Goal: Information Seeking & Learning: Learn about a topic

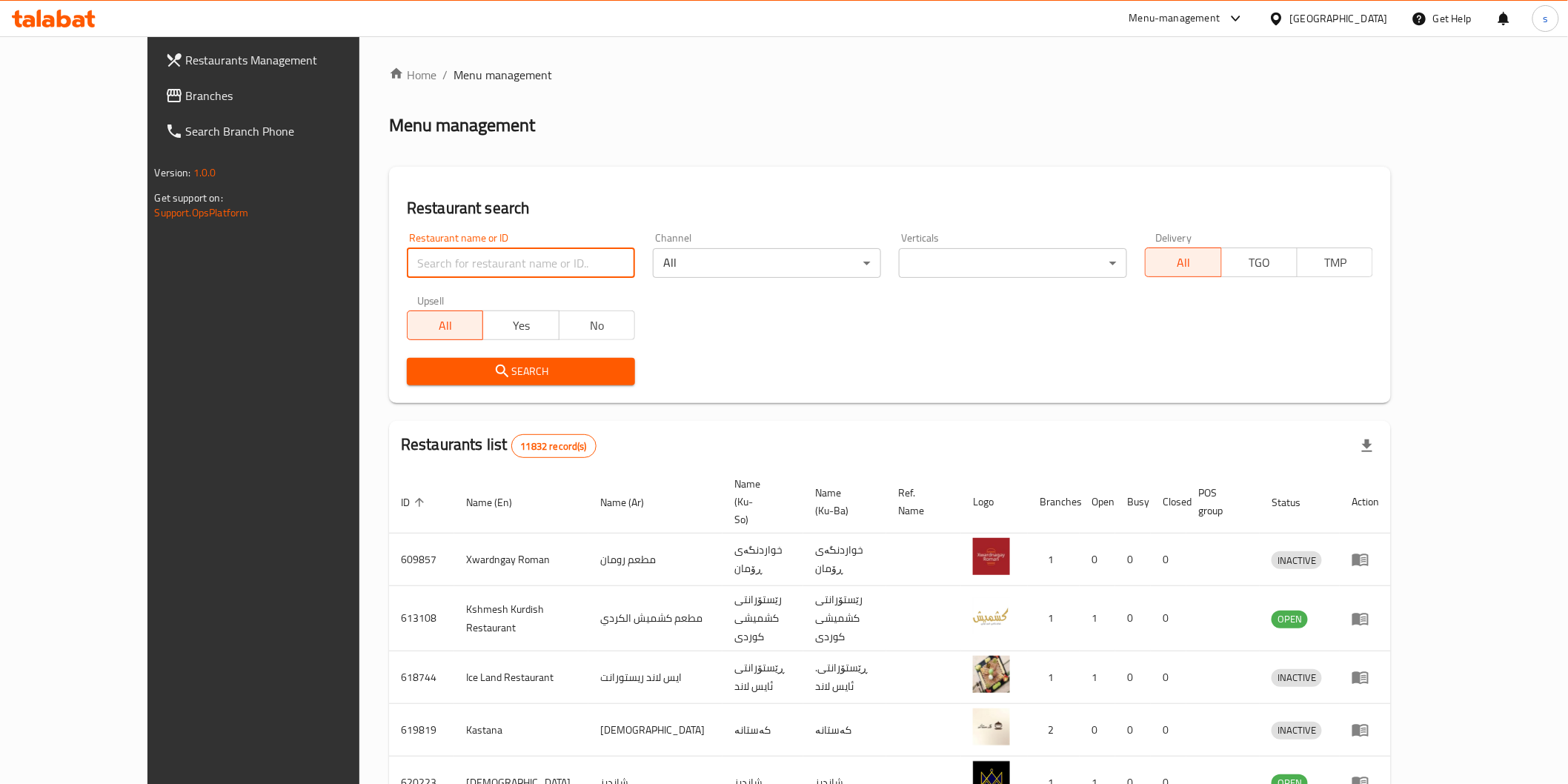
drag, startPoint x: 0, startPoint y: 0, endPoint x: 460, endPoint y: 264, distance: 530.4
click at [460, 264] on input "search" at bounding box center [521, 263] width 228 height 30
paste input "Bloom Restaurant"
type input "Bloom Restaurant"
click button "Search" at bounding box center [521, 371] width 228 height 27
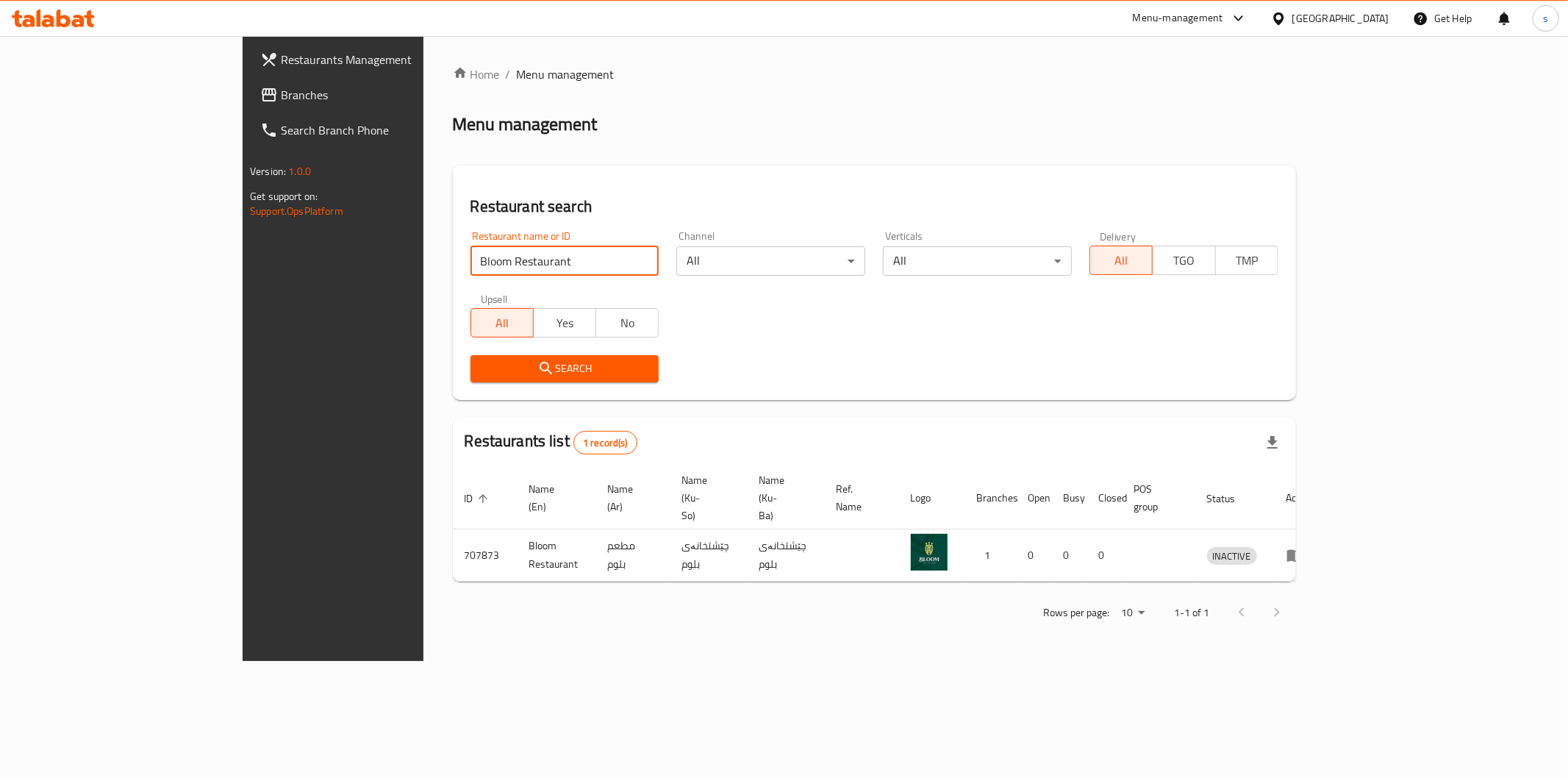
drag, startPoint x: 415, startPoint y: 258, endPoint x: 226, endPoint y: 267, distance: 189.2
click at [243, 267] on div "Restaurants Management Branches Search Branch Phone Version: 1.0.0 Get support …" at bounding box center [784, 348] width 1083 height 625
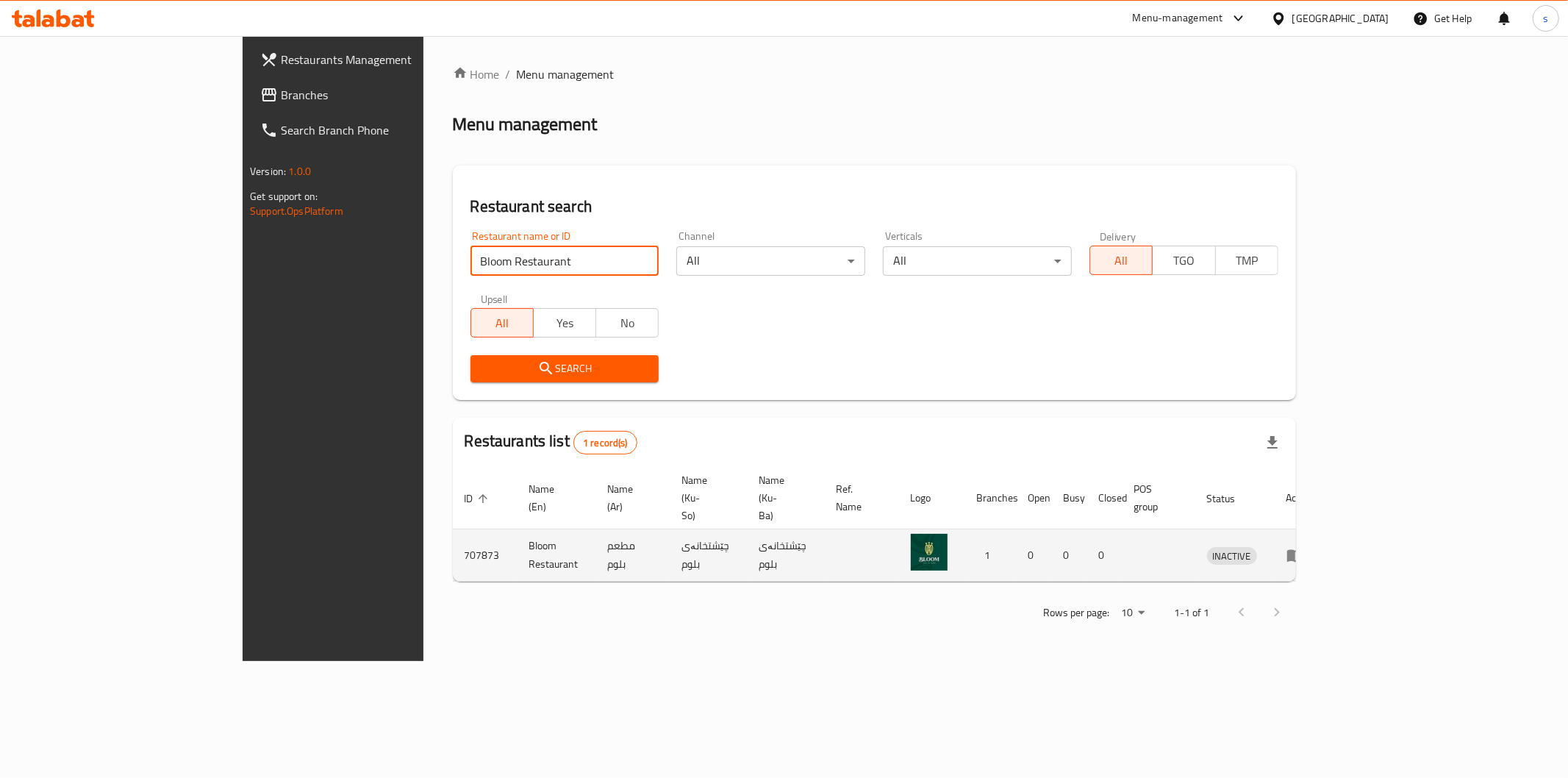
click at [1326, 534] on td "enhanced table" at bounding box center [1300, 556] width 51 height 53
click at [1303, 551] on icon "enhanced table" at bounding box center [1295, 557] width 16 height 13
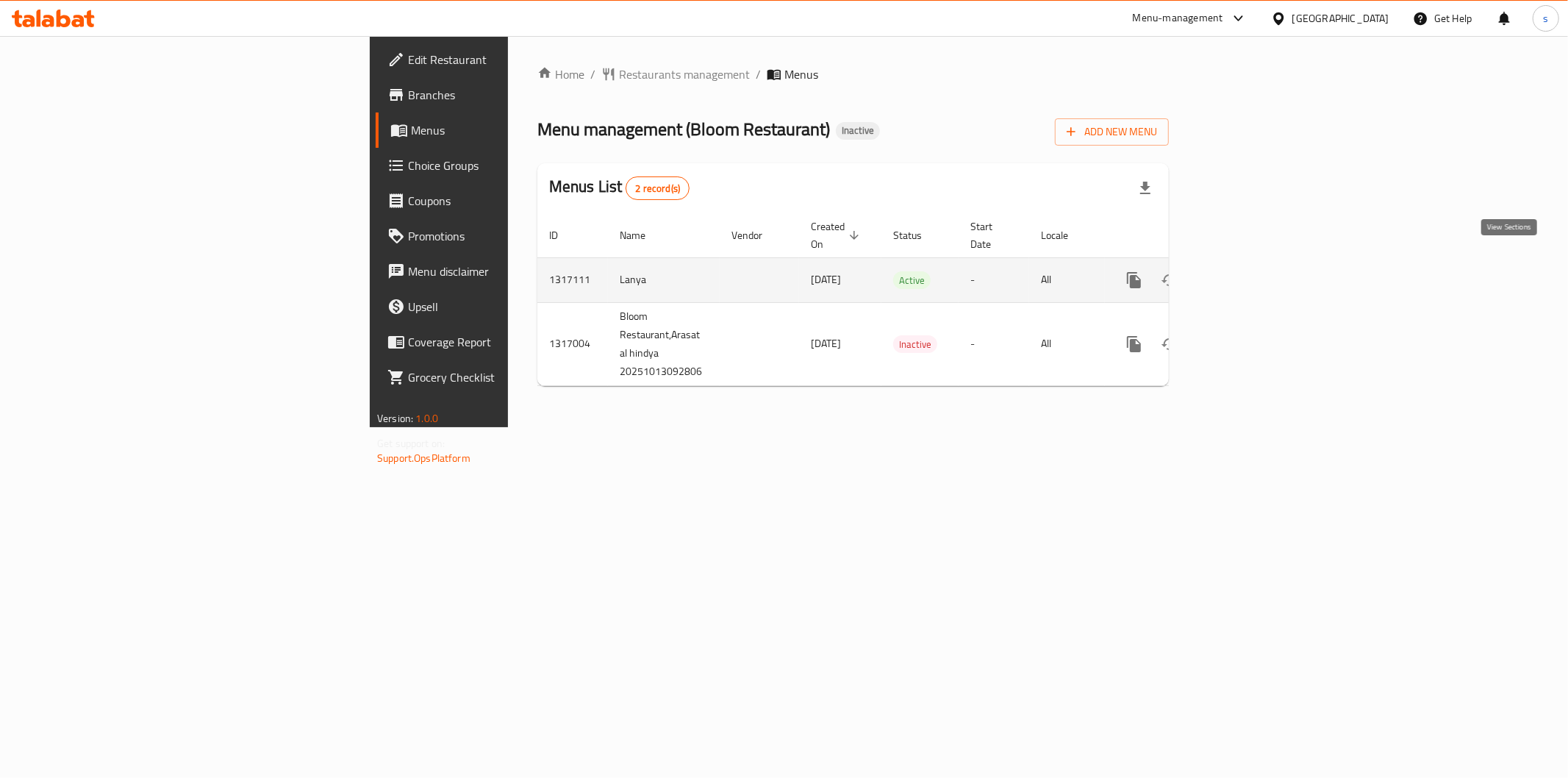
click at [1250, 272] on icon "enhanced table" at bounding box center [1241, 281] width 18 height 18
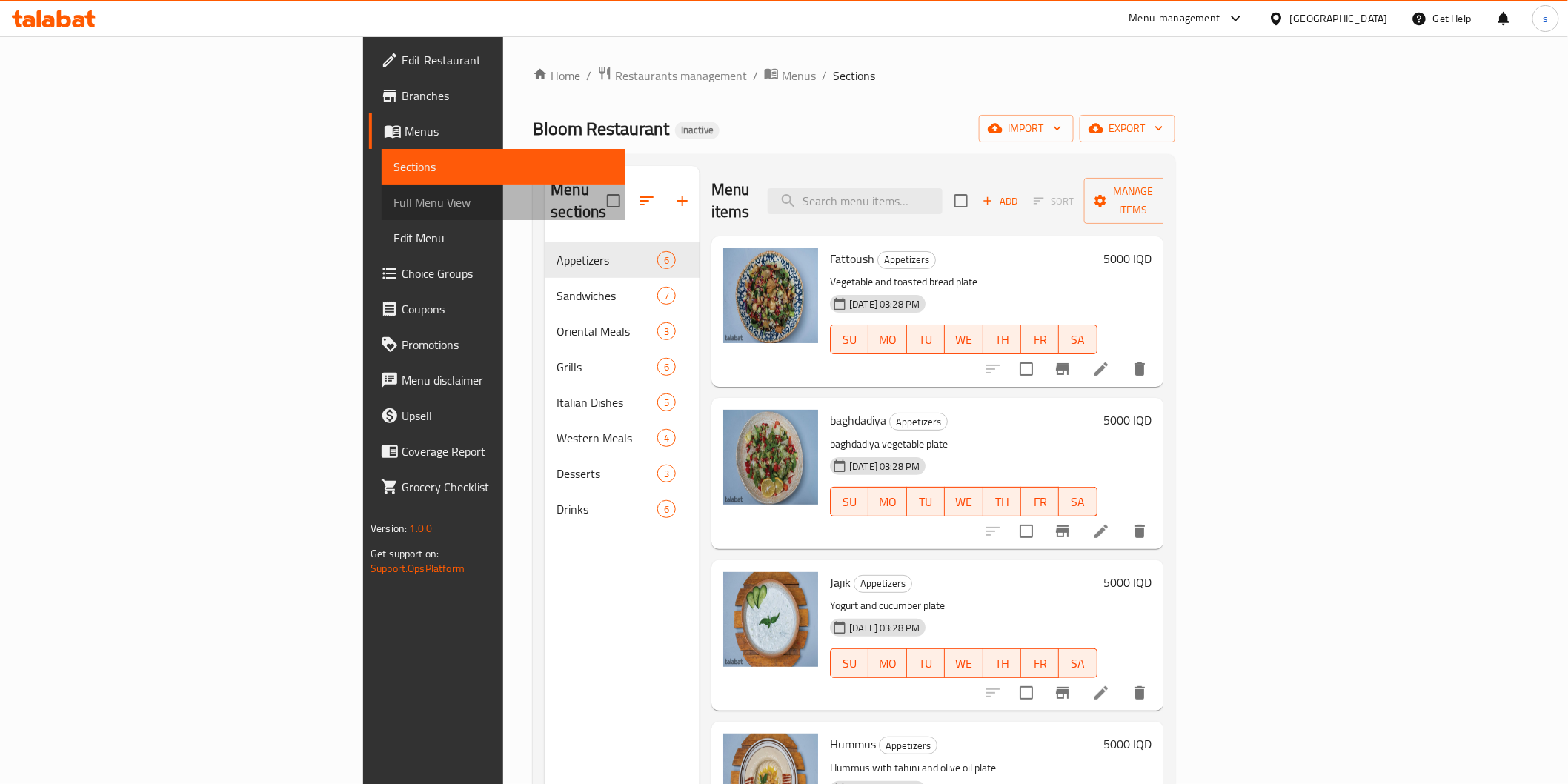
click at [394, 200] on span "Full Menu View" at bounding box center [503, 203] width 219 height 18
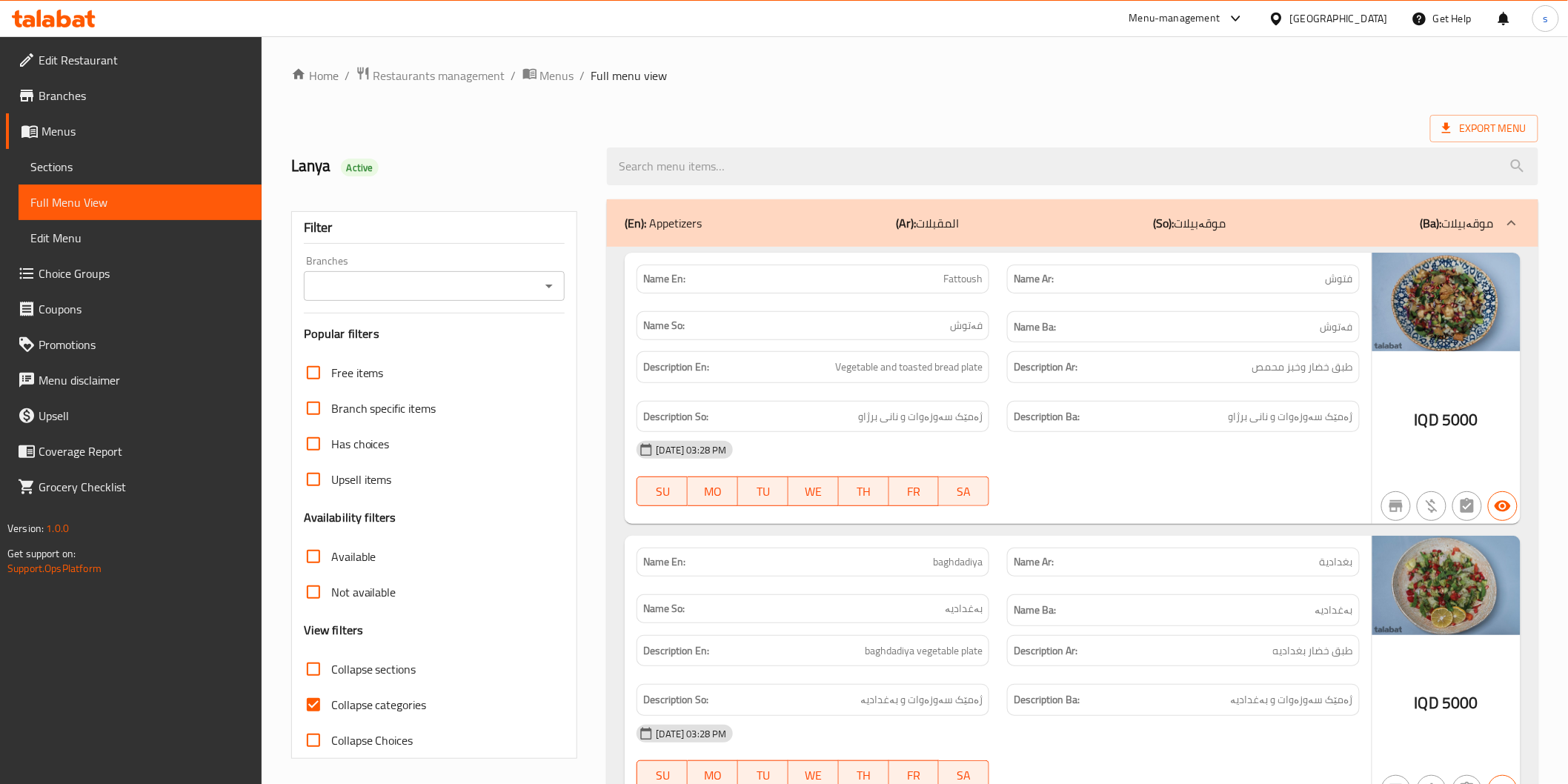
click at [397, 280] on input "Branches" at bounding box center [422, 286] width 228 height 21
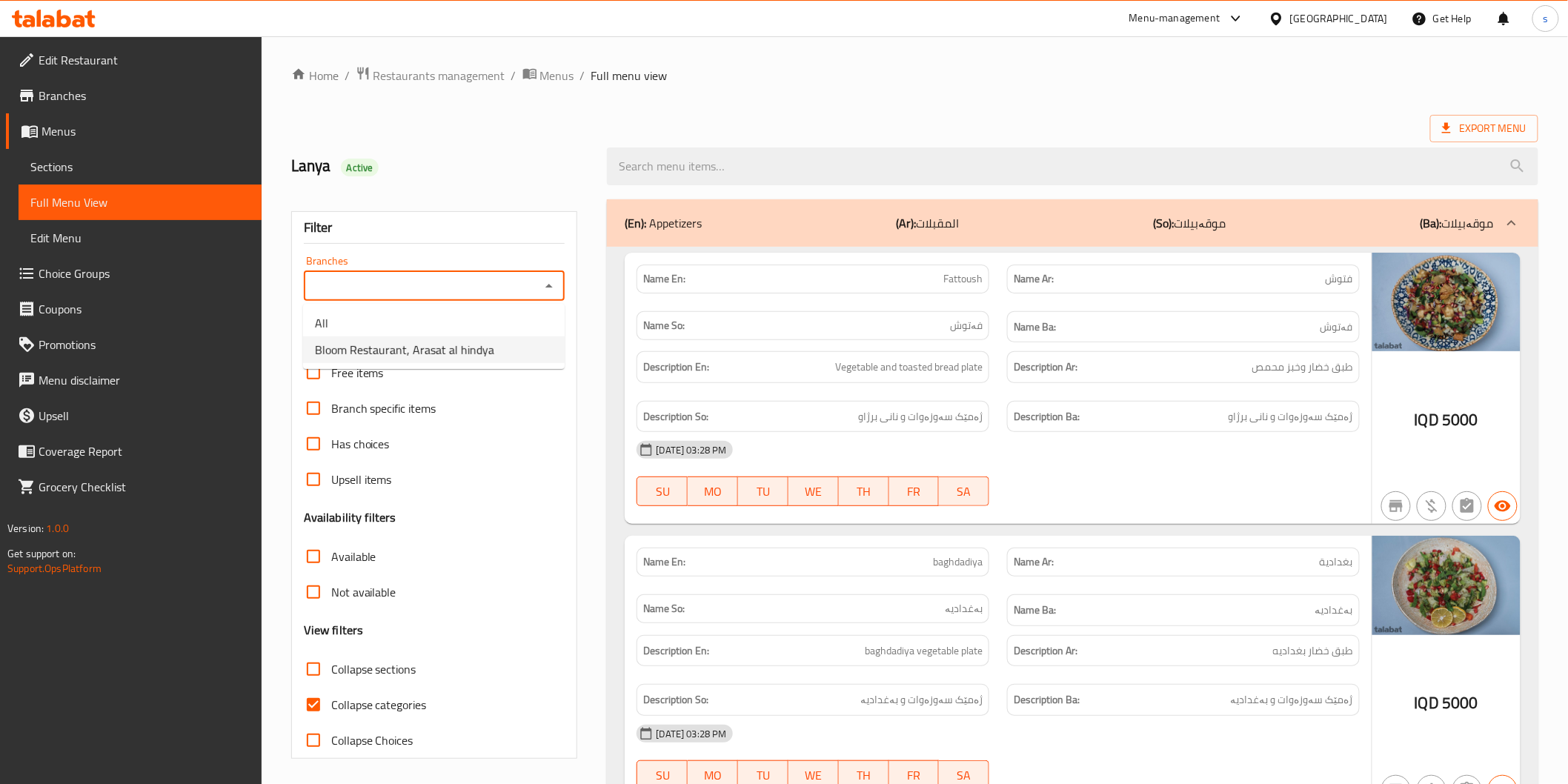
click at [411, 346] on span "Bloom Restaurant, Arasat al hindya" at bounding box center [404, 350] width 179 height 18
type input "Bloom Restaurant, Arasat al hindya"
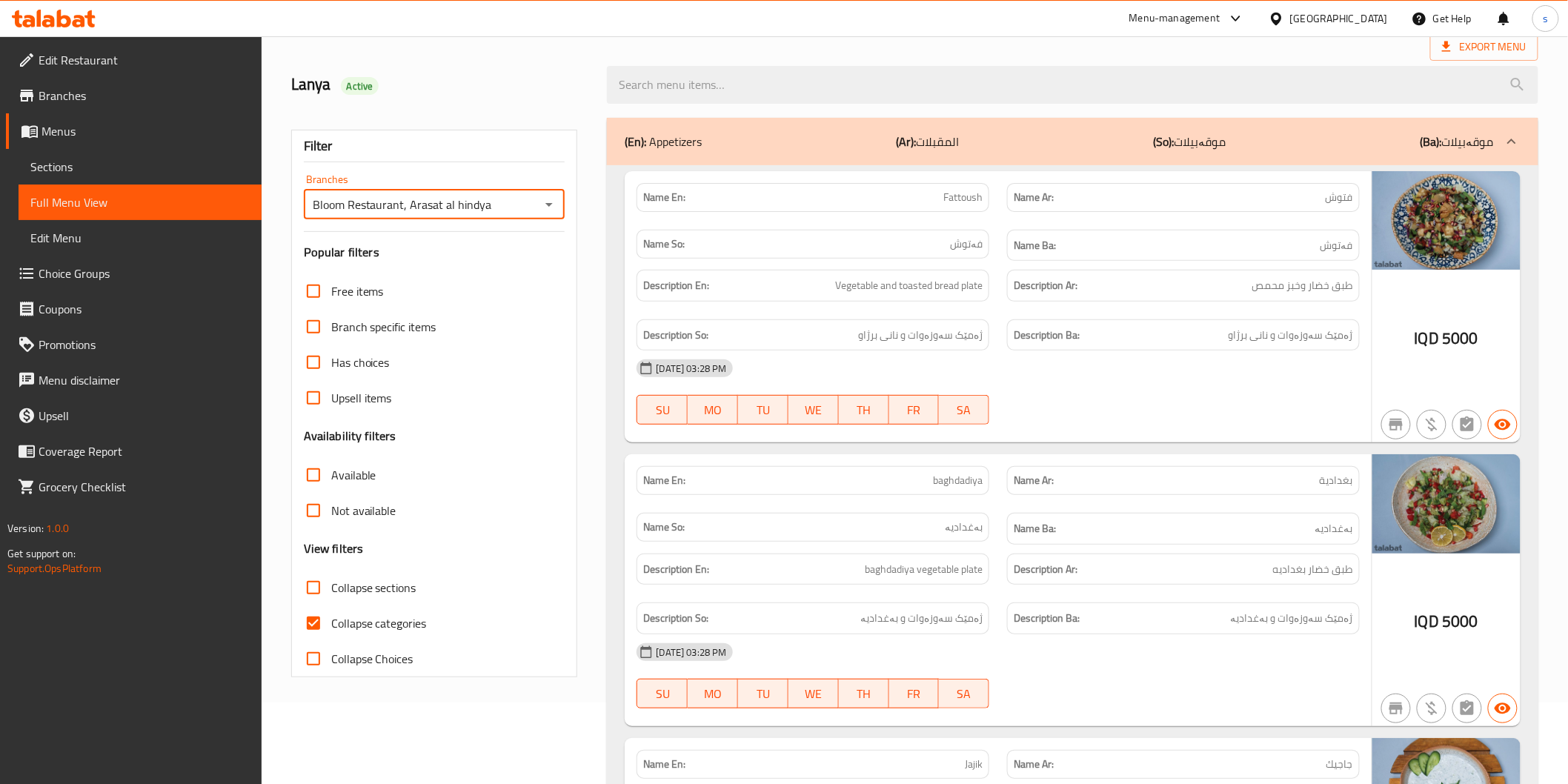
scroll to position [168, 0]
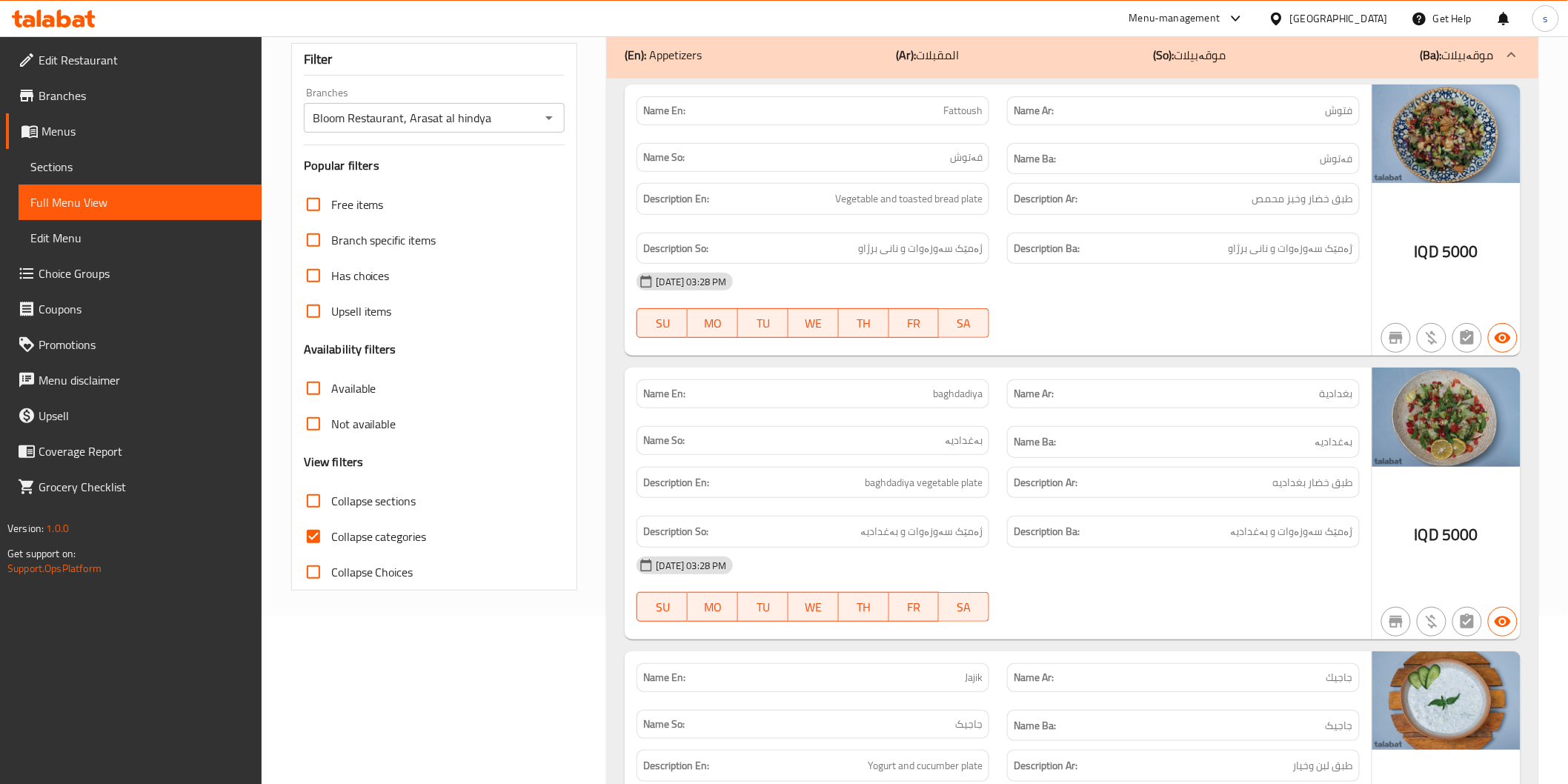
click at [373, 532] on span "Collapse categories" at bounding box center [379, 537] width 96 height 18
click at [331, 532] on input "Collapse categories" at bounding box center [314, 537] width 36 height 36
checkbox input "false"
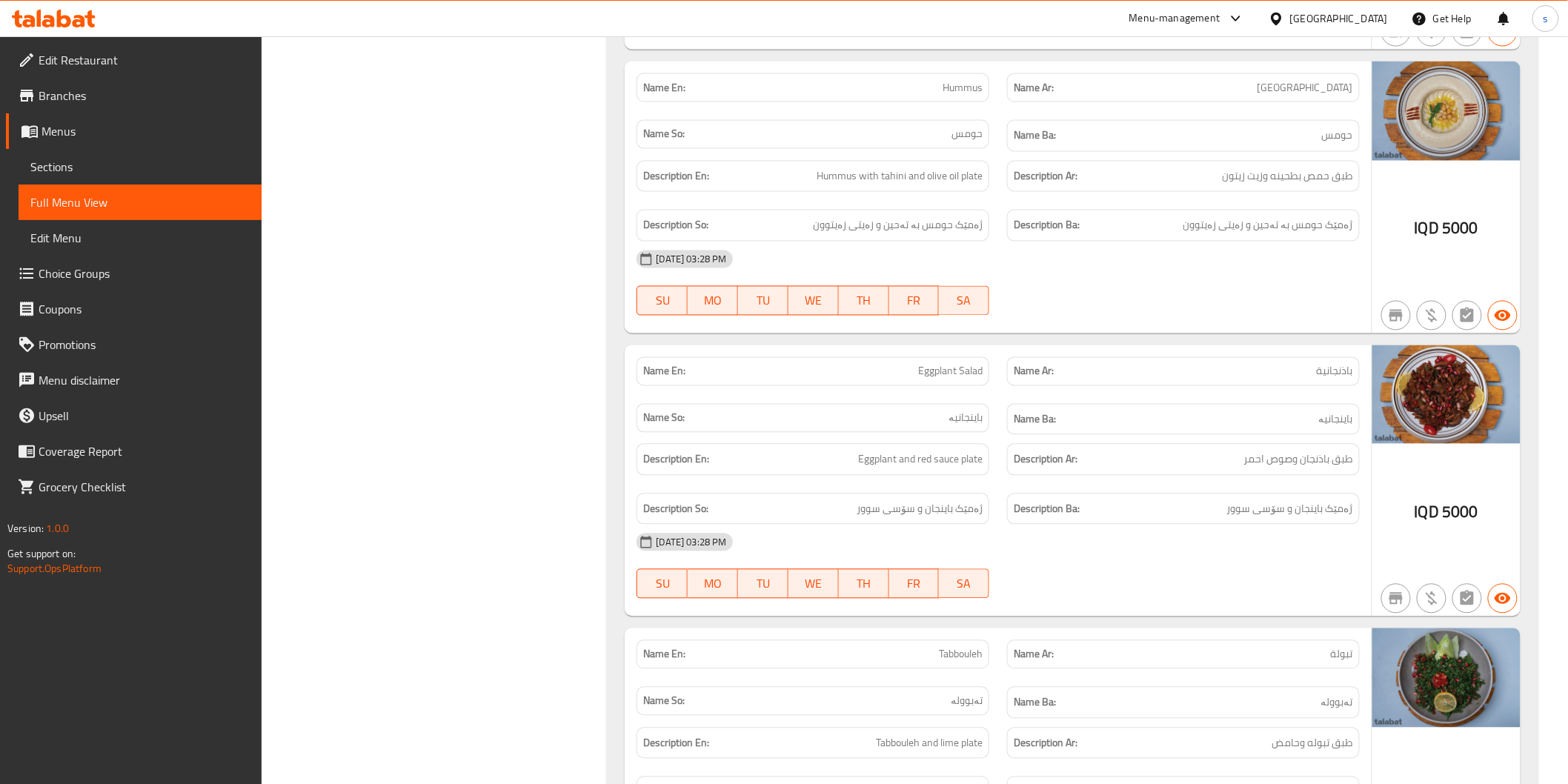
scroll to position [1071, 0]
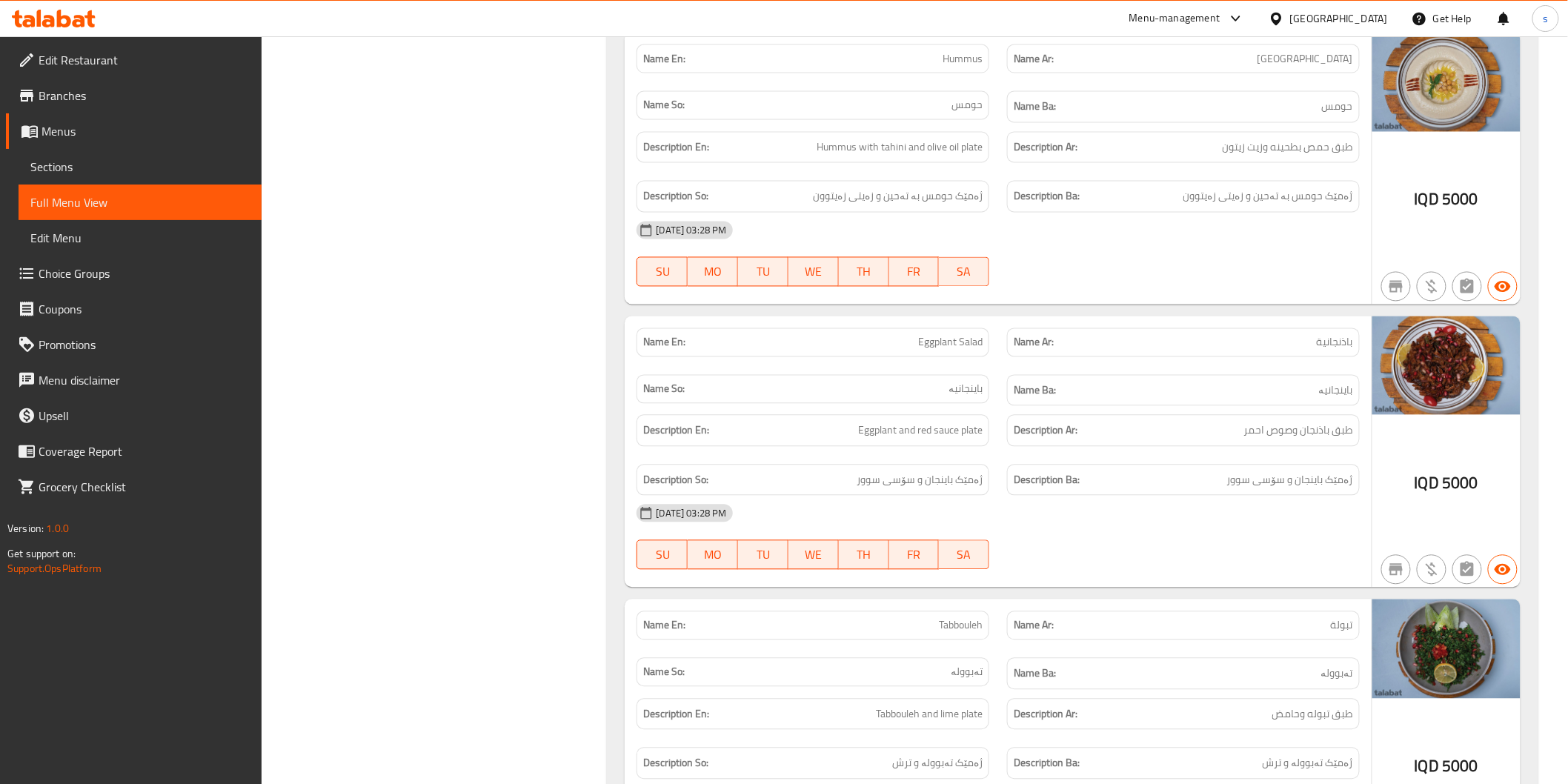
click at [1345, 433] on span "طبق باذنجان وصوص احمر" at bounding box center [1298, 431] width 109 height 19
copy span "طبق"
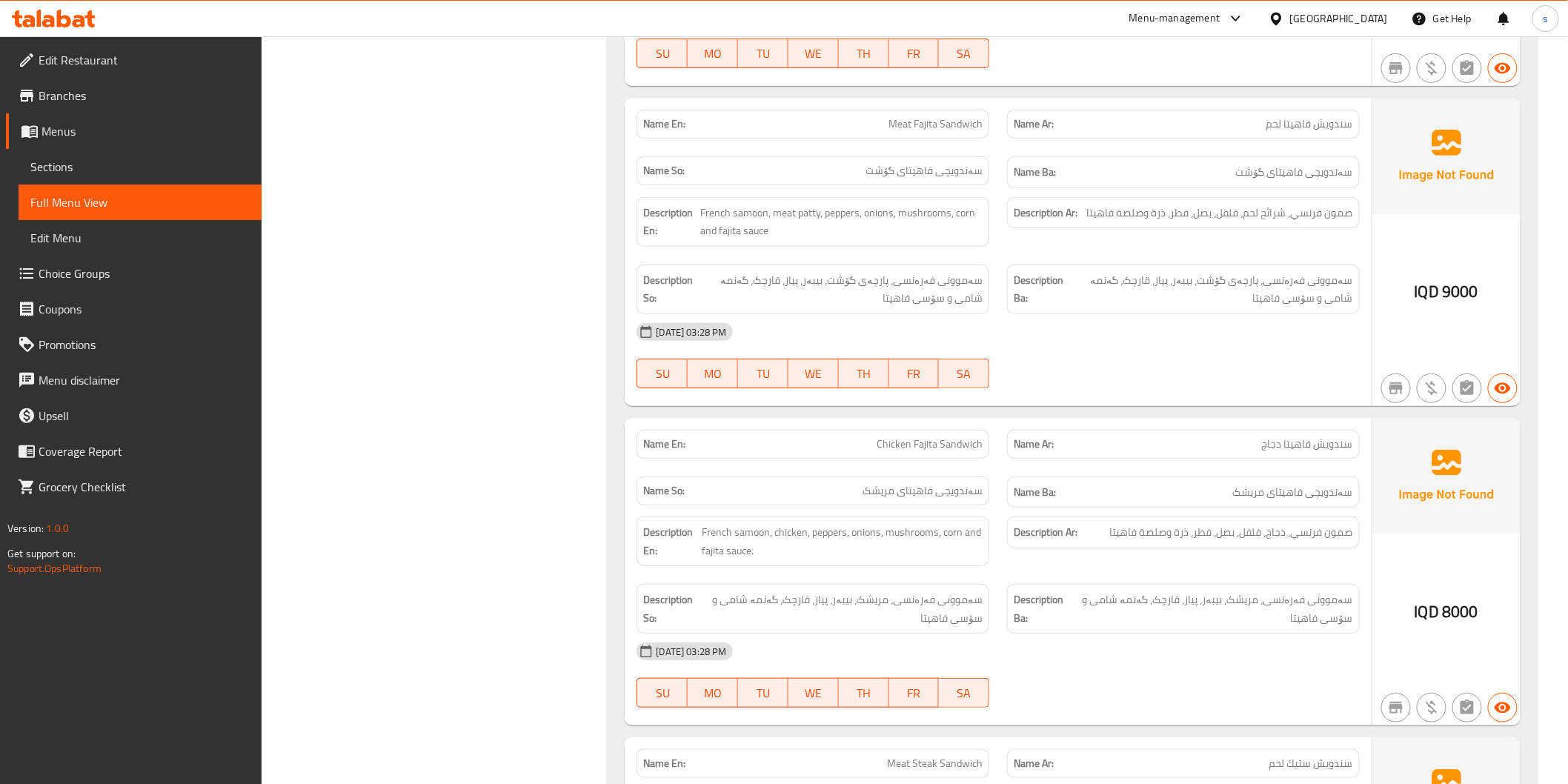
scroll to position [2553, 0]
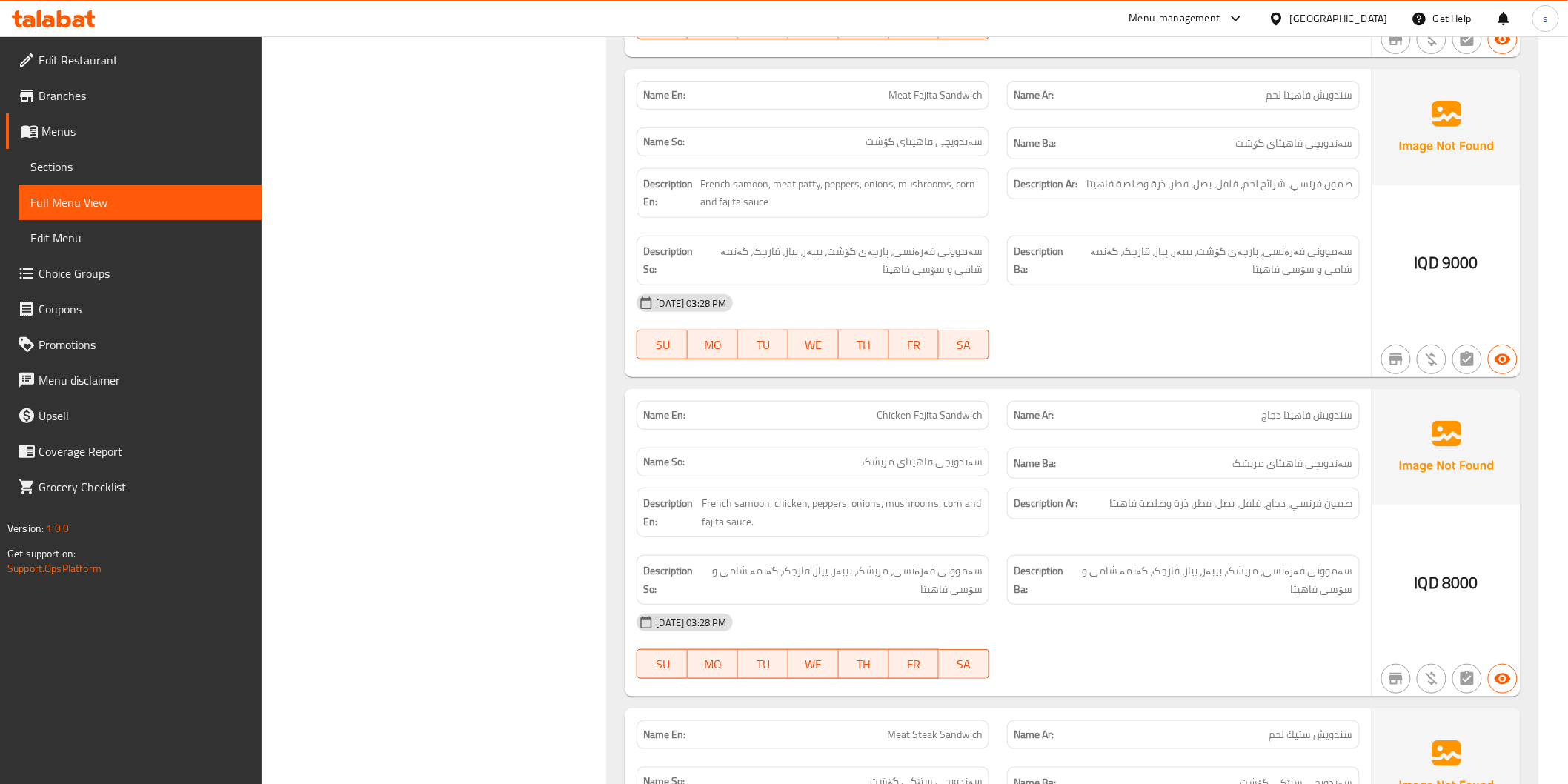
click at [1067, 628] on div "13-10-2025 03:28 PM SU MO TU WE TH FR SA" at bounding box center [997, 646] width 741 height 83
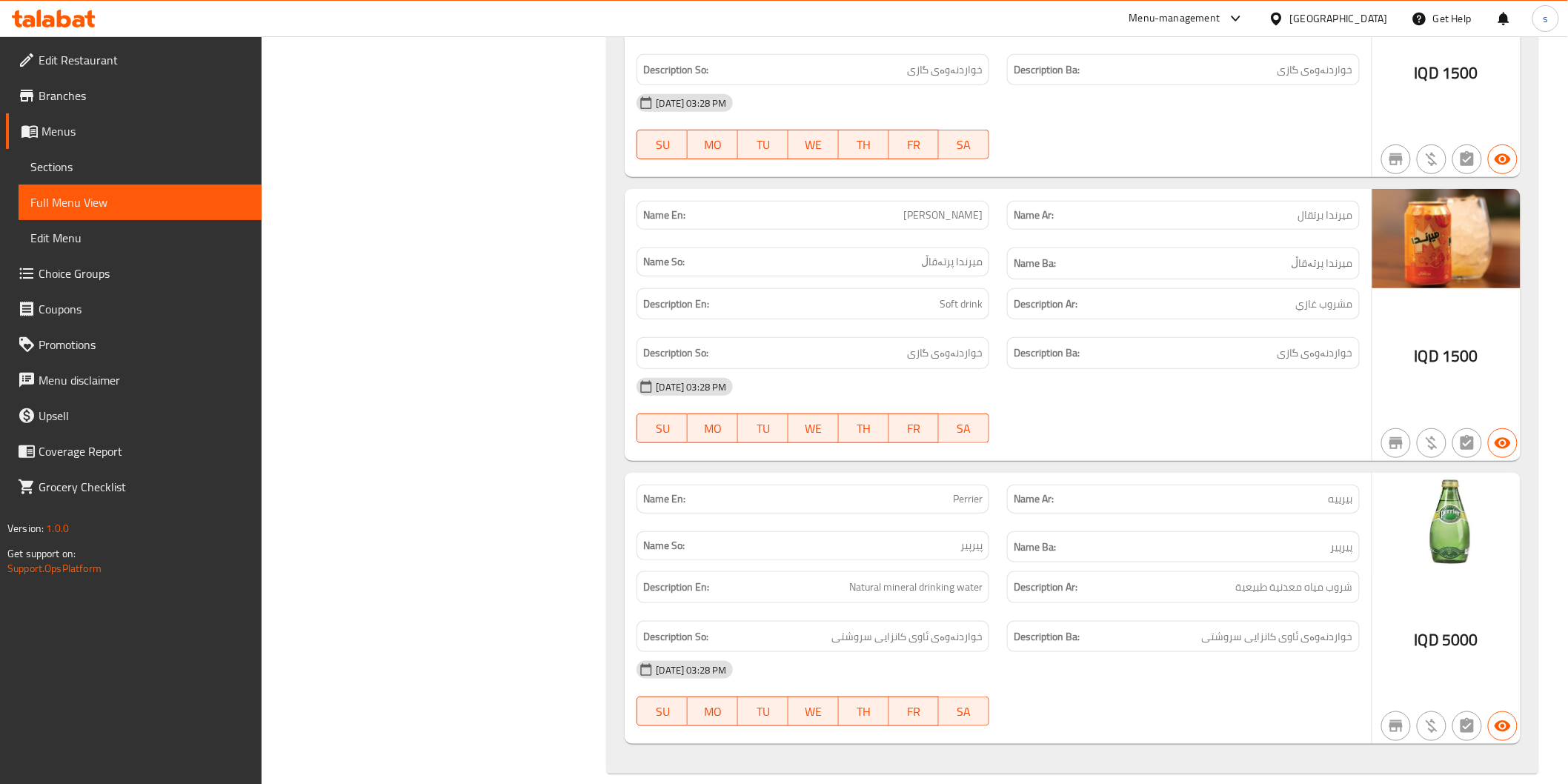
scroll to position [12094, 0]
click at [1135, 612] on div "Description Ba: خواردنەوەی ئاوی کانزایی سروشتی" at bounding box center [1183, 637] width 371 height 50
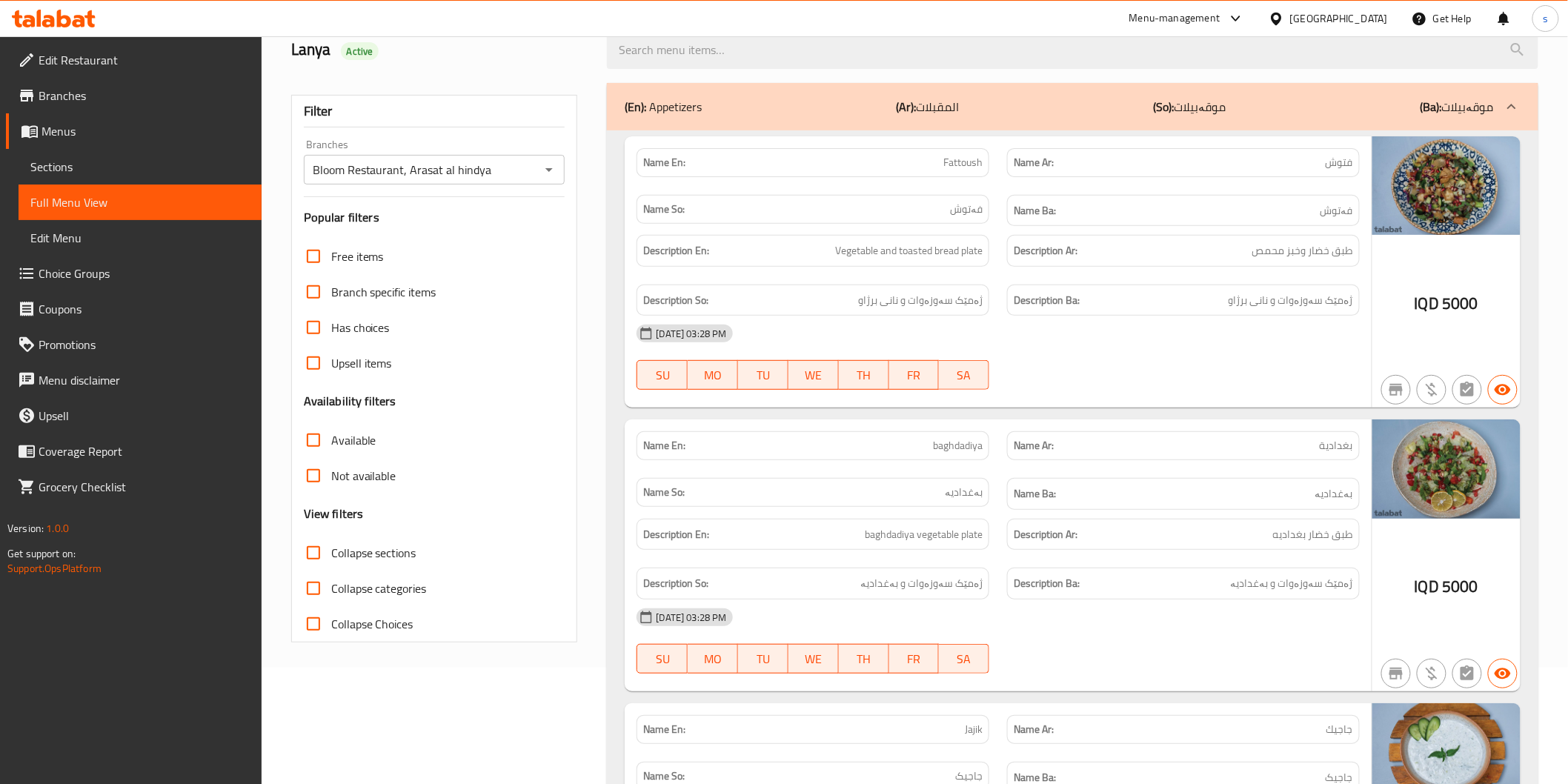
scroll to position [165, 0]
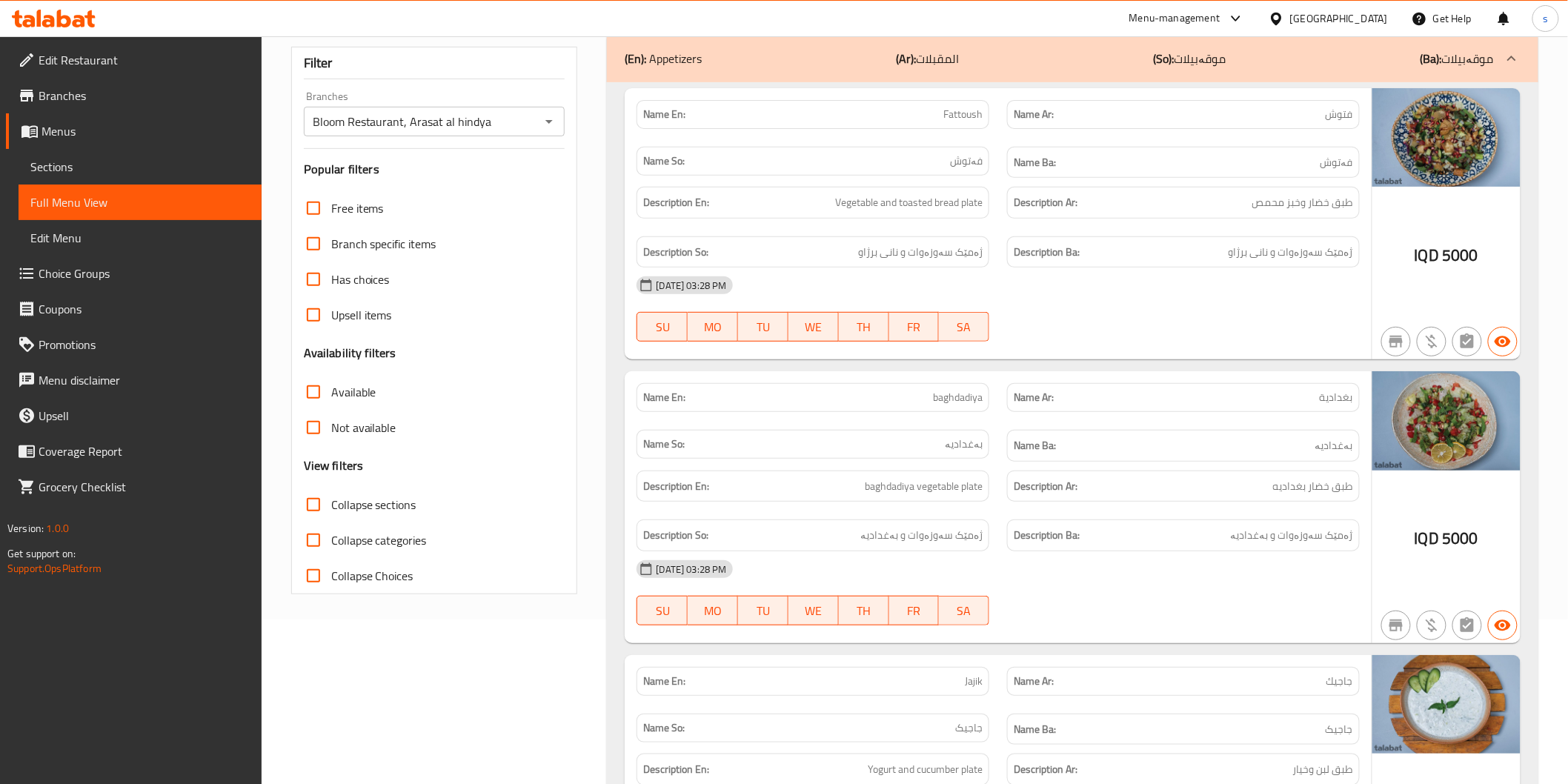
click at [334, 510] on span "Collapse sections" at bounding box center [373, 505] width 85 height 18
click at [331, 510] on input "Collapse sections" at bounding box center [314, 505] width 36 height 36
checkbox input "true"
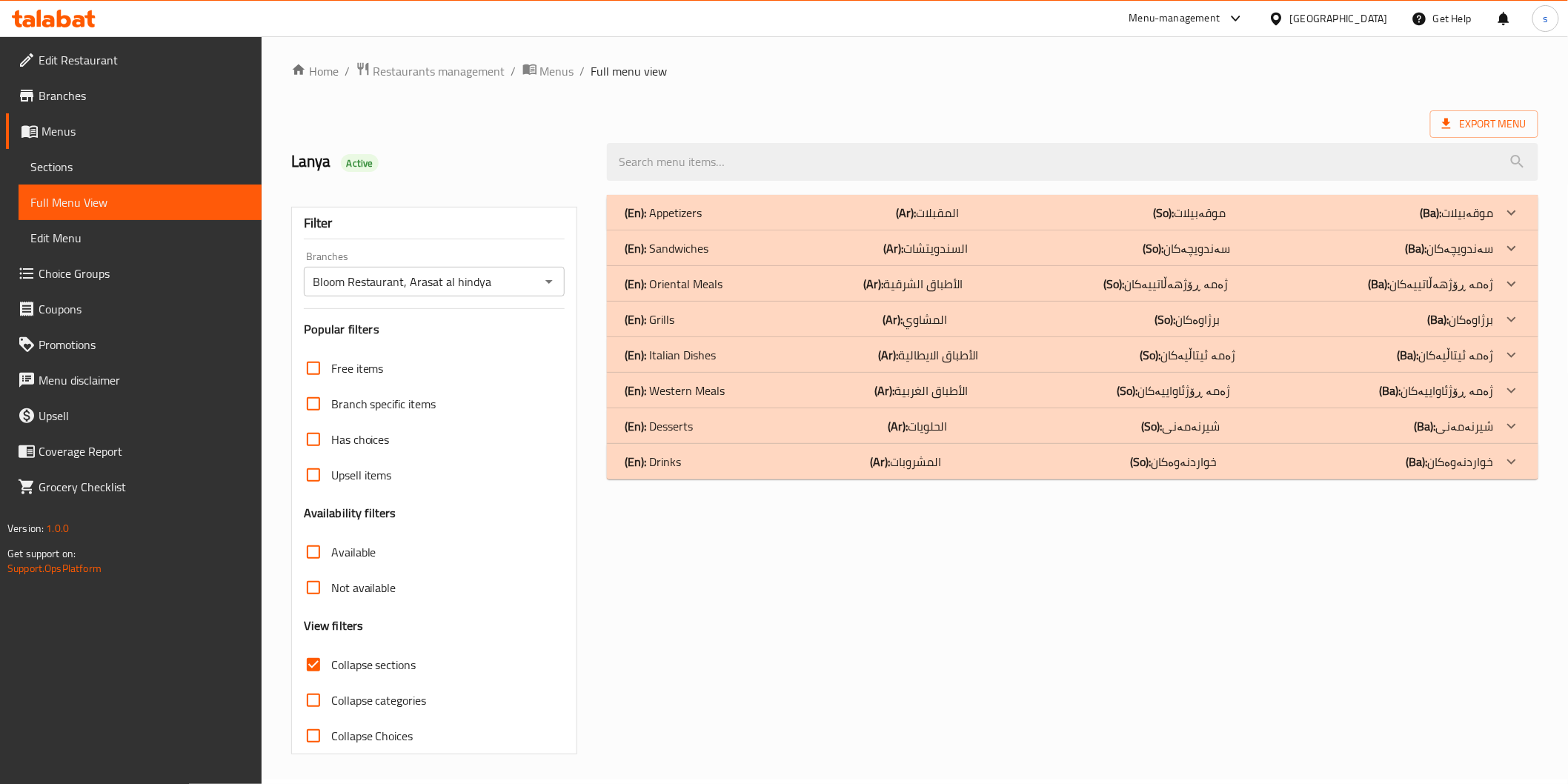
scroll to position [4, 0]
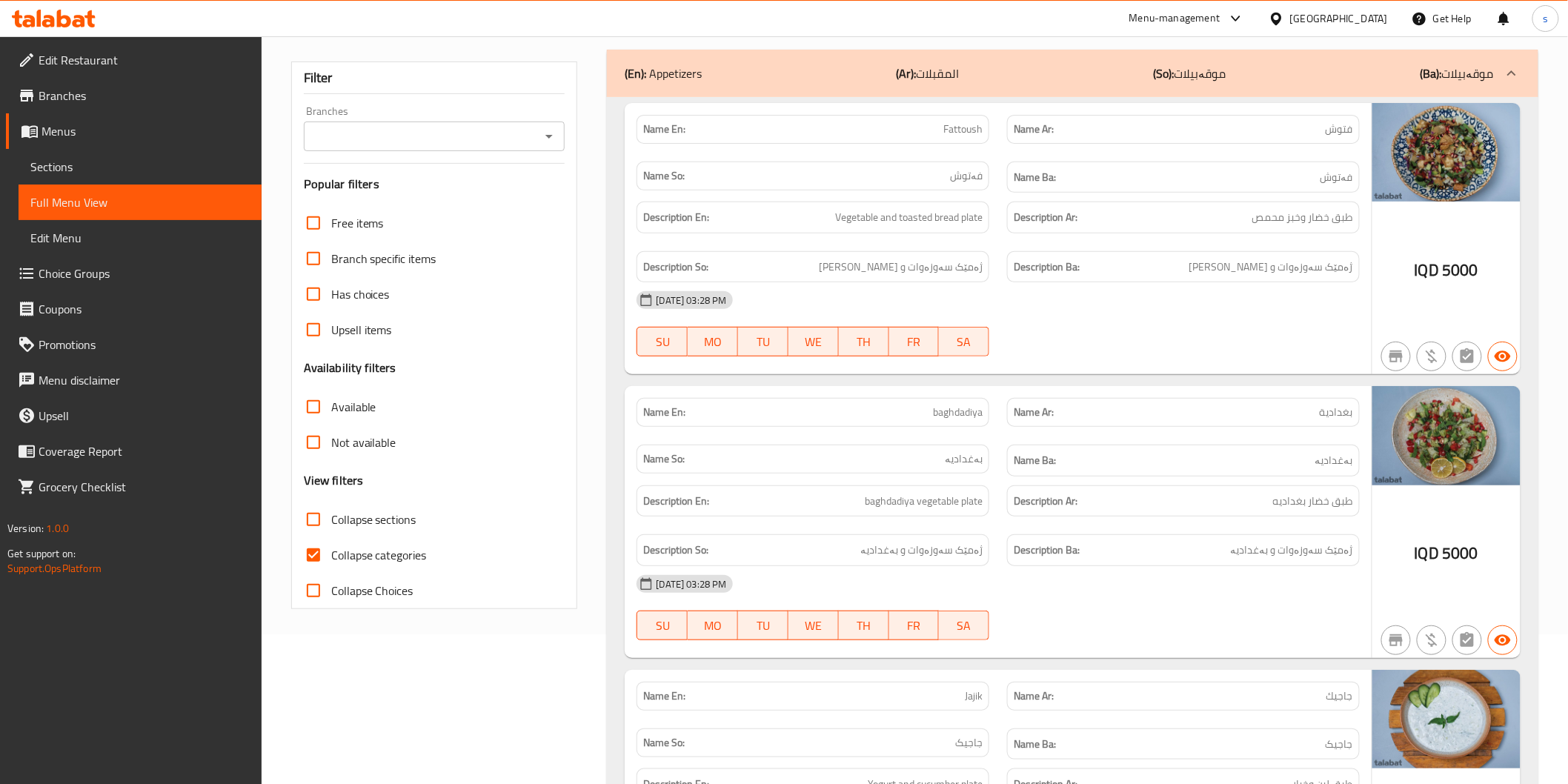
scroll to position [165, 0]
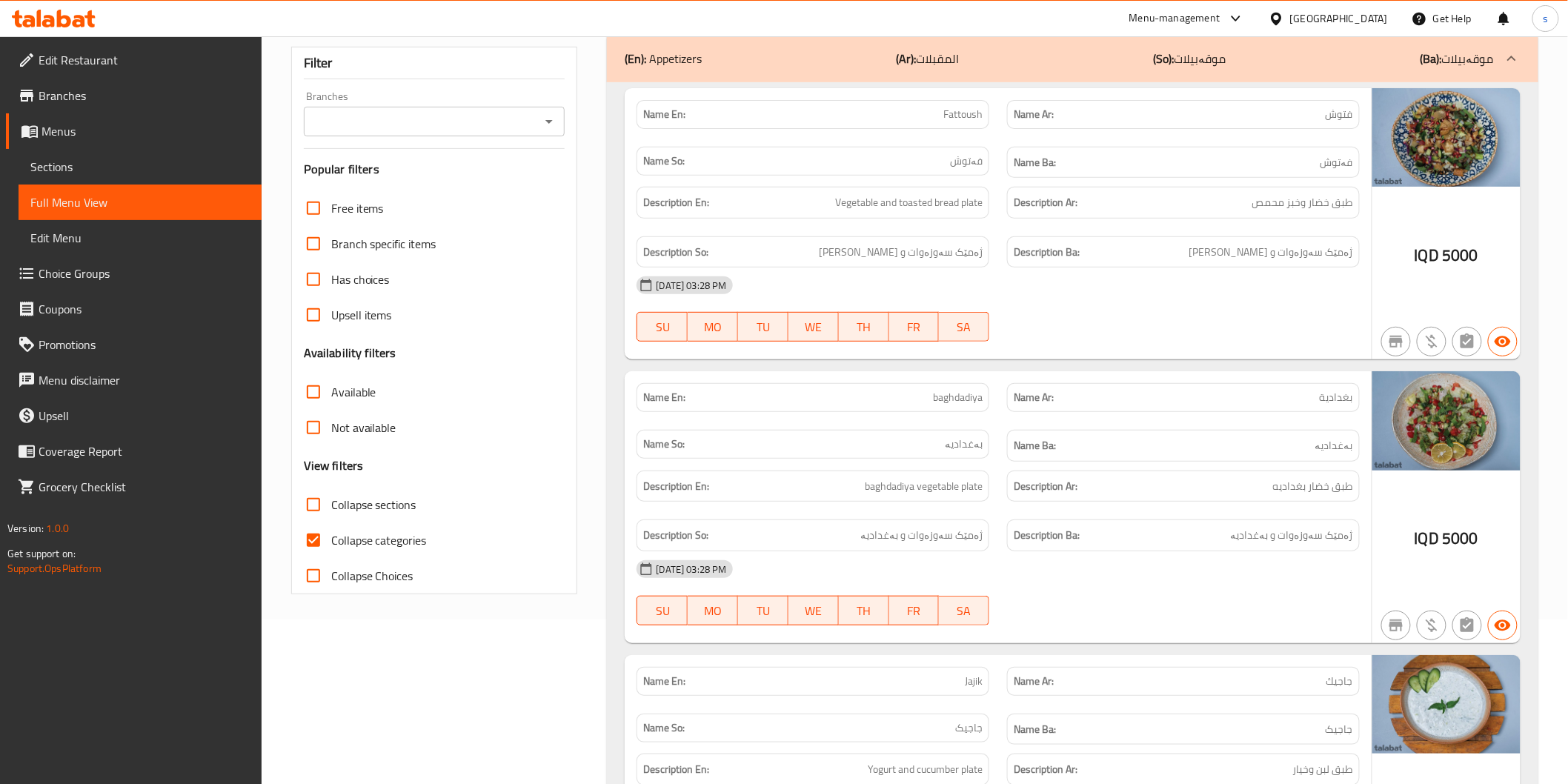
click at [420, 133] on div "Branches" at bounding box center [435, 122] width 262 height 30
click at [426, 124] on input "Branches" at bounding box center [422, 121] width 228 height 21
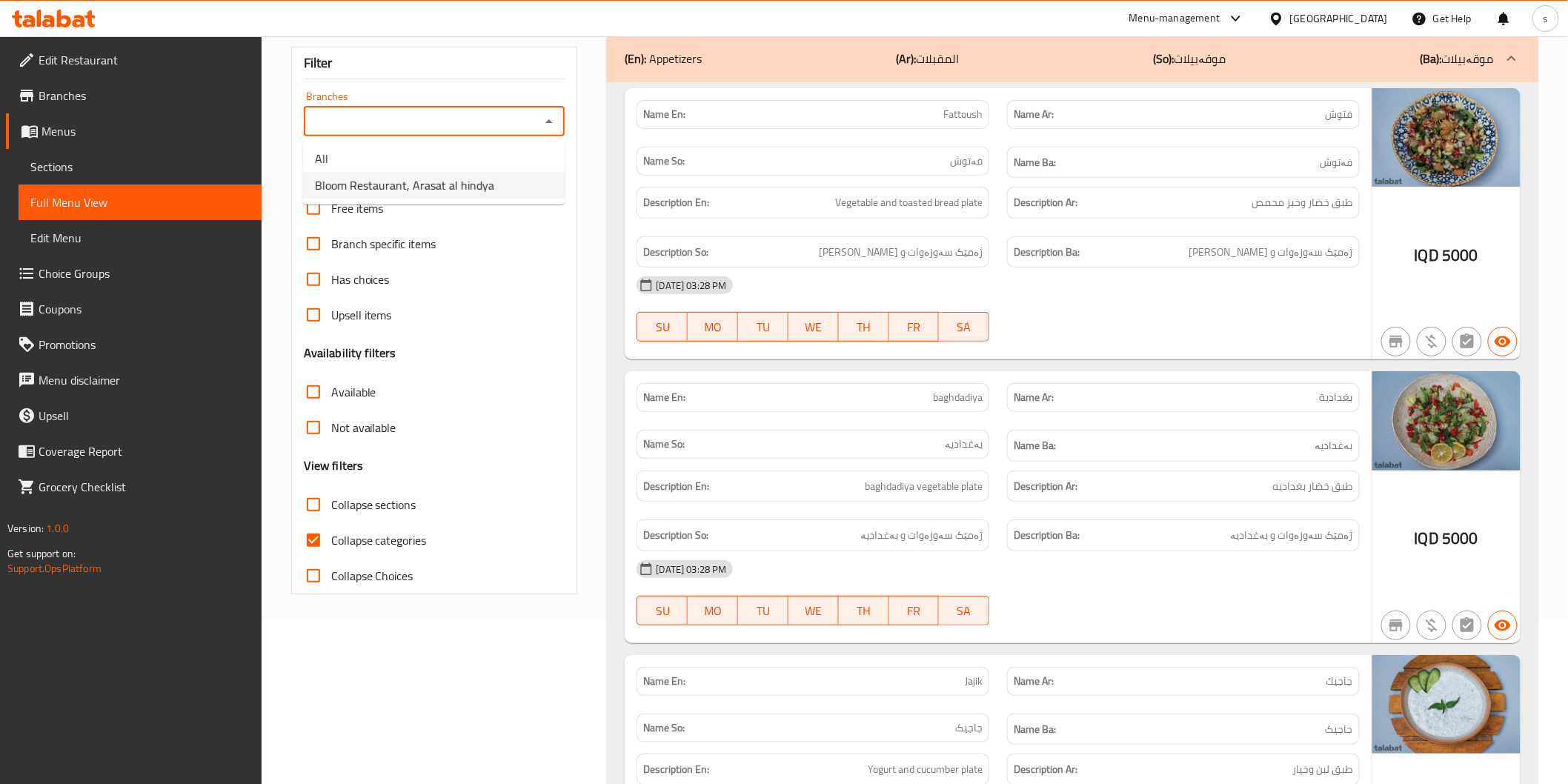
click at [440, 191] on span "Bloom Restaurant, Arasat al hindya" at bounding box center [404, 185] width 179 height 18
type input "Bloom Restaurant, Arasat al hindya"
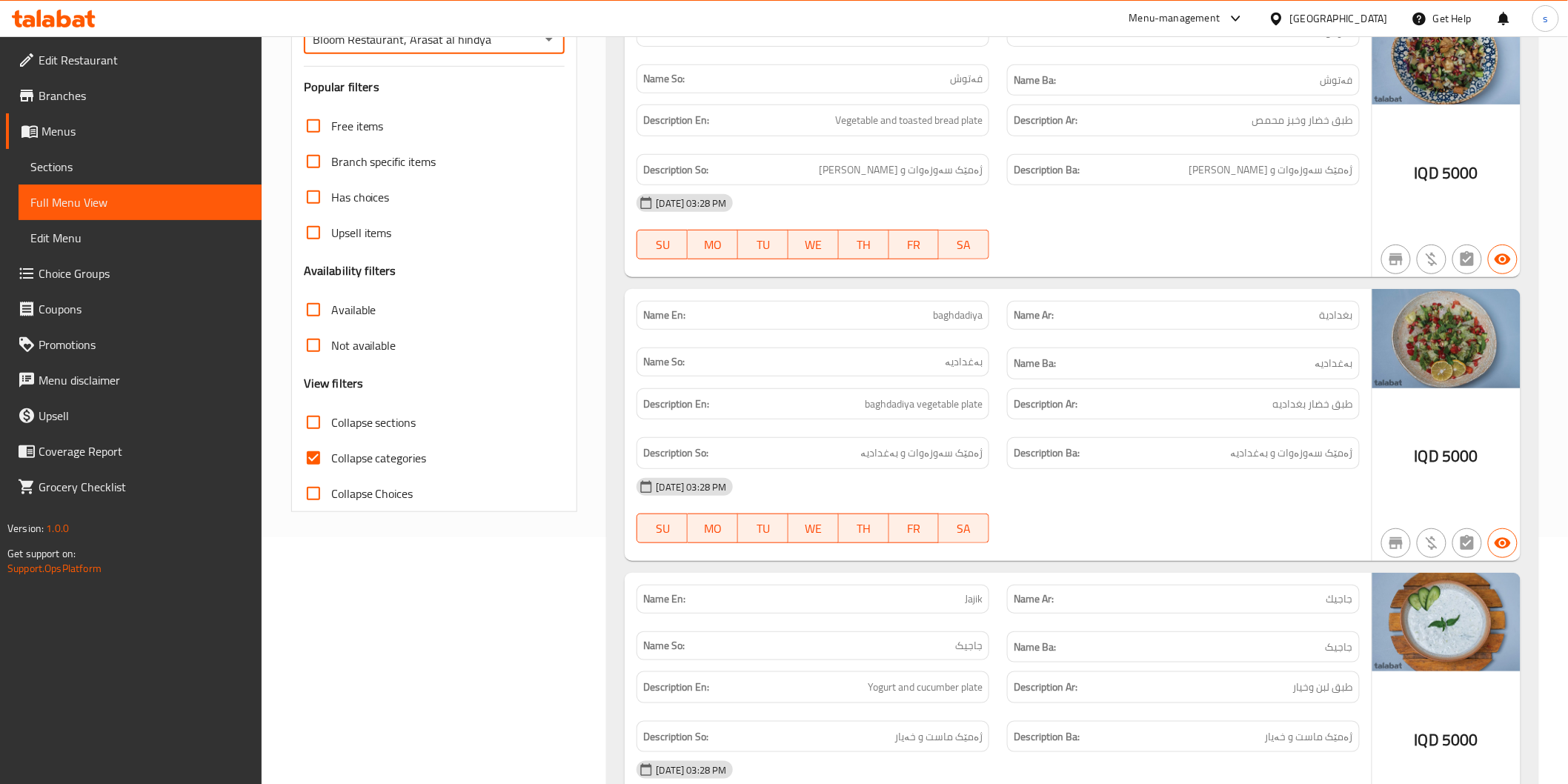
scroll to position [494, 0]
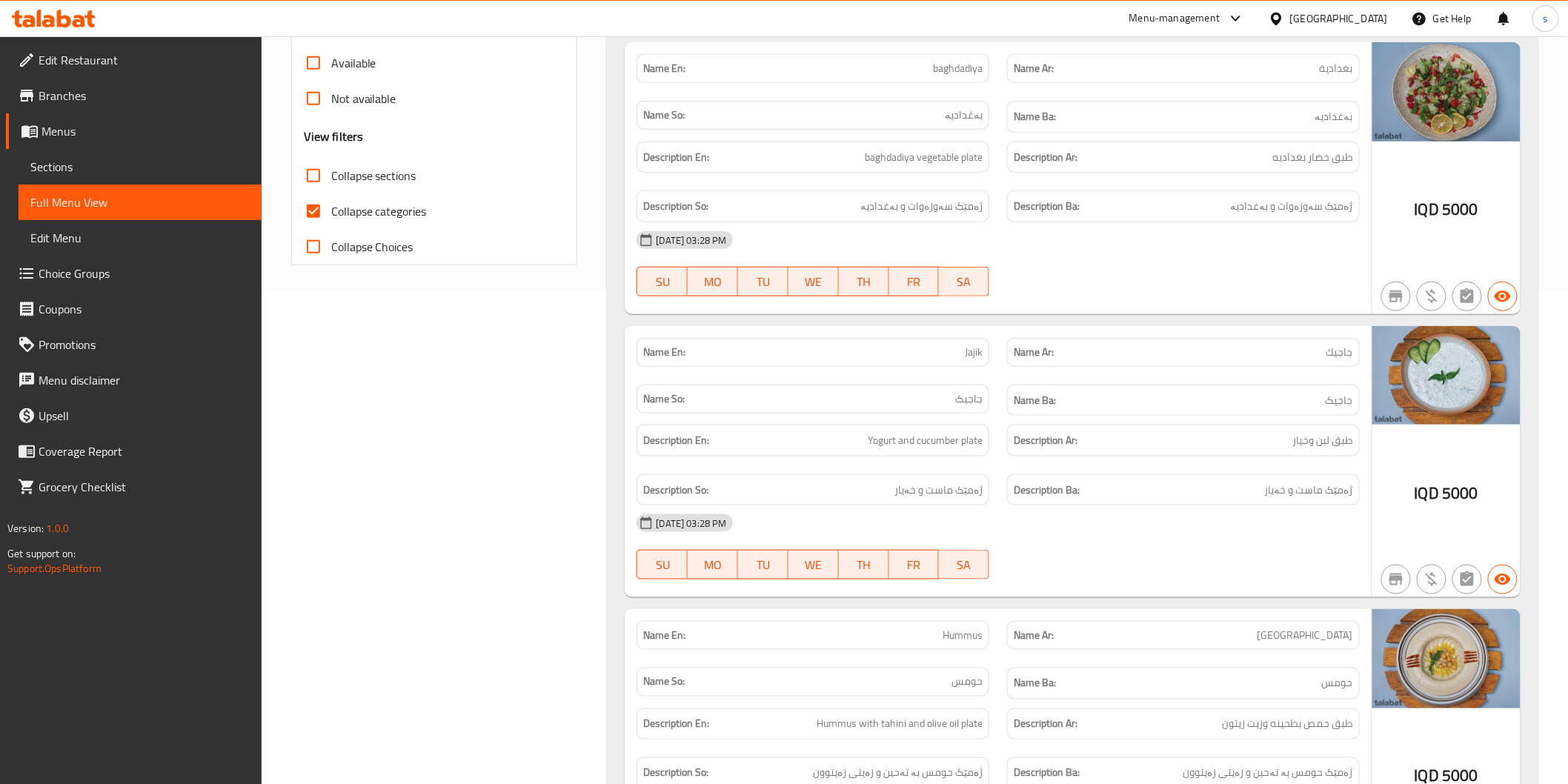
click at [380, 168] on span "Collapse sections" at bounding box center [373, 176] width 85 height 18
click at [331, 168] on input "Collapse sections" at bounding box center [314, 176] width 36 height 36
checkbox input "true"
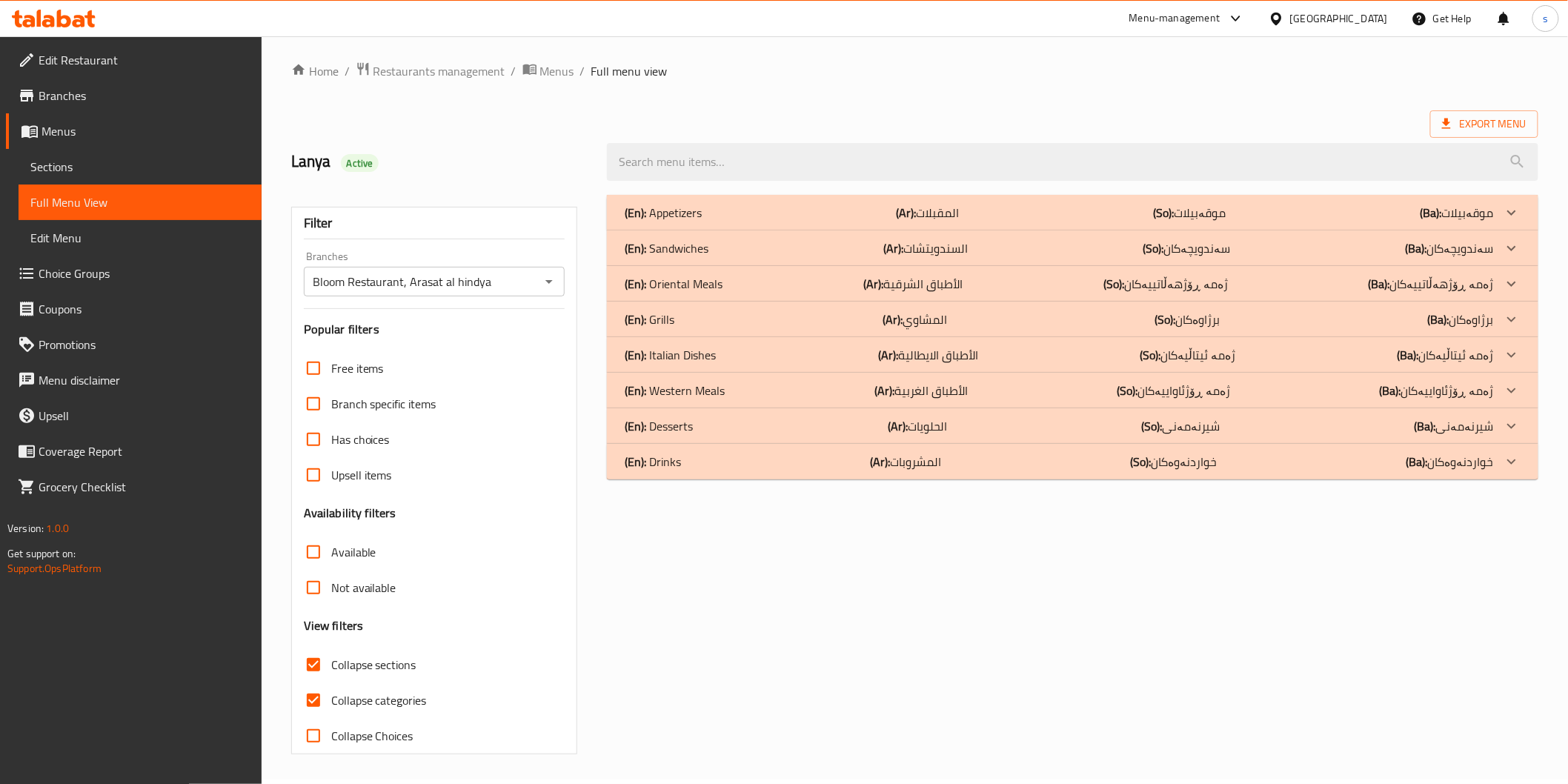
scroll to position [4, 0]
click at [387, 704] on span "Collapse categories" at bounding box center [379, 701] width 96 height 18
click at [331, 704] on input "Collapse categories" at bounding box center [314, 702] width 36 height 36
checkbox input "false"
click at [791, 470] on div "(En): Drinks (Ar): المشروبات (So): خواردنەوەکان (Ba): خواردنەوەکان" at bounding box center [1058, 463] width 868 height 18
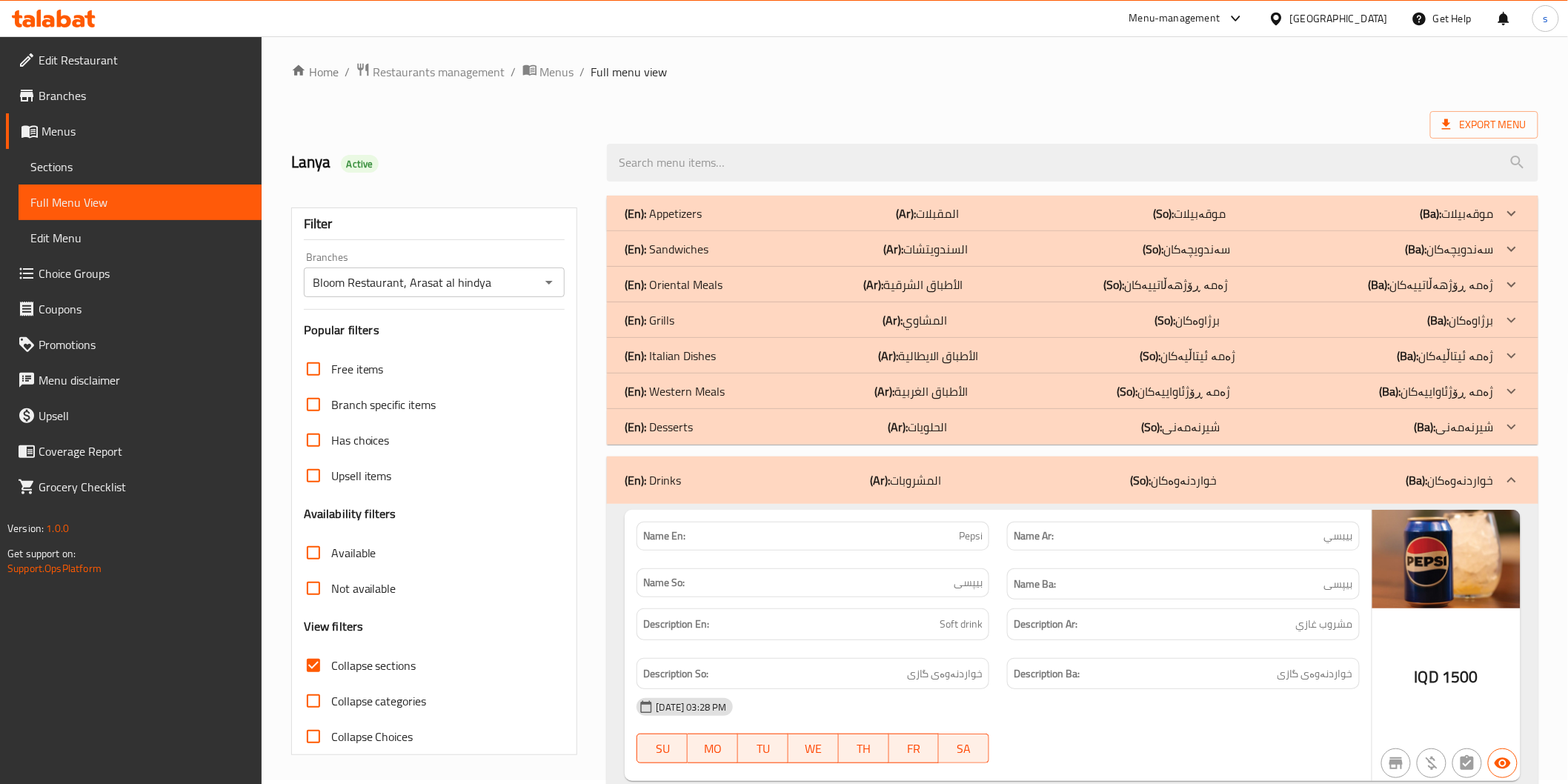
click at [795, 437] on div "(En): Desserts (Ar): الحلويات (So): شیرنەمەنی (Ba): شیرنەمەنی" at bounding box center [1071, 427] width 930 height 36
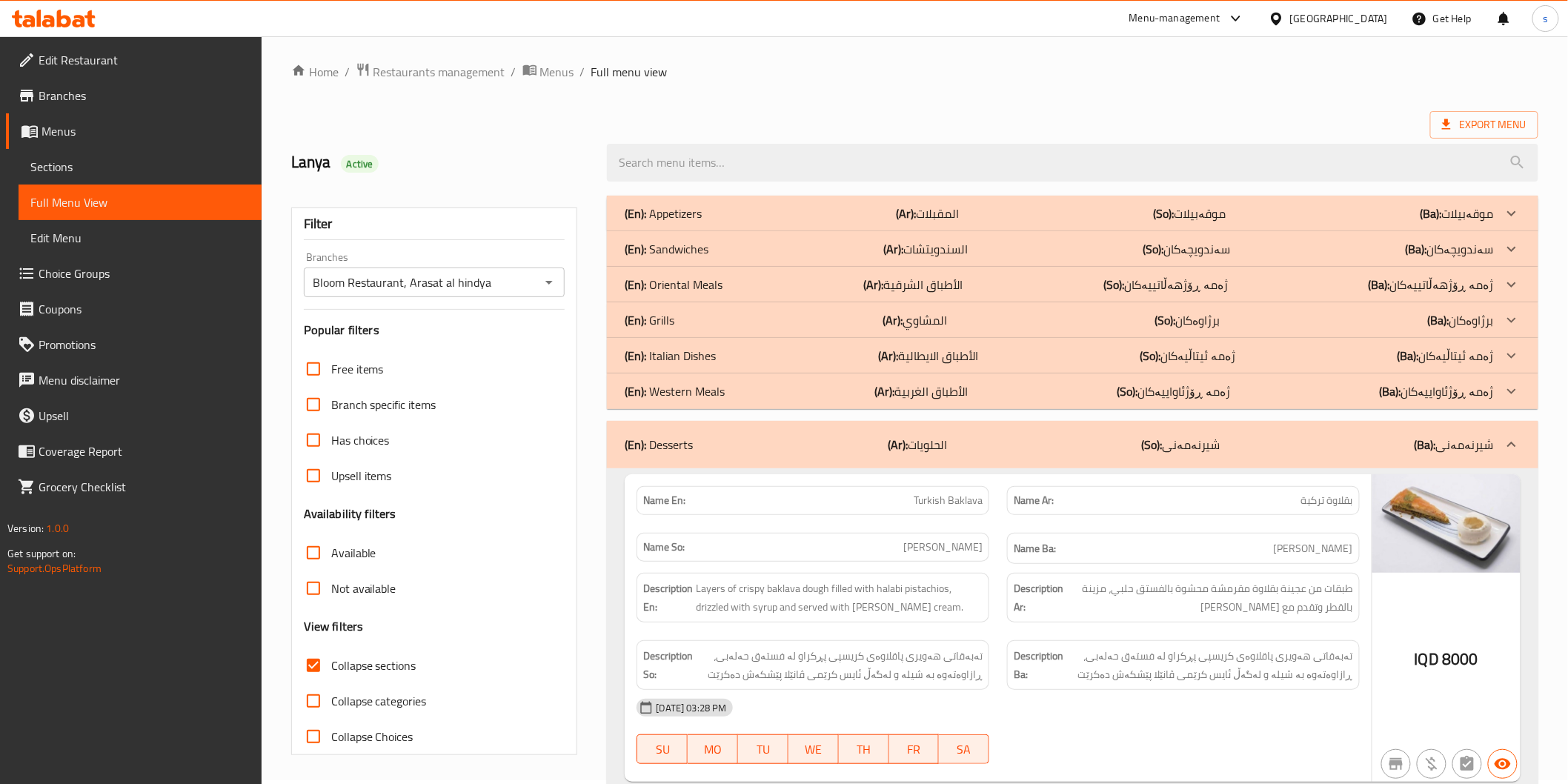
click at [796, 403] on div "(En): Western Meals (Ar): الأطباق الغربية (So): ژەمە ڕۆژئاواییەکان (Ba): ژەمە ڕ…" at bounding box center [1071, 392] width 930 height 36
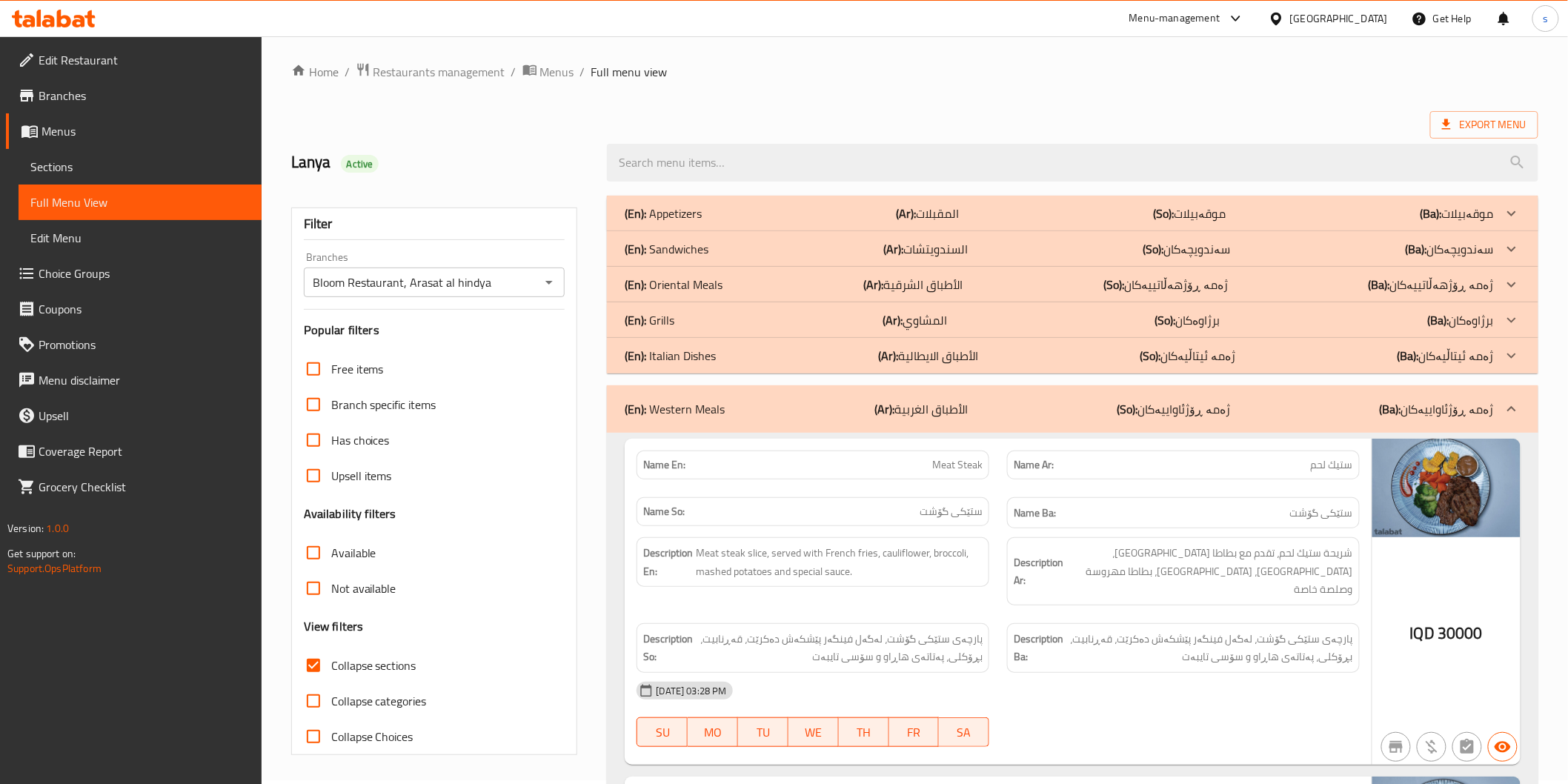
click at [796, 361] on div "(En): Italian Dishes (Ar): الأطباق الايطالية (So): ژەمە ئیتاڵیەکان (Ba): ژەمە ئ…" at bounding box center [1058, 356] width 868 height 18
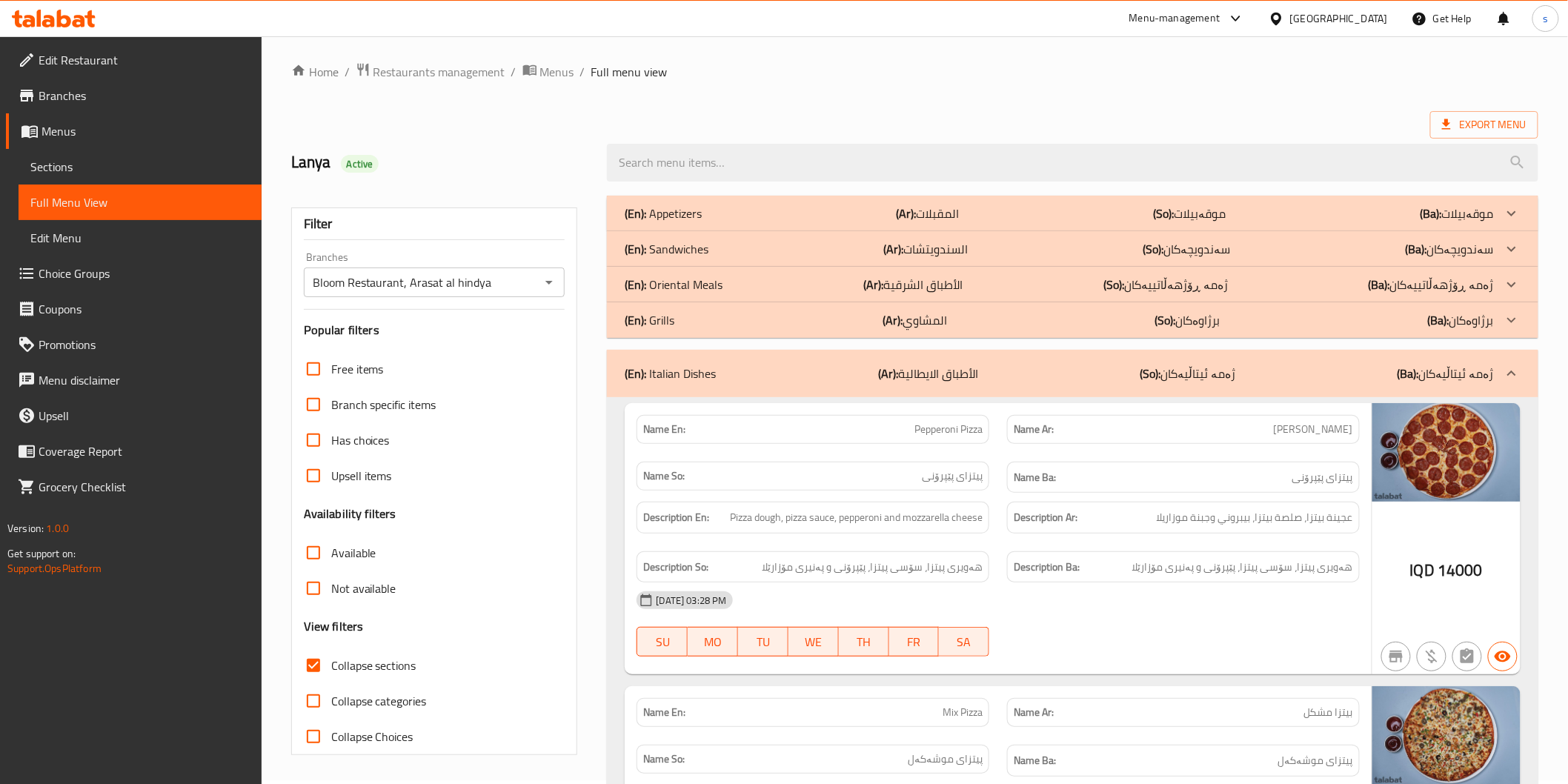
click at [791, 322] on div "(En): Grills (Ar): المشاوي (So): برژاوەکان (Ba): برژاوەکان" at bounding box center [1058, 320] width 868 height 18
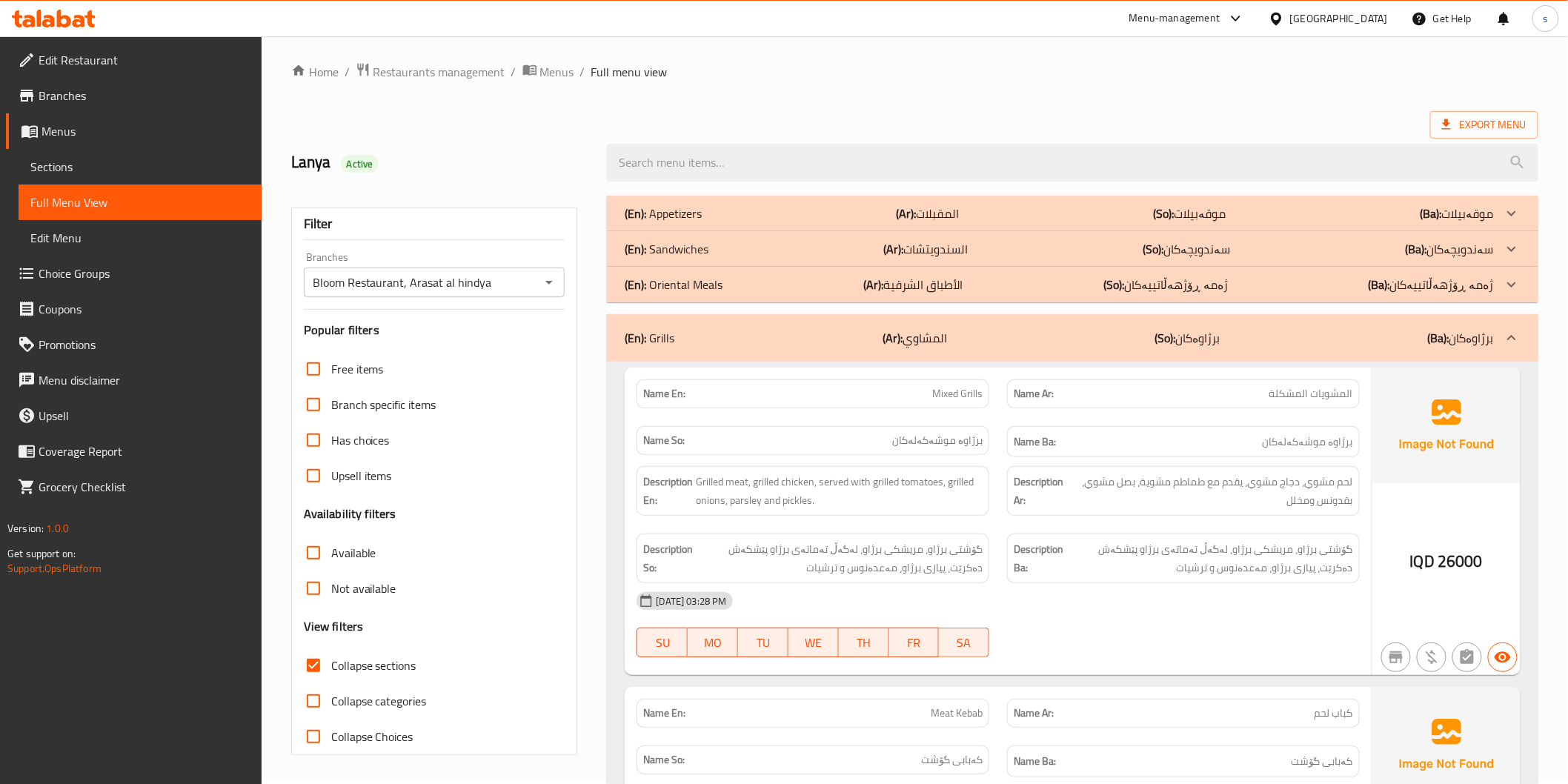
click at [789, 300] on div "(En): Oriental Meals (Ar): الأطباق الشرقية (So): ژەمە ڕۆژهەڵاتییەکان (Ba): ژەمە…" at bounding box center [1071, 285] width 930 height 36
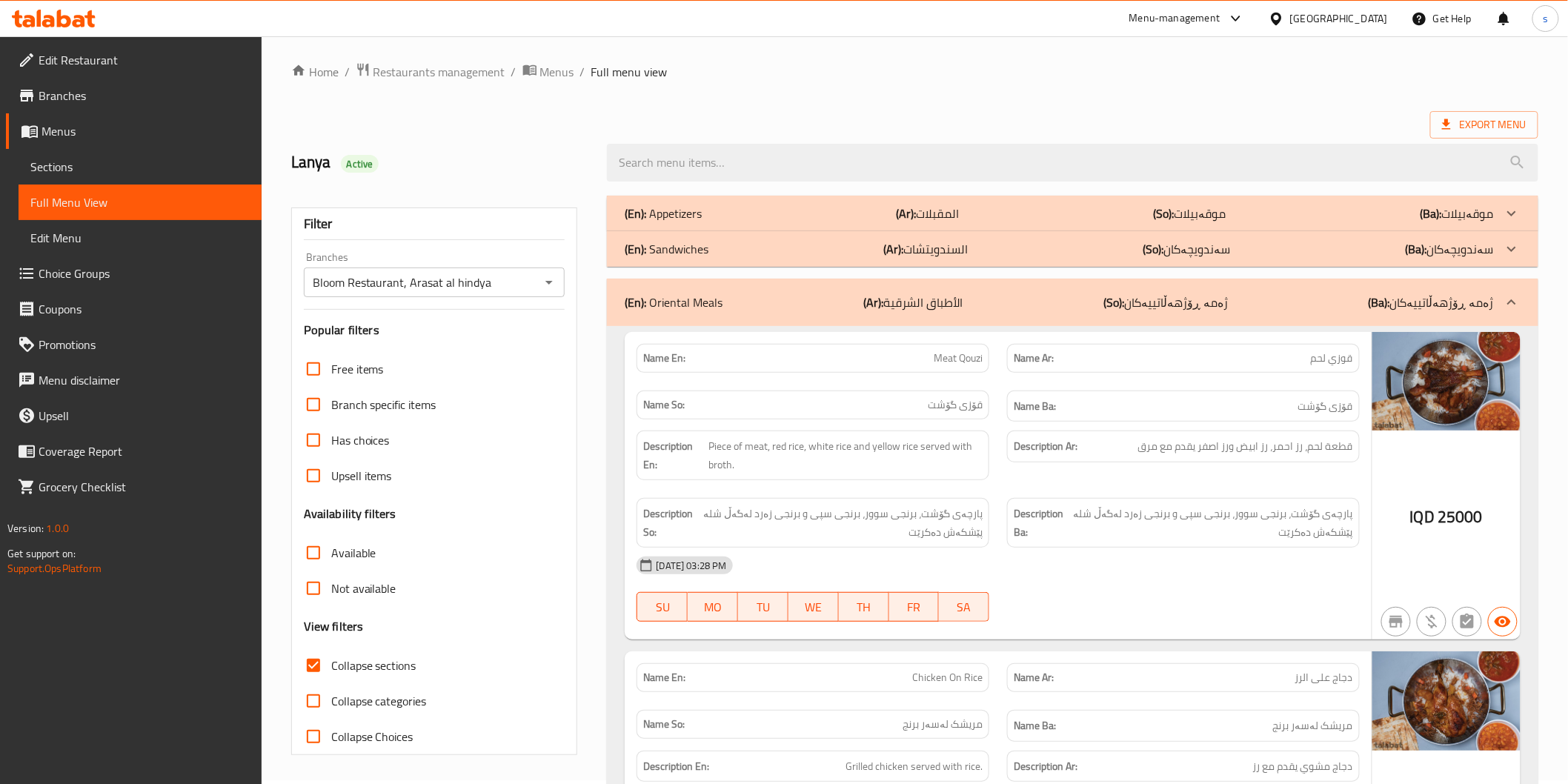
click at [795, 252] on div "(En): Sandwiches (Ar): السندويتشات (So): سەندویچەکان (Ba): سەندویچەکان" at bounding box center [1058, 249] width 868 height 18
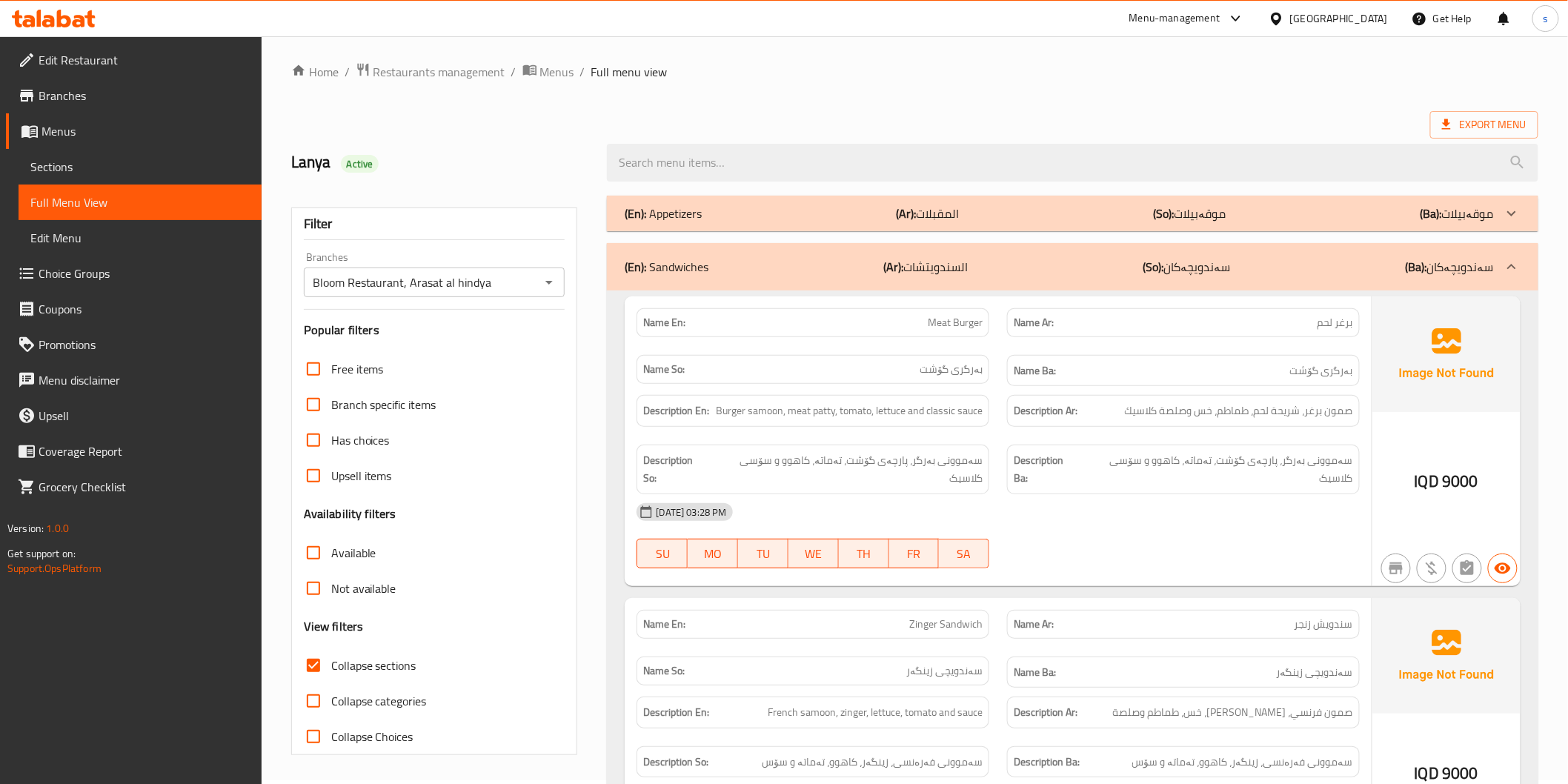
click at [1202, 426] on div "Description Ar: صمون برغر، شريحة لحم، طماطم، خس وصلصة كلاسيك" at bounding box center [1183, 411] width 353 height 32
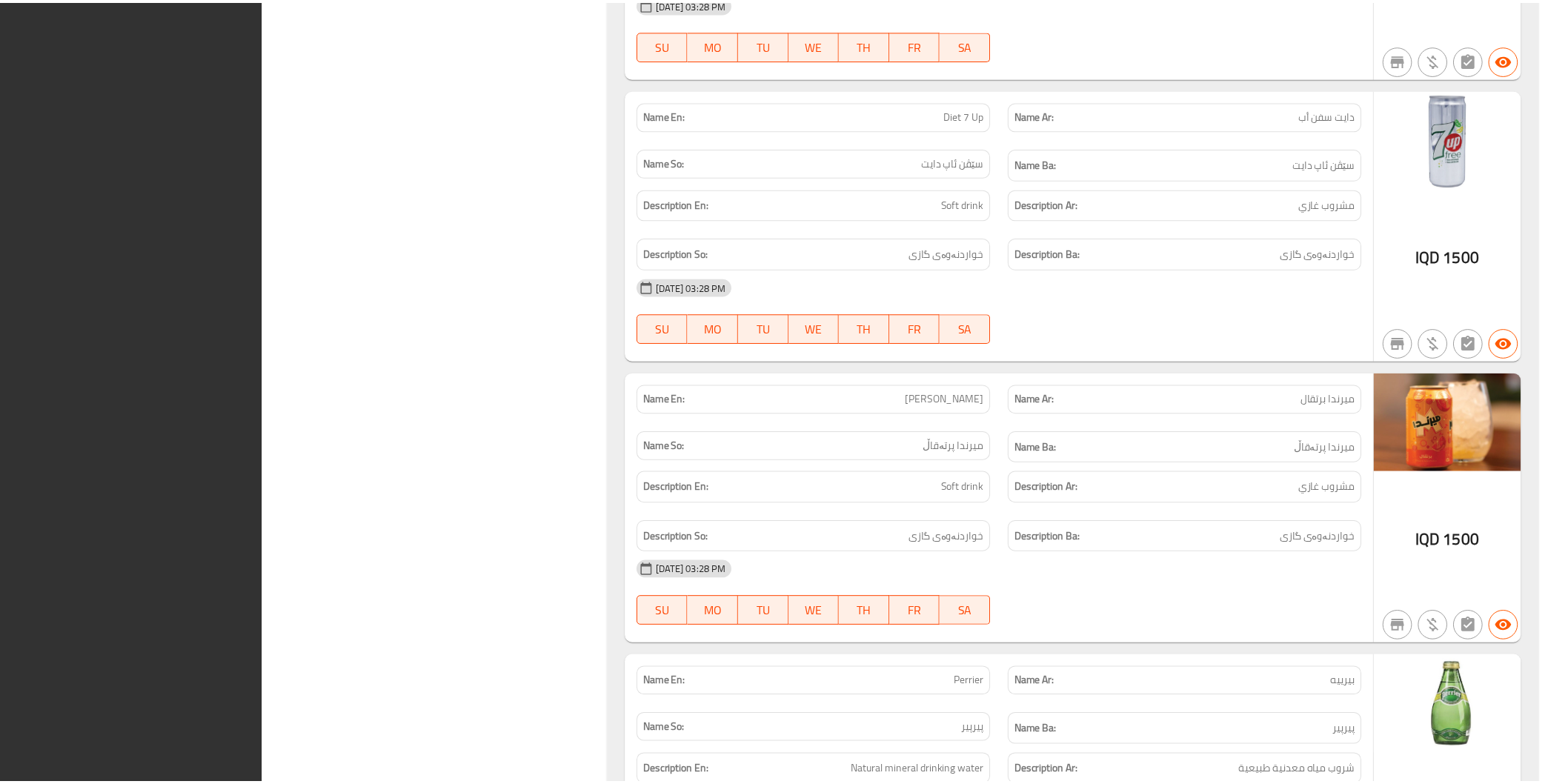
scroll to position [10336, 0]
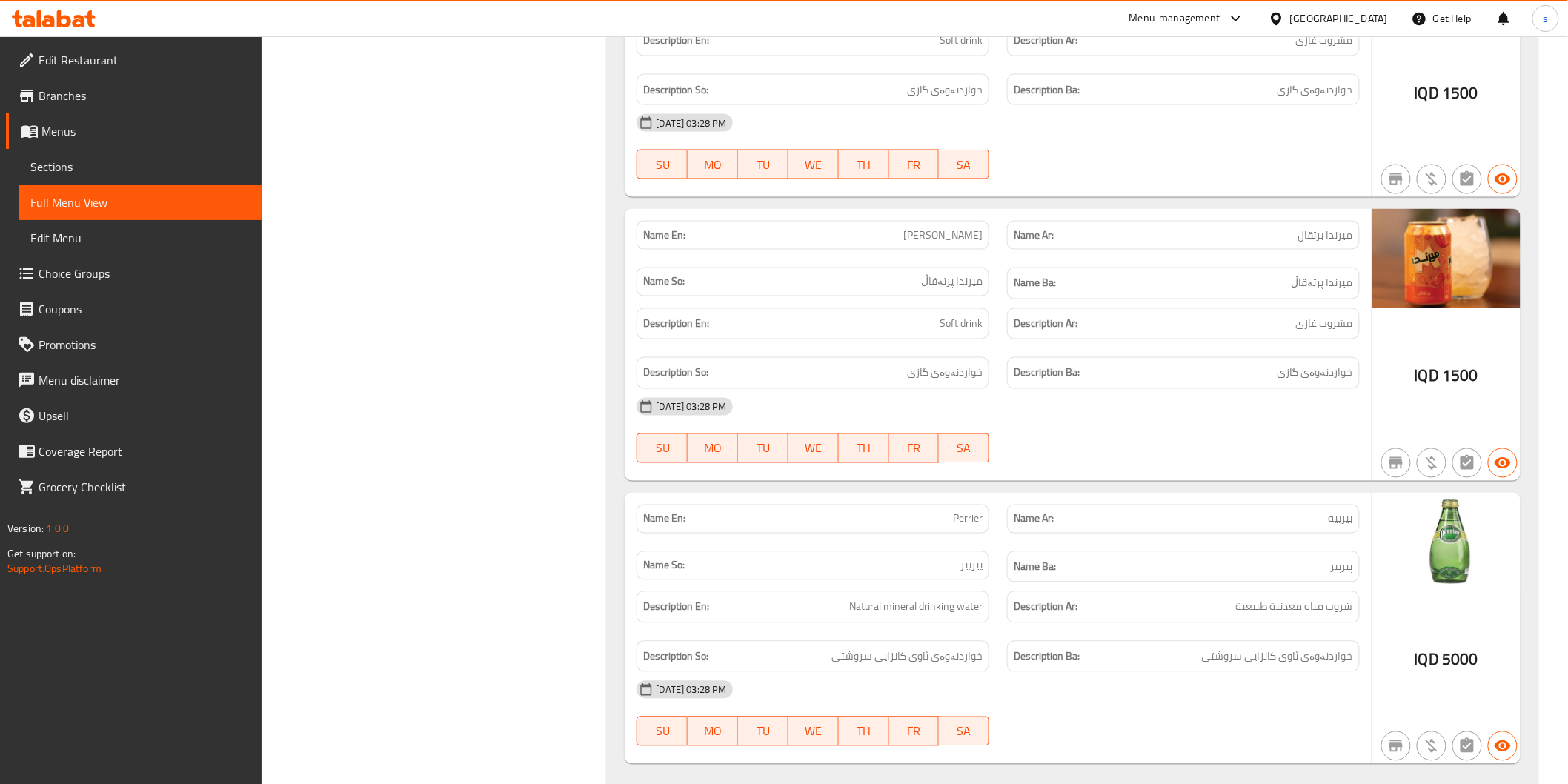
click at [79, 16] on icon at bounding box center [79, 21] width 13 height 13
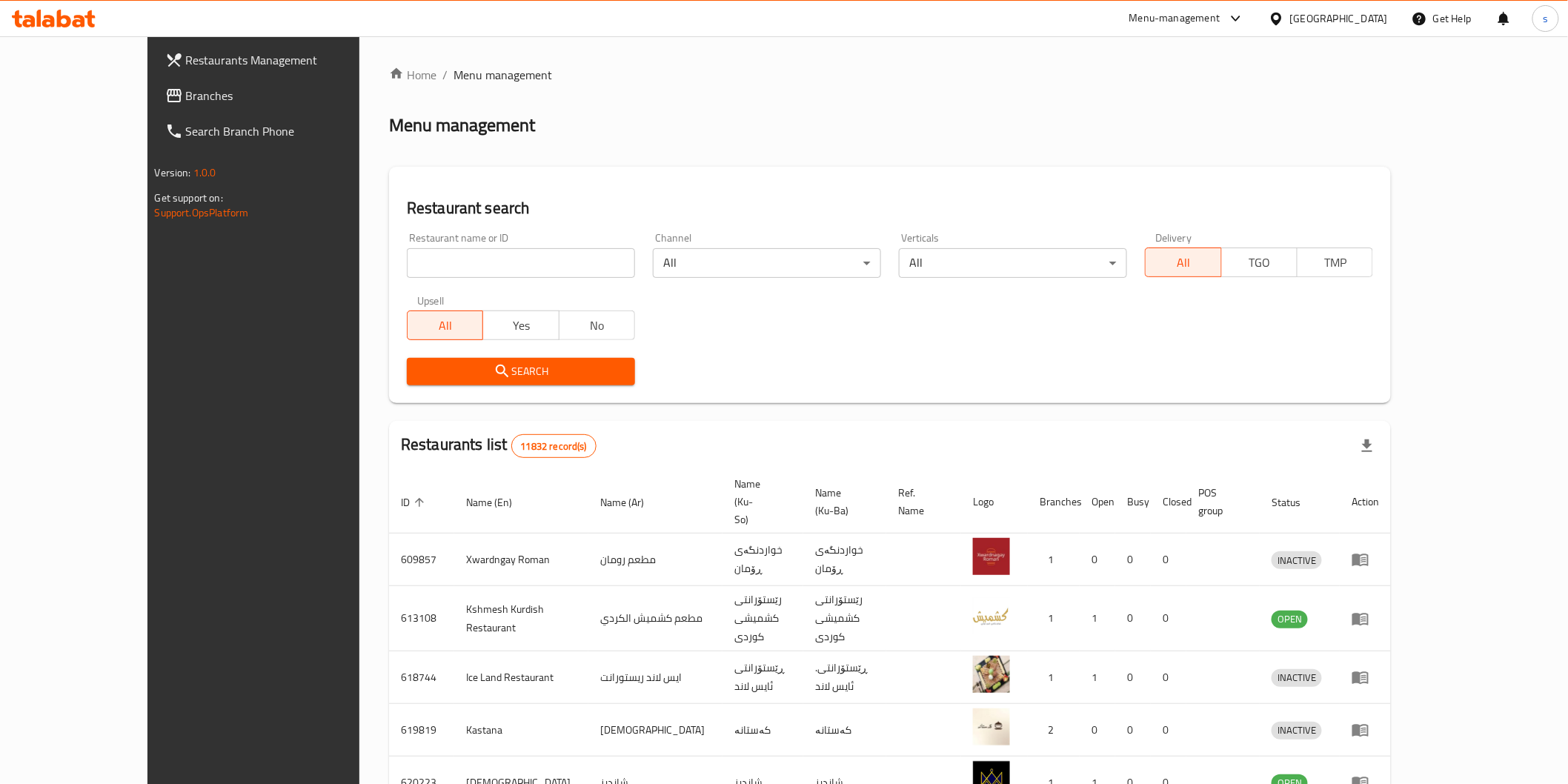
click at [420, 265] on input "search" at bounding box center [521, 263] width 228 height 30
paste input "Bloom Restaurant"
type input "Bloom Restaurant"
click button "Search" at bounding box center [521, 371] width 228 height 27
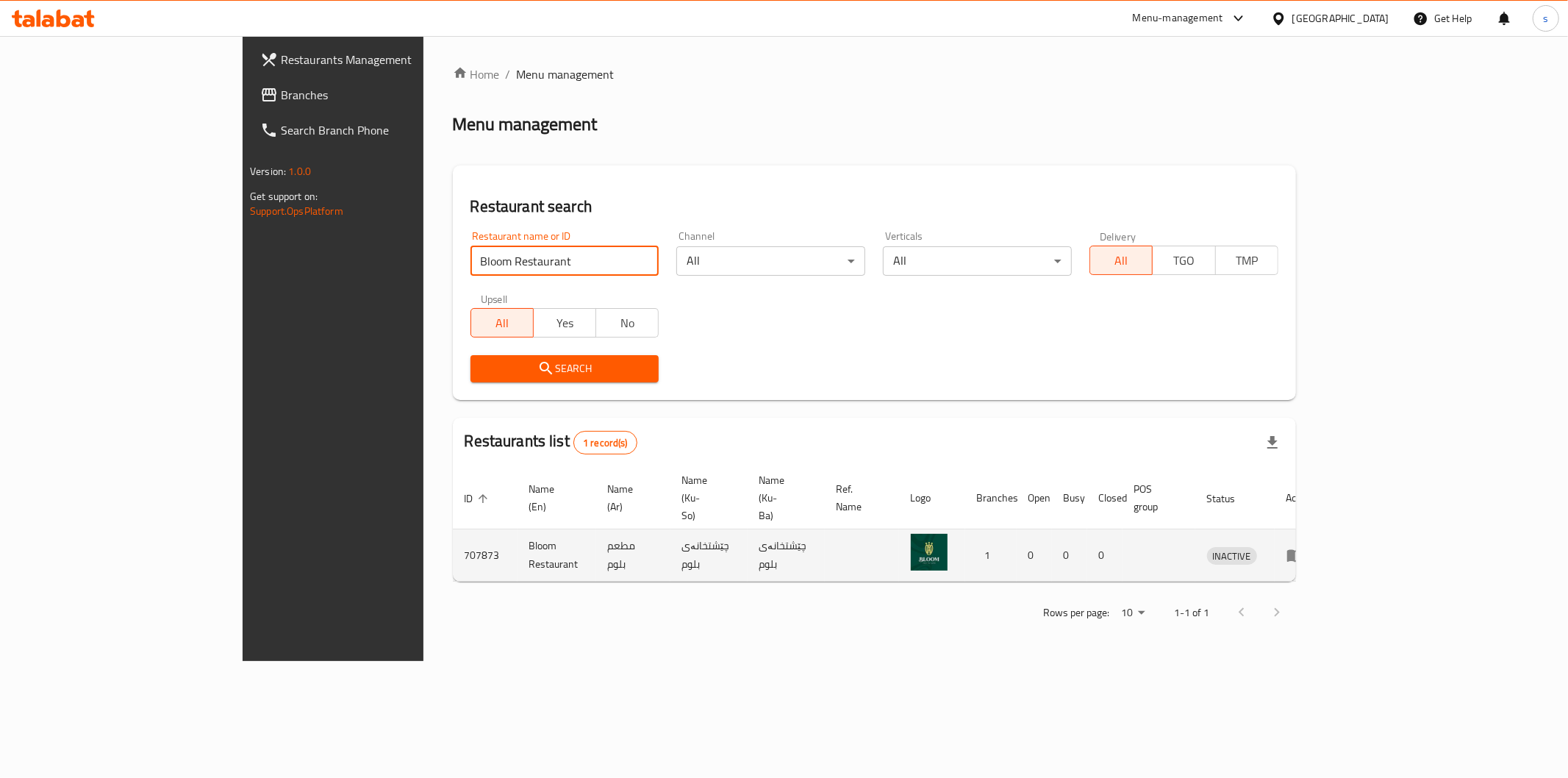
click at [1326, 530] on td "enhanced table" at bounding box center [1300, 556] width 51 height 53
click at [1304, 547] on icon "enhanced table" at bounding box center [1295, 556] width 18 height 18
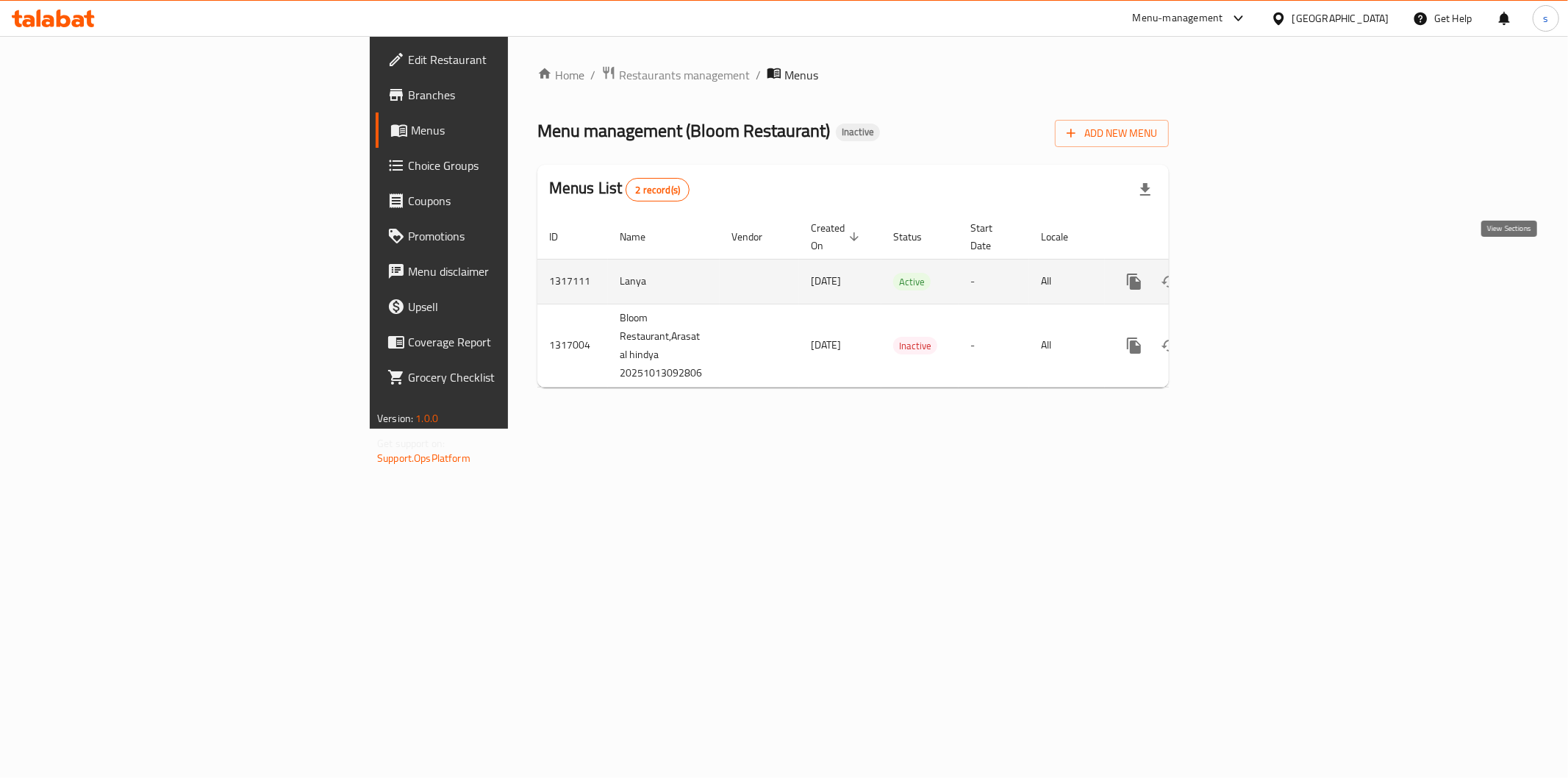
click at [1250, 273] on icon "enhanced table" at bounding box center [1241, 282] width 18 height 18
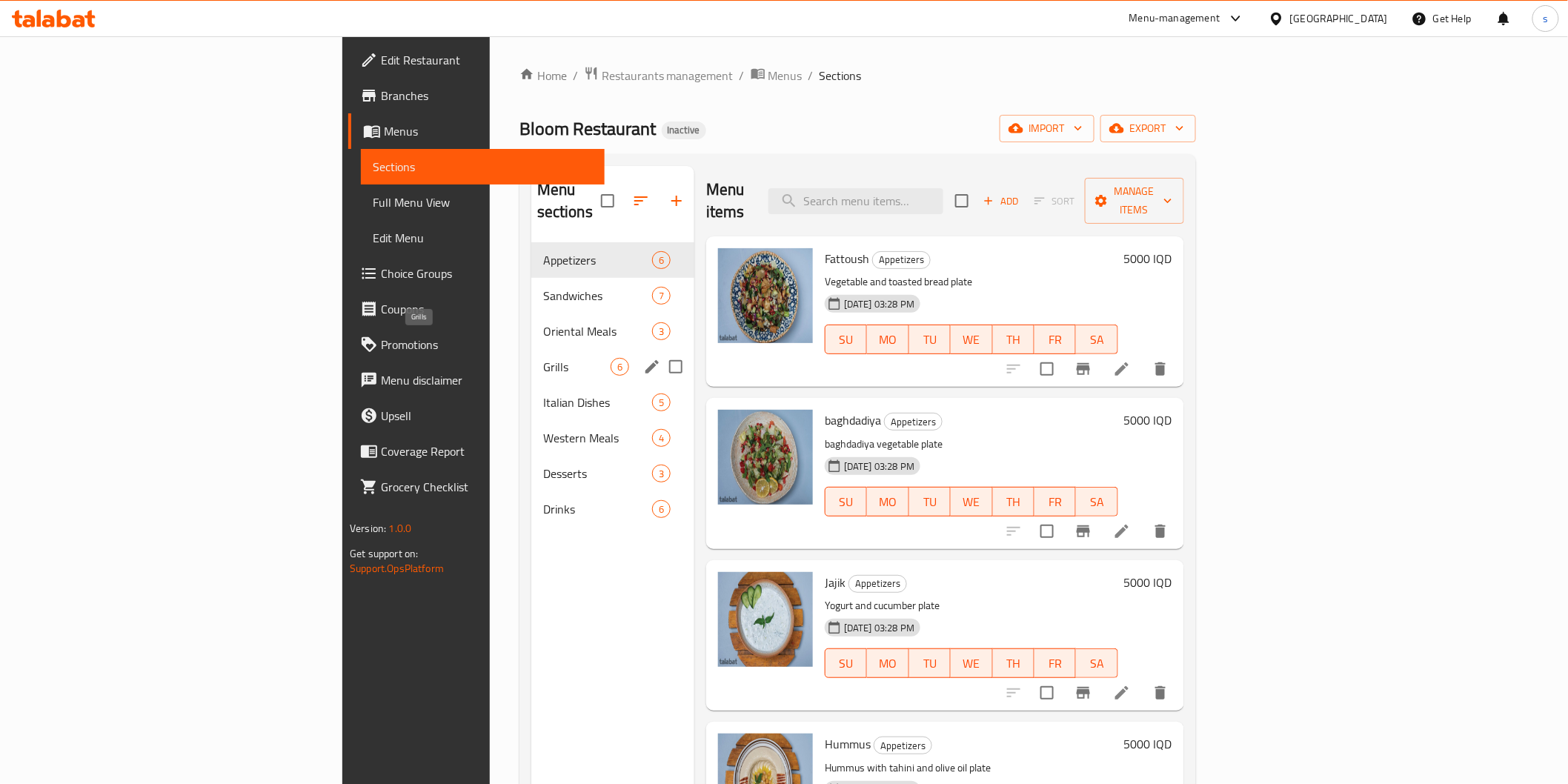
click at [543, 358] on span "Grills" at bounding box center [576, 367] width 67 height 18
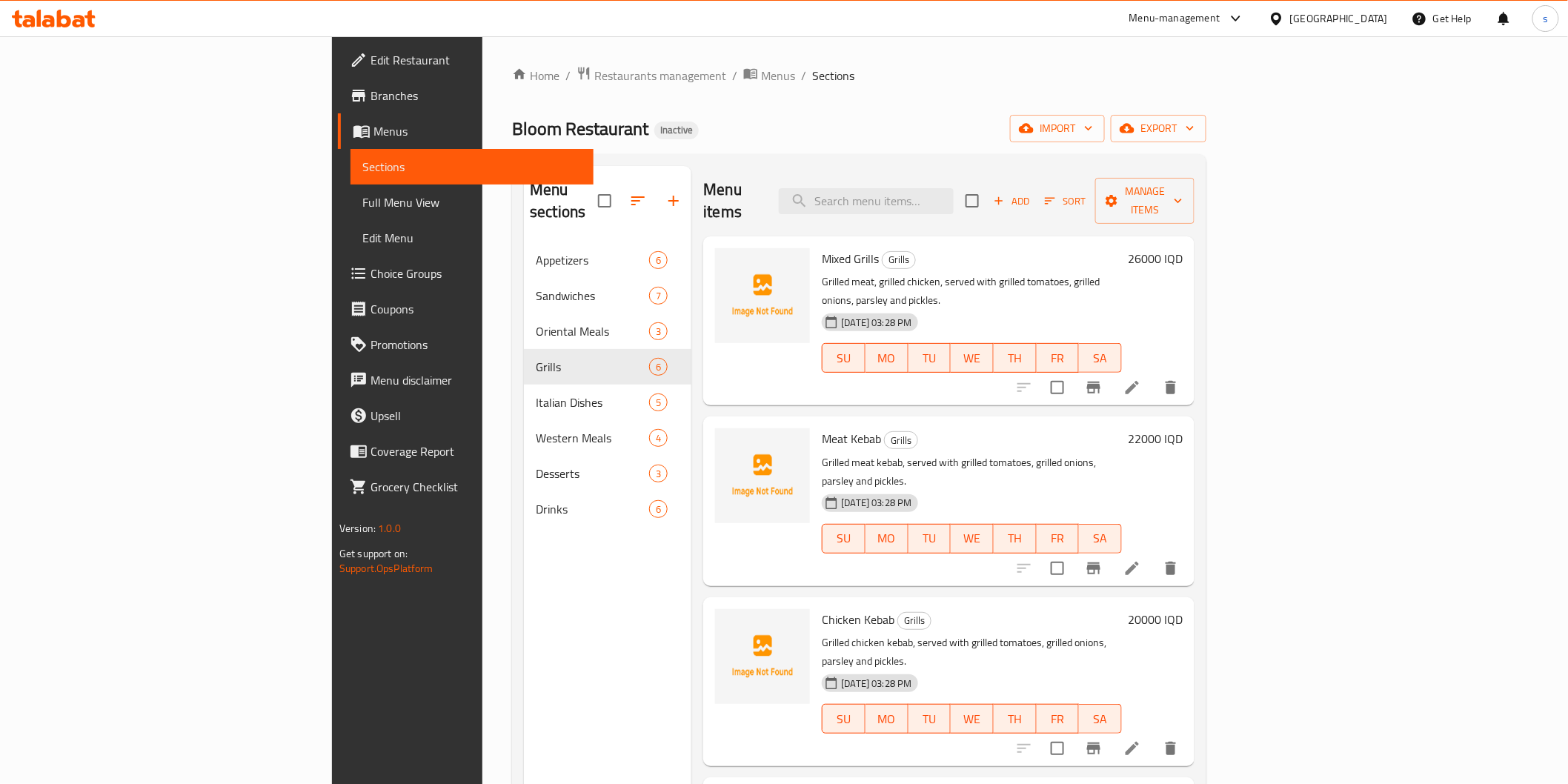
click at [363, 198] on span "Full Menu View" at bounding box center [472, 203] width 219 height 18
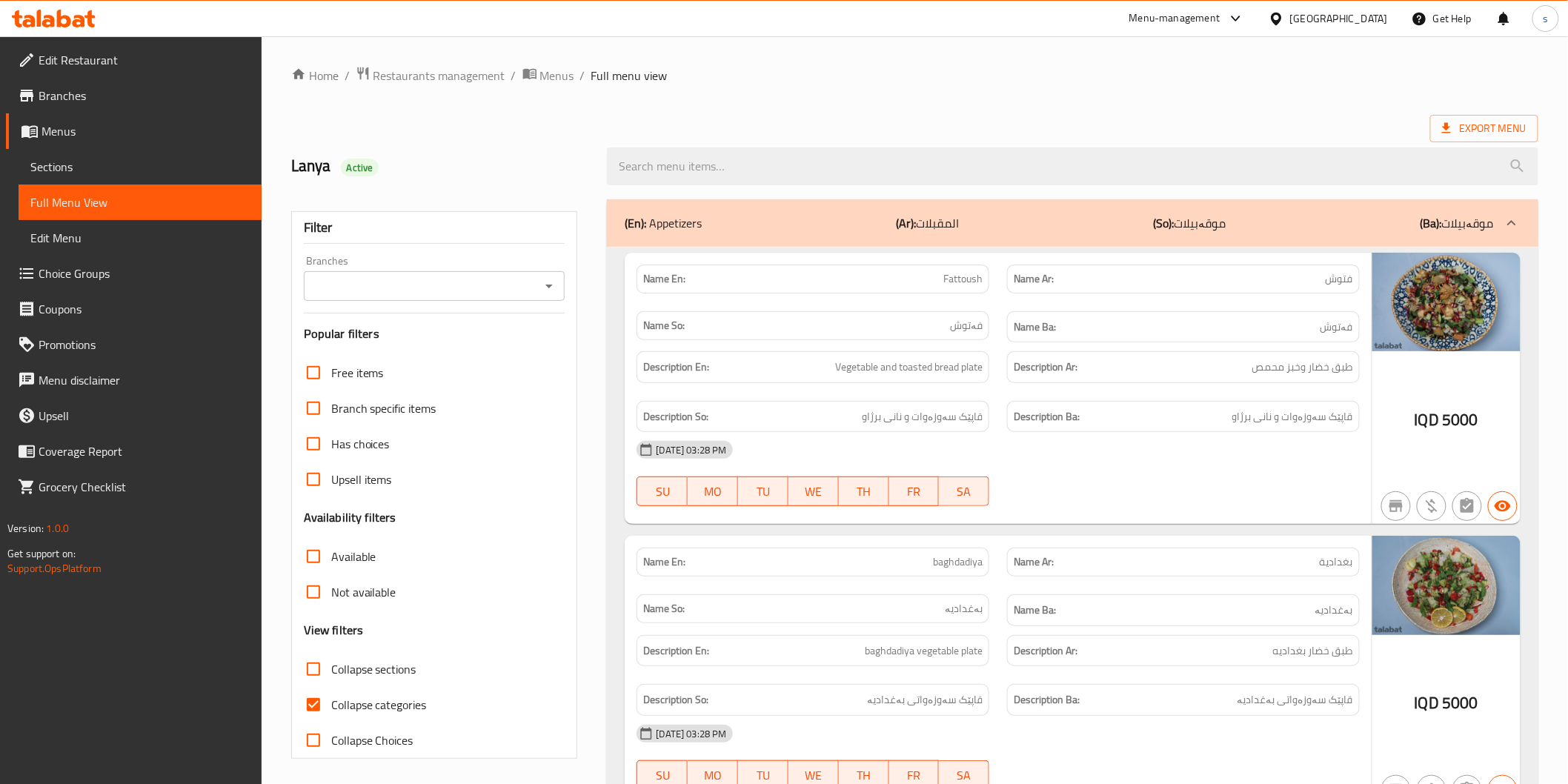
click at [528, 291] on input "Branches" at bounding box center [422, 286] width 228 height 21
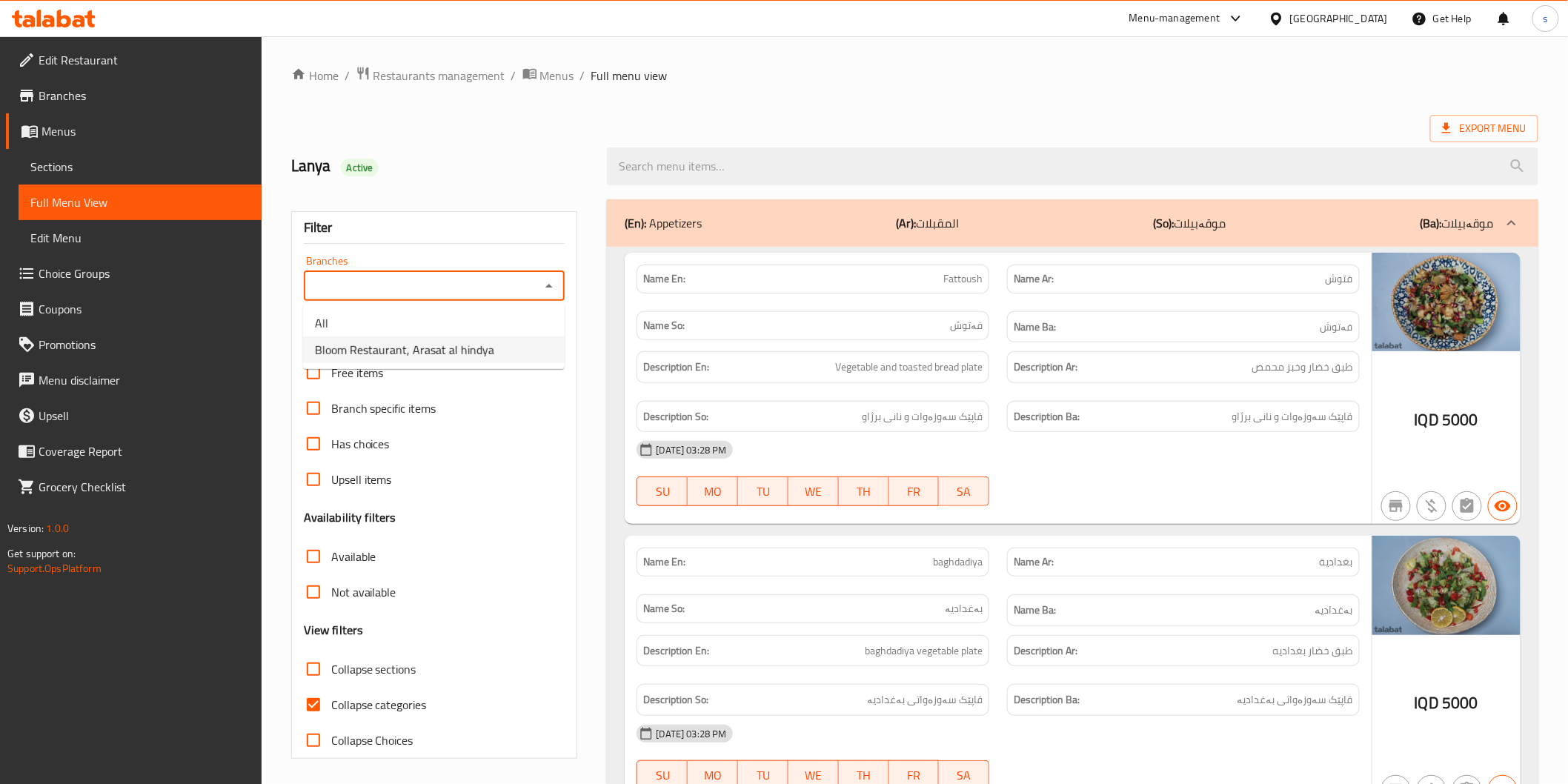
click at [476, 341] on span "Bloom Restaurant, Arasat al hindya" at bounding box center [404, 350] width 179 height 18
type input "Bloom Restaurant, Arasat al hindya"
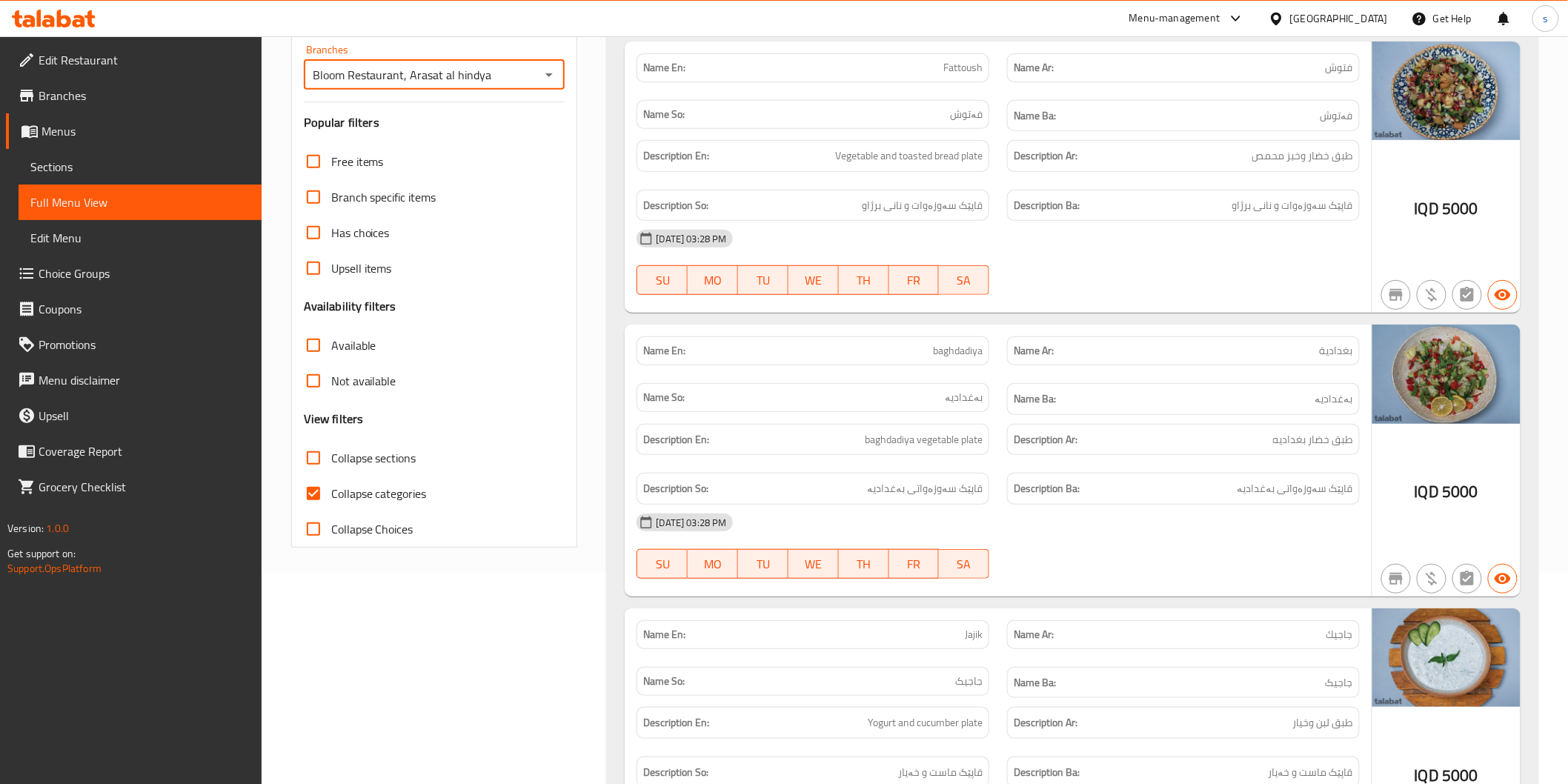
scroll to position [251, 0]
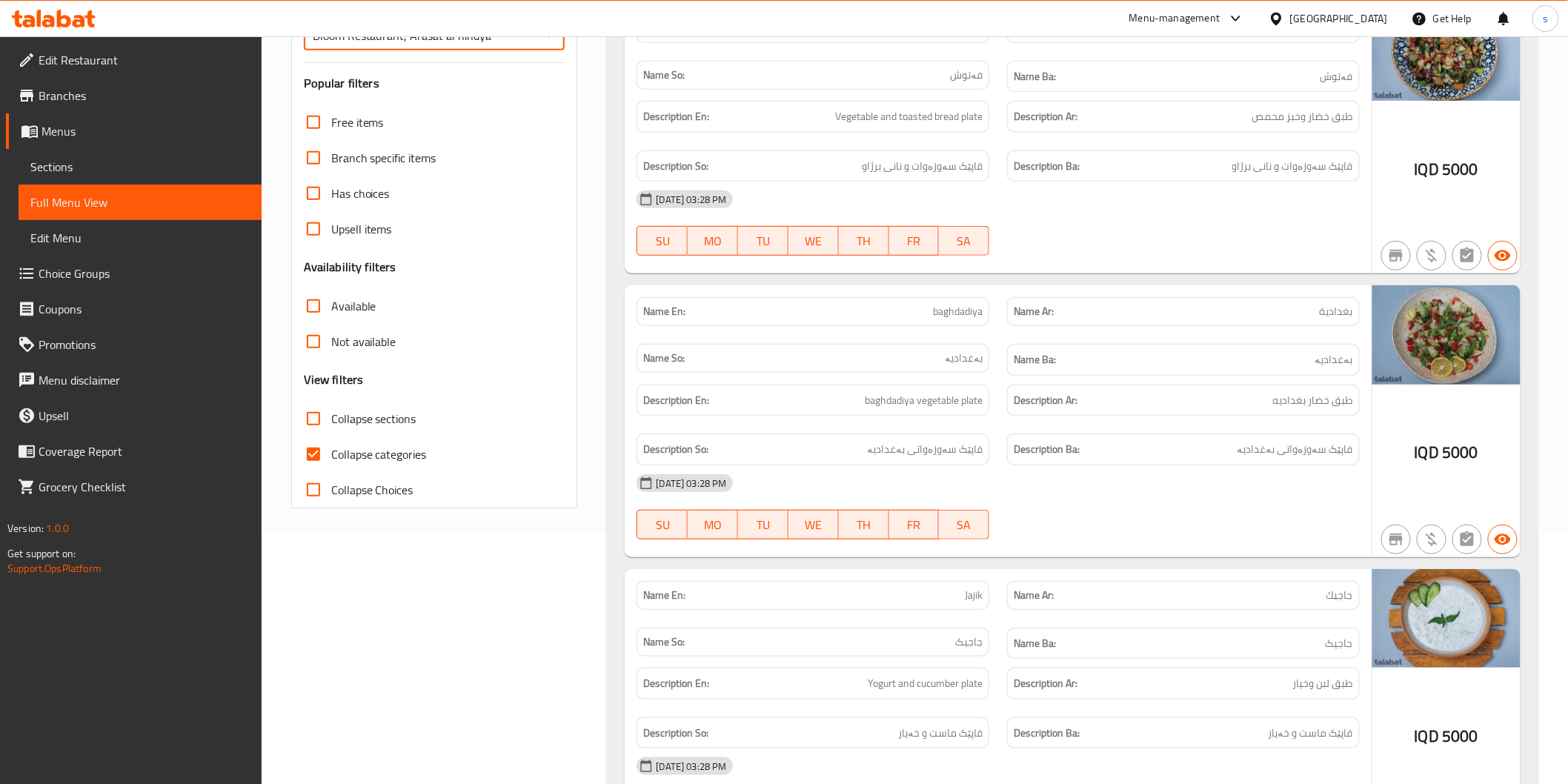
click at [347, 467] on label "Collapse categories" at bounding box center [361, 455] width 131 height 36
click at [331, 467] on input "Collapse categories" at bounding box center [314, 455] width 36 height 36
checkbox input "false"
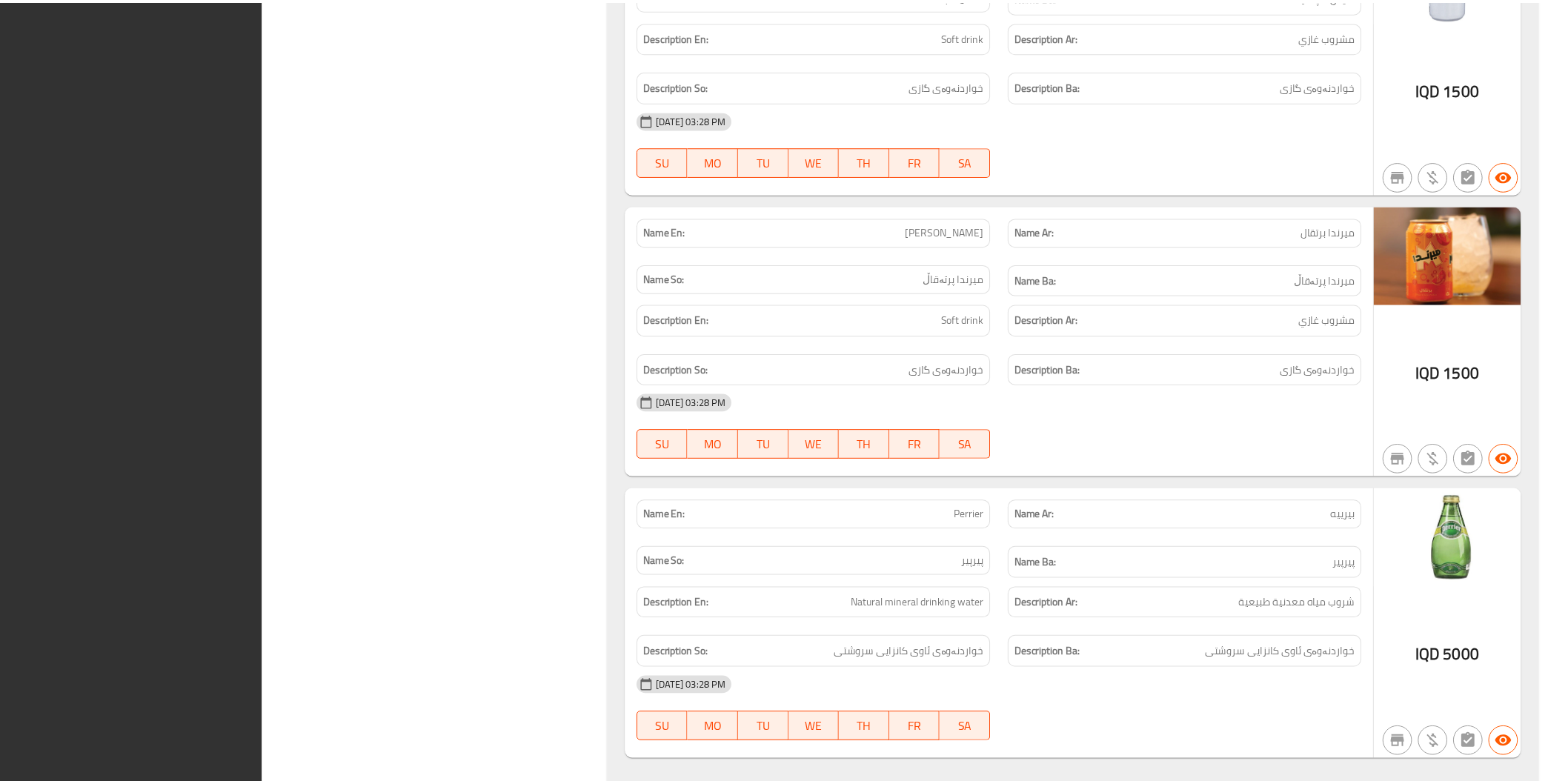
scroll to position [12075, 0]
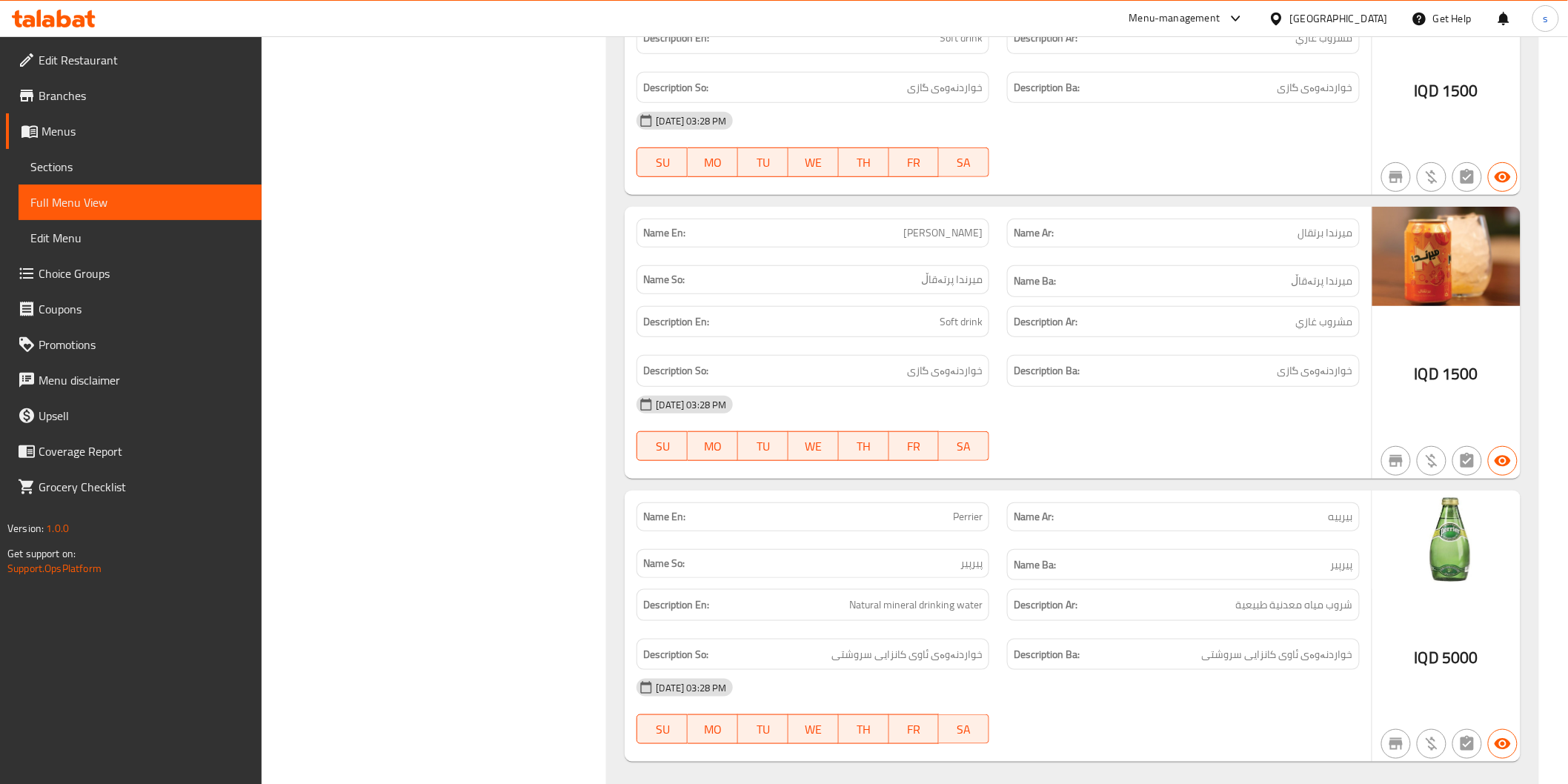
click at [53, 8] on div at bounding box center [54, 19] width 108 height 30
click at [67, 18] on icon at bounding box center [64, 19] width 14 height 18
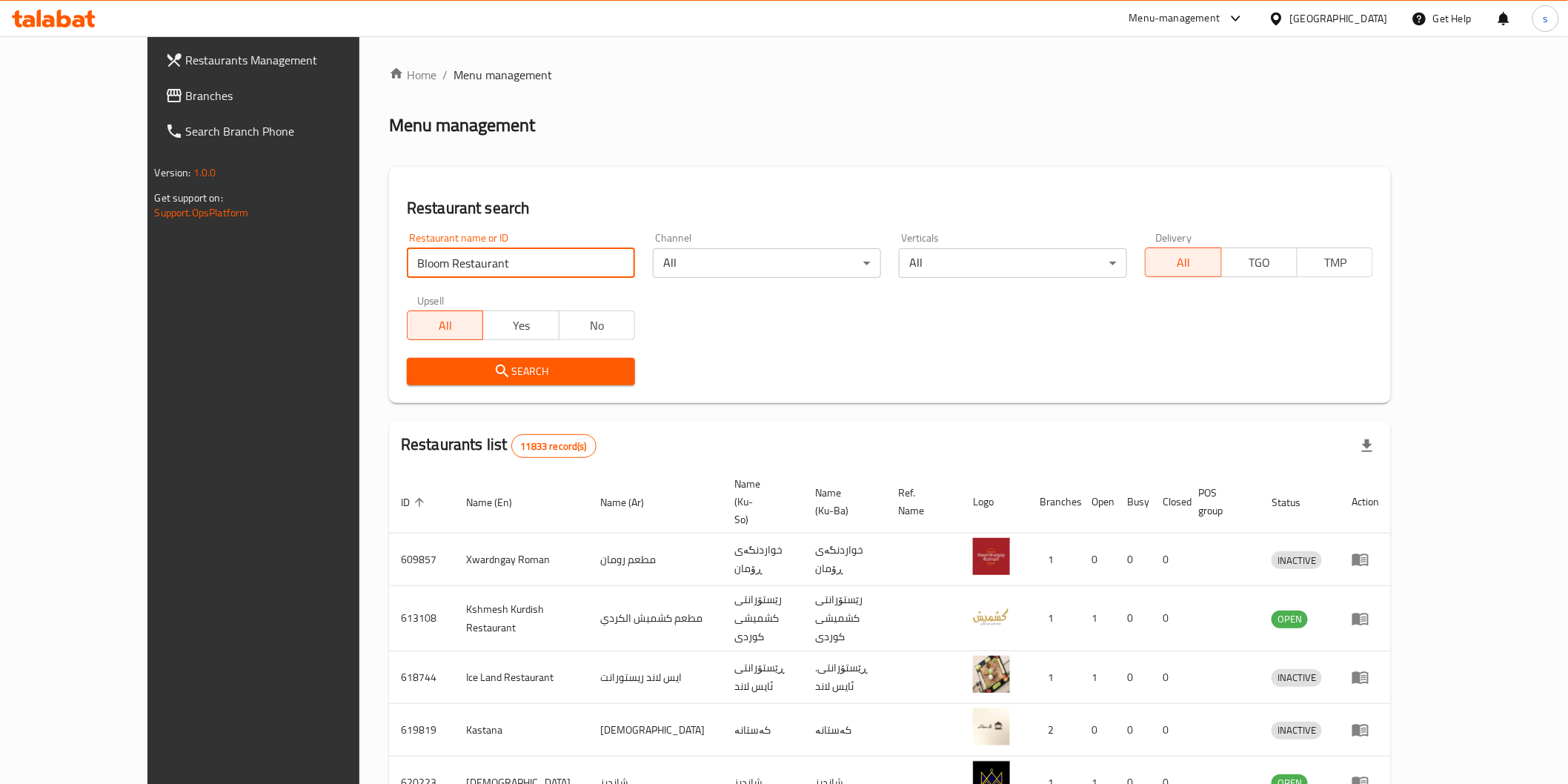
type input "Bloom Restaurant"
click button "Search" at bounding box center [521, 371] width 228 height 27
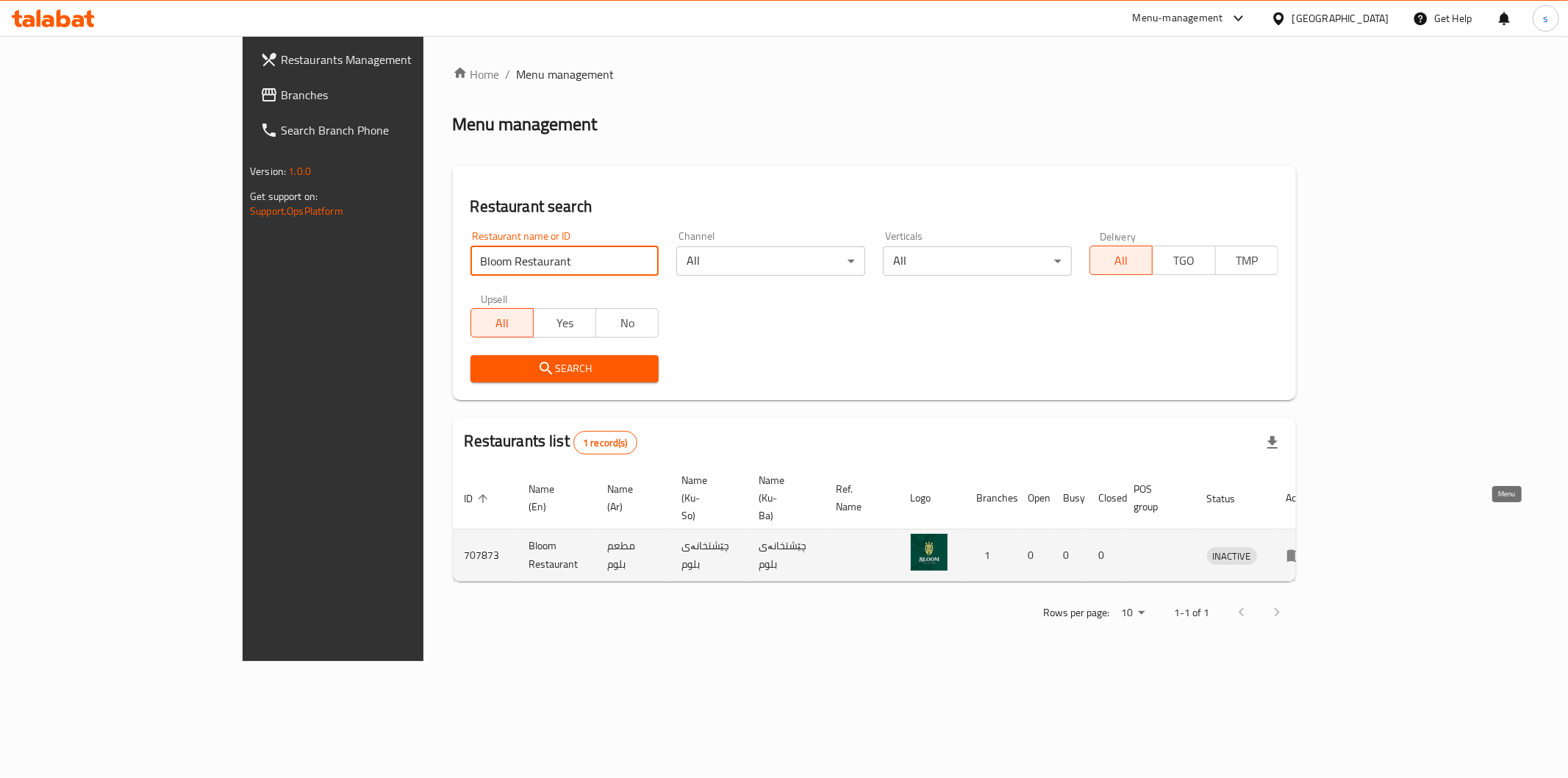
click at [1304, 547] on icon "enhanced table" at bounding box center [1295, 556] width 18 height 18
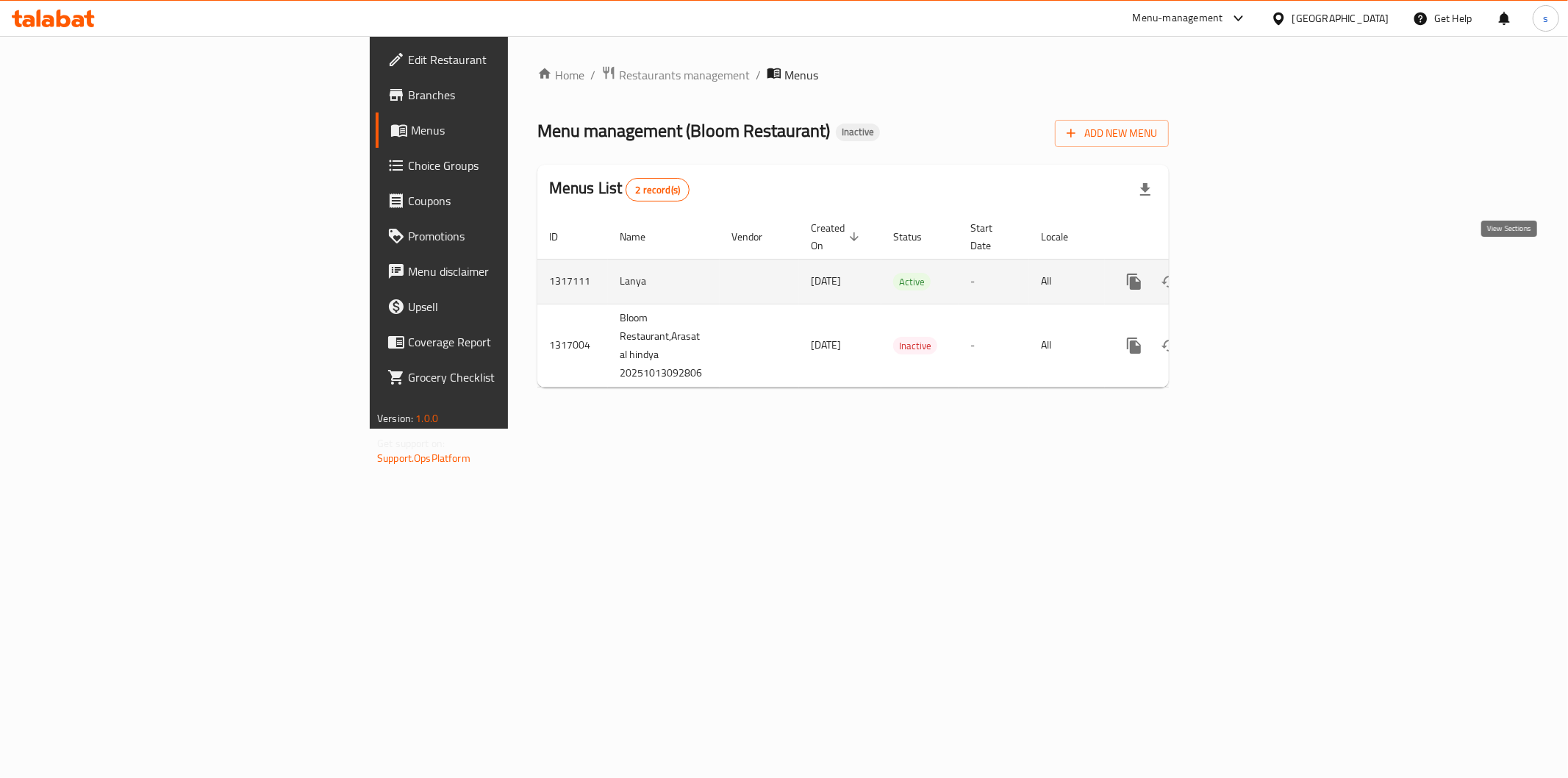
click at [1250, 273] on icon "enhanced table" at bounding box center [1241, 282] width 18 height 18
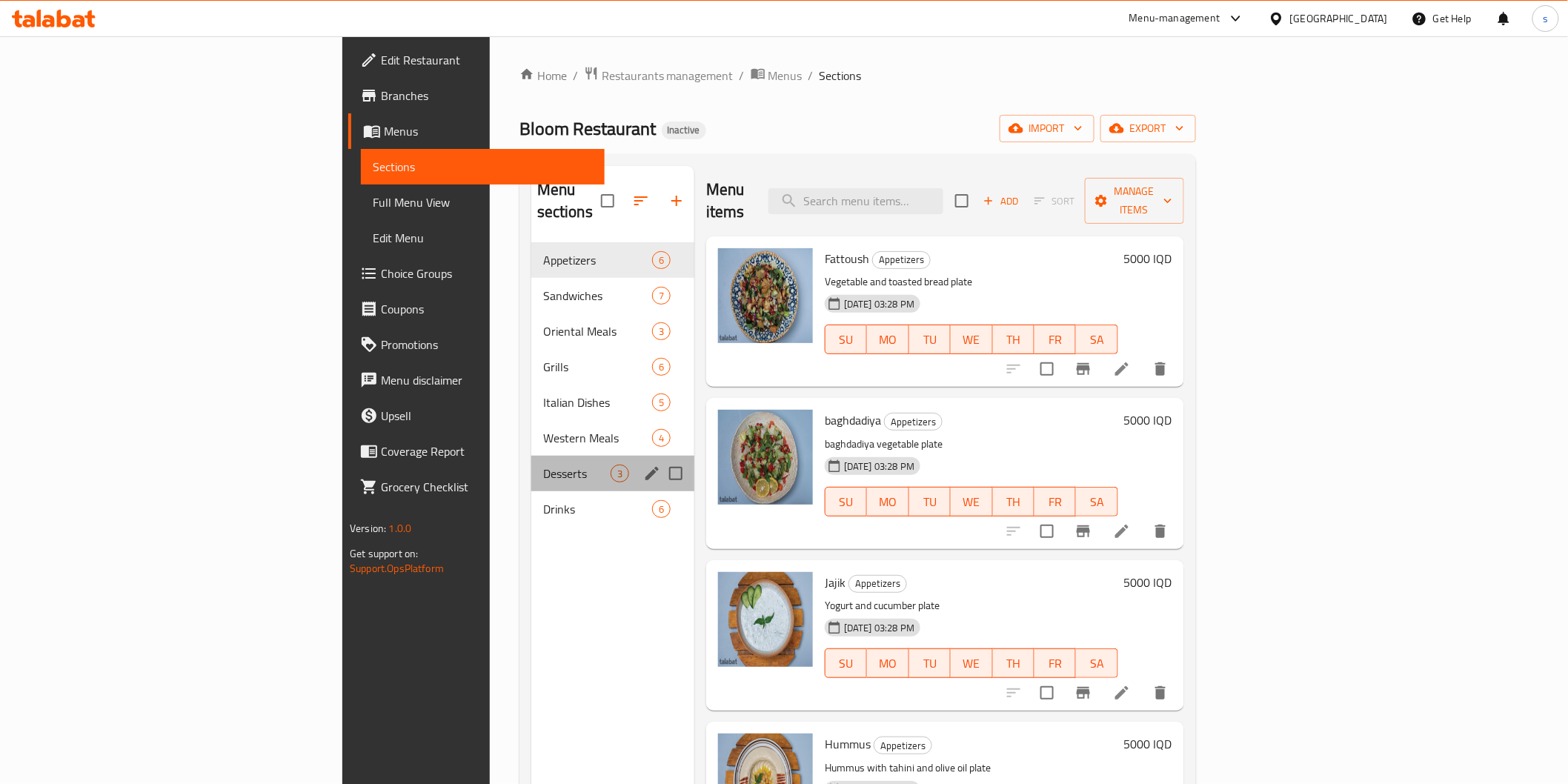
click at [532, 456] on div "Desserts 3" at bounding box center [613, 474] width 163 height 36
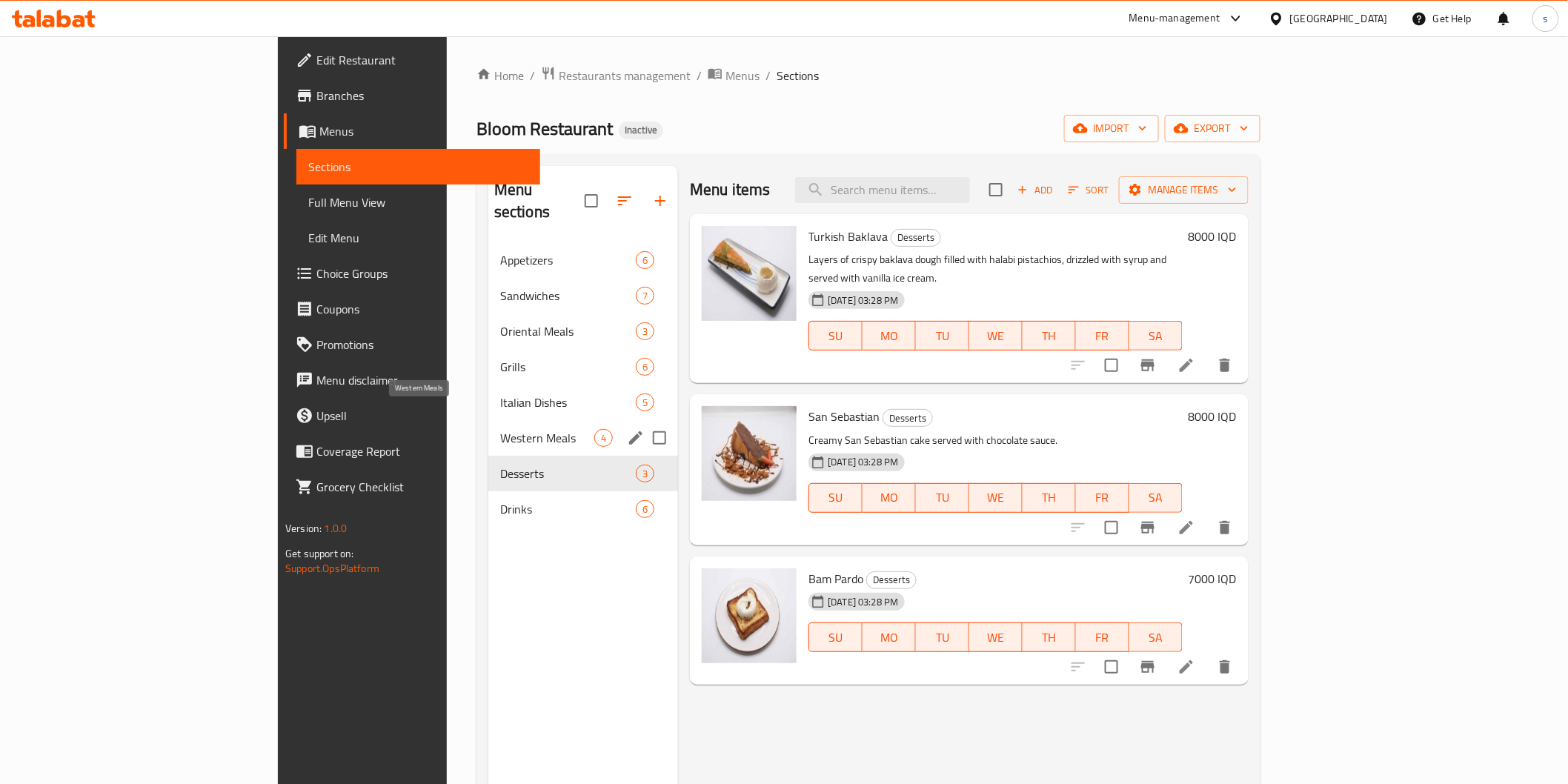
click at [500, 429] on span "Western Meals" at bounding box center [547, 438] width 94 height 18
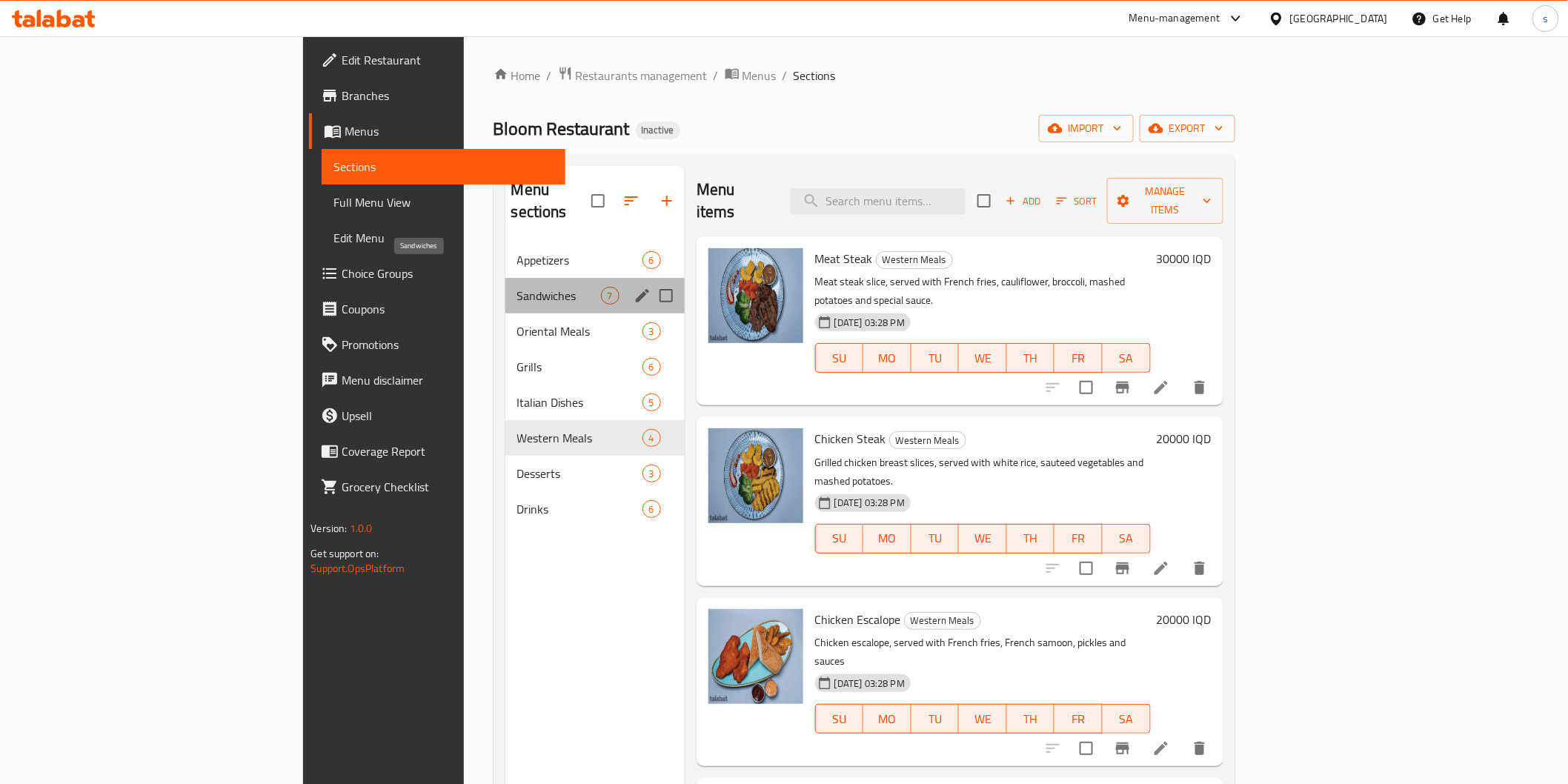
click at [517, 287] on span "Sandwiches" at bounding box center [559, 296] width 84 height 18
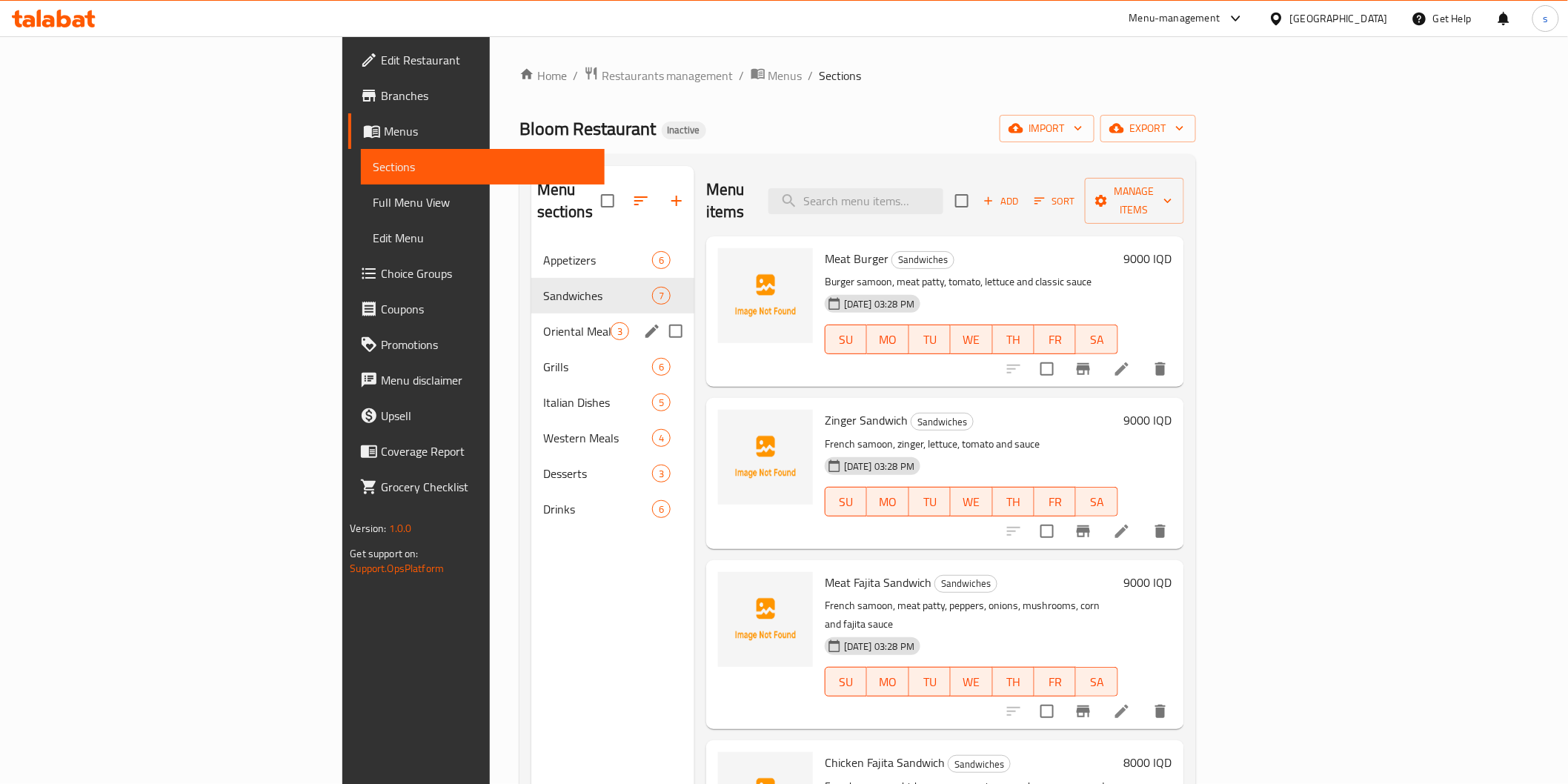
click at [543, 323] on span "Oriental Meals" at bounding box center [576, 332] width 67 height 18
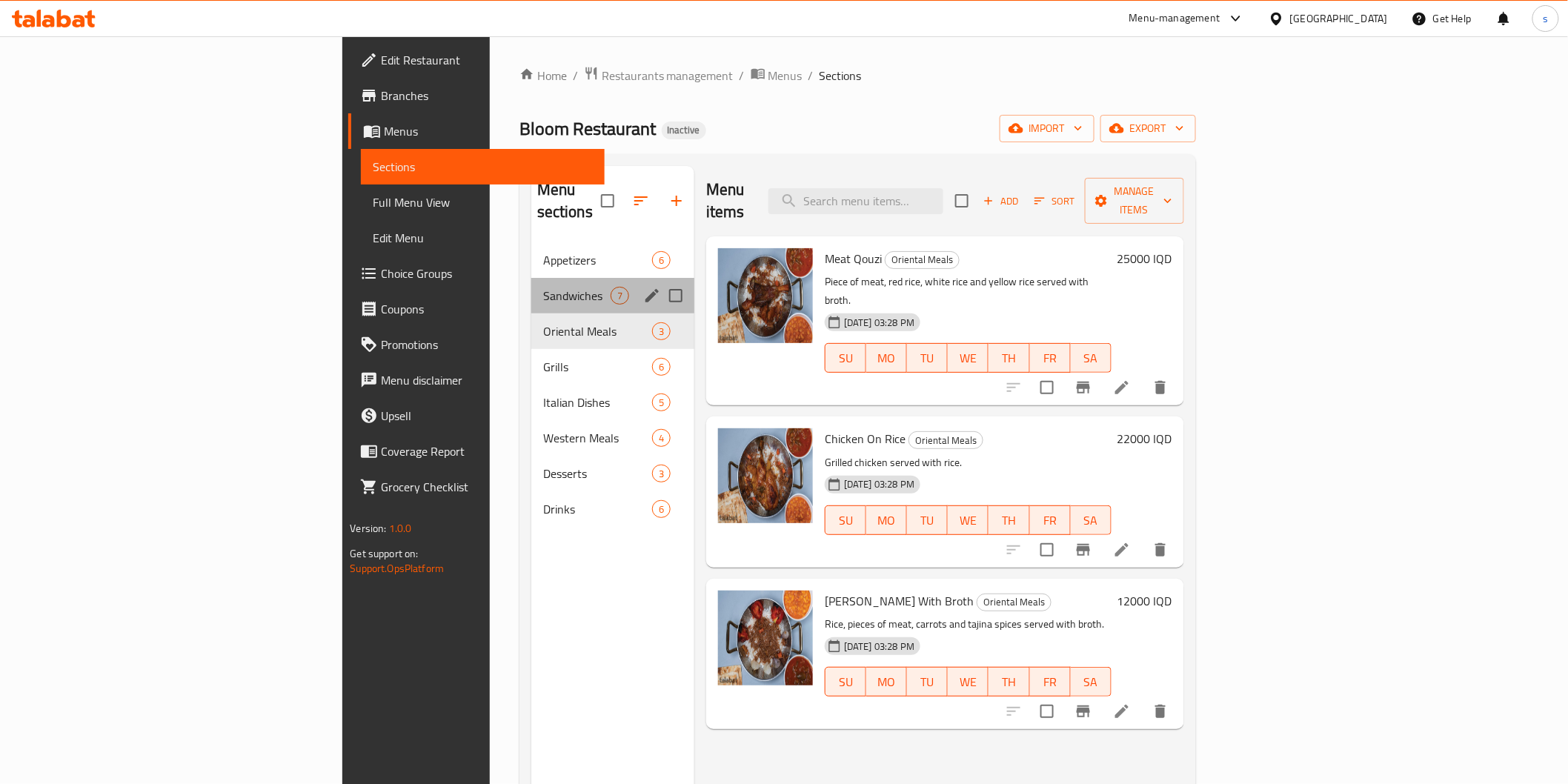
click at [532, 285] on div "Sandwiches 7" at bounding box center [613, 296] width 163 height 36
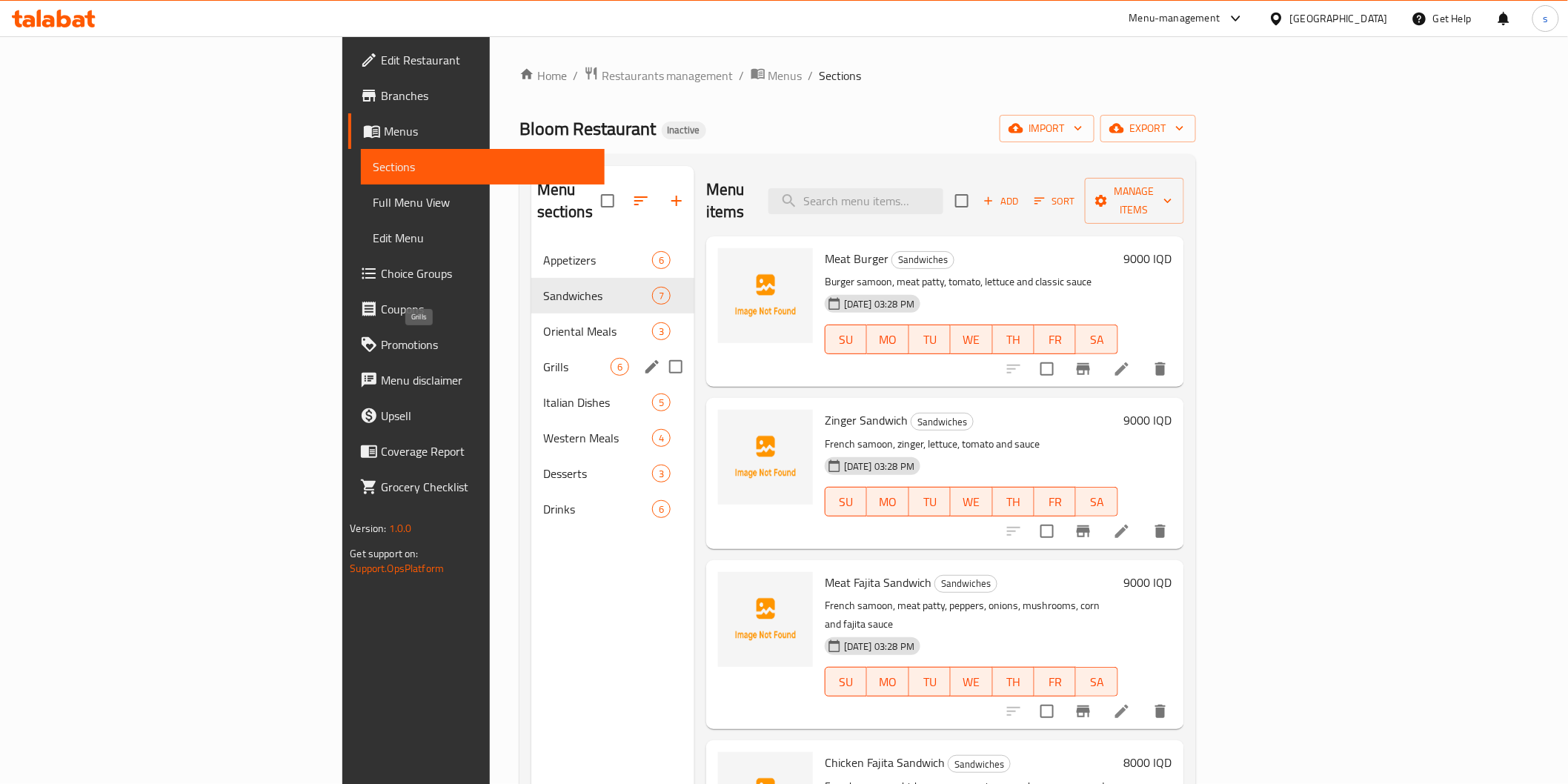
click at [543, 358] on span "Grills" at bounding box center [576, 367] width 67 height 18
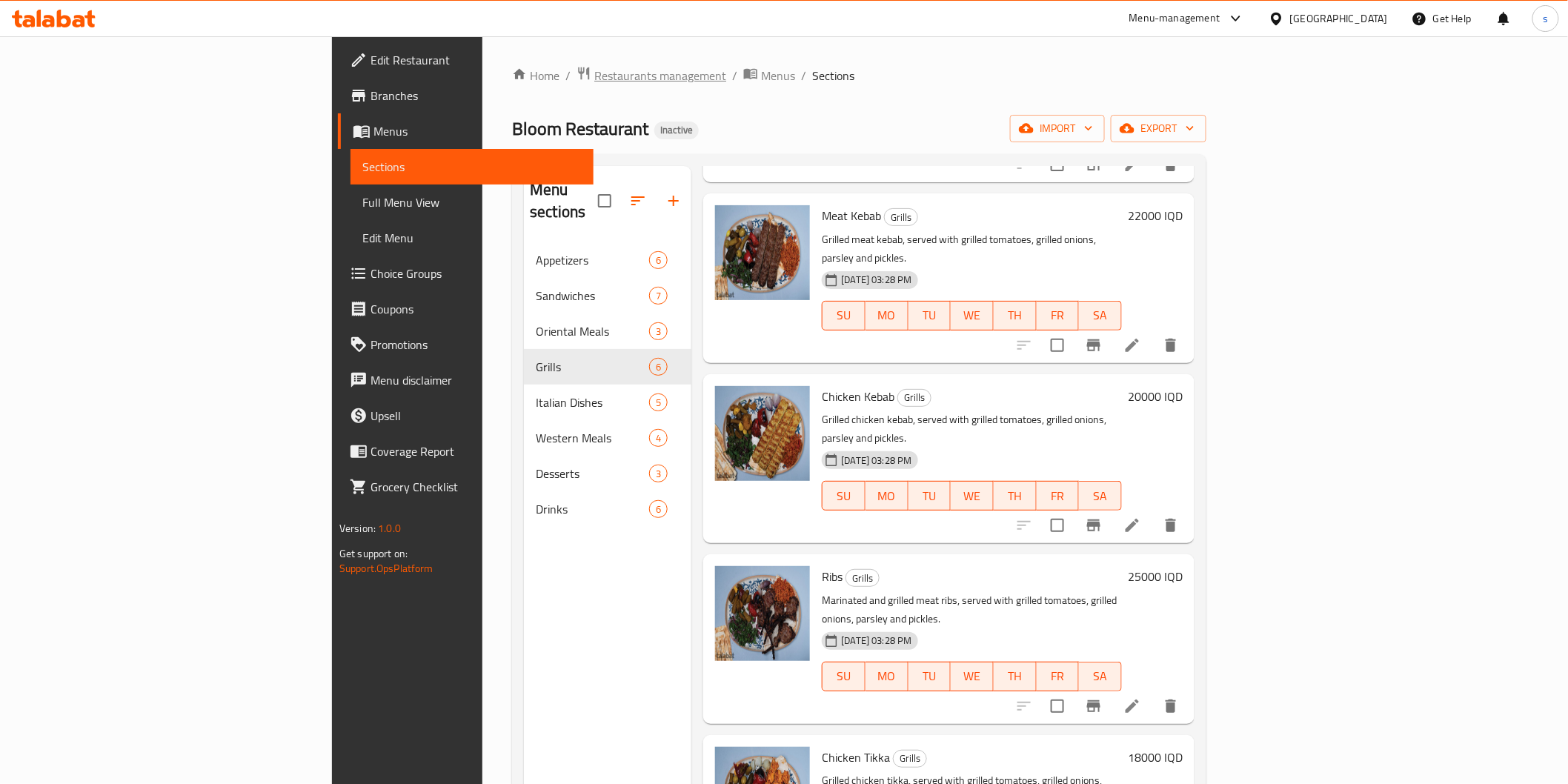
click at [595, 70] on span "Restaurants management" at bounding box center [661, 76] width 132 height 18
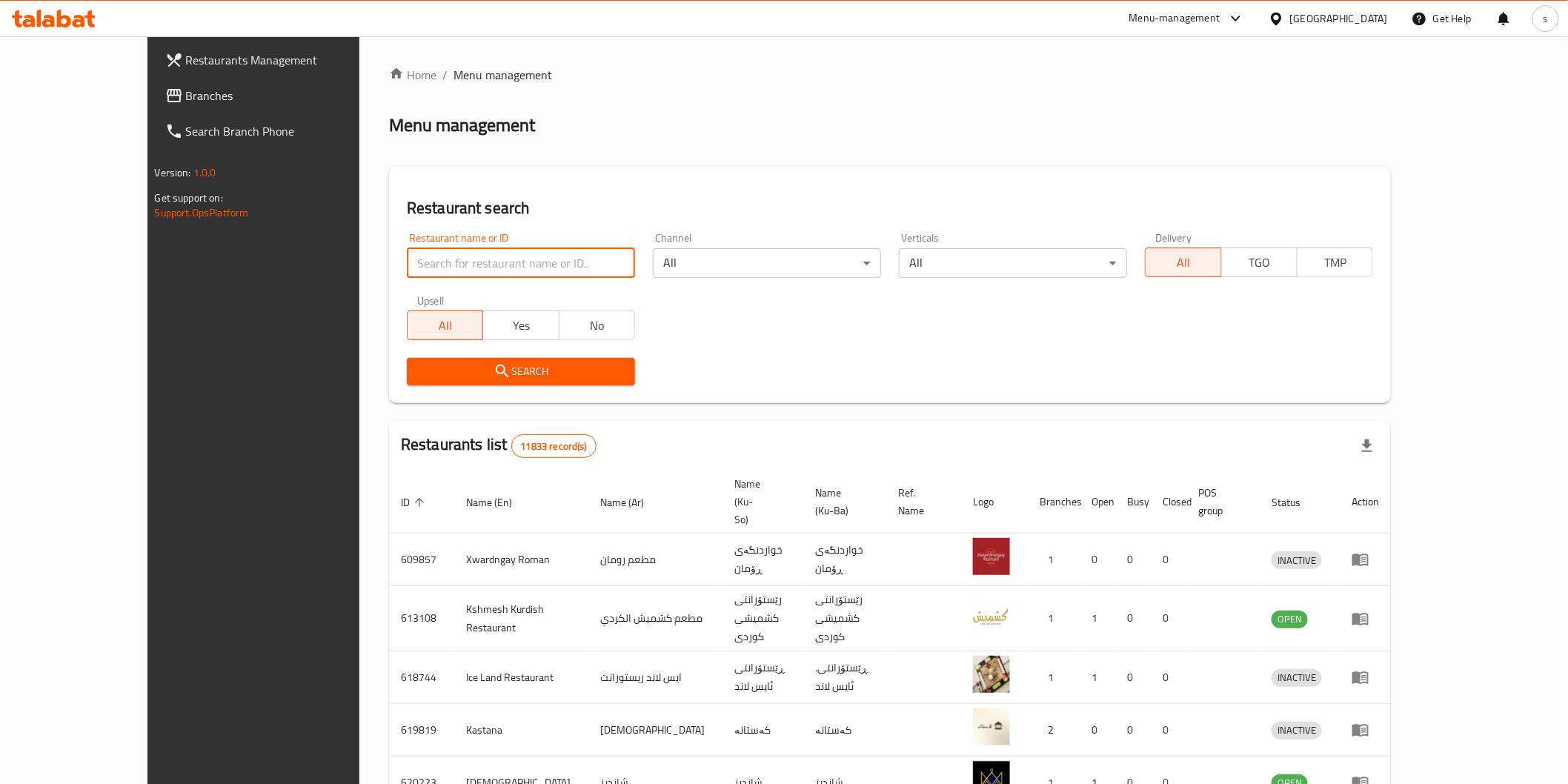
click at [407, 265] on input "search" at bounding box center [521, 263] width 228 height 30
paste input "Masaya Restaurant"
type input "Masaya Restaurant"
click button "Search" at bounding box center [521, 371] width 228 height 27
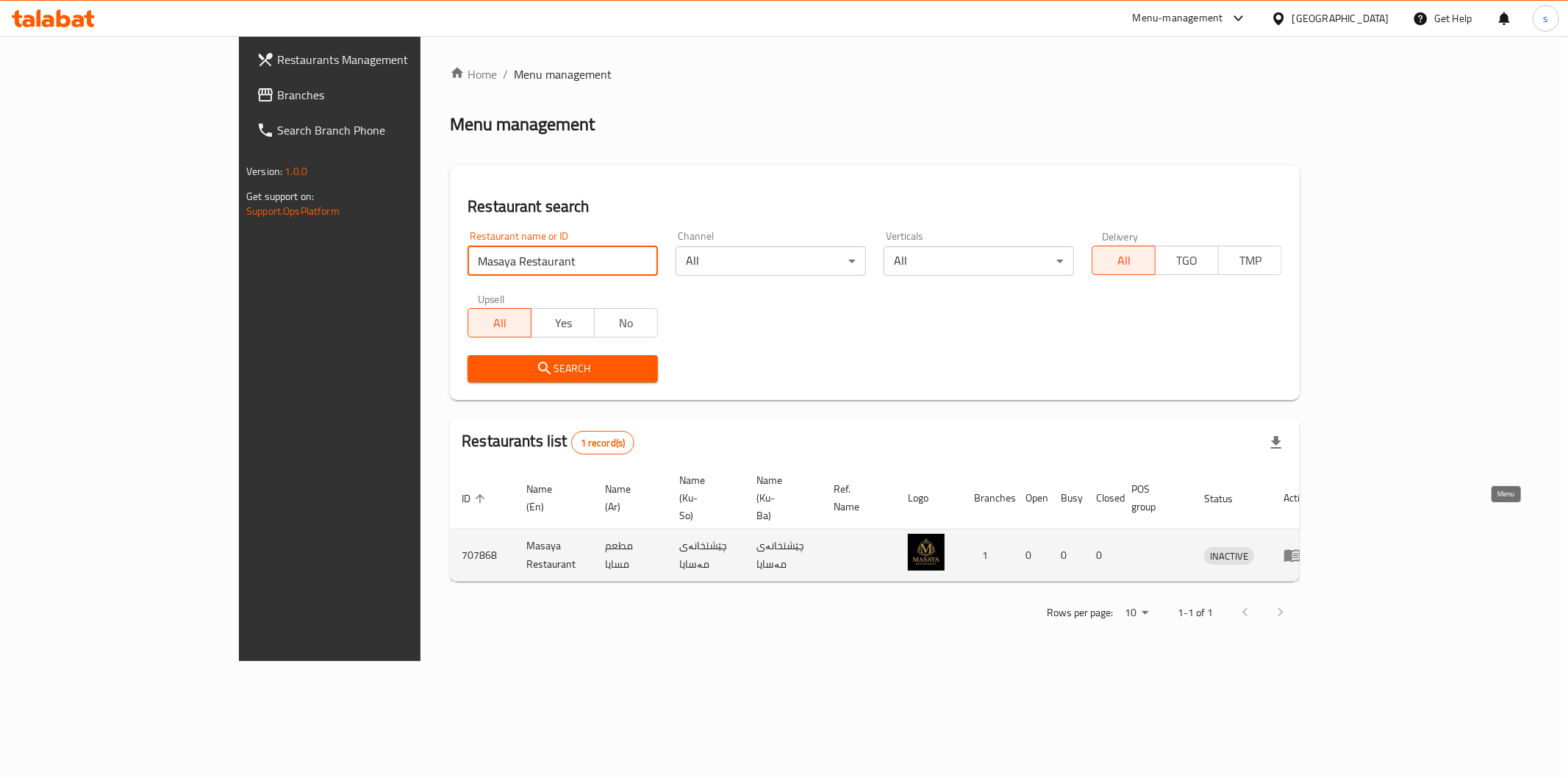
click at [1301, 551] on icon "enhanced table" at bounding box center [1292, 557] width 16 height 13
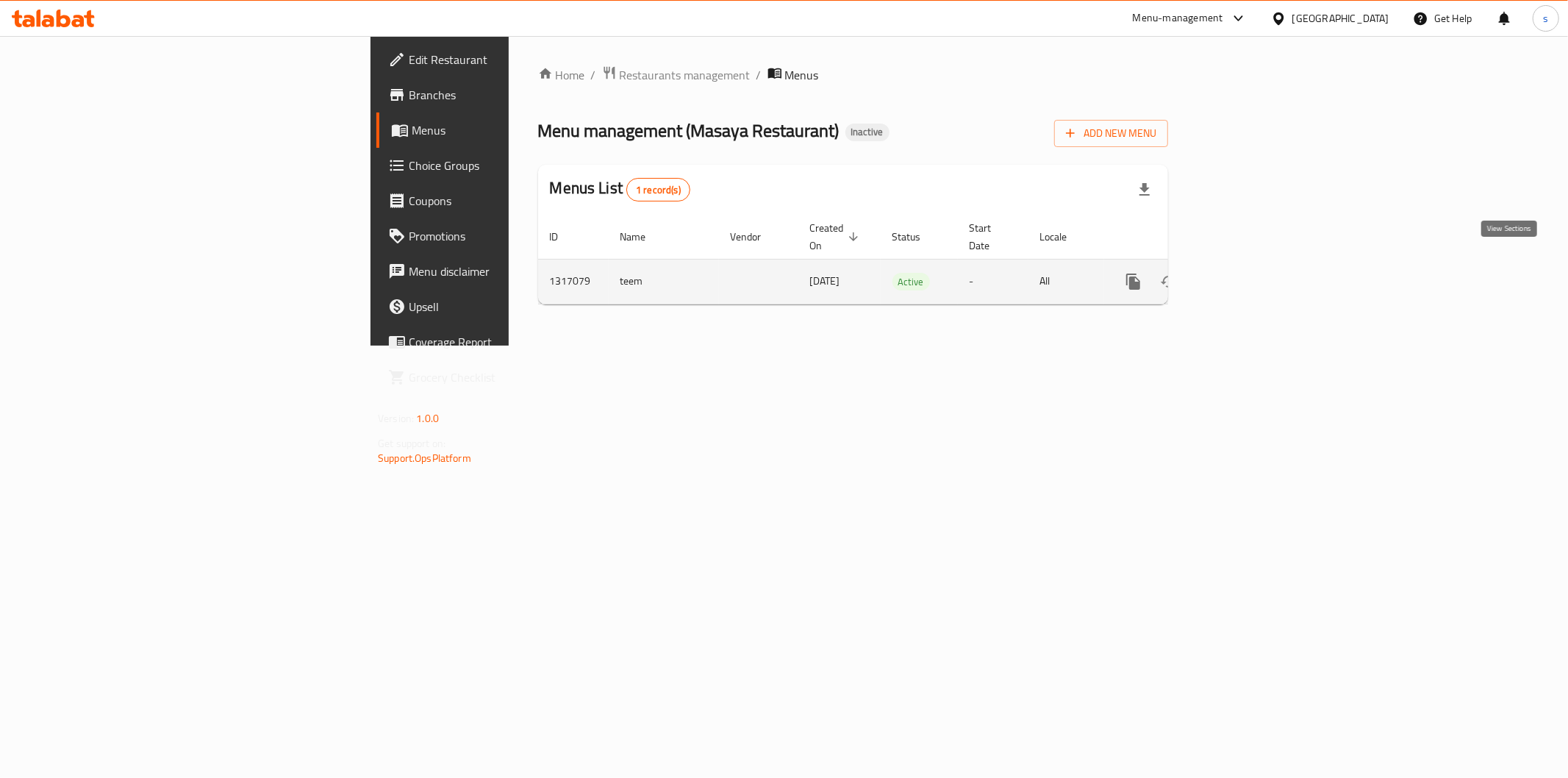
click at [1249, 273] on icon "enhanced table" at bounding box center [1240, 282] width 18 height 18
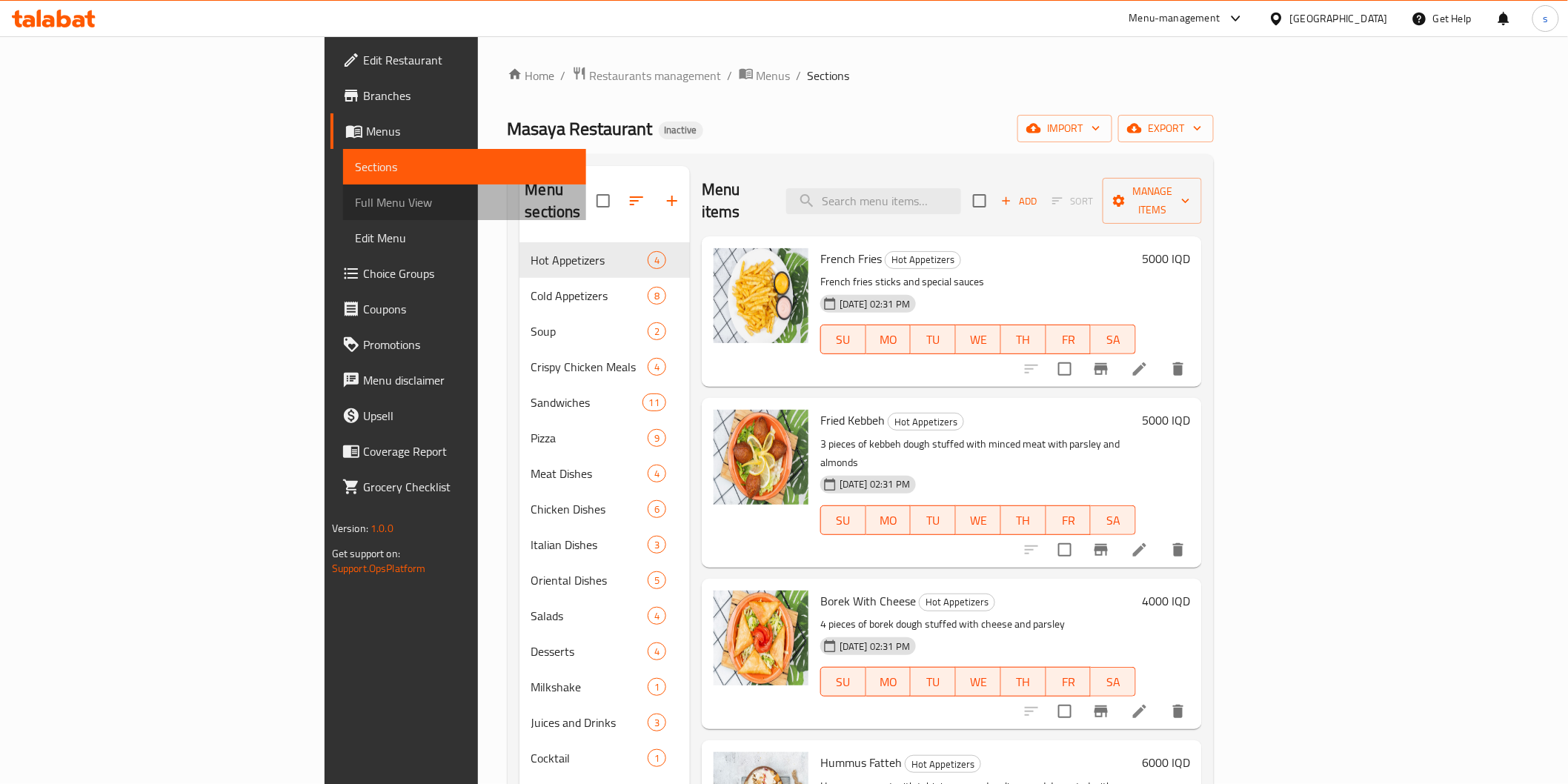
click at [343, 211] on link "Full Menu View" at bounding box center [464, 203] width 243 height 36
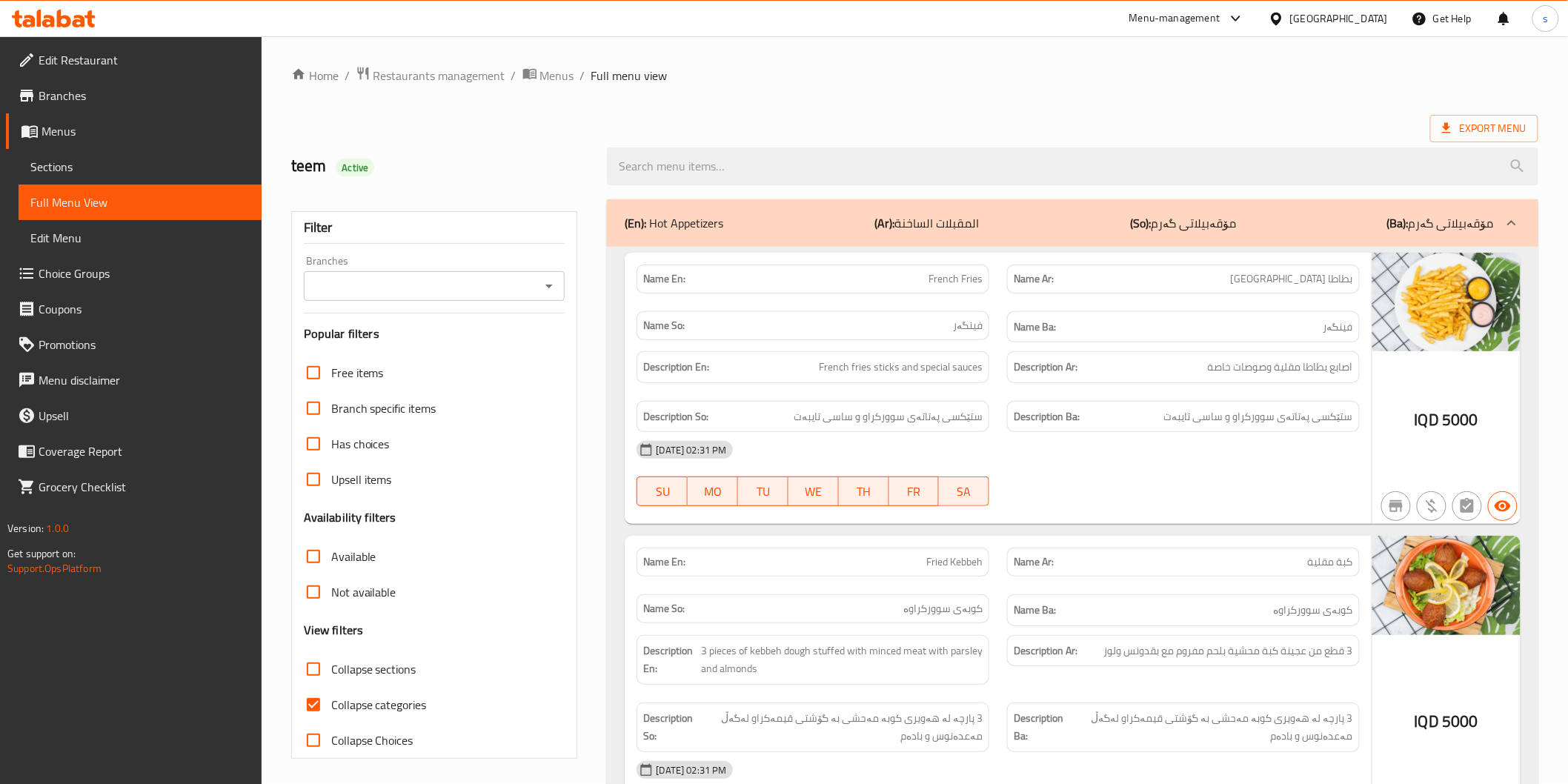
click at [389, 277] on input "Branches" at bounding box center [422, 286] width 228 height 21
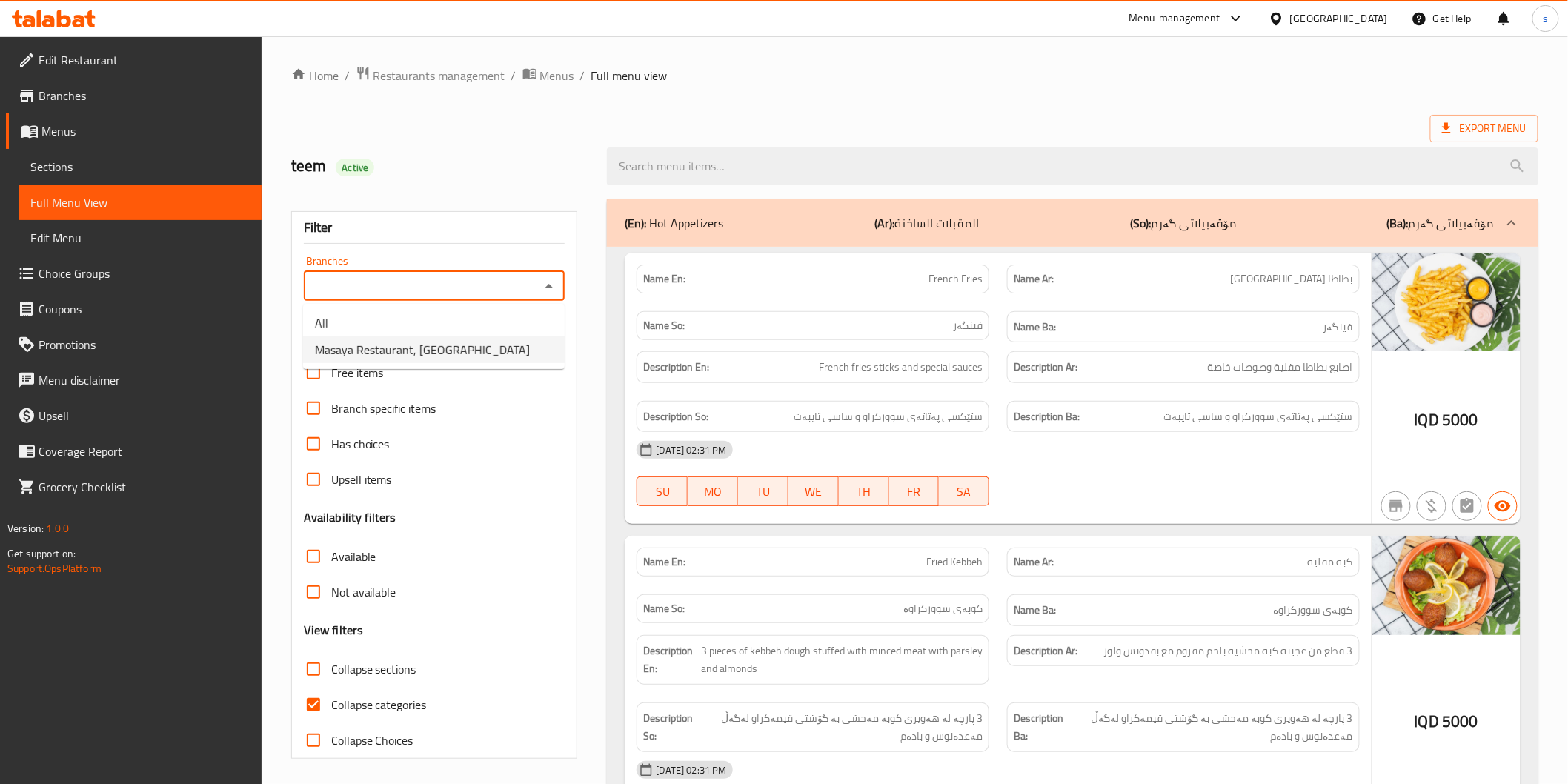
click at [383, 351] on span "Masaya Restaurant, [GEOGRAPHIC_DATA]" at bounding box center [422, 350] width 215 height 18
type input "Masaya Restaurant, [GEOGRAPHIC_DATA]"
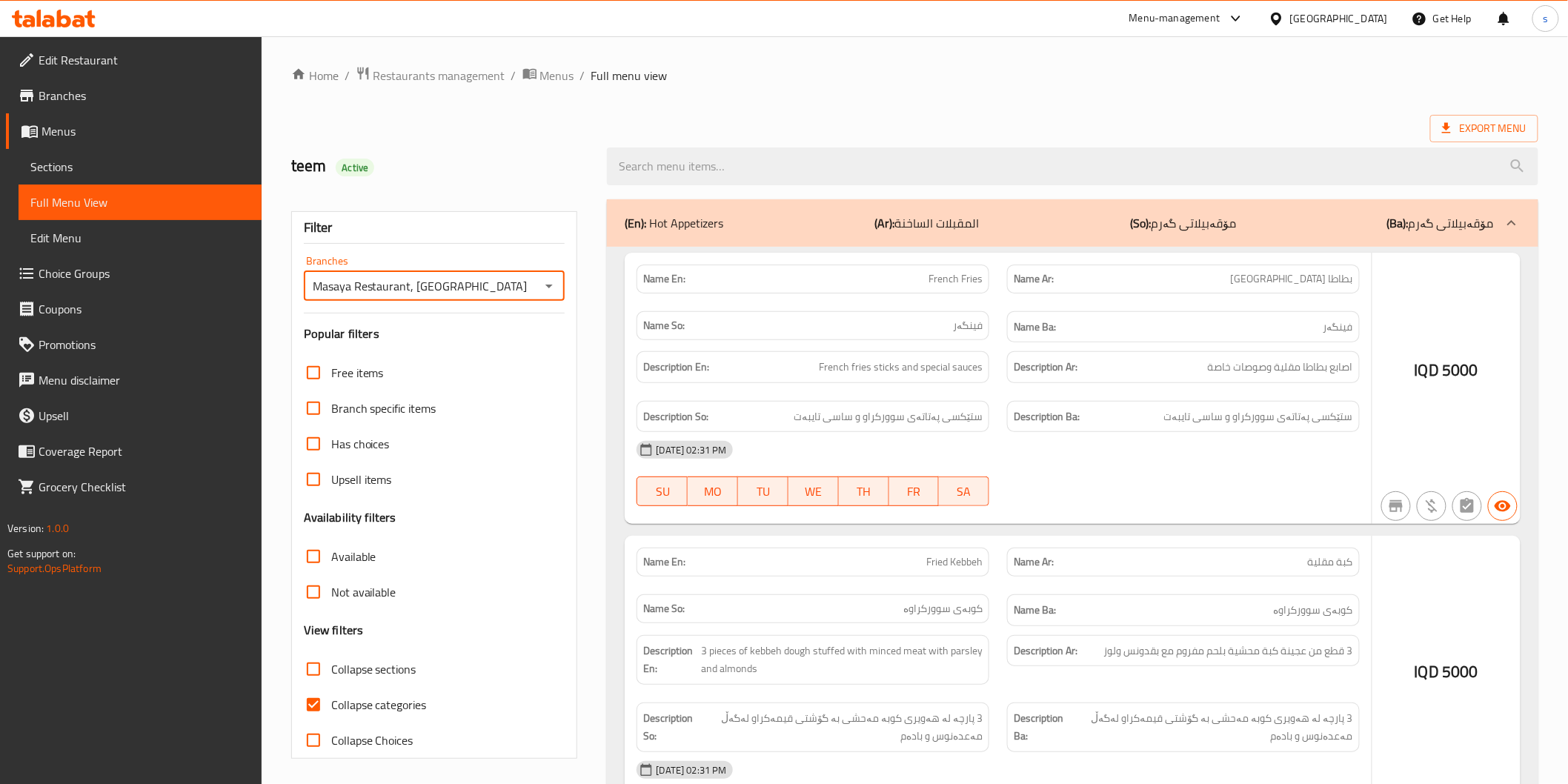
scroll to position [168, 0]
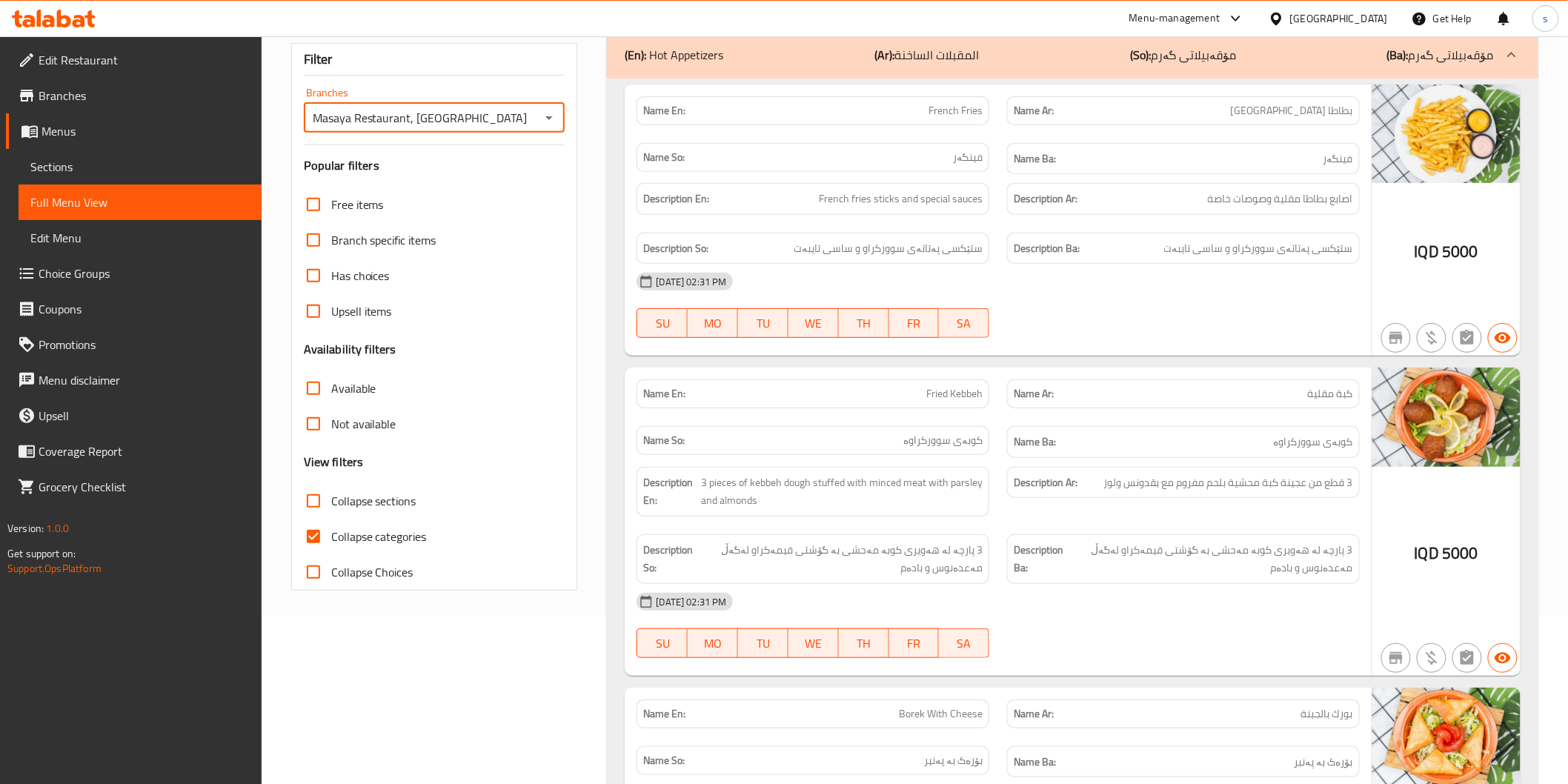
click at [351, 539] on span "Collapse categories" at bounding box center [379, 537] width 96 height 18
click at [331, 539] on input "Collapse categories" at bounding box center [314, 537] width 36 height 36
checkbox input "false"
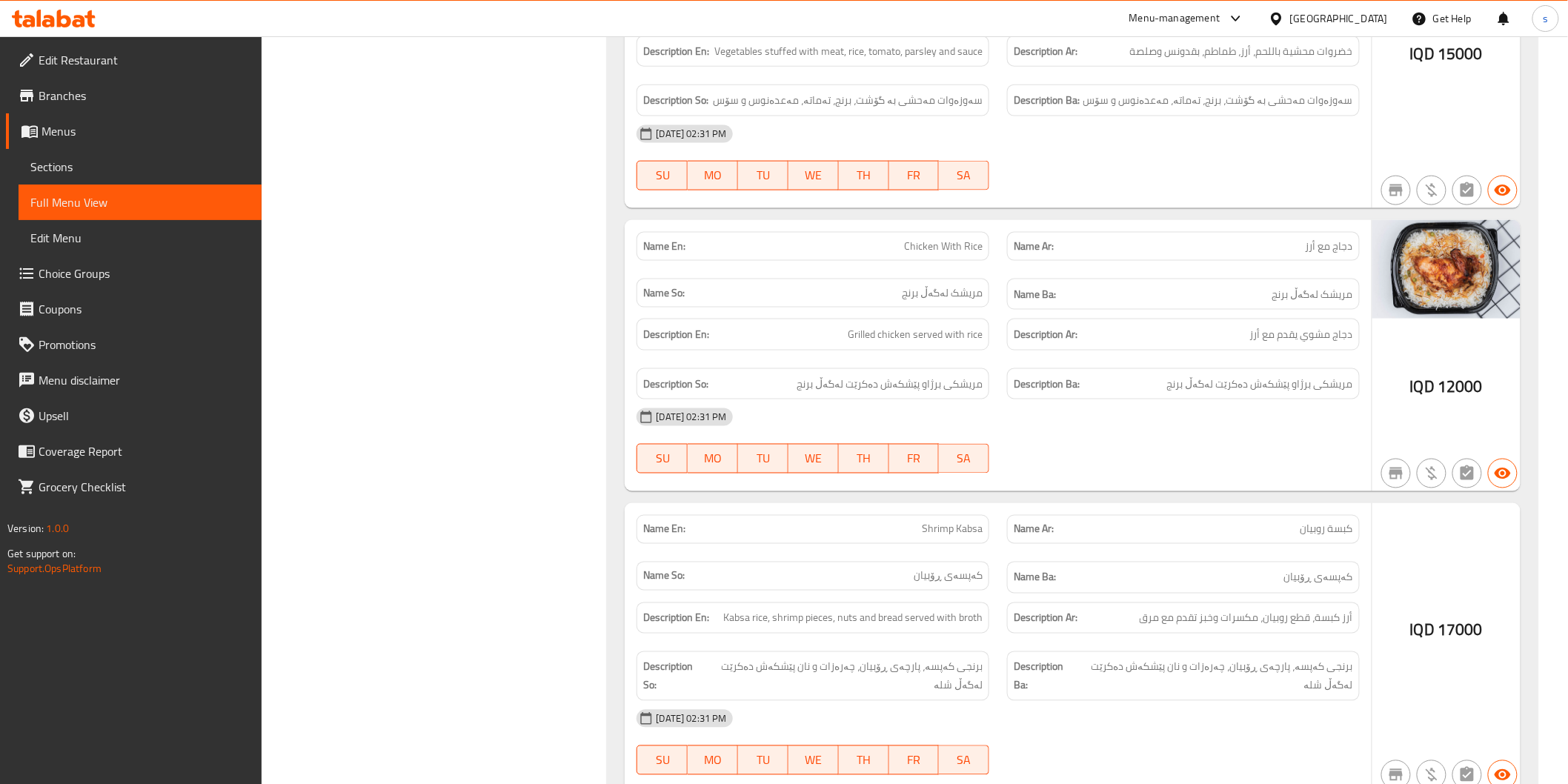
scroll to position [17142, 0]
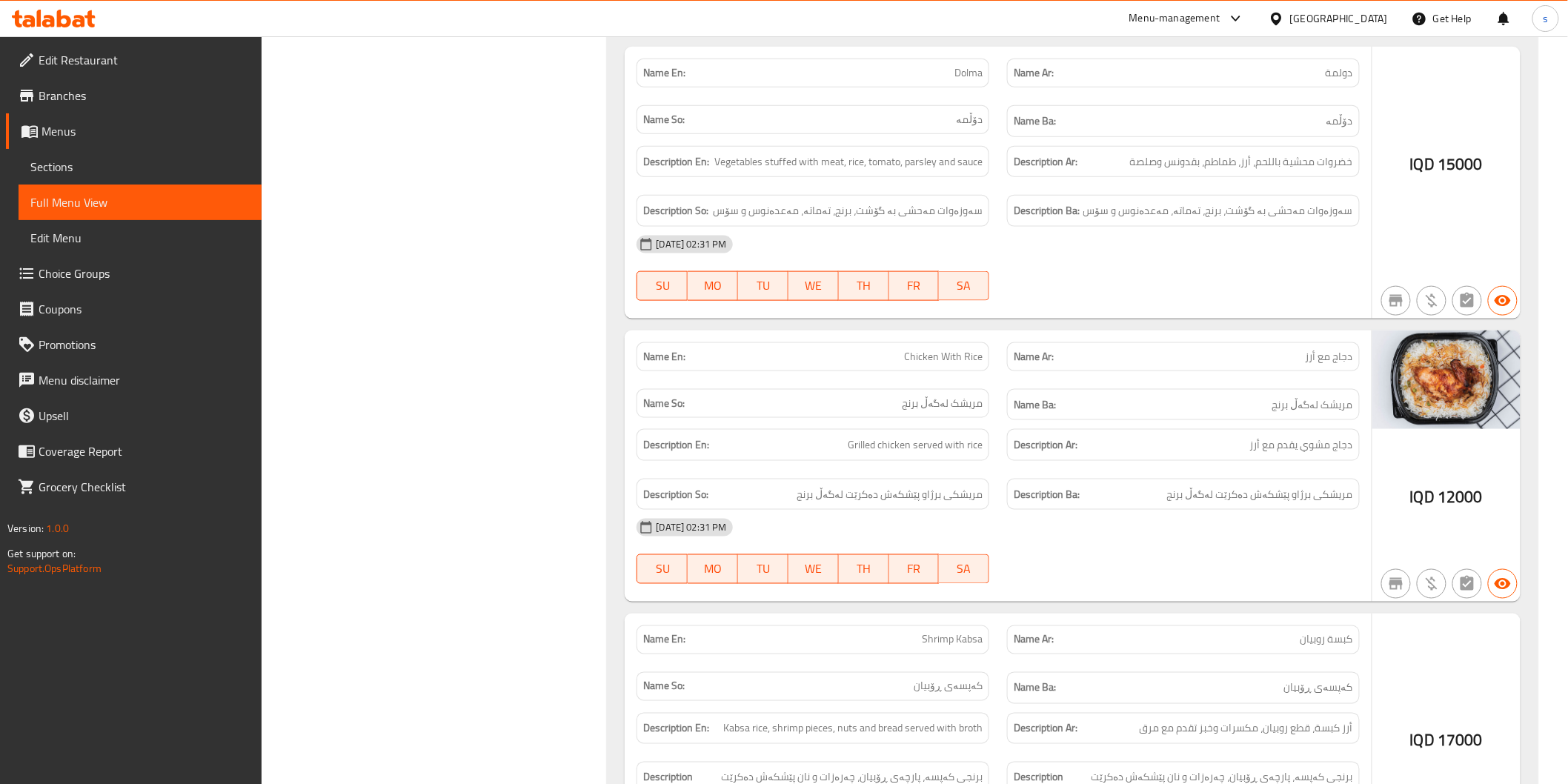
click at [58, 15] on icon at bounding box center [64, 19] width 14 height 18
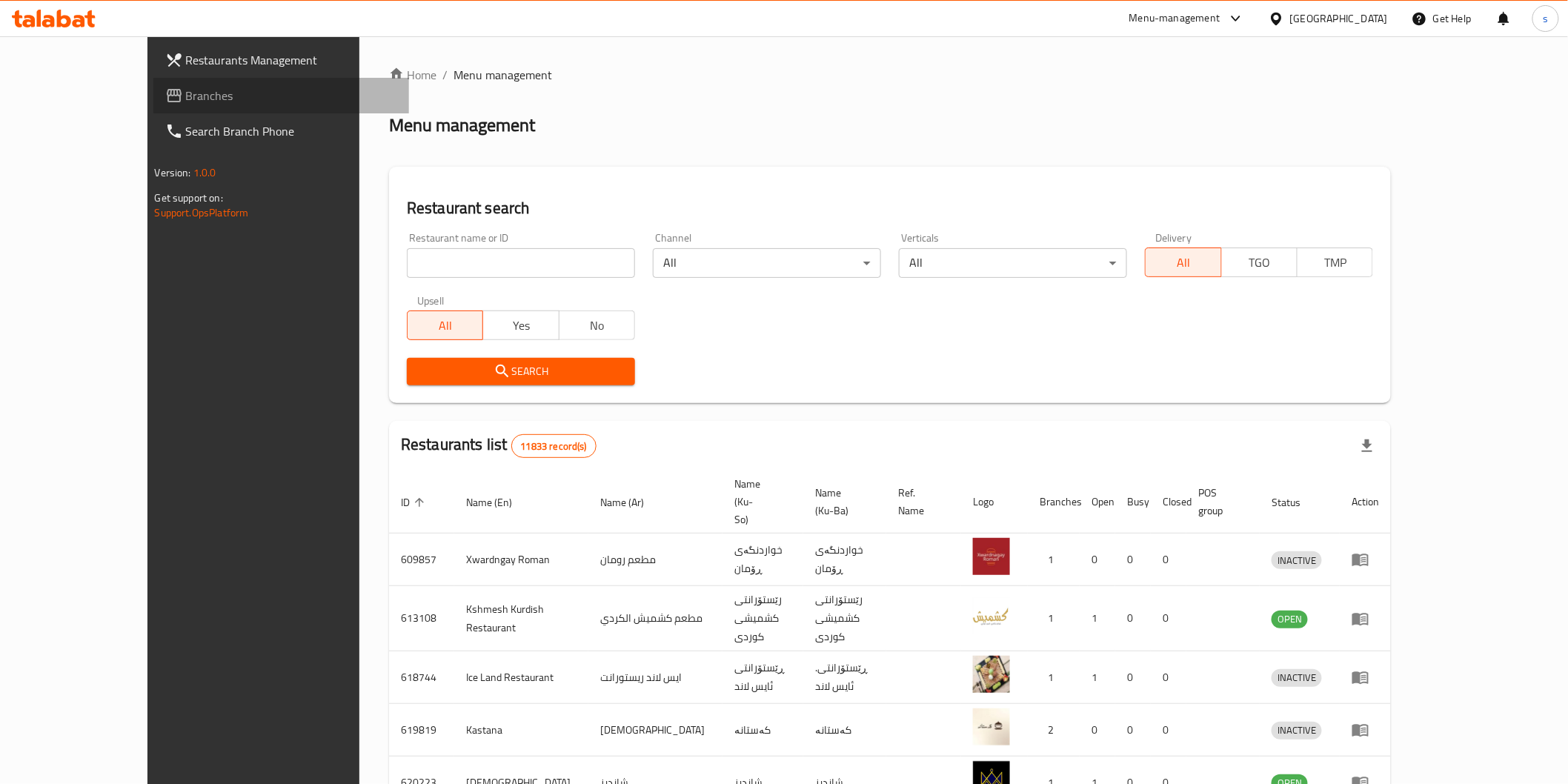
click at [186, 100] on span "Branches" at bounding box center [291, 96] width 211 height 18
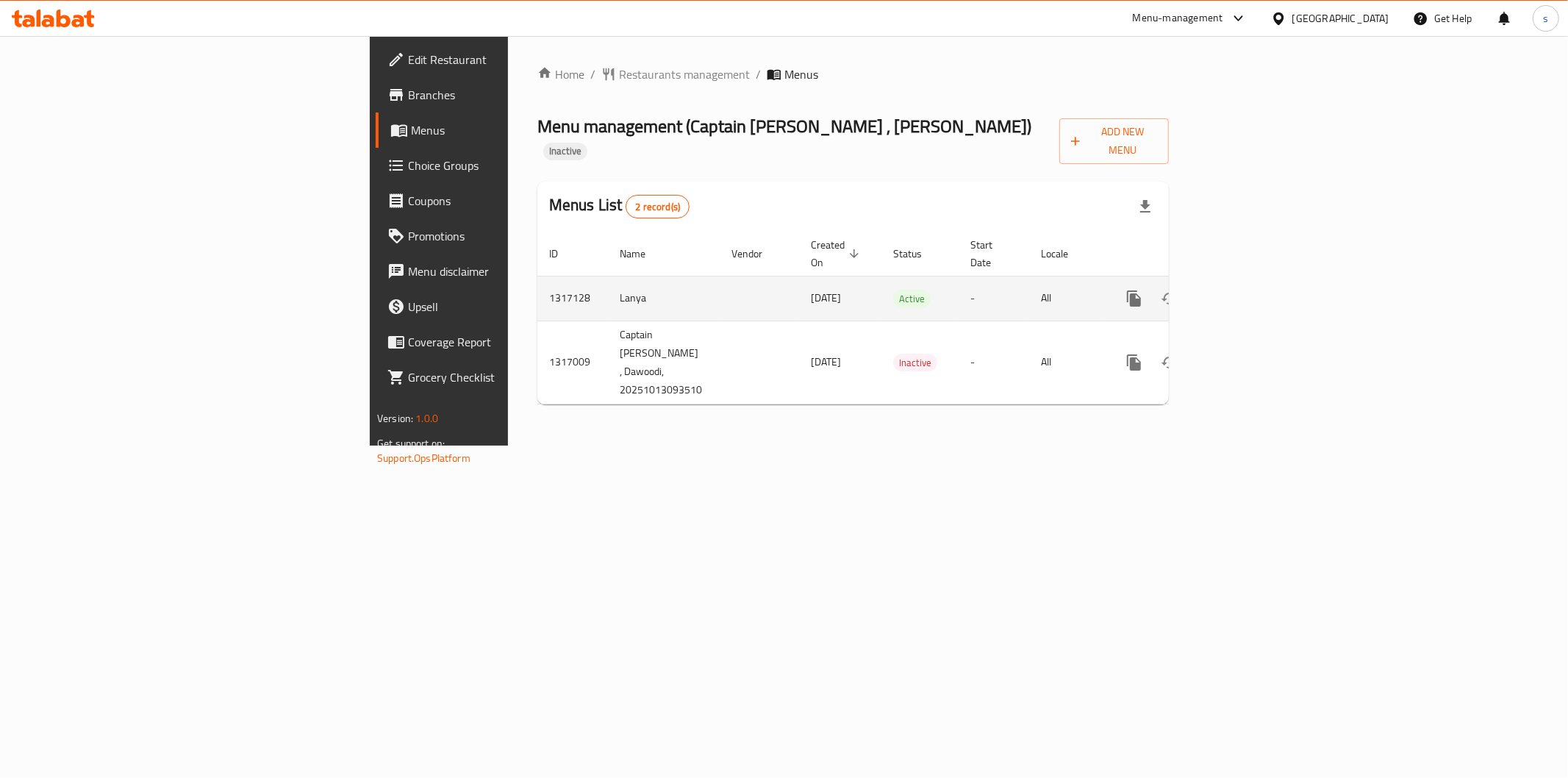
click at [1250, 290] on icon "enhanced table" at bounding box center [1241, 299] width 18 height 18
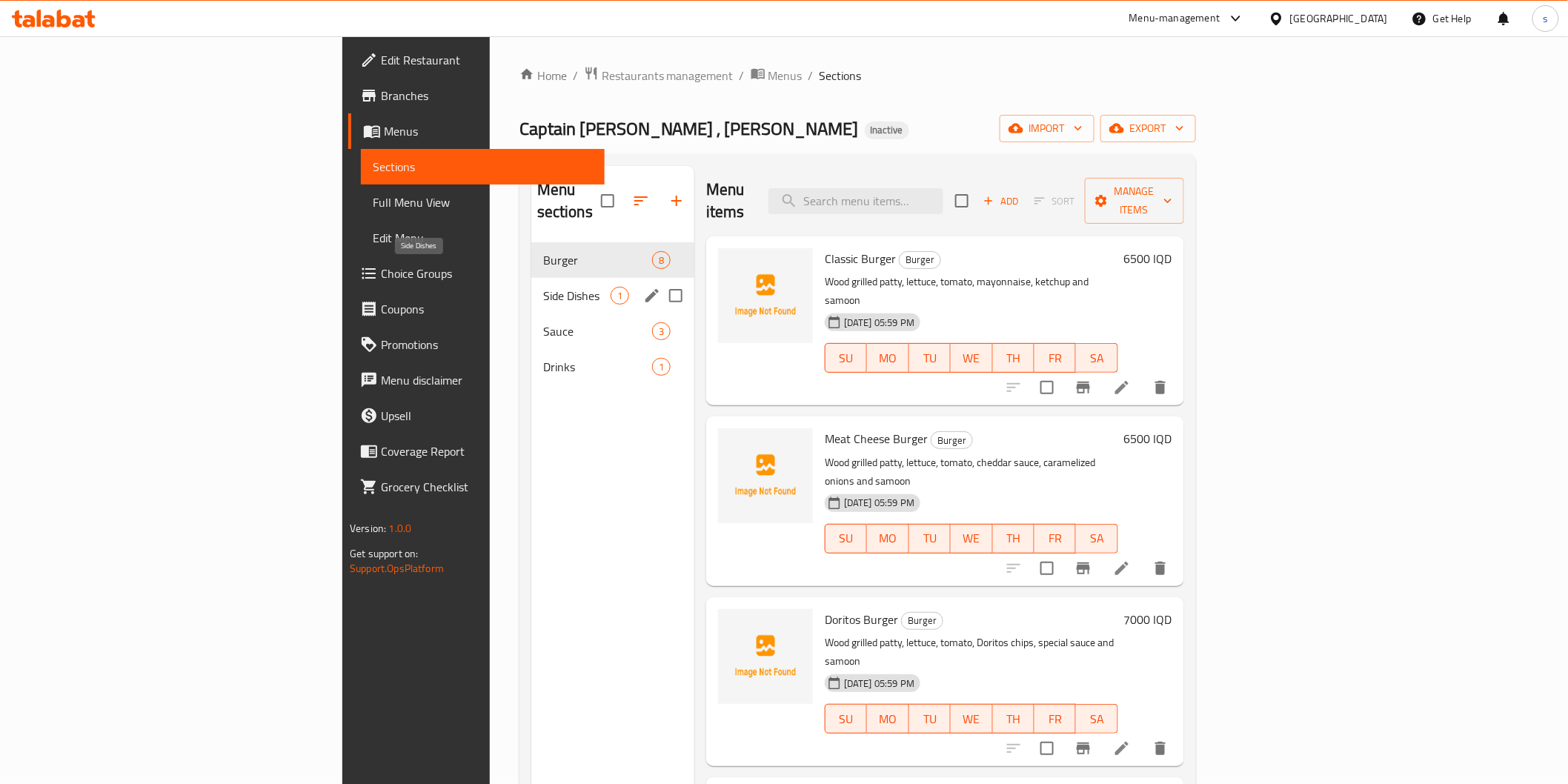
click at [543, 287] on span "Side Dishes" at bounding box center [576, 296] width 67 height 18
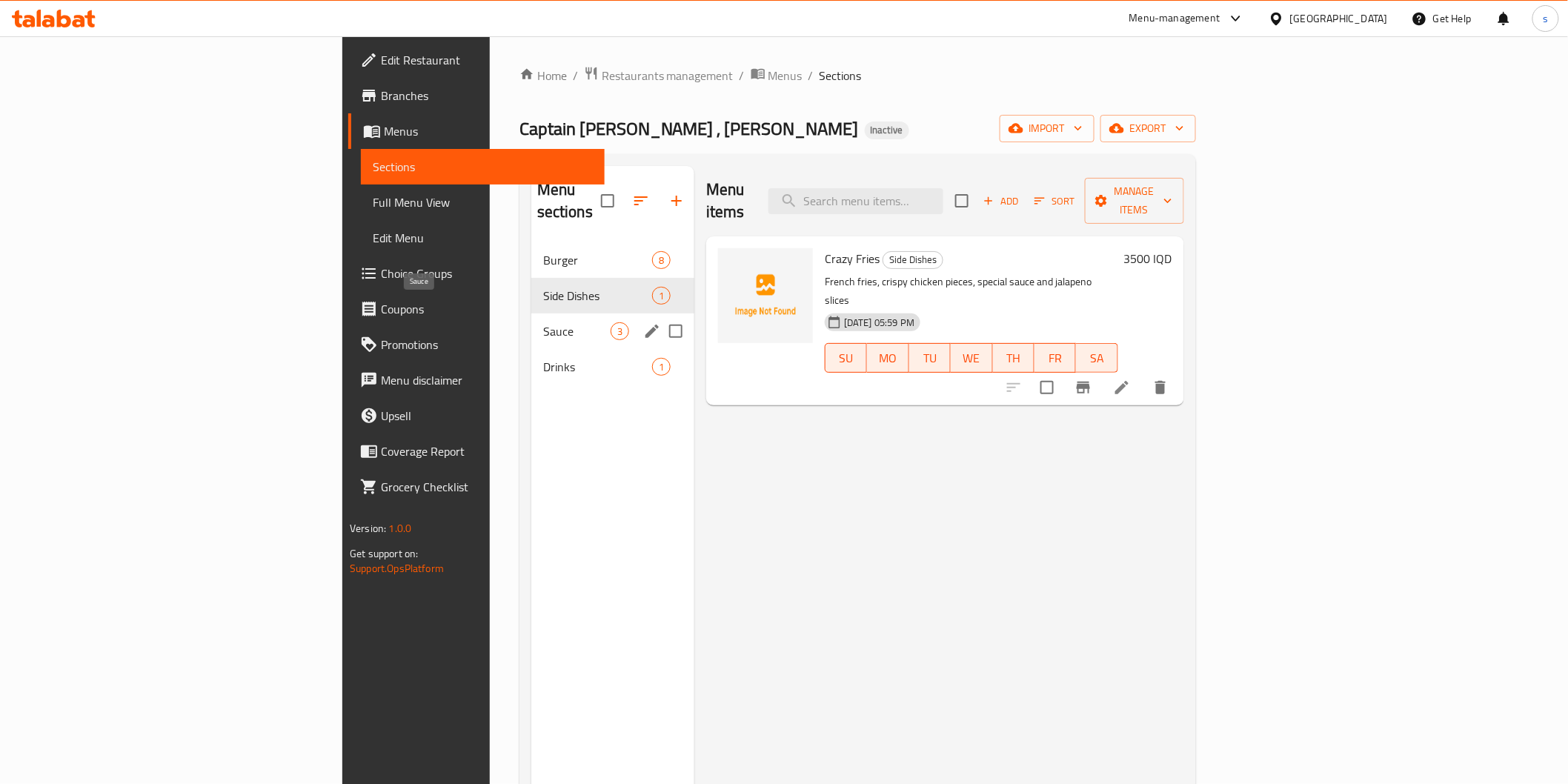
click at [543, 323] on span "Sauce" at bounding box center [576, 332] width 67 height 18
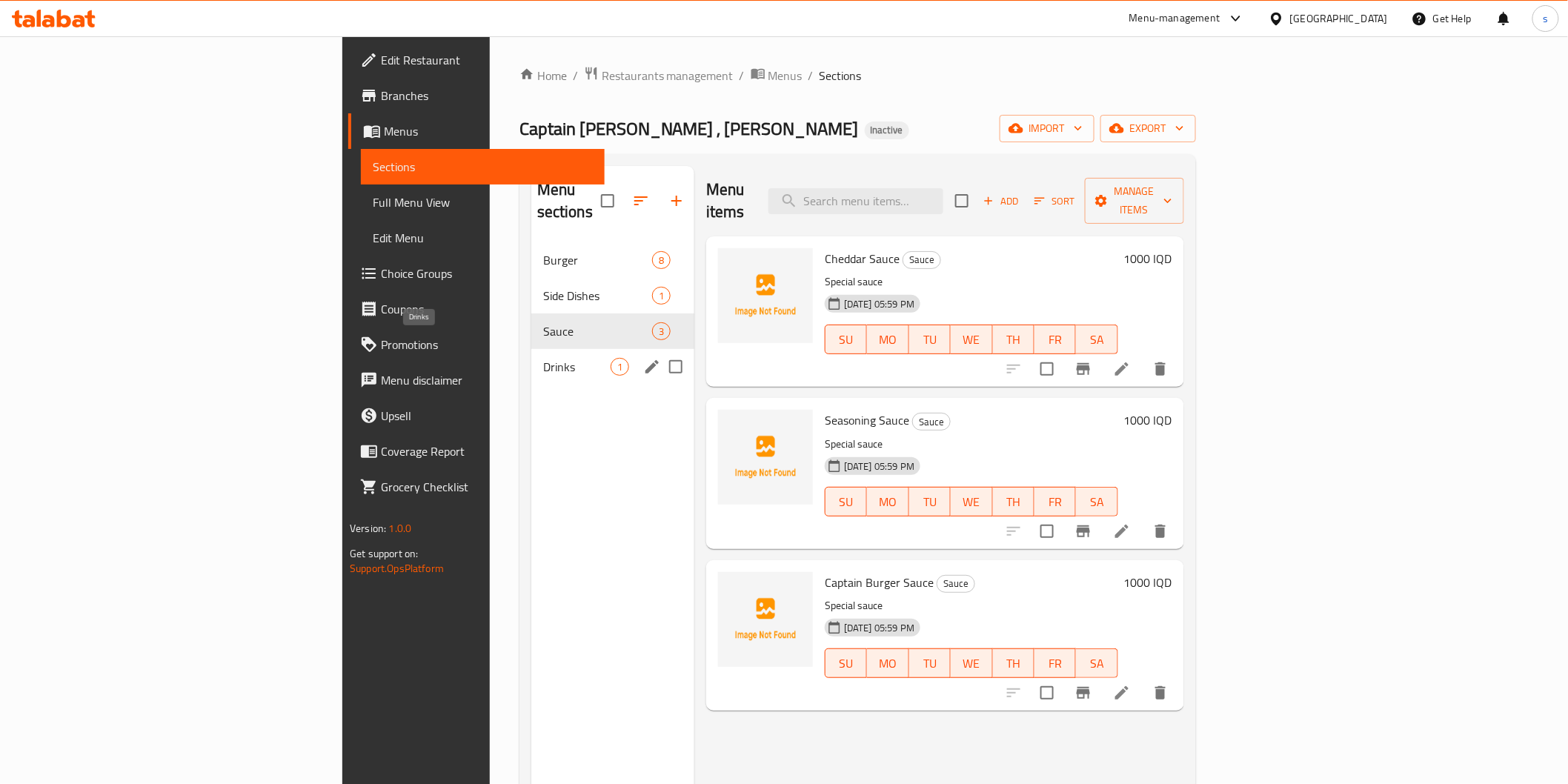
click at [543, 358] on span "Drinks" at bounding box center [576, 367] width 67 height 18
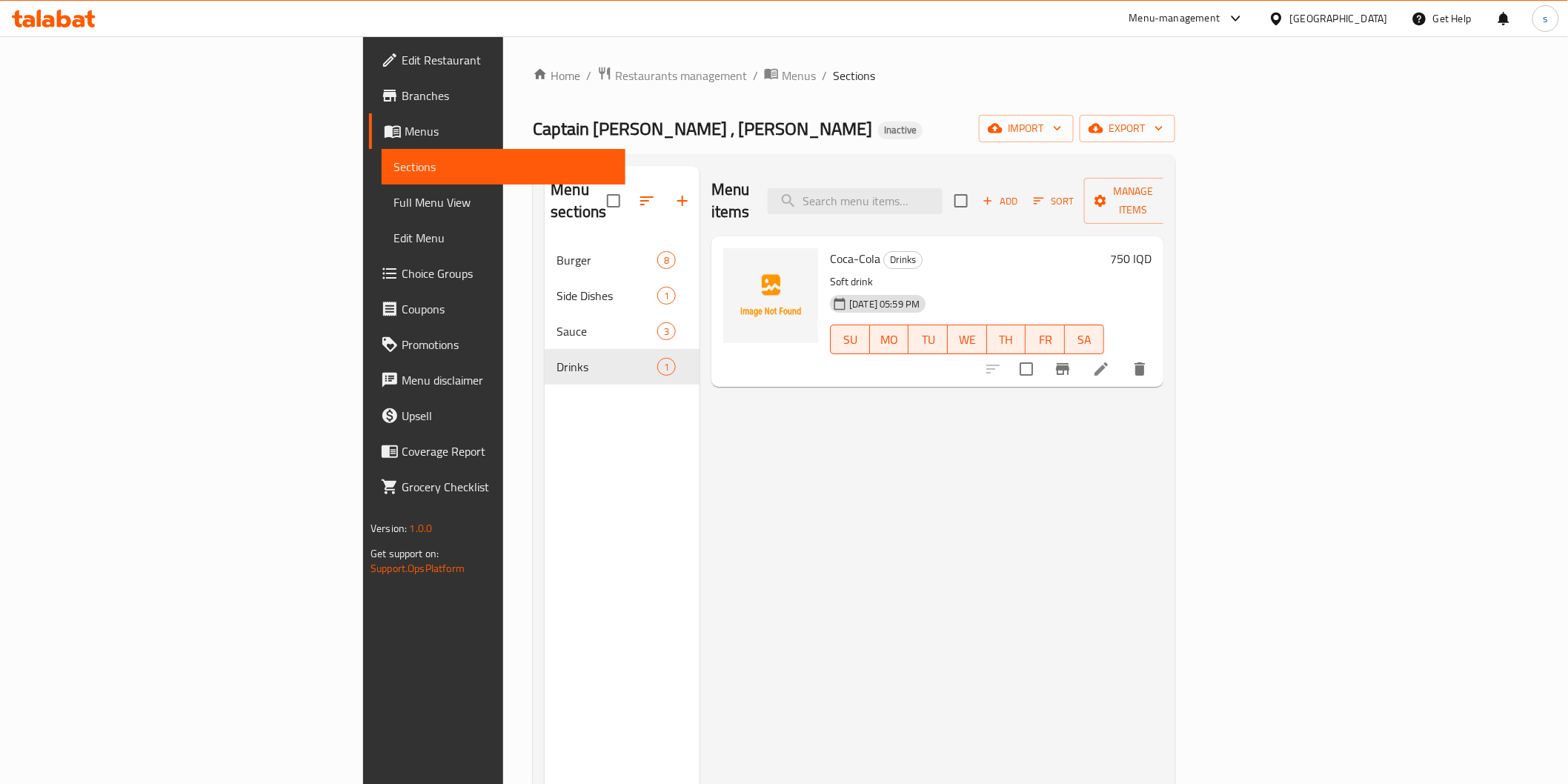
click at [402, 55] on span "Edit Restaurant" at bounding box center [507, 60] width 211 height 18
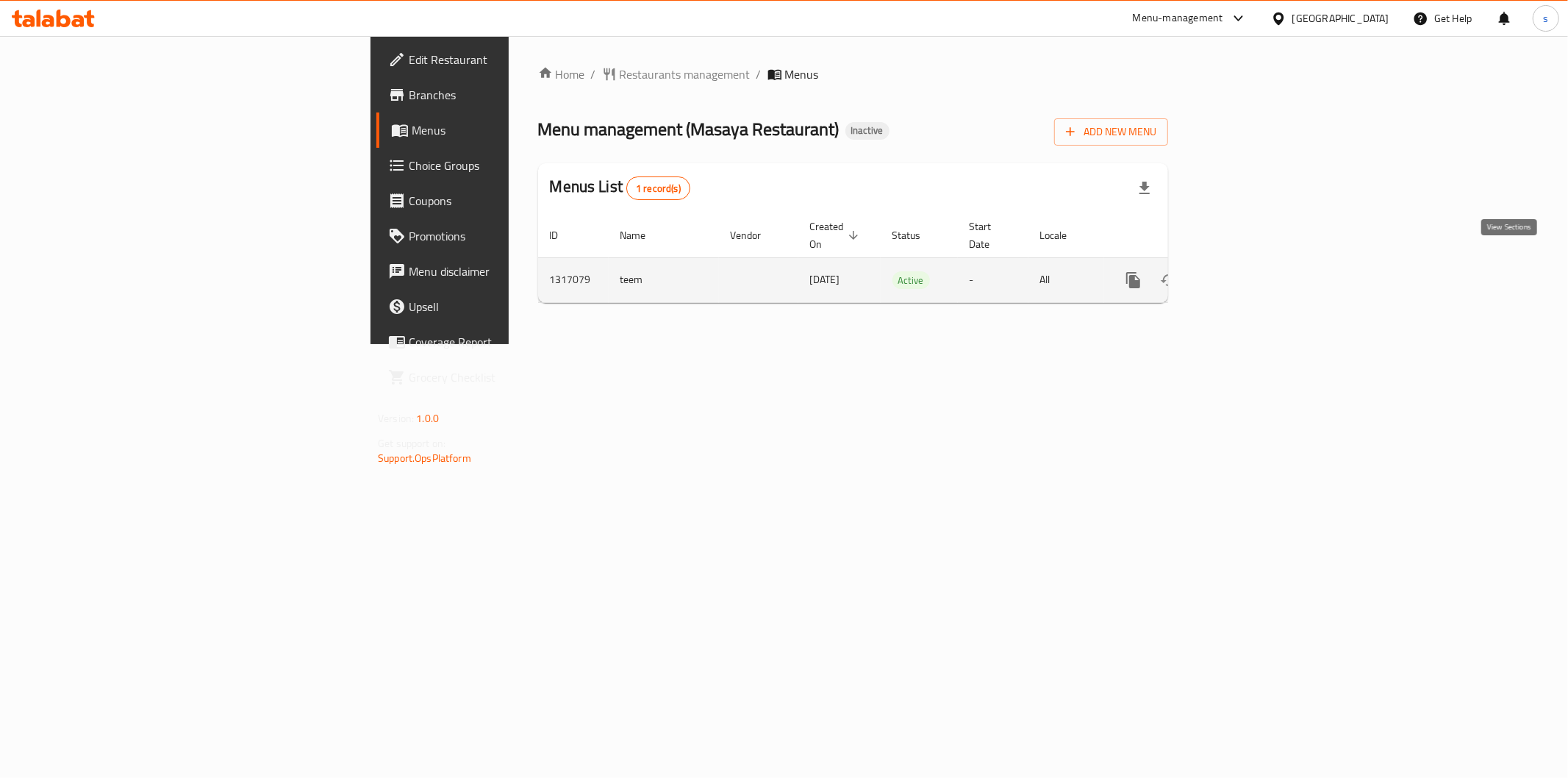
click at [1258, 263] on link "enhanced table" at bounding box center [1240, 281] width 36 height 36
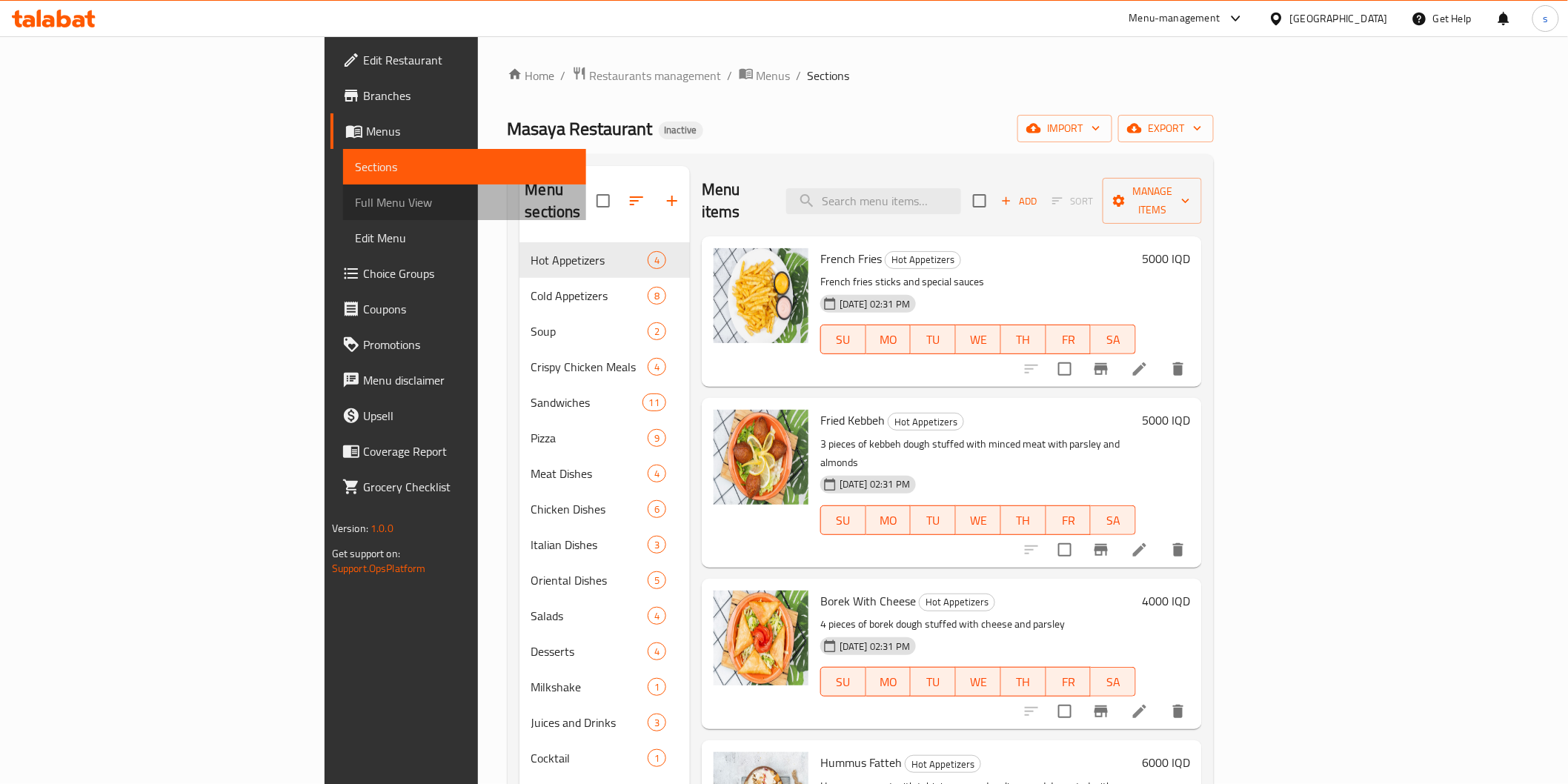
click at [355, 205] on span "Full Menu View" at bounding box center [464, 203] width 219 height 18
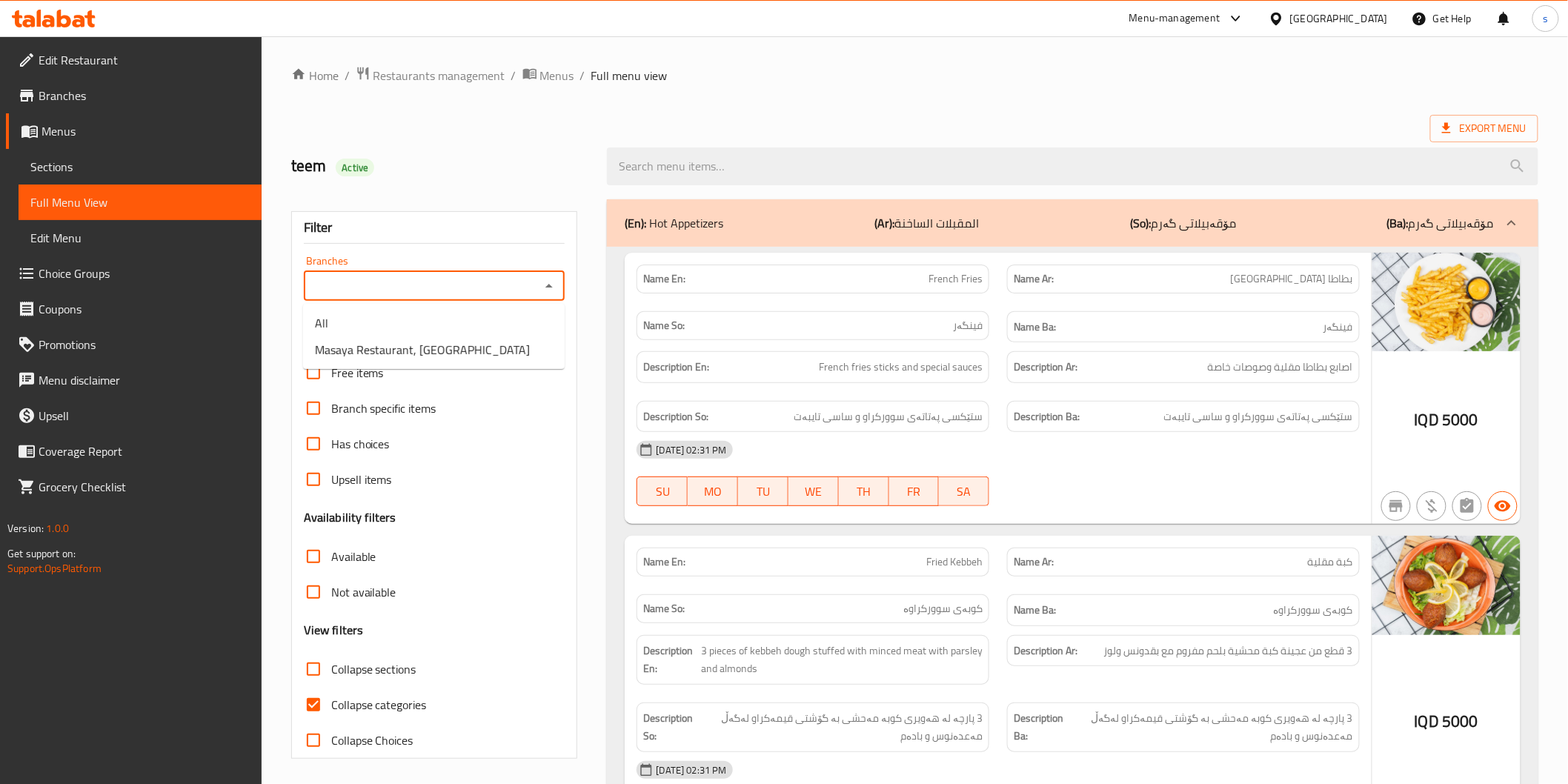
click at [357, 280] on input "Branches" at bounding box center [422, 286] width 228 height 21
click at [363, 346] on span "Masaya Restaurant, [GEOGRAPHIC_DATA]" at bounding box center [422, 350] width 215 height 18
type input "Masaya Restaurant, [GEOGRAPHIC_DATA]"
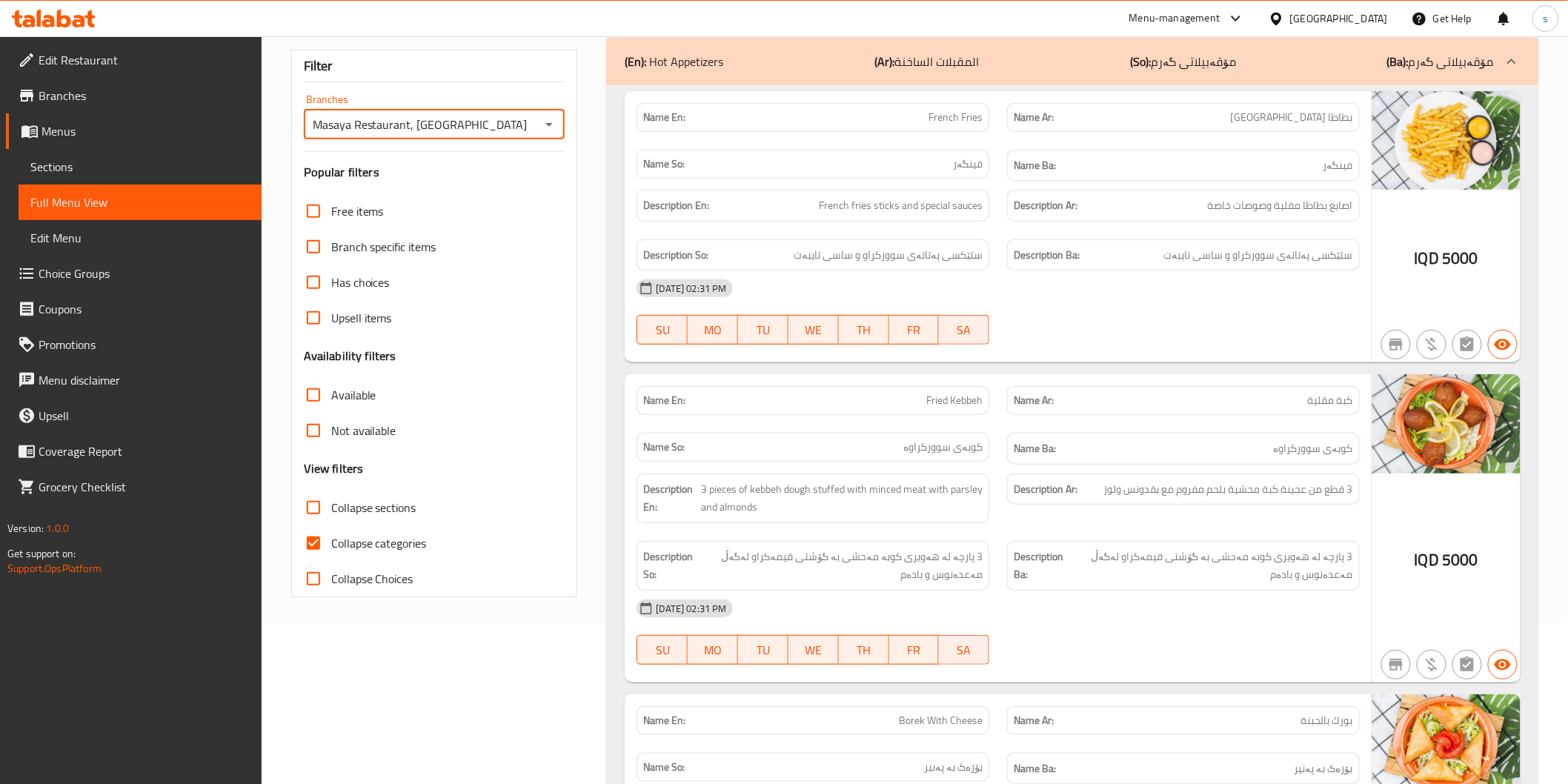
scroll to position [165, 0]
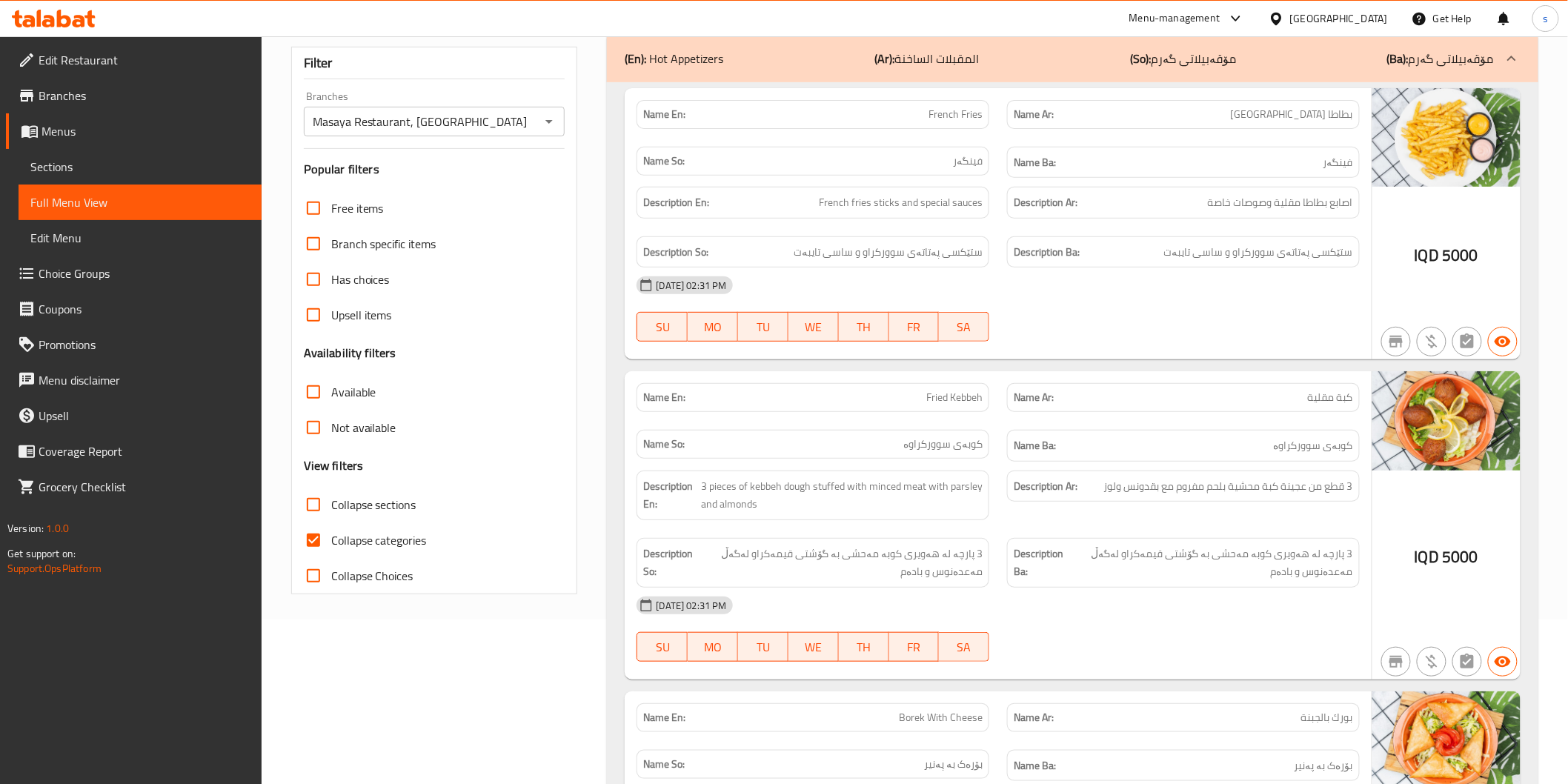
click at [376, 547] on span "Collapse categories" at bounding box center [379, 541] width 96 height 18
click at [331, 547] on input "Collapse categories" at bounding box center [314, 541] width 36 height 36
checkbox input "false"
click at [391, 509] on span "Collapse sections" at bounding box center [373, 505] width 85 height 18
click at [331, 509] on input "Collapse sections" at bounding box center [314, 505] width 36 height 36
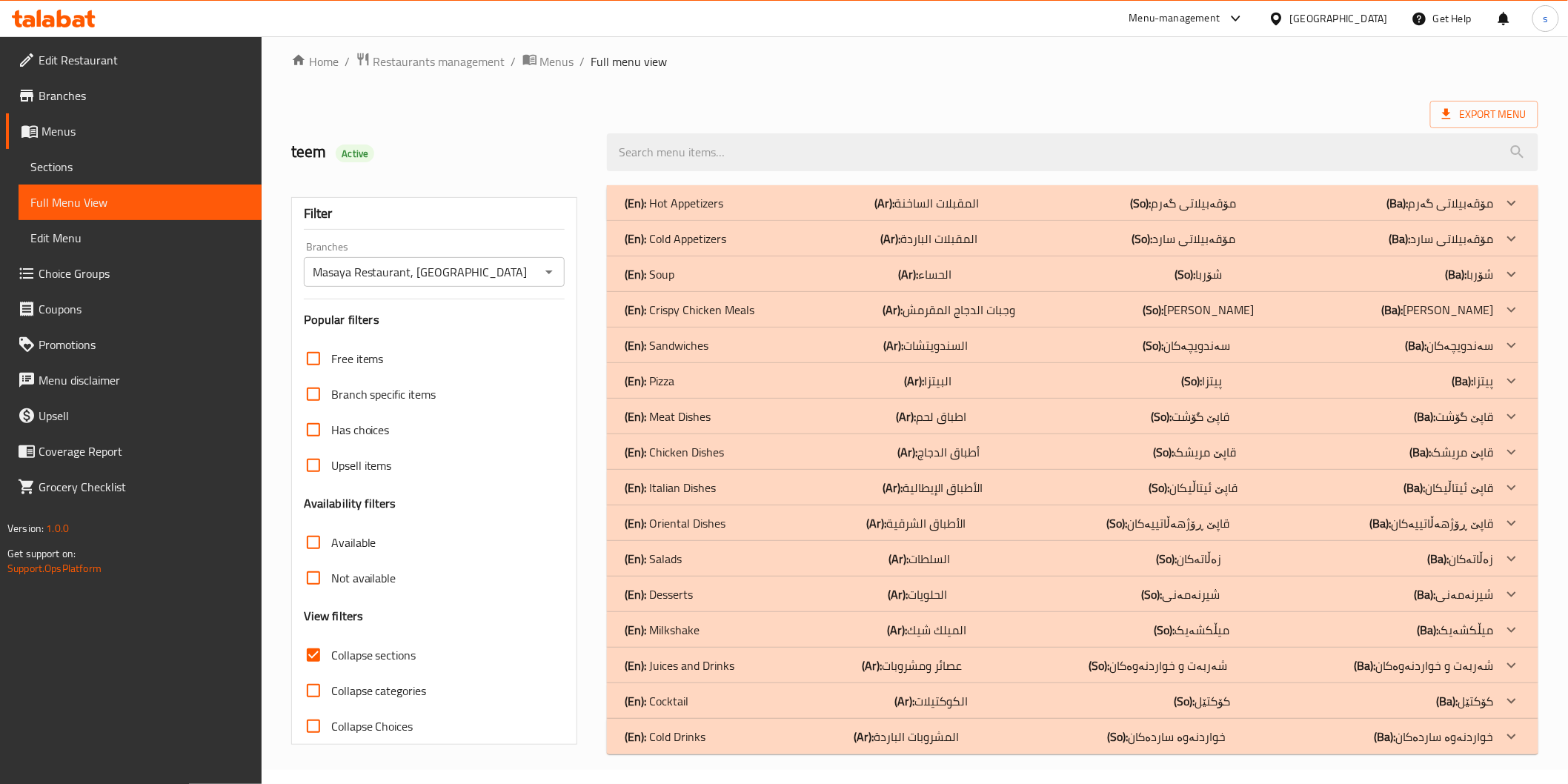
scroll to position [13, 0]
click at [701, 735] on p "(En): Cold Drinks" at bounding box center [665, 738] width 81 height 18
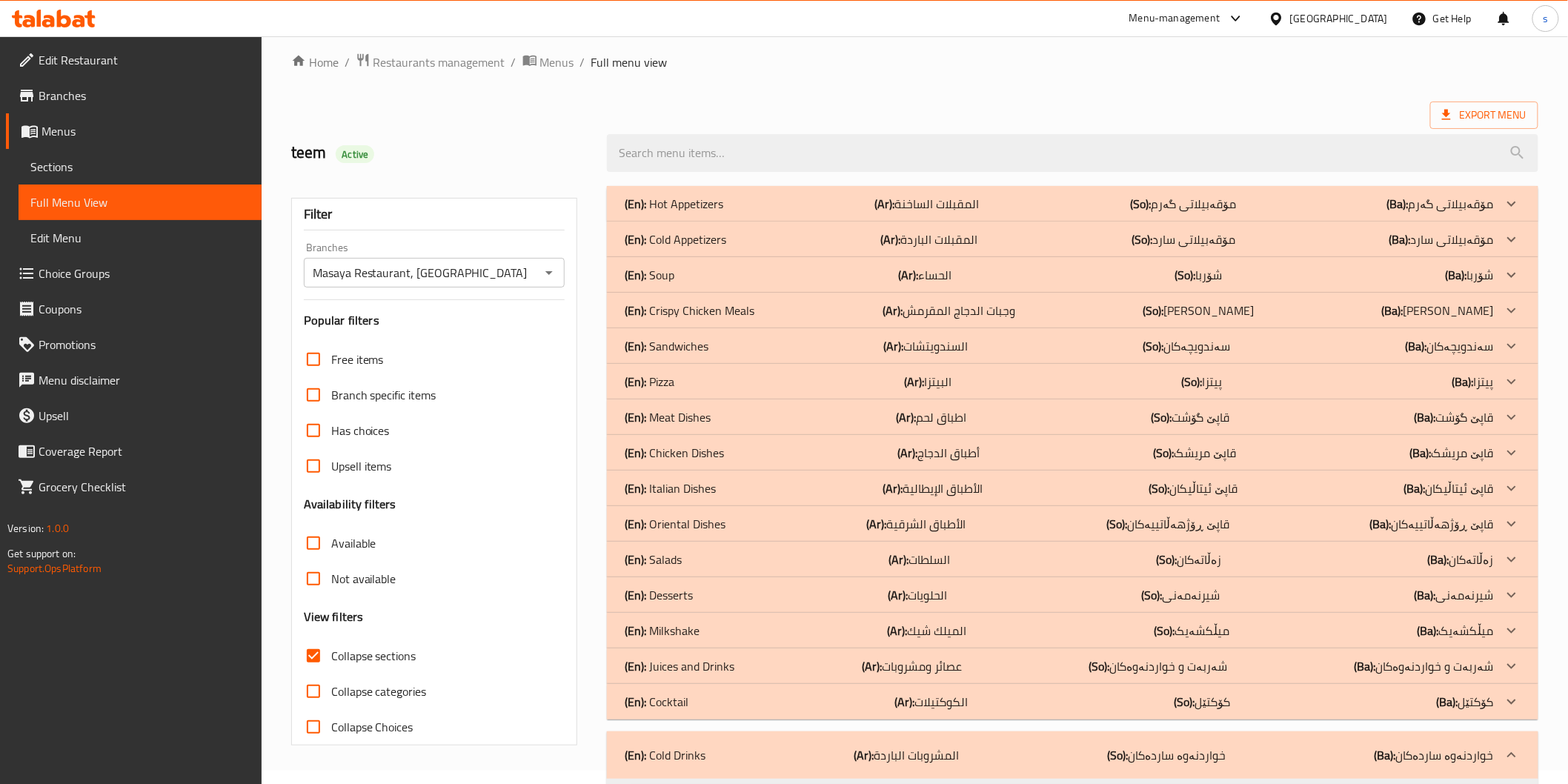
click at [697, 739] on div "(En): Cold Drinks (Ar): المشروبات الباردة (So): خواردنەوە ساردەکان (Ba): خواردن…" at bounding box center [1071, 755] width 930 height 47
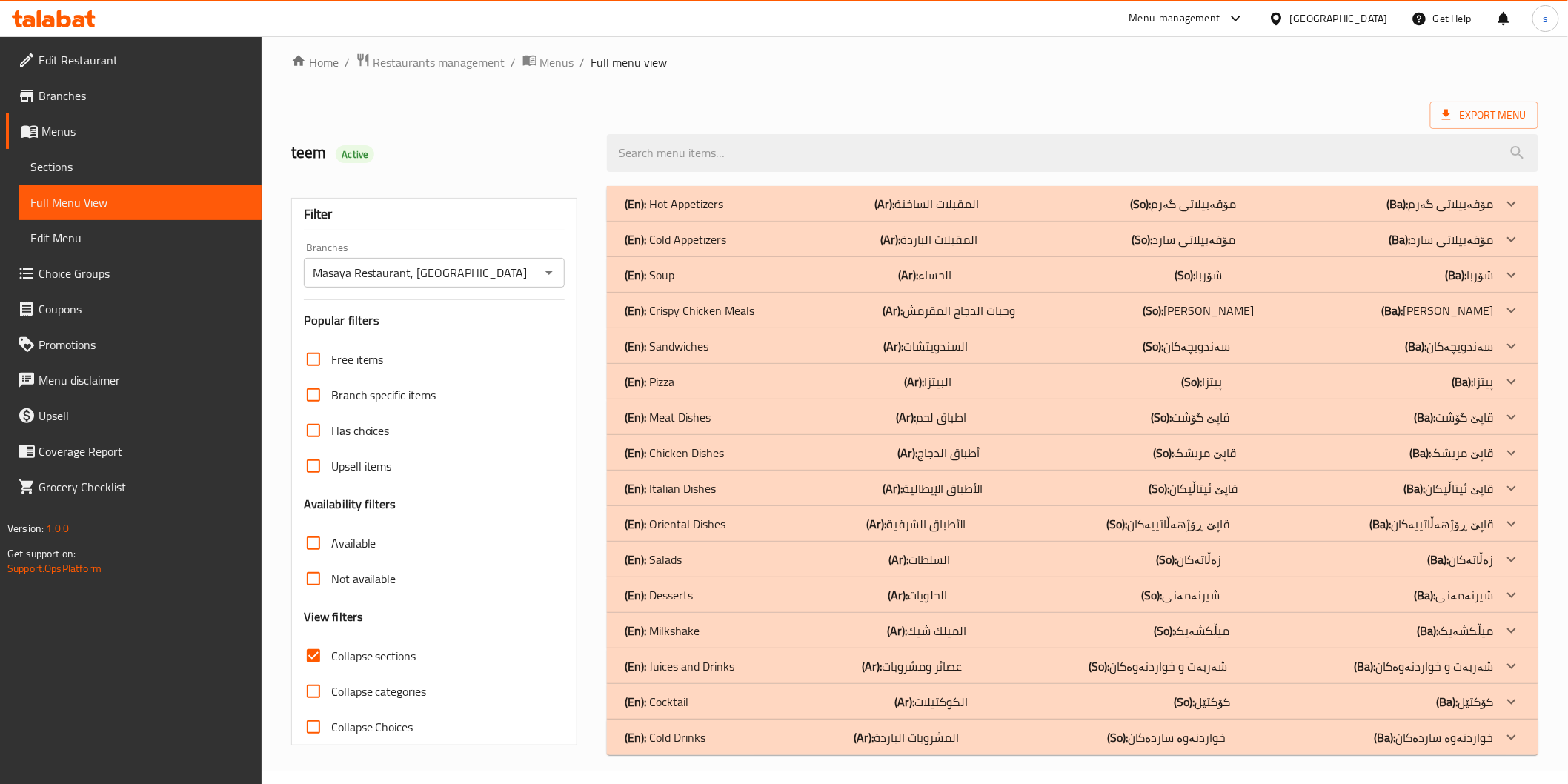
click at [361, 657] on span "Collapse sections" at bounding box center [373, 656] width 85 height 18
click at [331, 657] on input "Collapse sections" at bounding box center [314, 656] width 36 height 36
checkbox input "false"
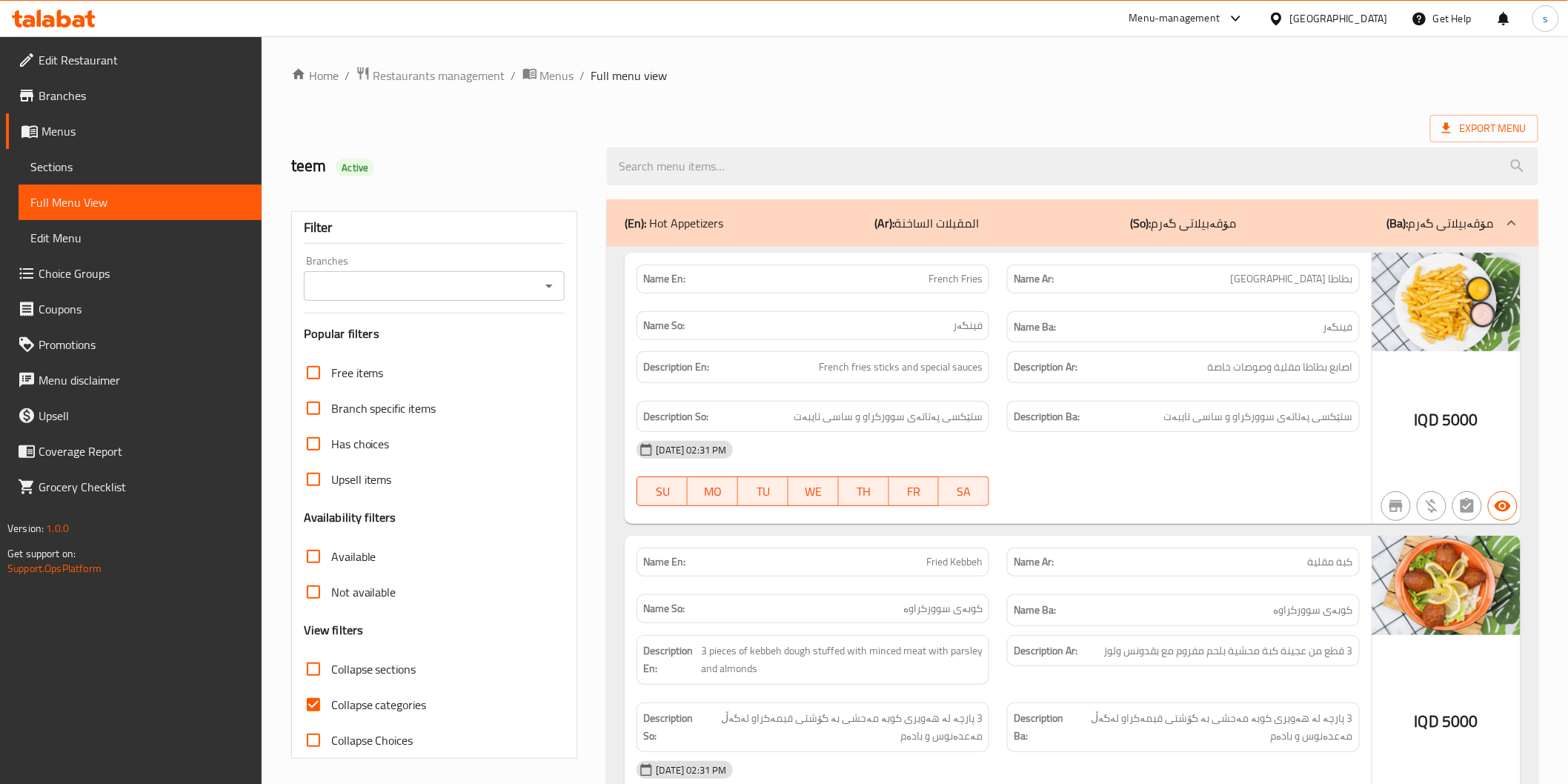
click at [512, 288] on input "Branches" at bounding box center [422, 286] width 228 height 21
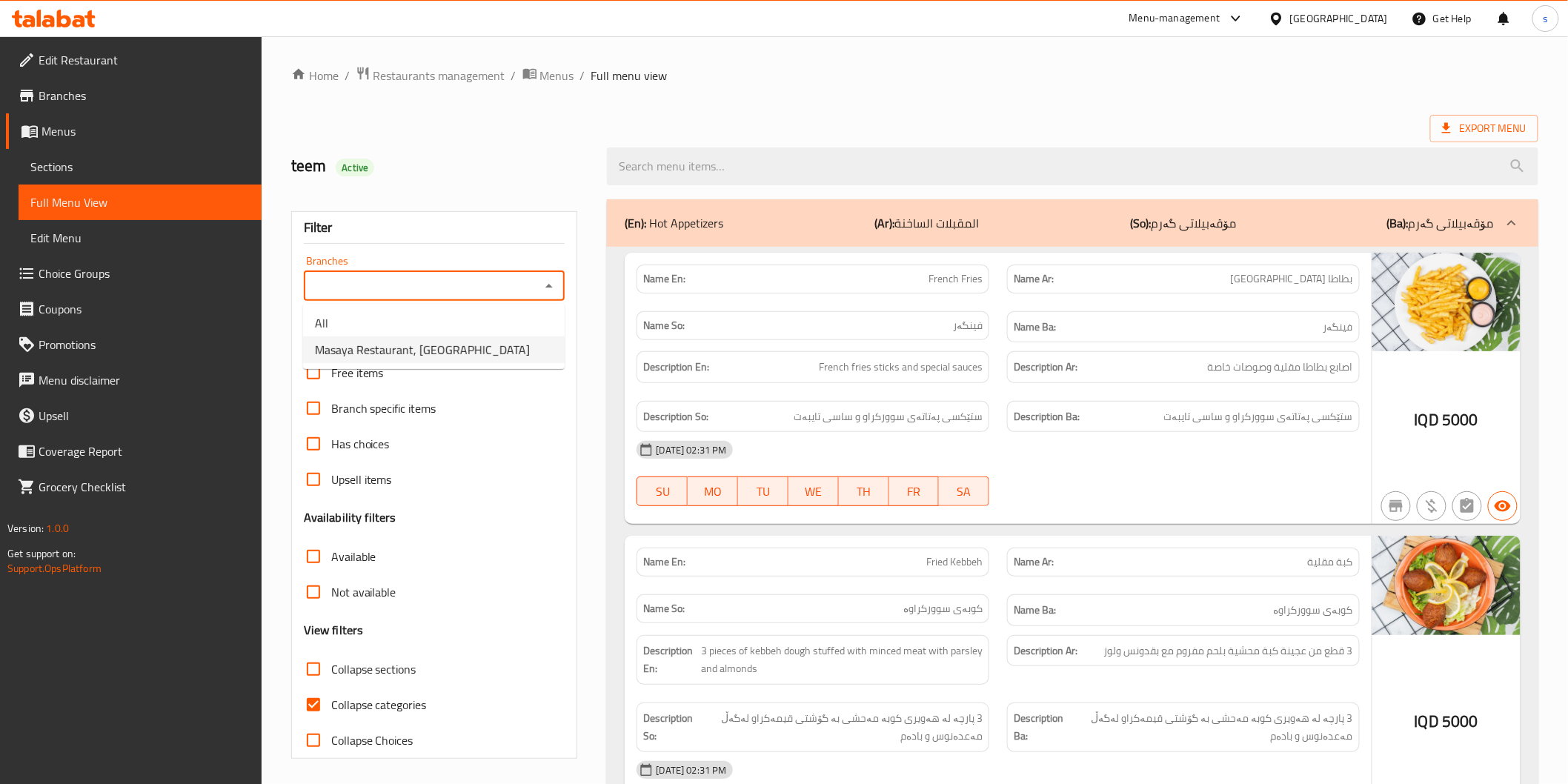
click at [500, 340] on li "Masaya Restaurant, Zayona" at bounding box center [434, 350] width 262 height 27
type input "Masaya Restaurant, Zayona"
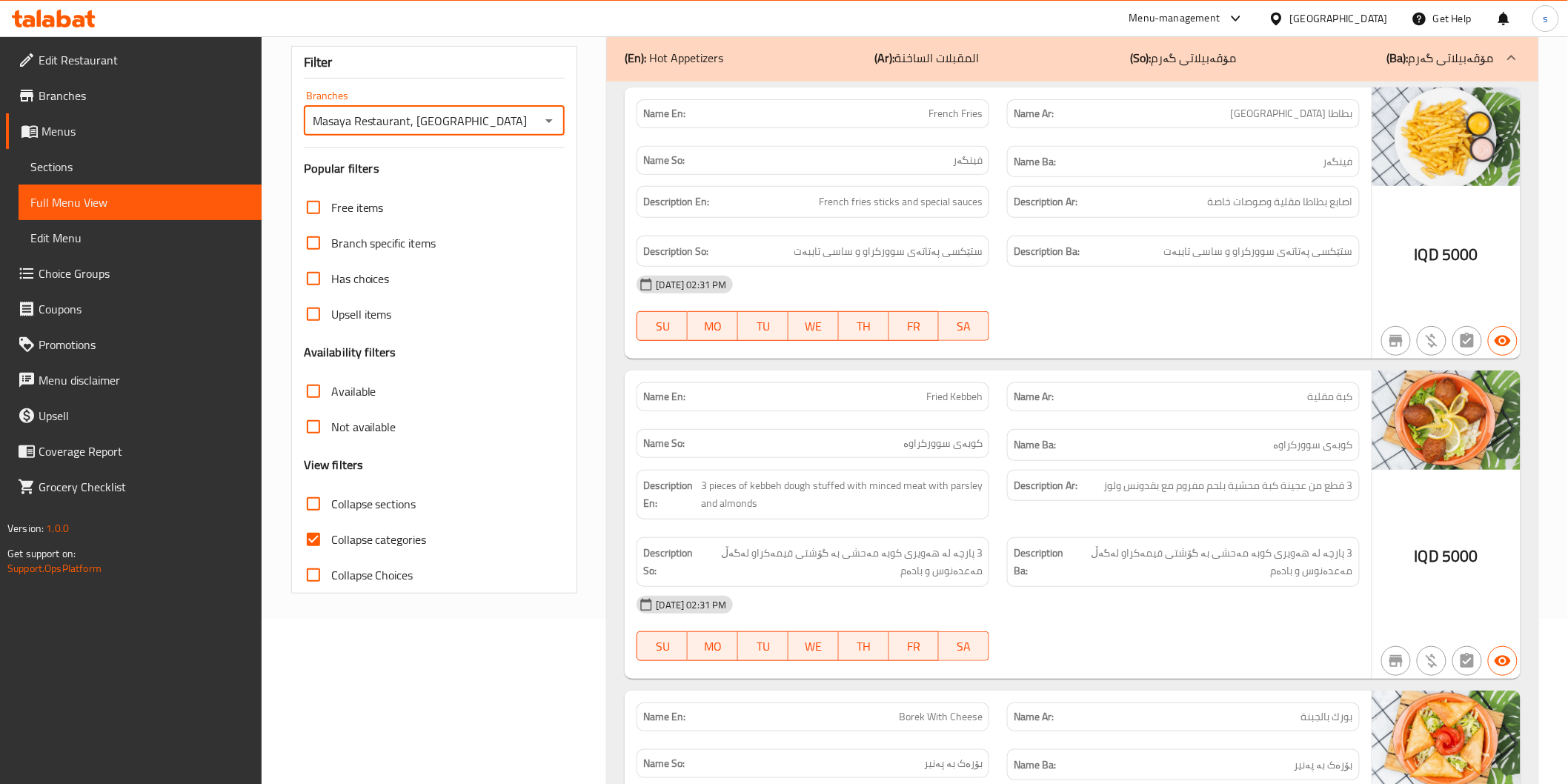
scroll to position [168, 0]
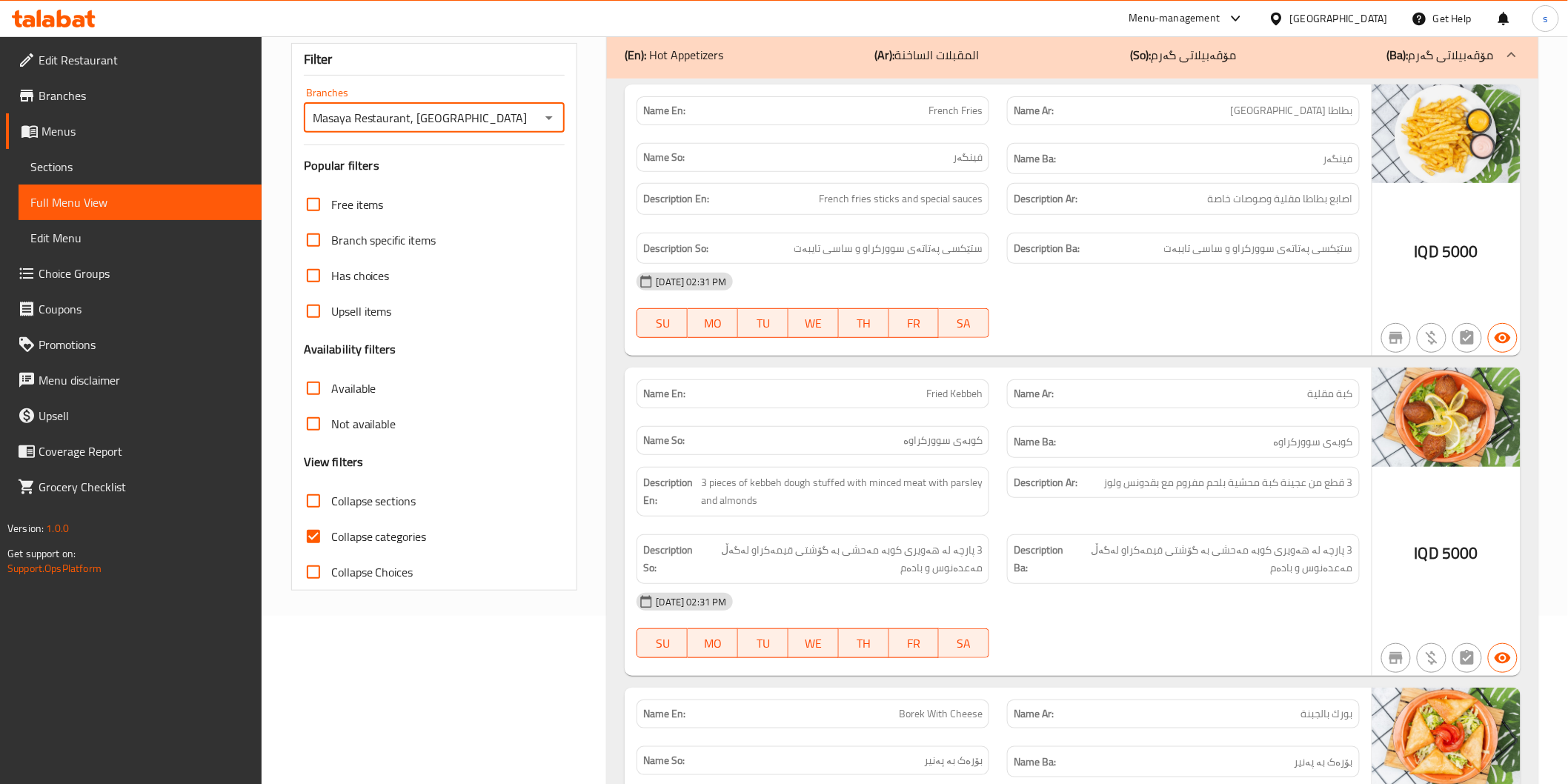
click at [409, 545] on span "Collapse categories" at bounding box center [379, 537] width 96 height 18
click at [331, 545] on input "Collapse categories" at bounding box center [314, 537] width 36 height 36
checkbox input "false"
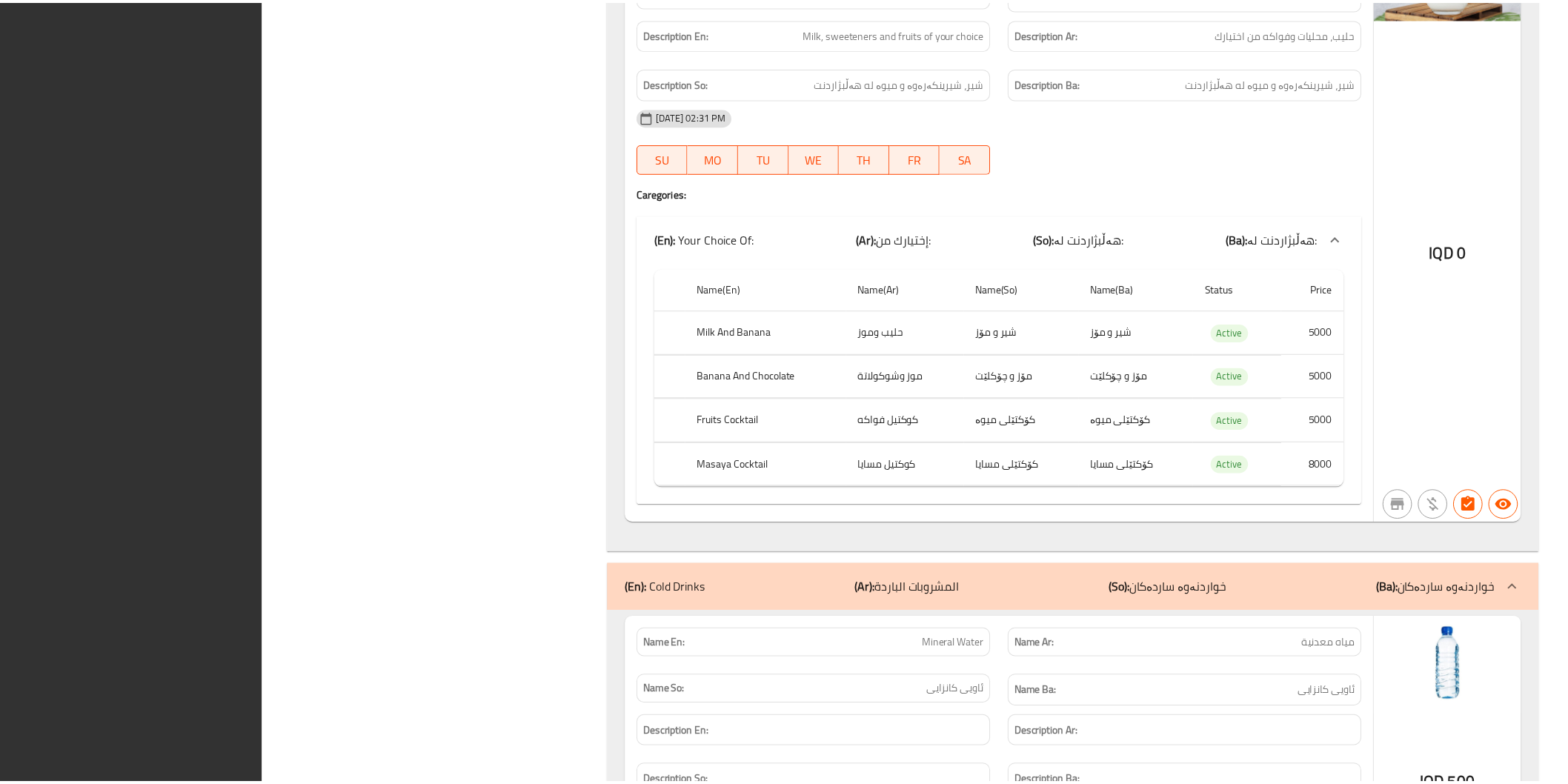
scroll to position [23779, 0]
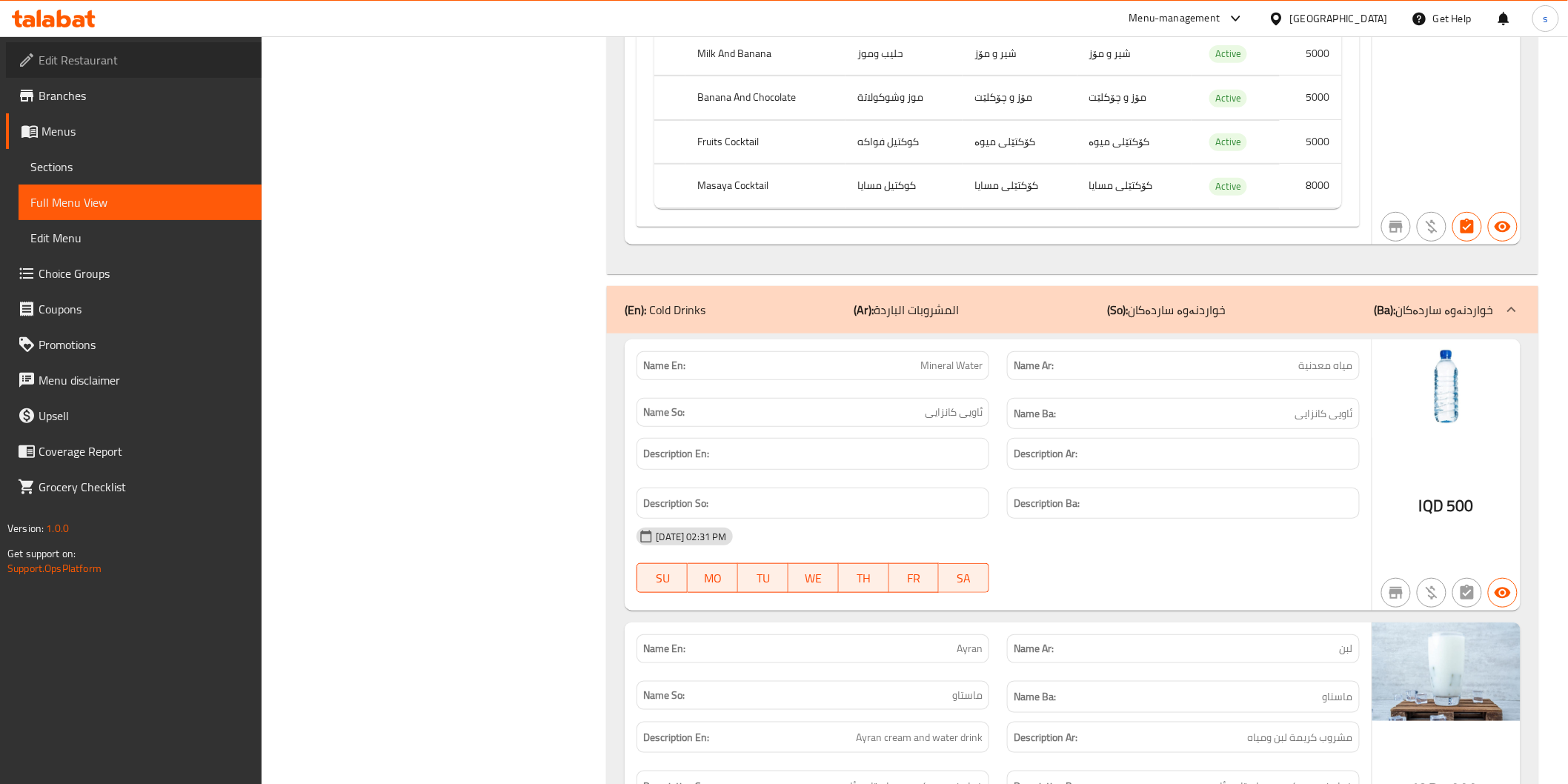
click at [127, 54] on span "Edit Restaurant" at bounding box center [144, 60] width 211 height 18
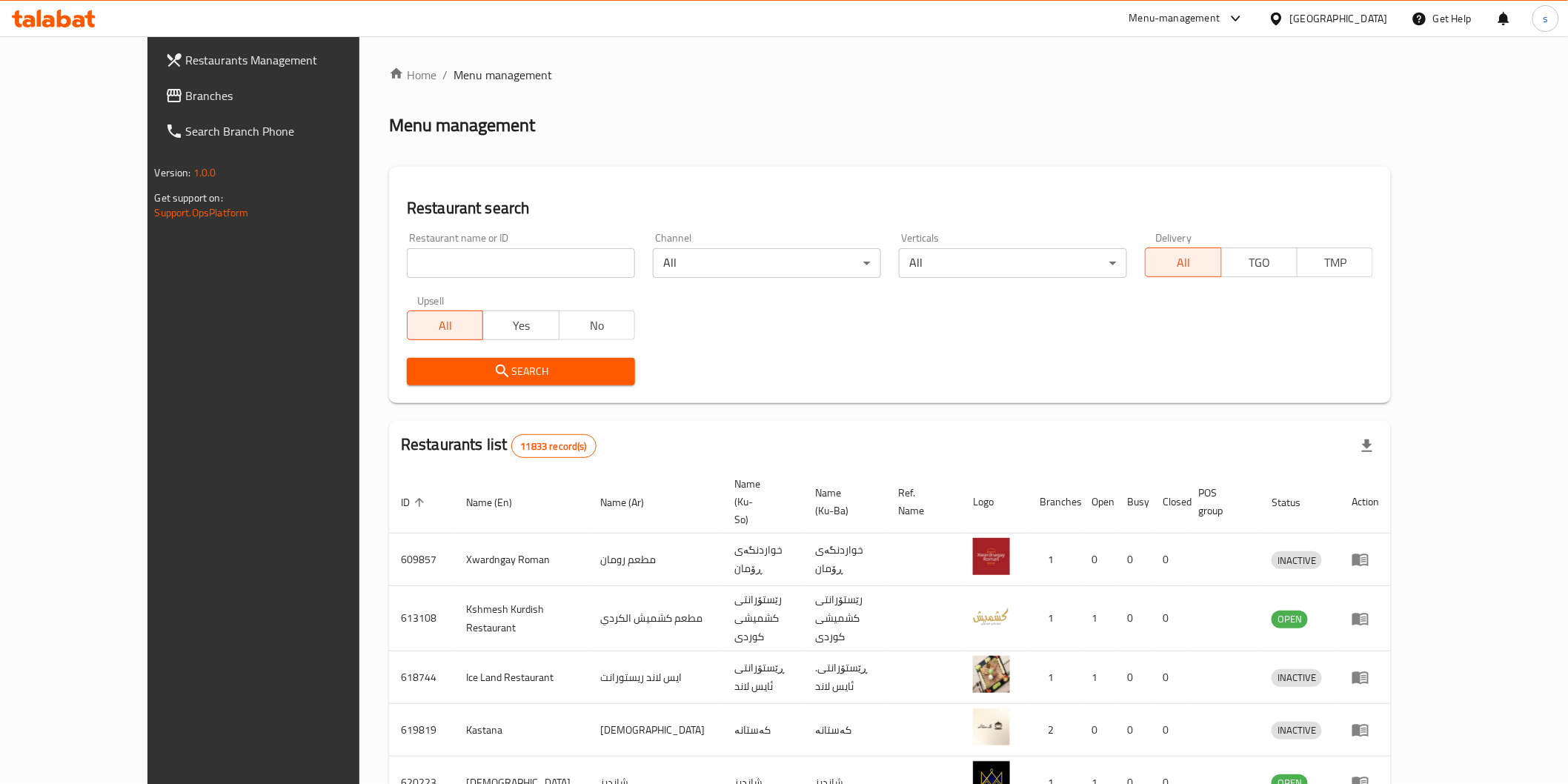
drag, startPoint x: 0, startPoint y: 0, endPoint x: 457, endPoint y: 264, distance: 527.8
click at [457, 264] on input "search" at bounding box center [521, 263] width 228 height 30
paste input "Captain [PERSON_NAME] , [PERSON_NAME]"
click button "Search" at bounding box center [521, 371] width 228 height 27
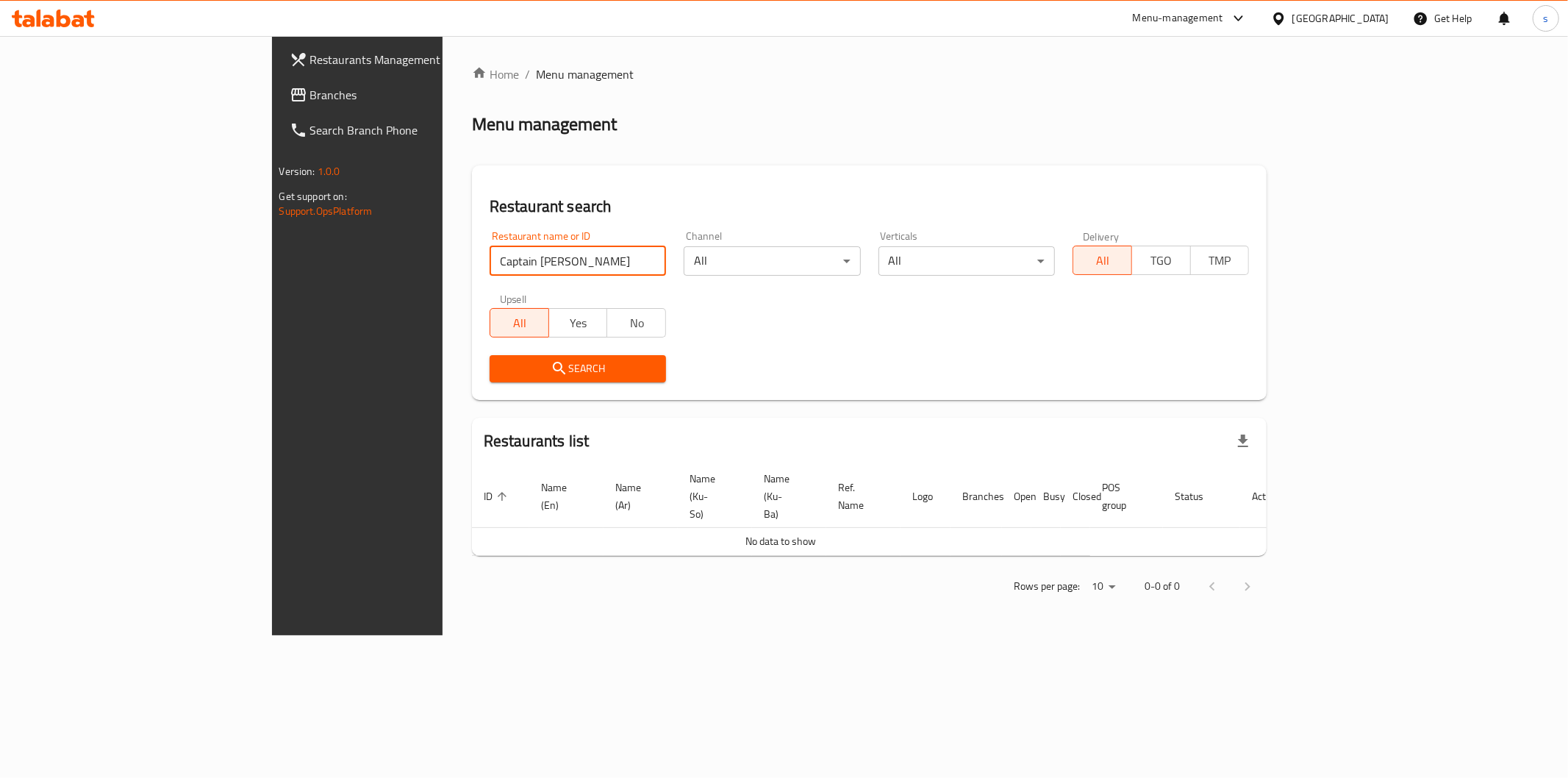
type input "Captain [PERSON_NAME]"
click button "Search" at bounding box center [578, 368] width 177 height 27
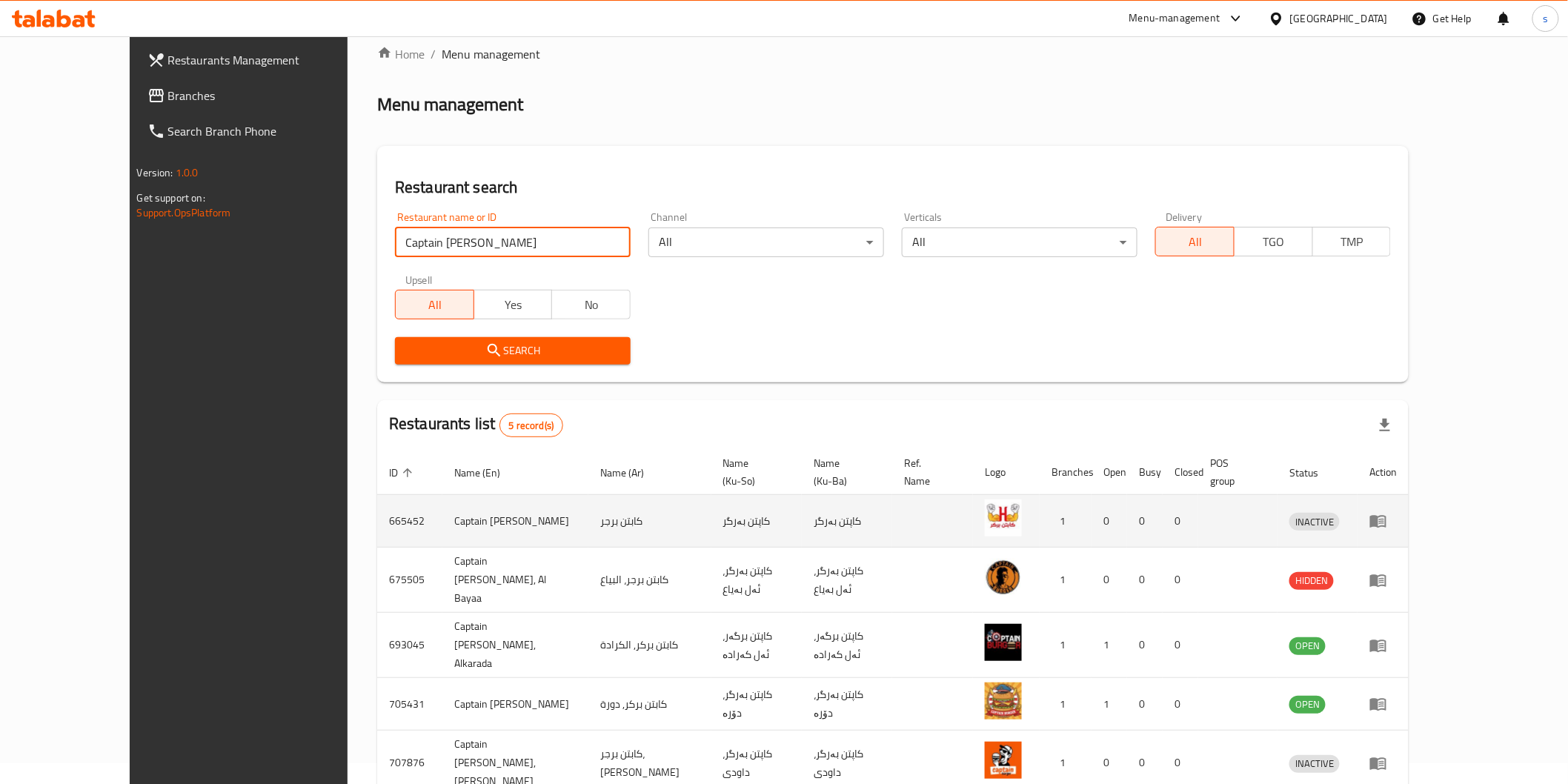
scroll to position [59, 0]
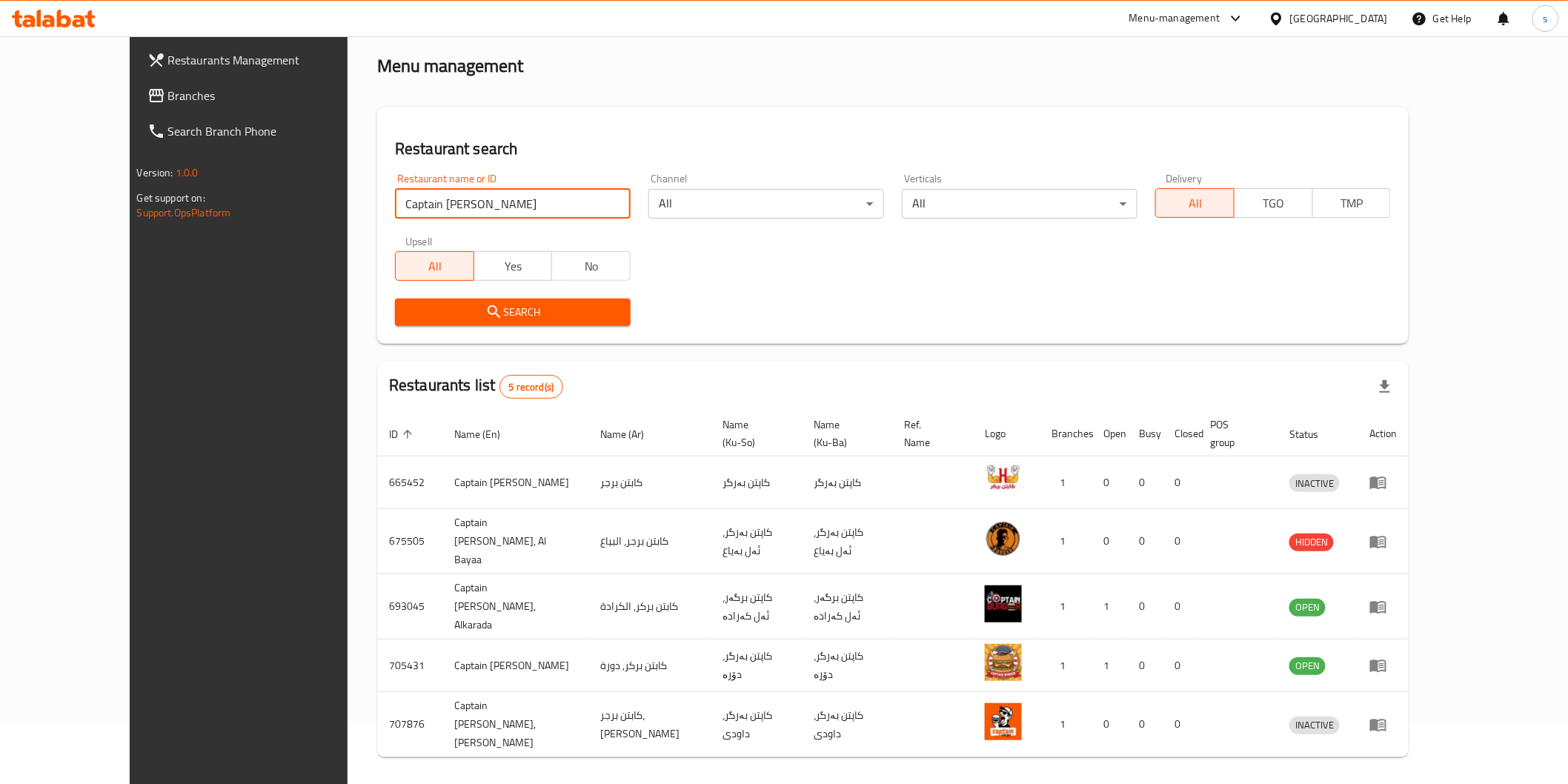
click at [168, 87] on span "Branches" at bounding box center [273, 96] width 211 height 18
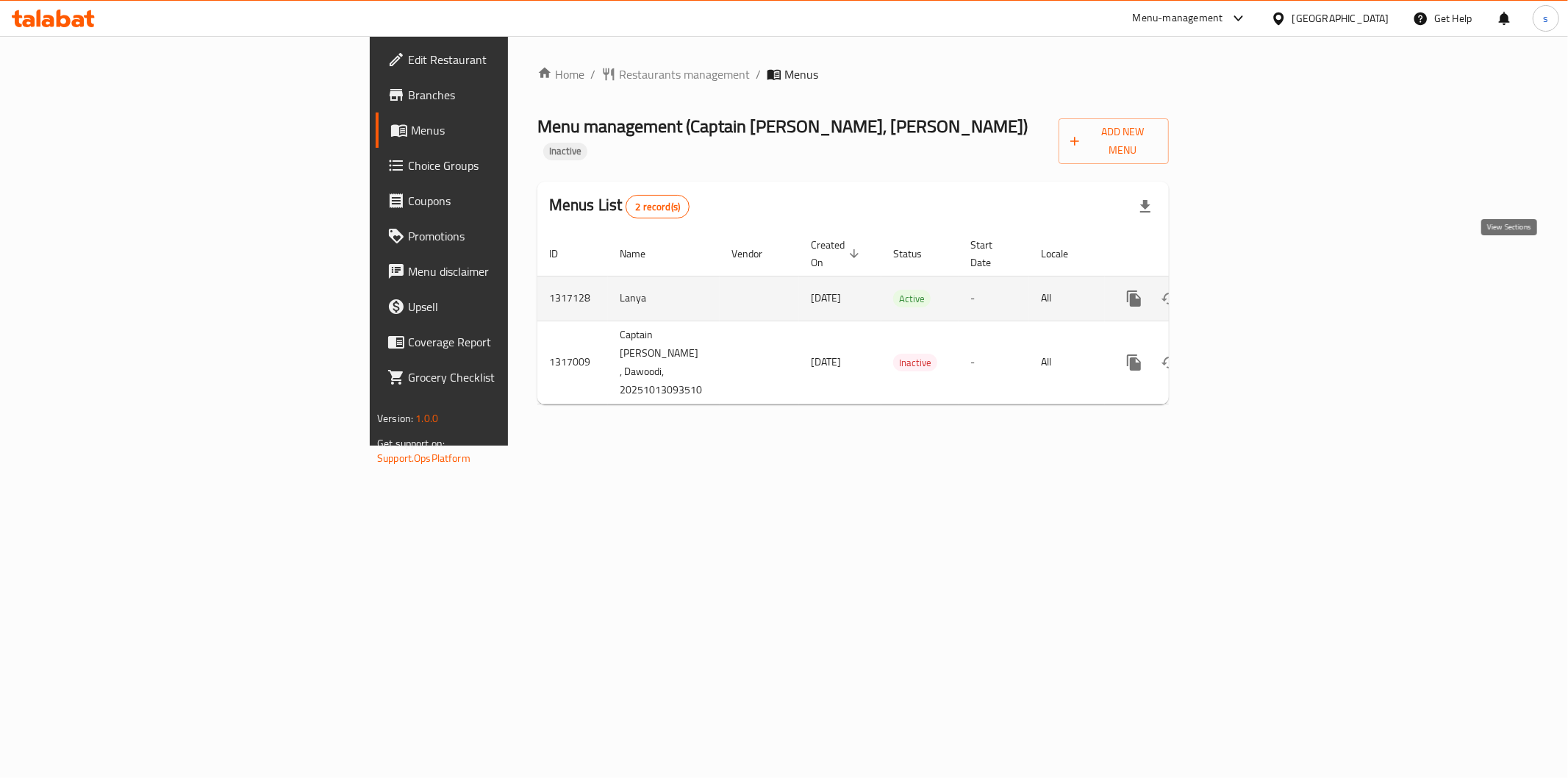
click at [1259, 281] on link "enhanced table" at bounding box center [1241, 299] width 36 height 36
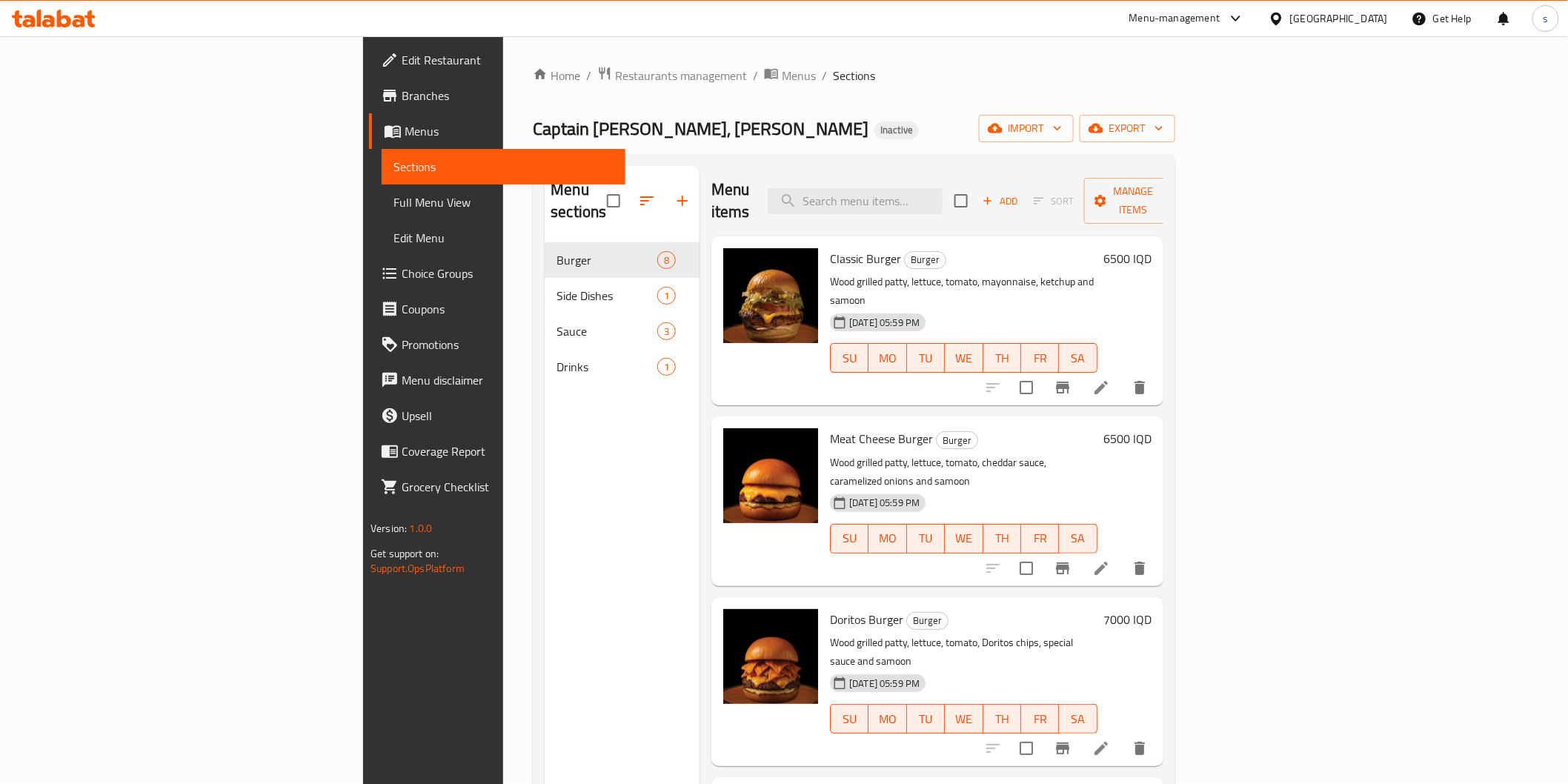
click at [394, 195] on span "Full Menu View" at bounding box center [503, 203] width 219 height 18
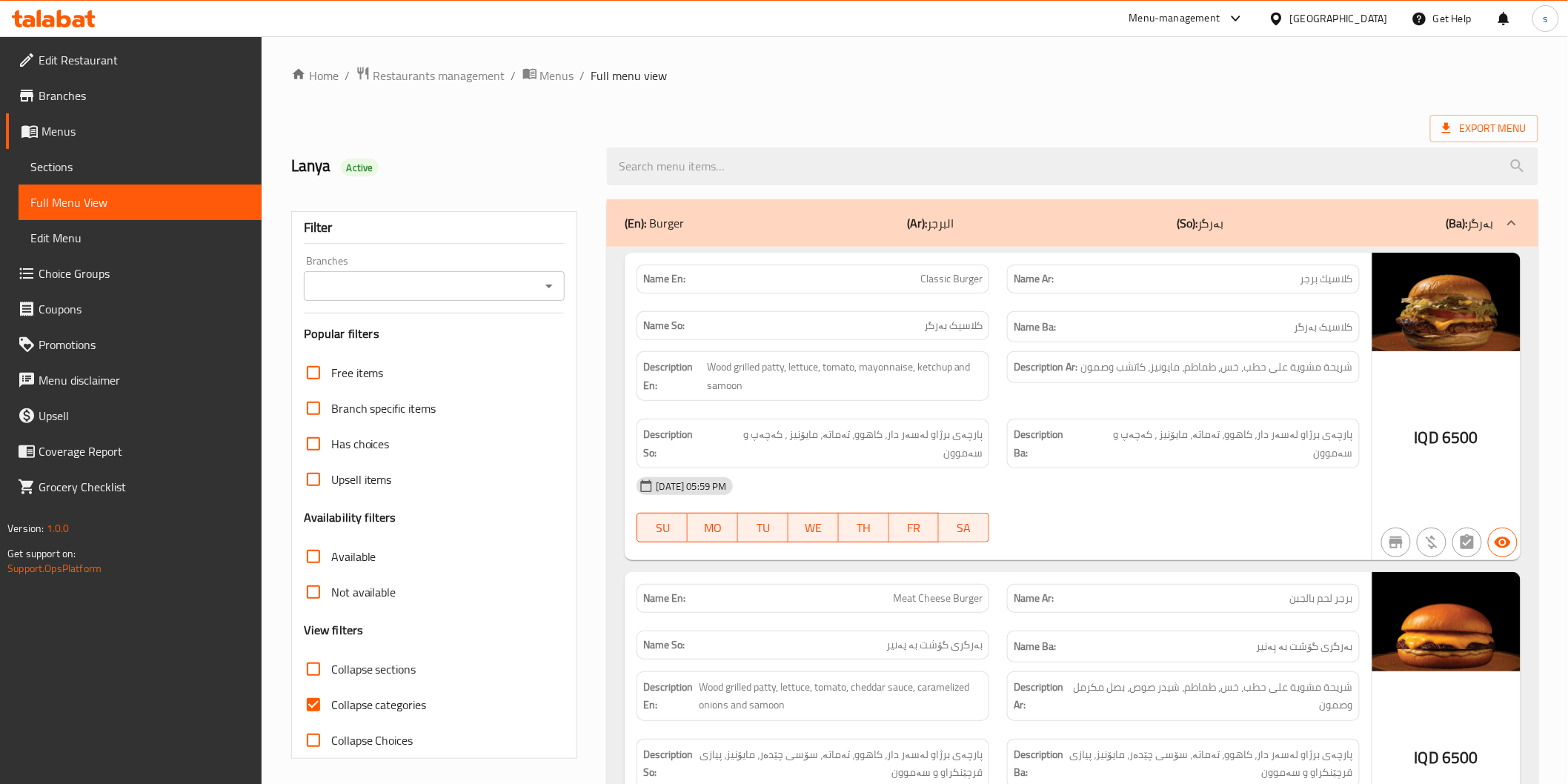
click at [453, 277] on input "Branches" at bounding box center [422, 286] width 228 height 21
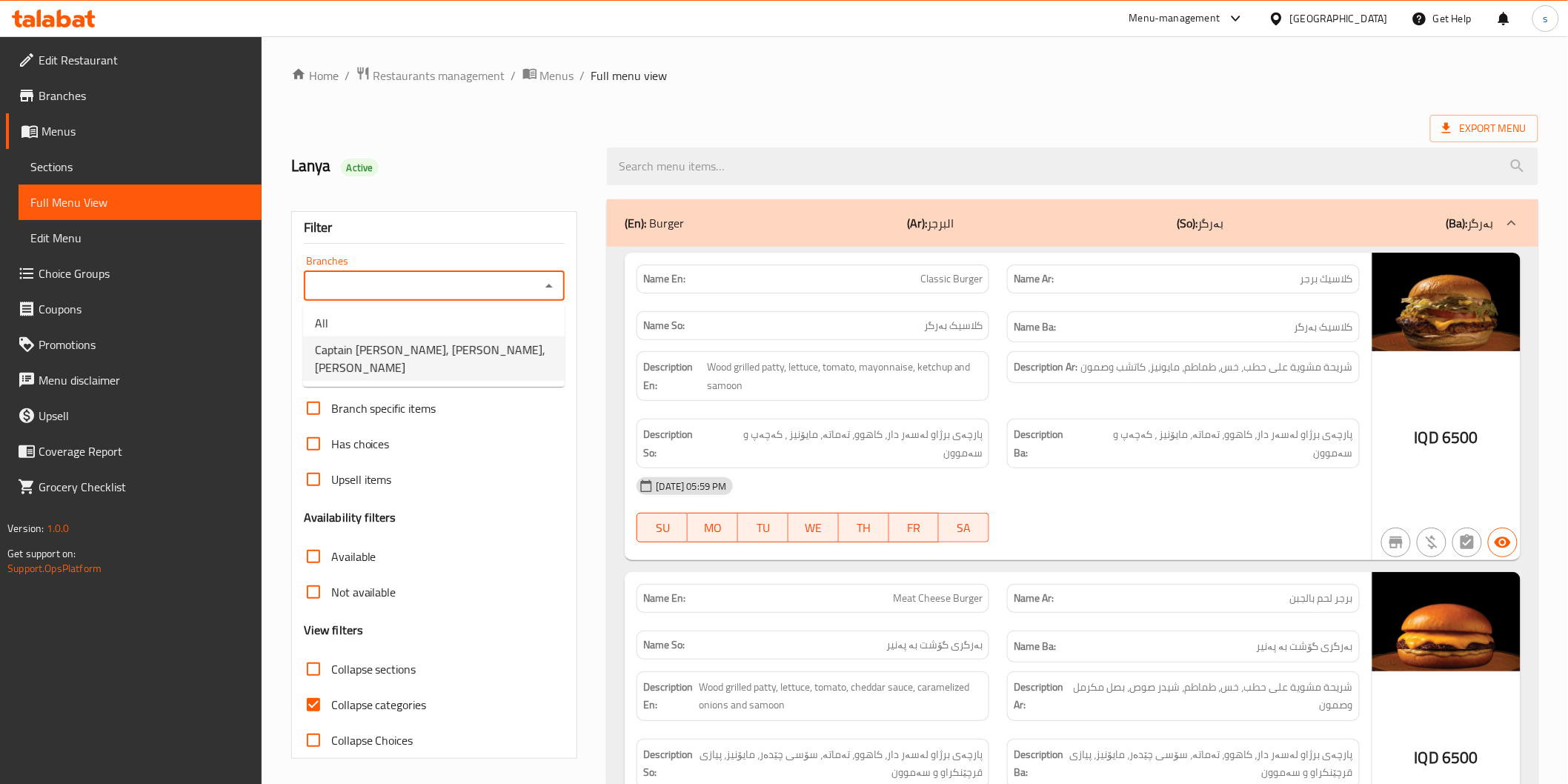
click at [453, 353] on span "Captain [PERSON_NAME], [PERSON_NAME], [PERSON_NAME]" at bounding box center [434, 359] width 238 height 36
type input "Captain [PERSON_NAME], [PERSON_NAME], [PERSON_NAME]"
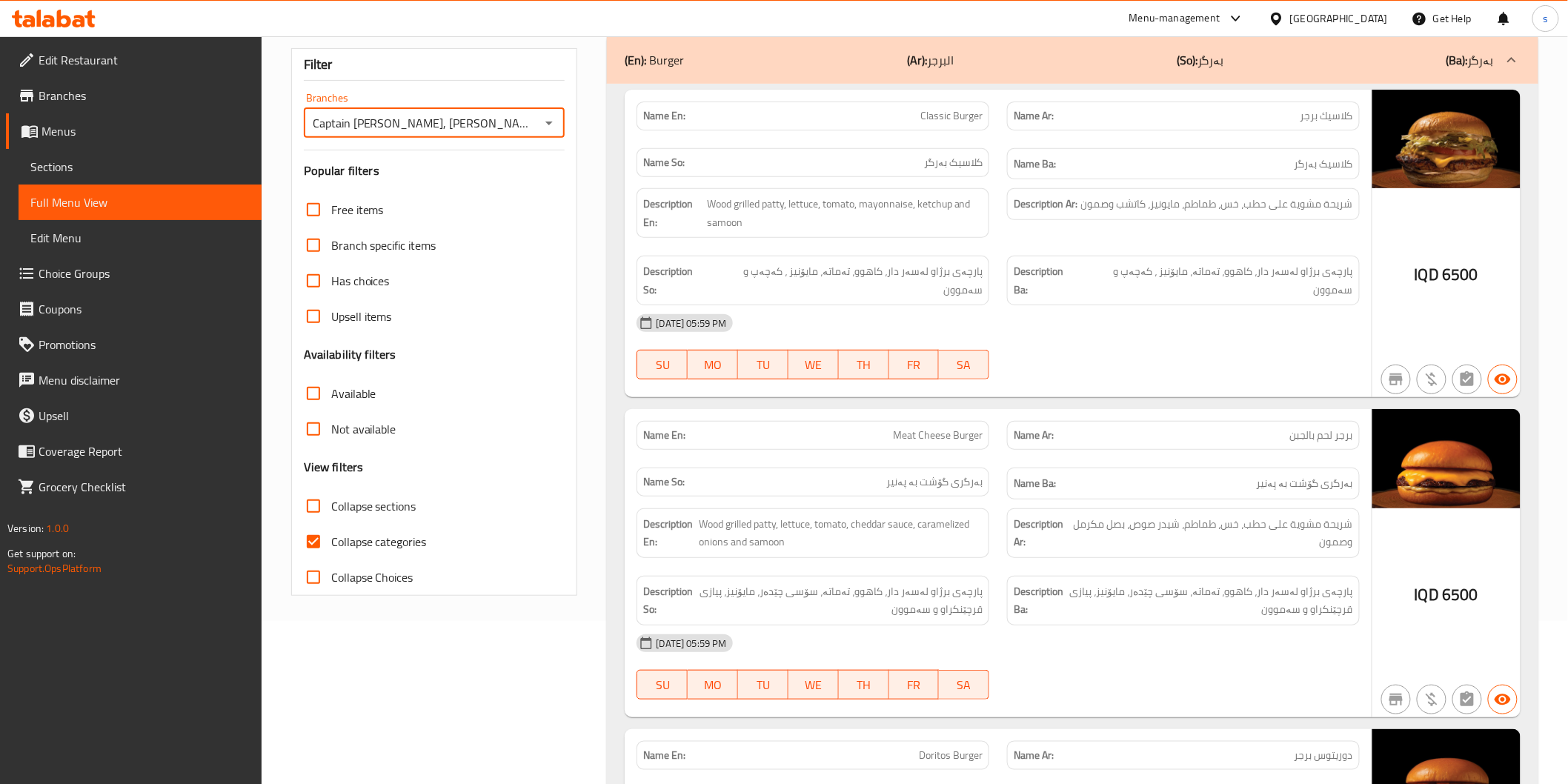
scroll to position [168, 0]
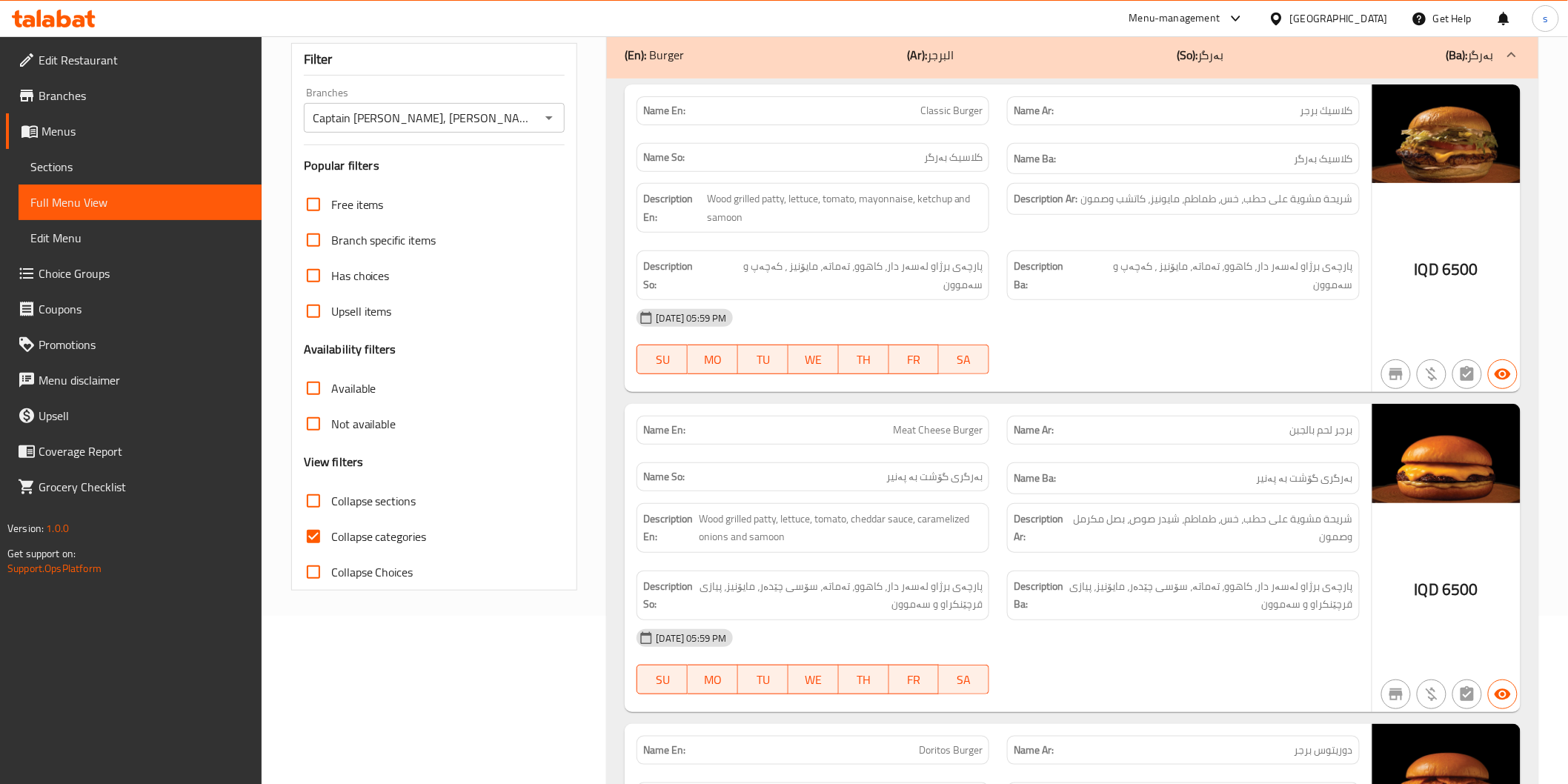
click at [401, 543] on span "Collapse categories" at bounding box center [379, 537] width 96 height 18
click at [331, 543] on input "Collapse categories" at bounding box center [314, 537] width 36 height 36
checkbox input "false"
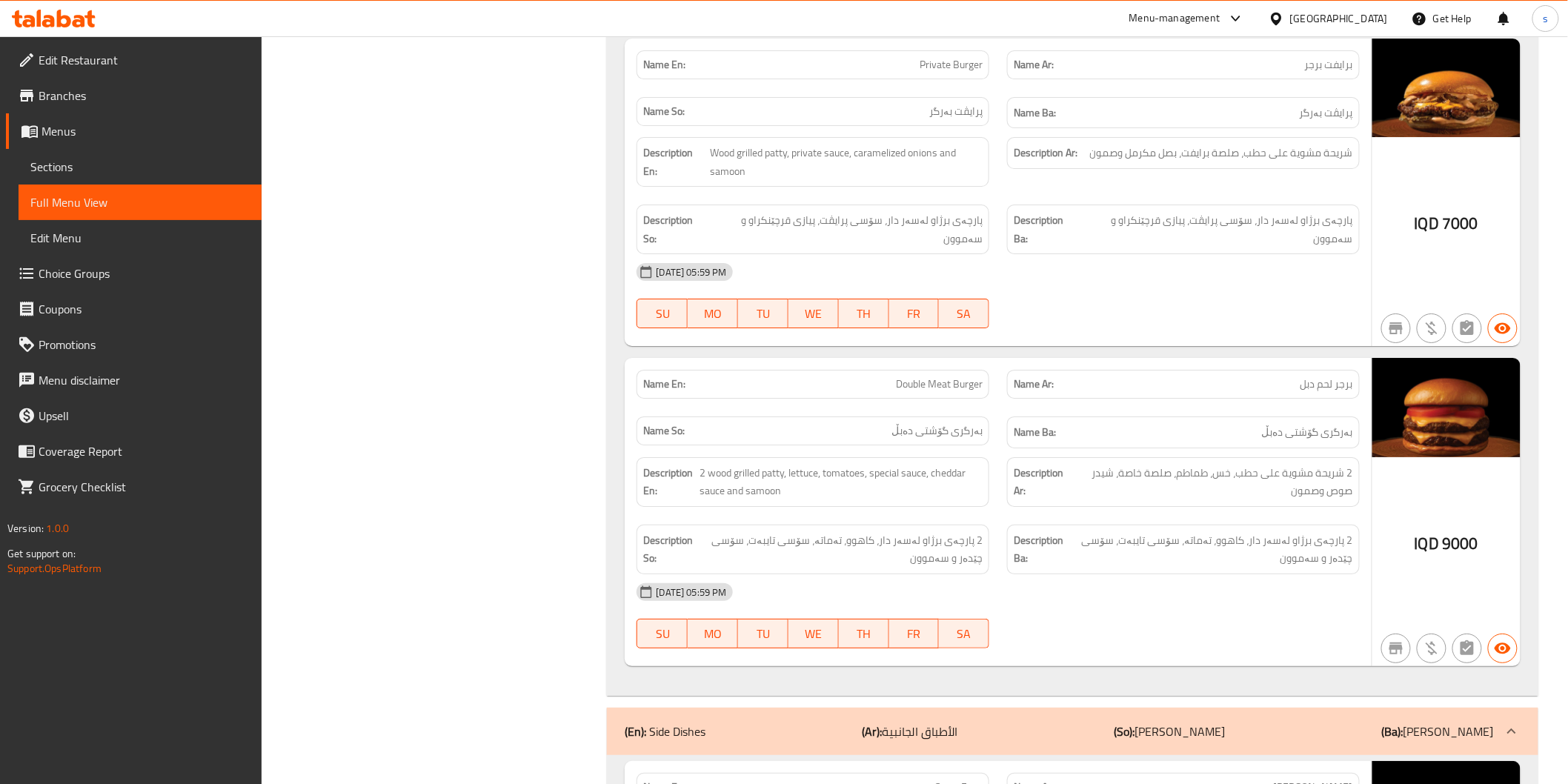
scroll to position [2146, 0]
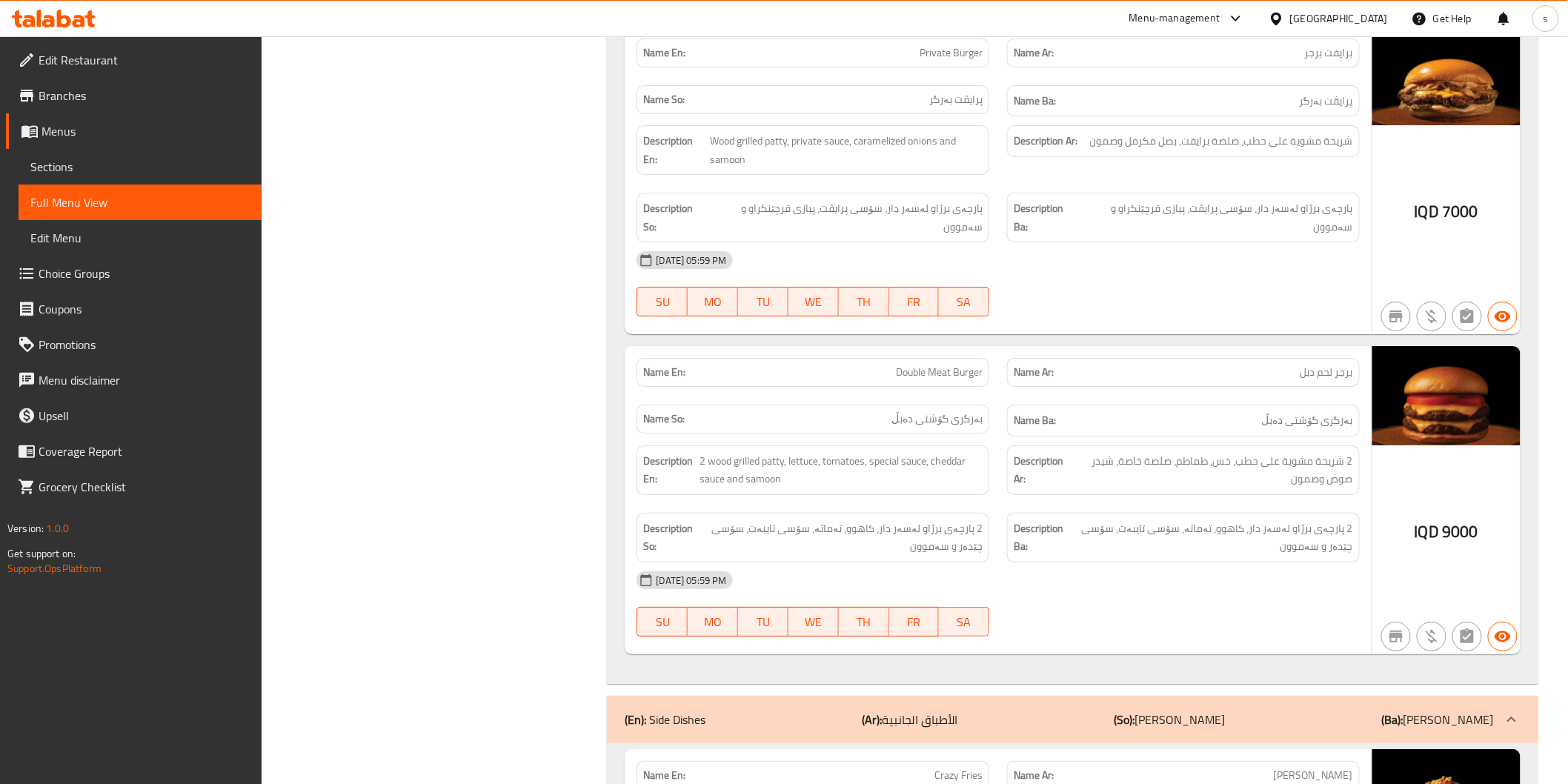
click at [1277, 504] on div "Description Ba: 2 پارچەی برژاو لەسەر دار، کاهوو، تەماتە، سۆسی تایبەت، سۆسی چێدە…" at bounding box center [1183, 537] width 371 height 67
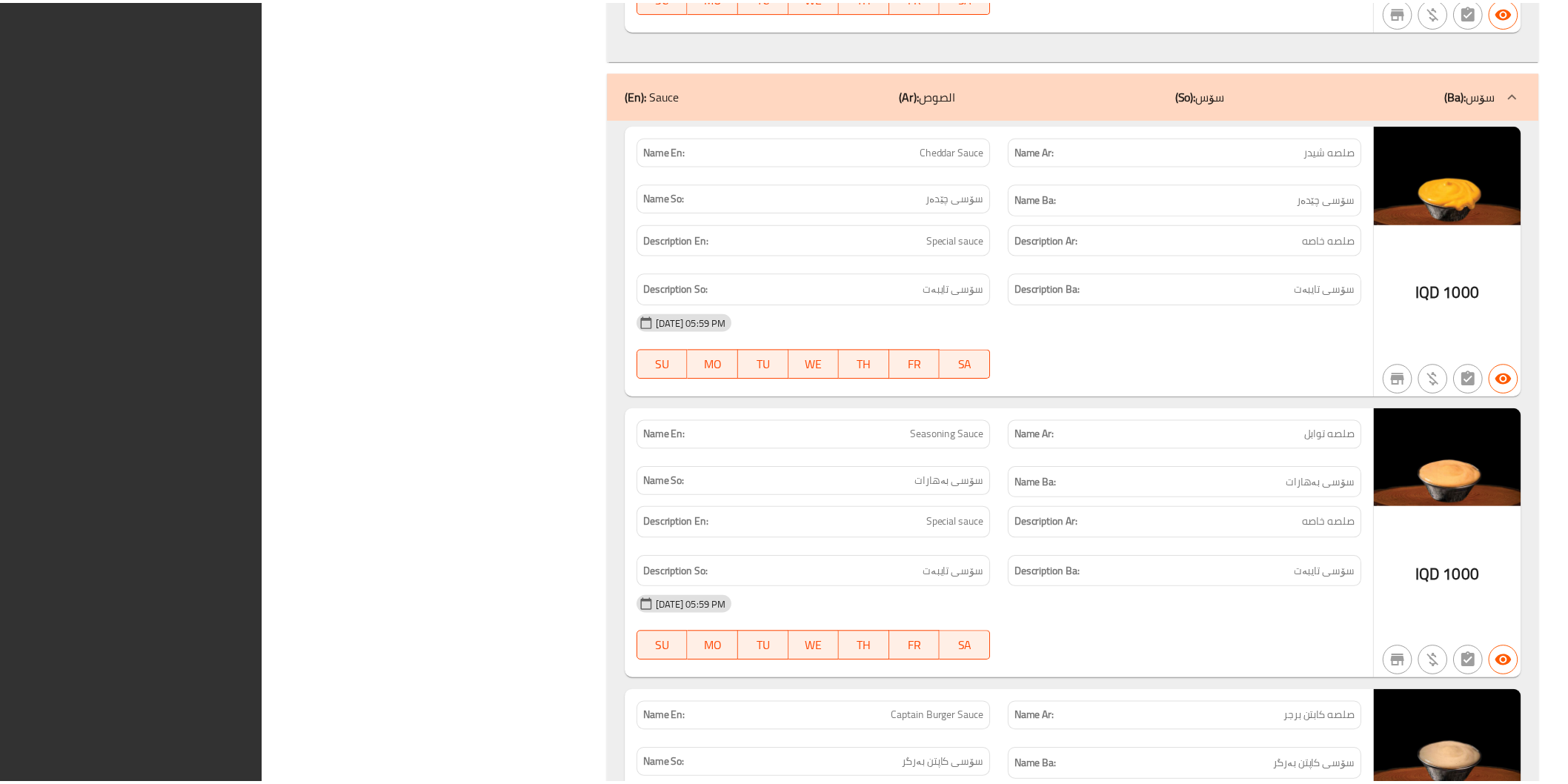
scroll to position [3729, 0]
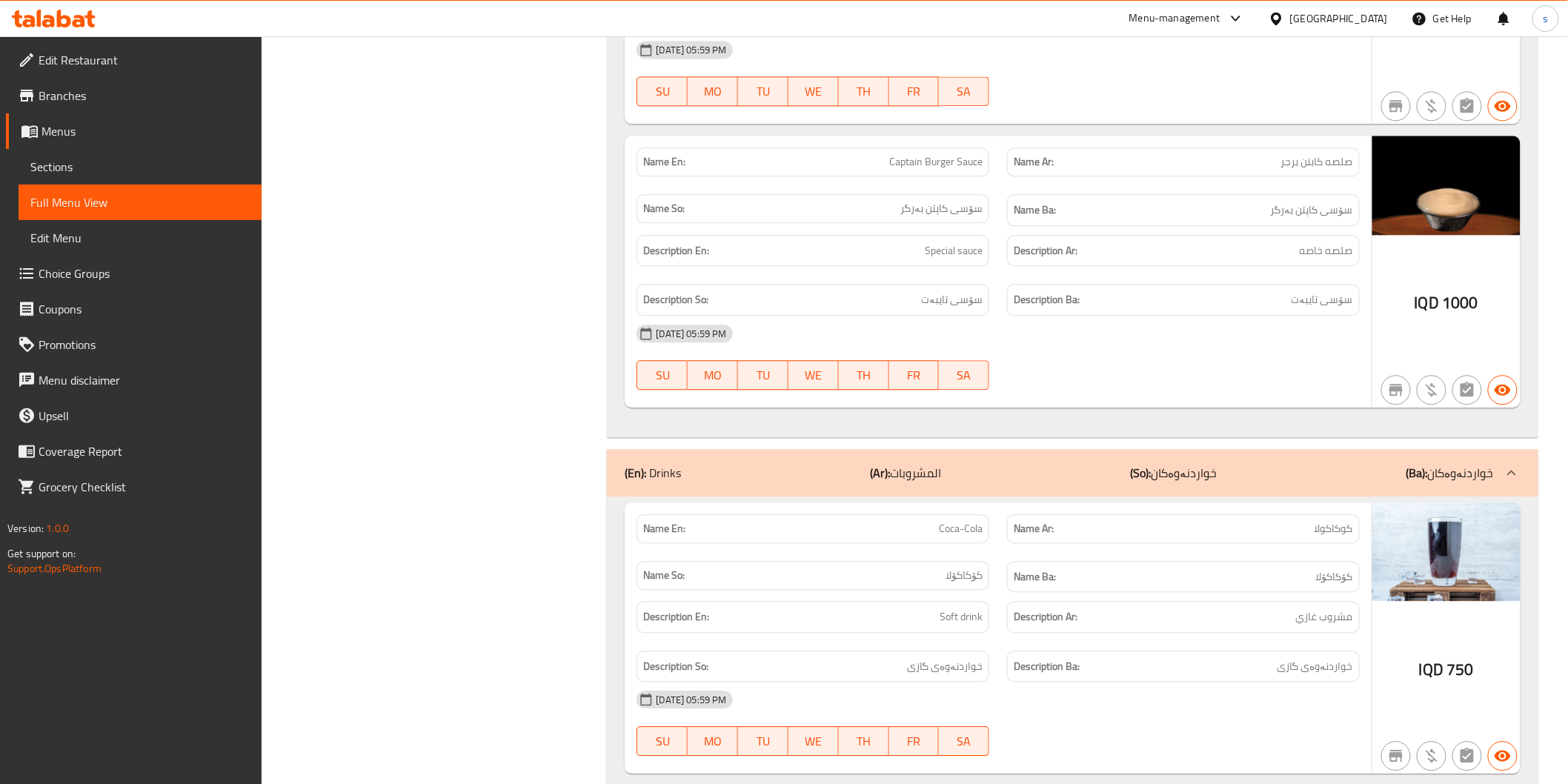
click at [68, 13] on icon at bounding box center [54, 19] width 84 height 18
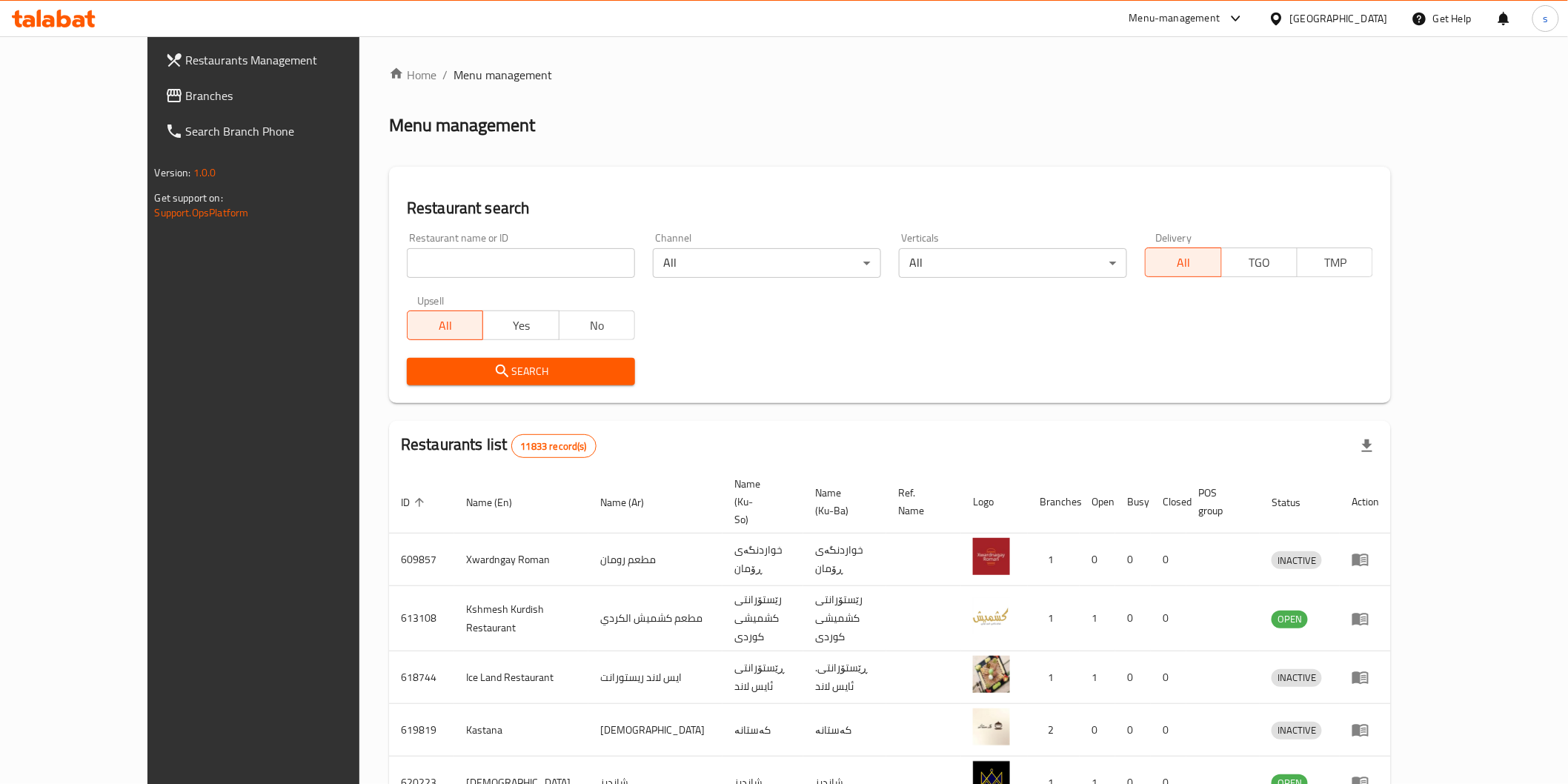
drag, startPoint x: 0, startPoint y: 0, endPoint x: 495, endPoint y: 265, distance: 561.5
click at [495, 265] on input "search" at bounding box center [521, 263] width 228 height 30
paste input "The Boss Cafe"
type input "The Boss Cafe"
click button "Search" at bounding box center [521, 371] width 228 height 27
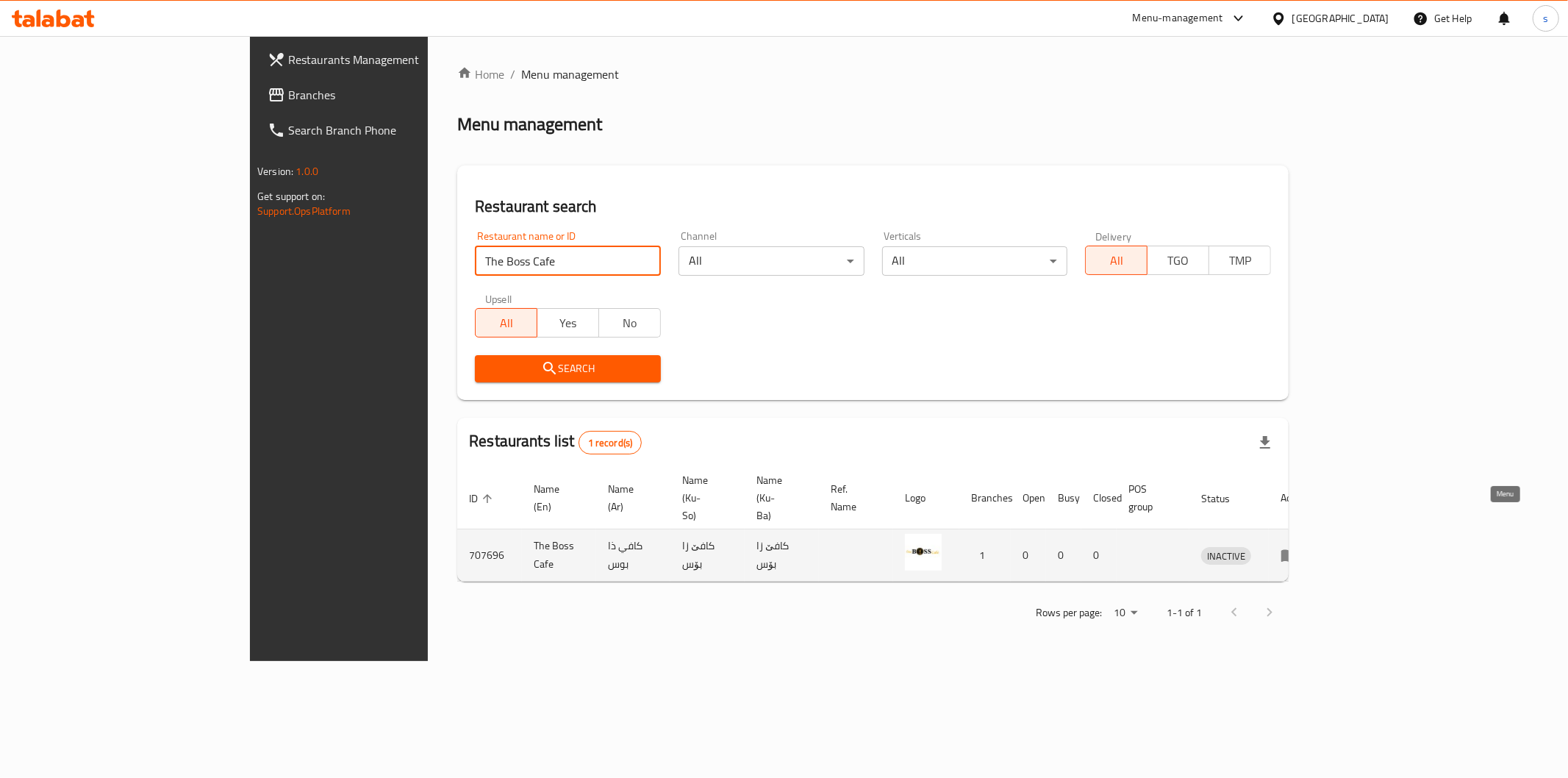
click at [1308, 547] on link "enhanced table" at bounding box center [1294, 556] width 27 height 18
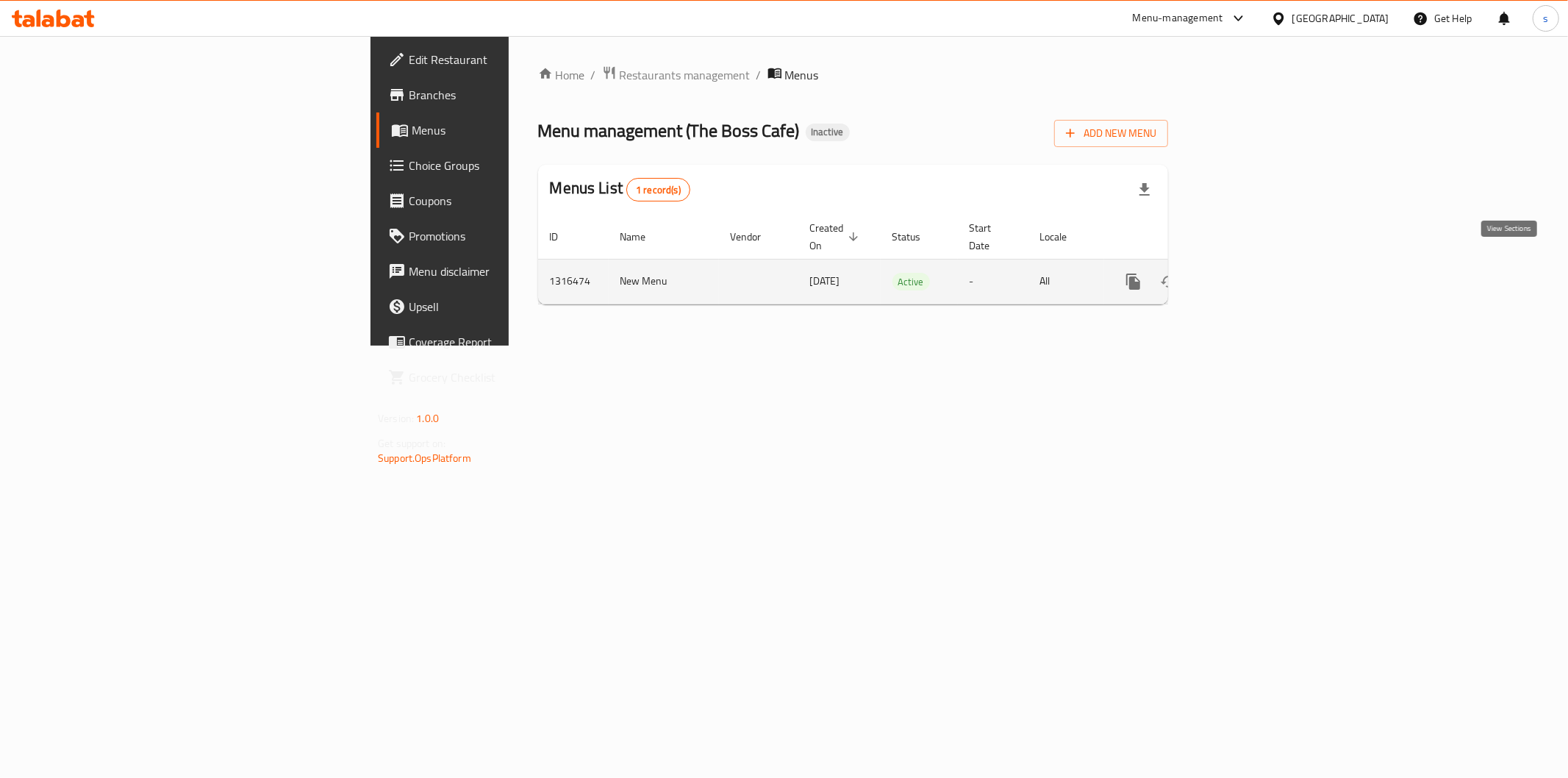
click at [1249, 273] on icon "enhanced table" at bounding box center [1240, 282] width 18 height 18
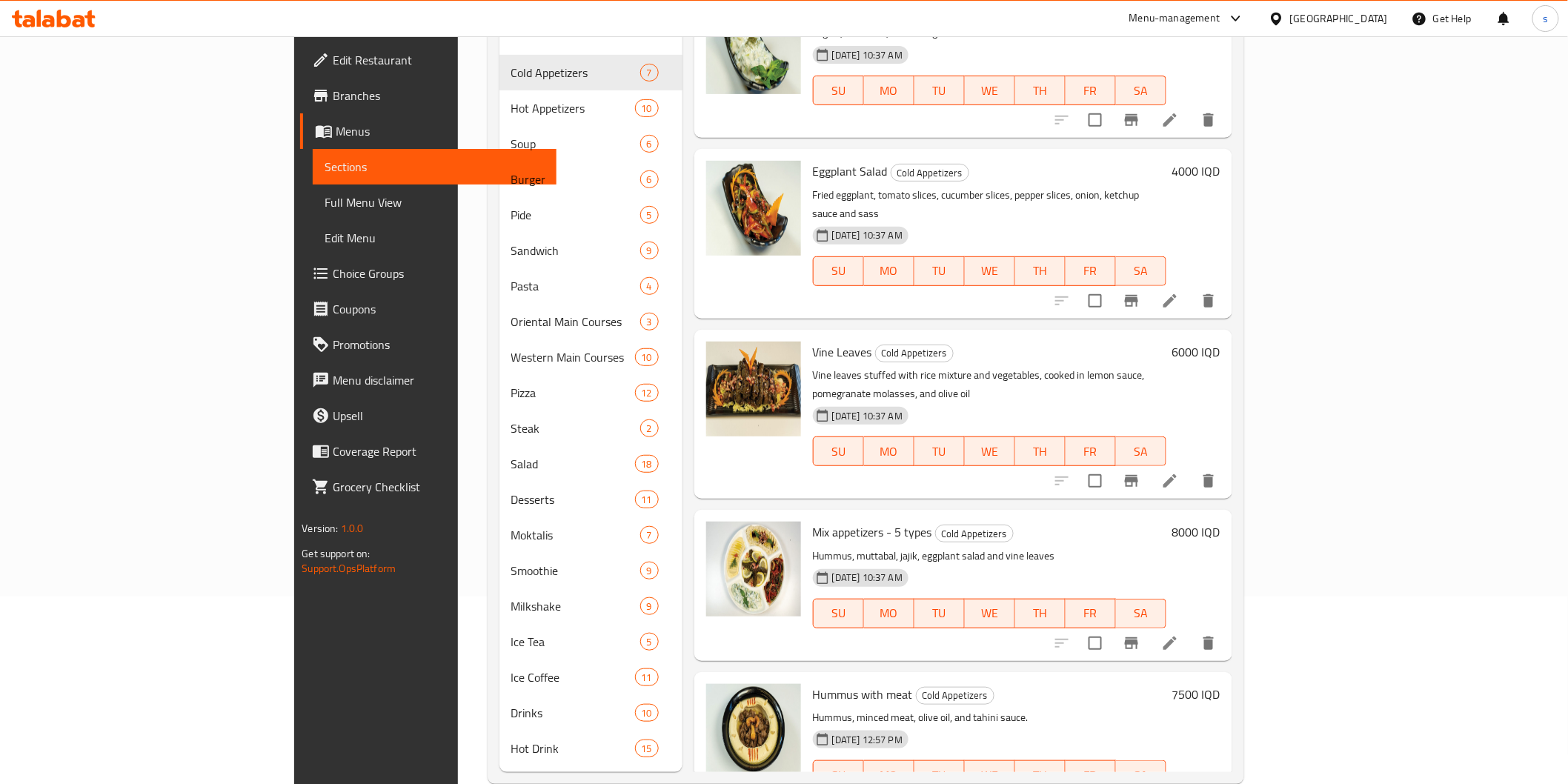
scroll to position [208, 0]
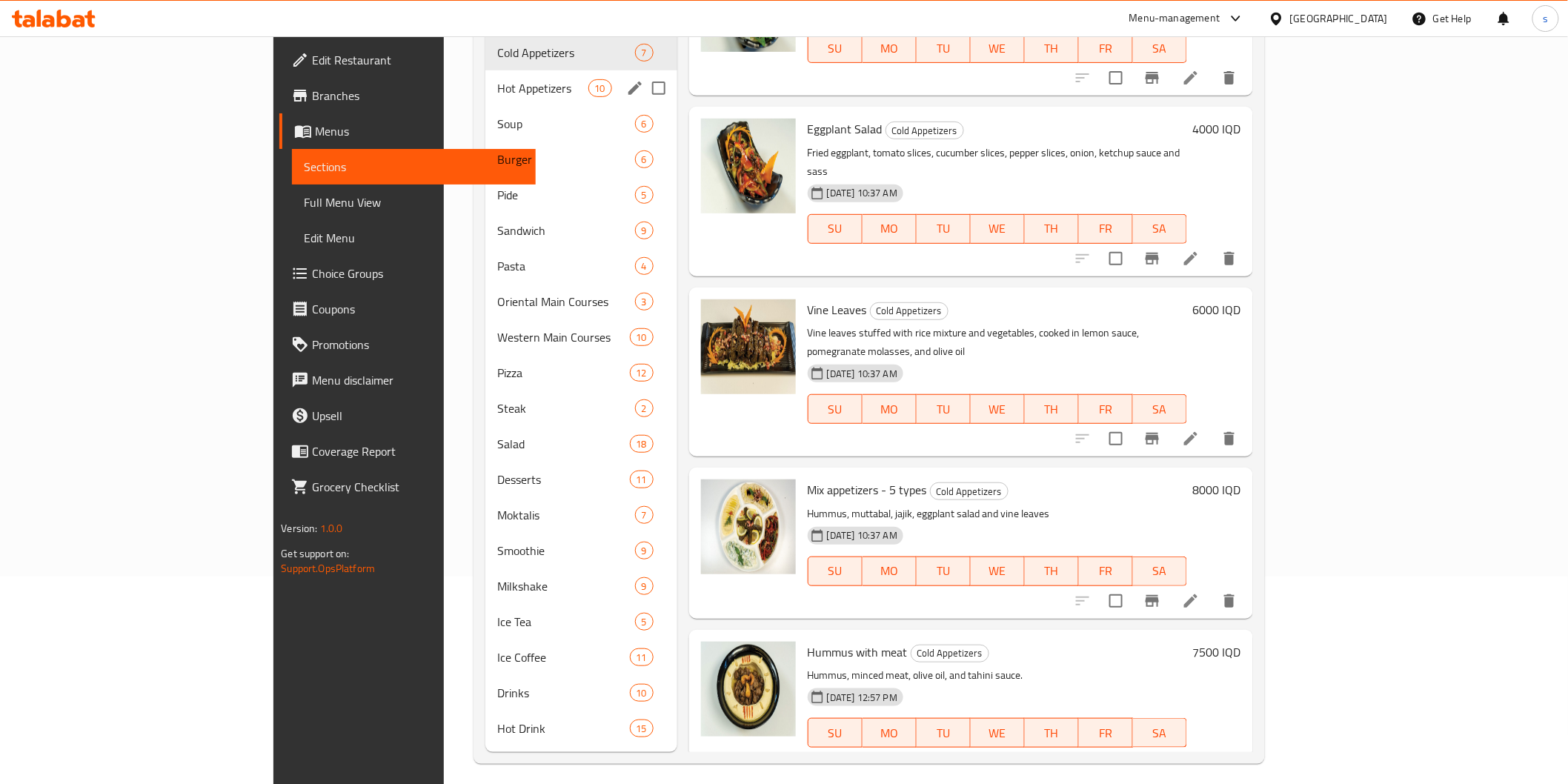
click at [486, 79] on div "Hot Appetizers 10" at bounding box center [582, 88] width 192 height 36
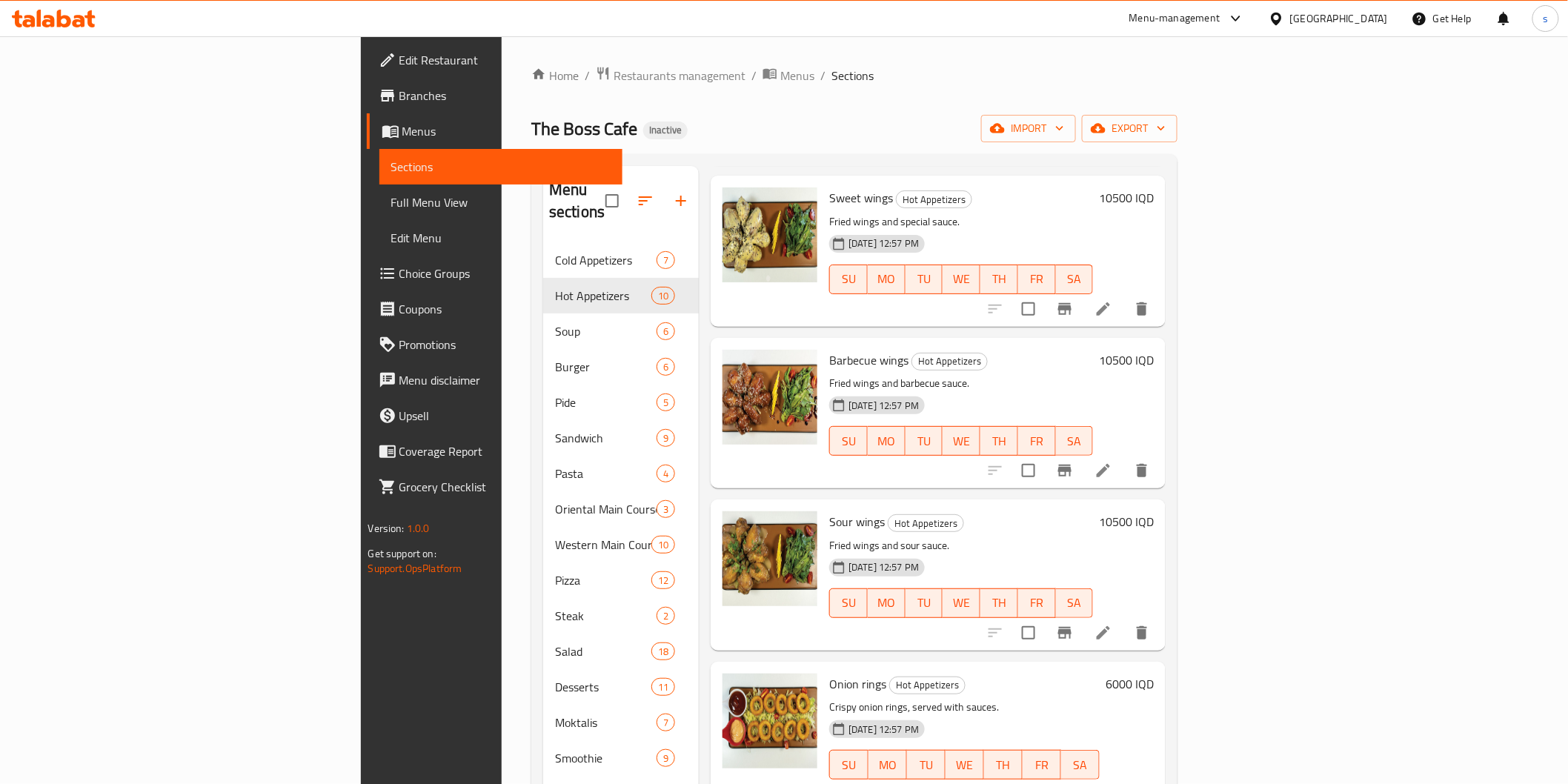
scroll to position [208, 0]
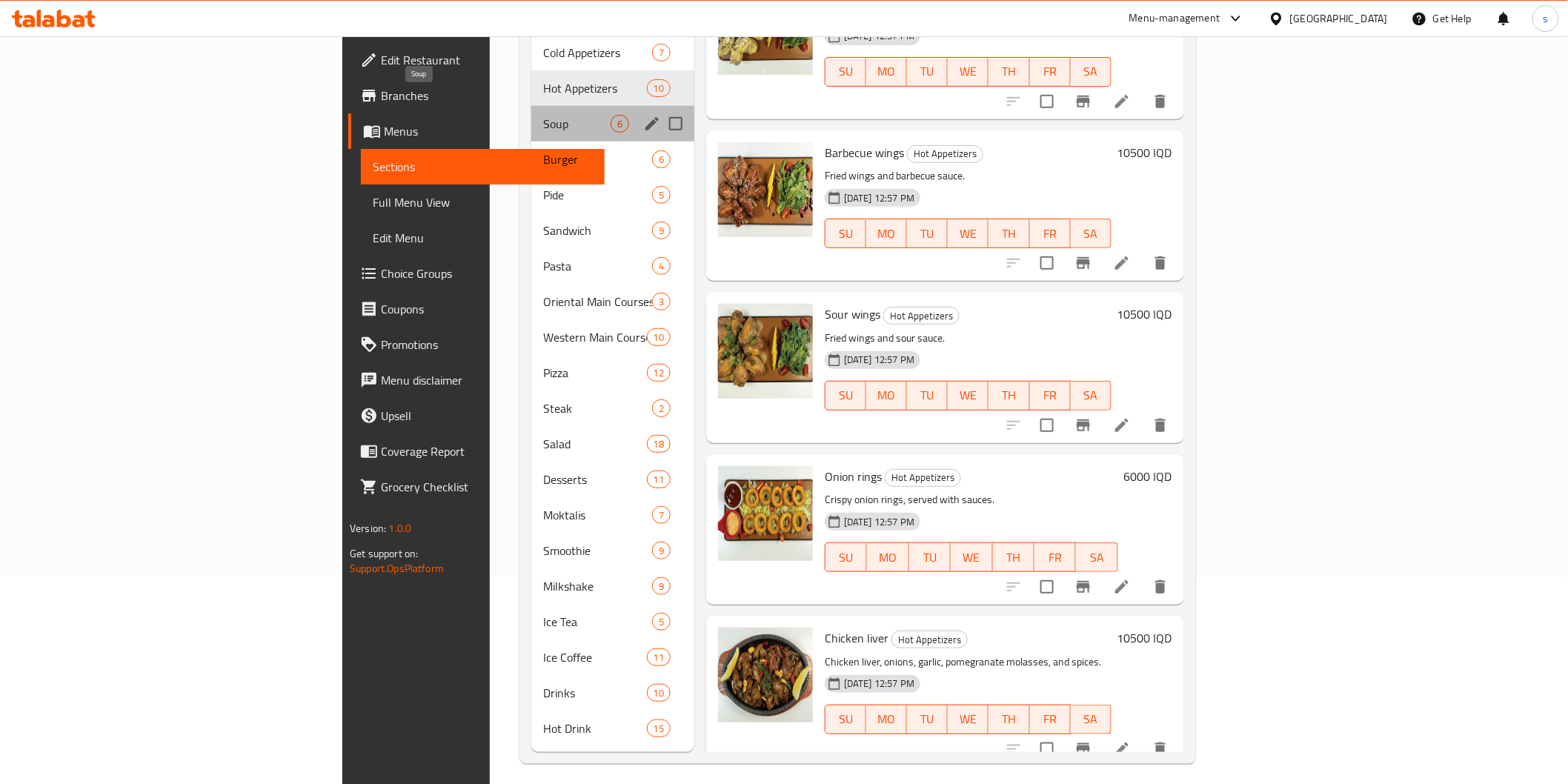
click at [543, 115] on span "Soup" at bounding box center [576, 124] width 67 height 18
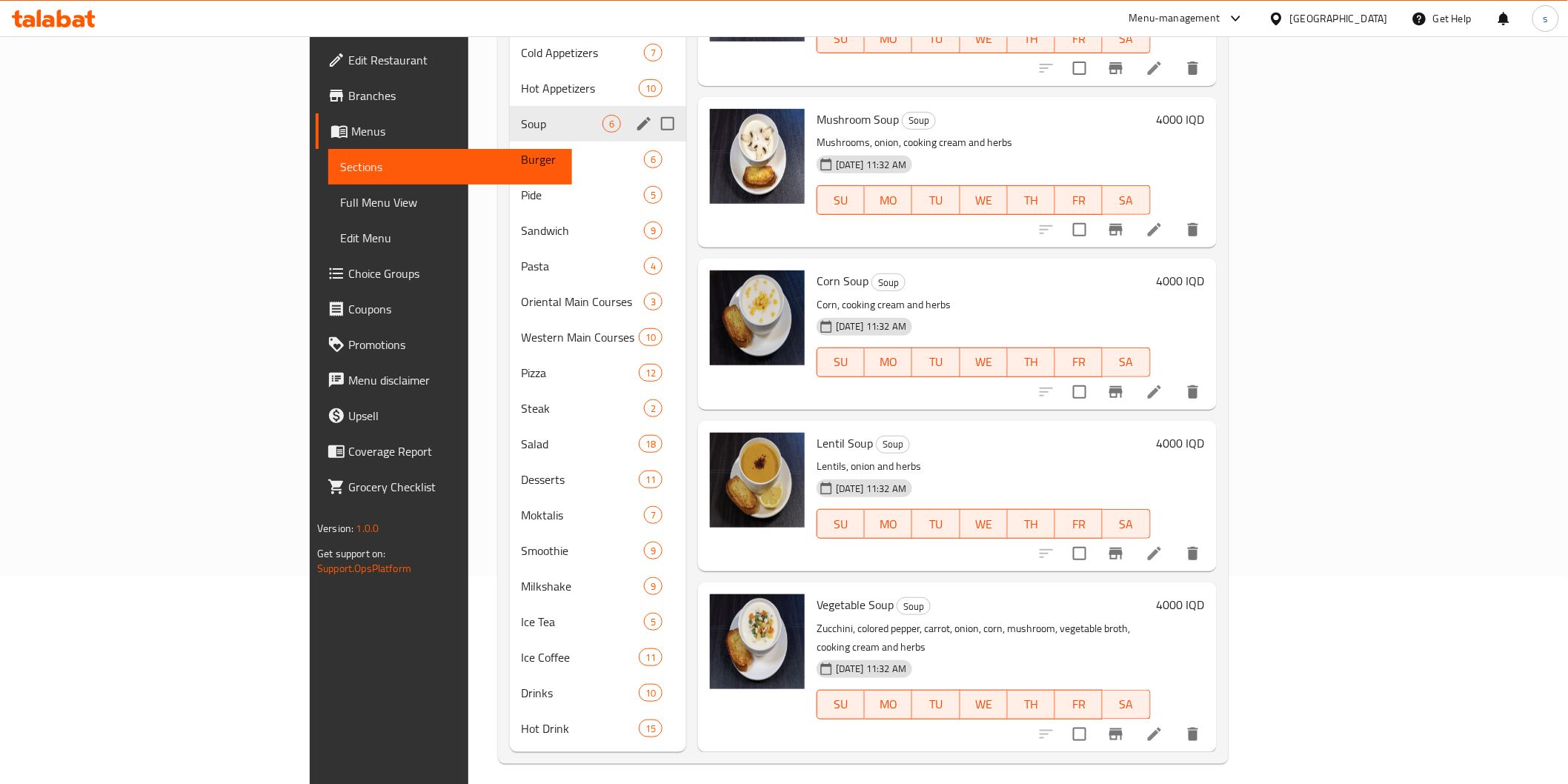
scroll to position [223, 0]
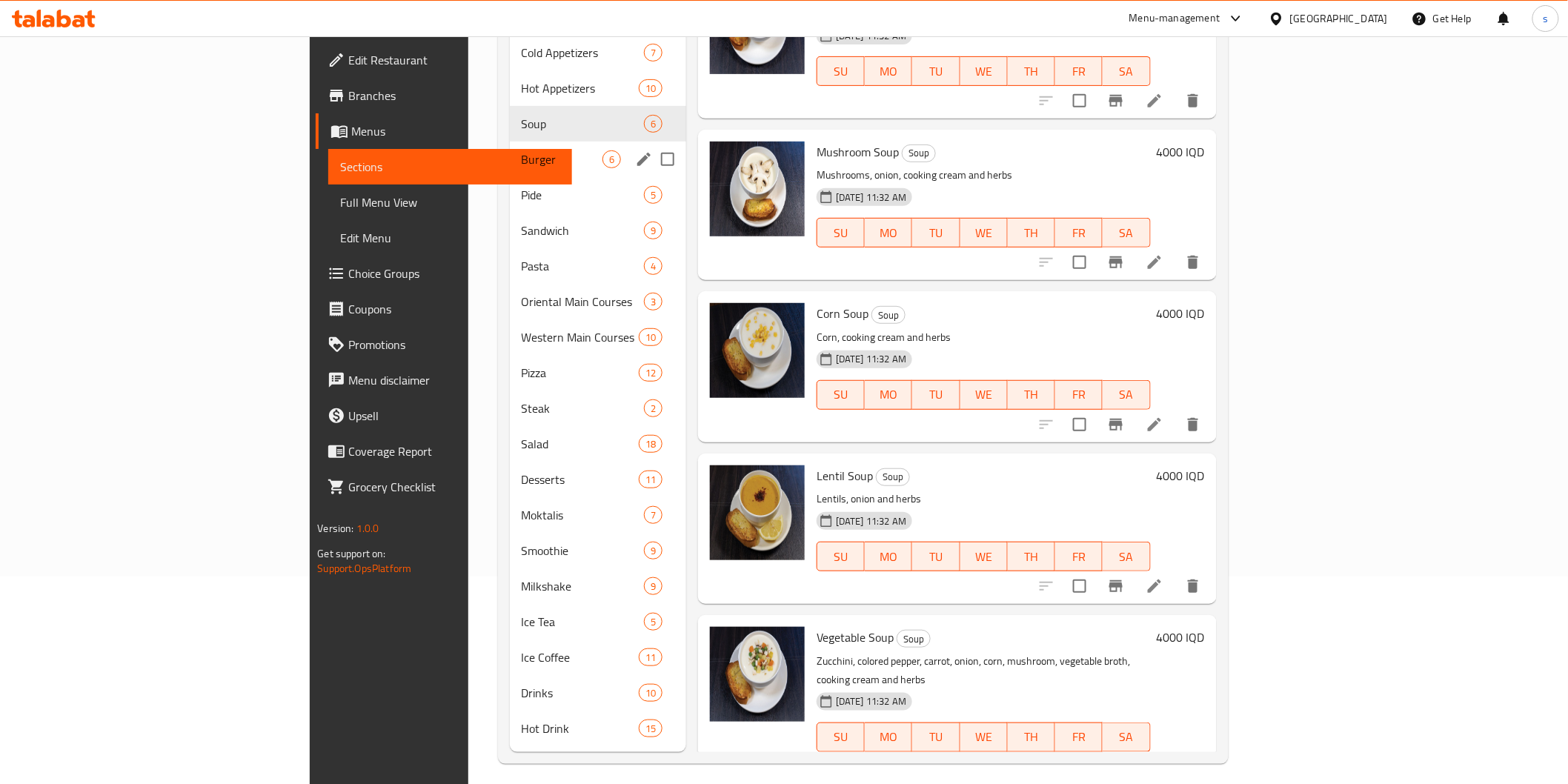
click at [510, 142] on div "Burger 6" at bounding box center [598, 160] width 176 height 36
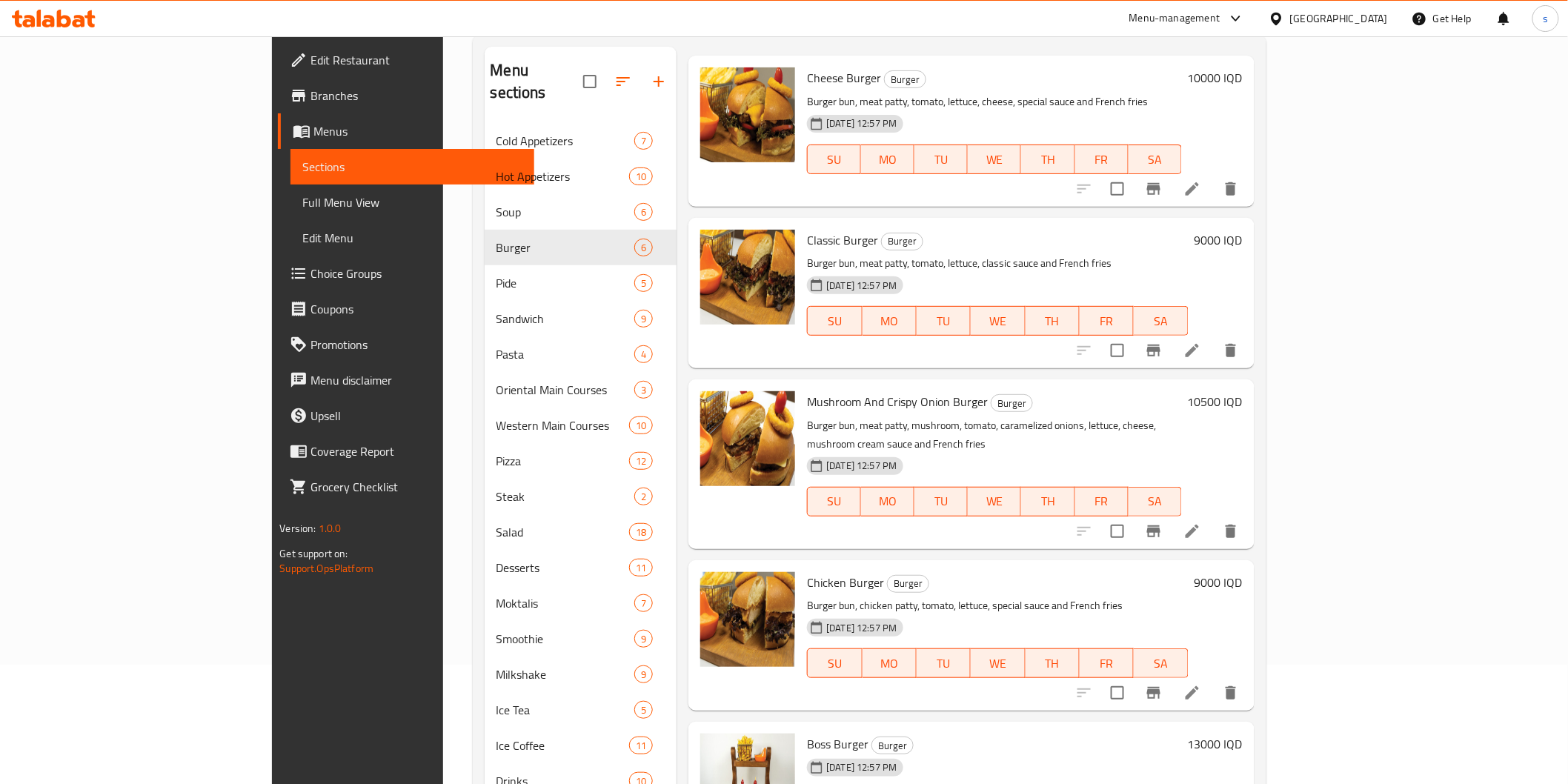
scroll to position [208, 0]
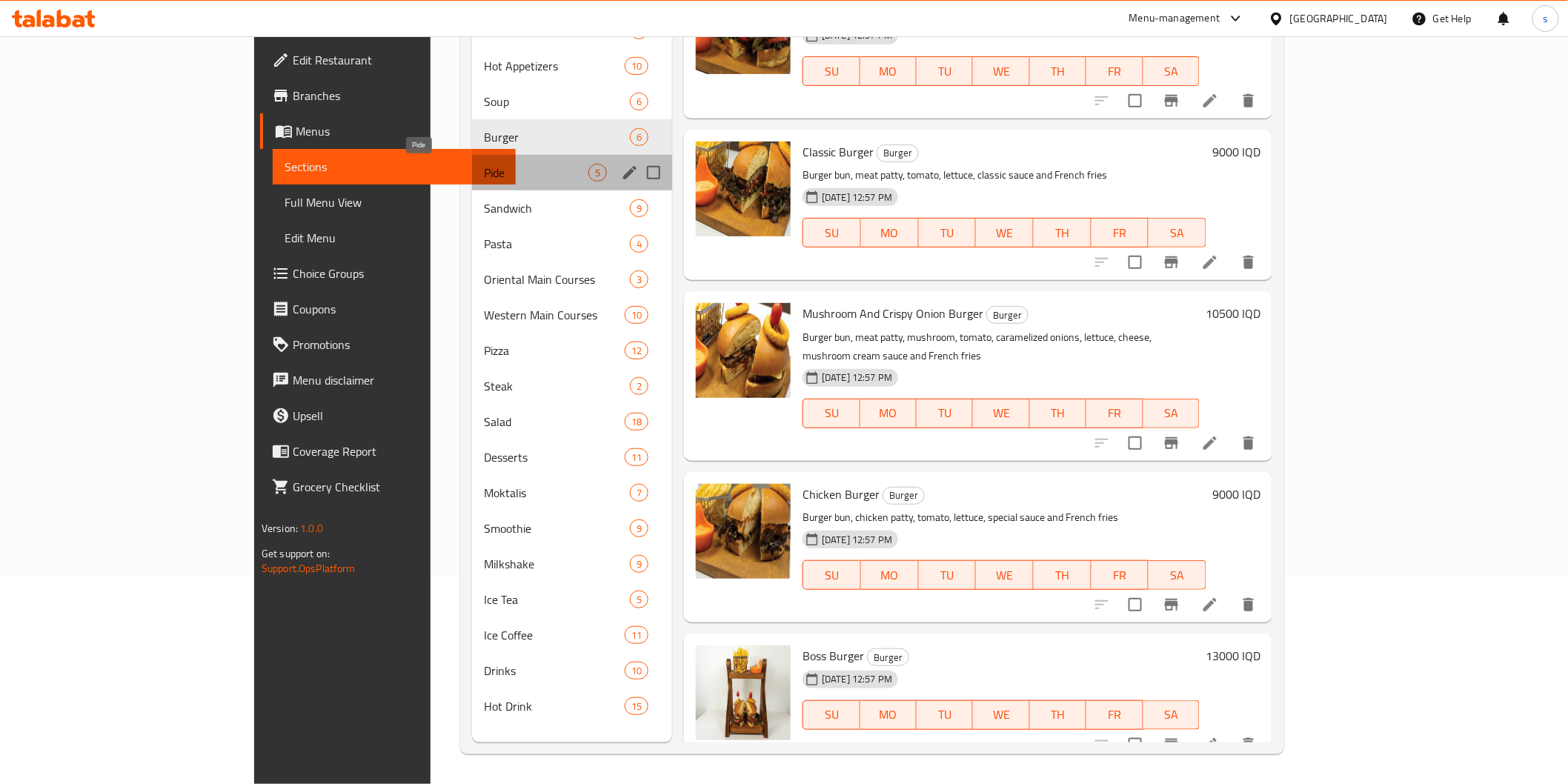
click at [484, 175] on span "Pide" at bounding box center [536, 173] width 105 height 18
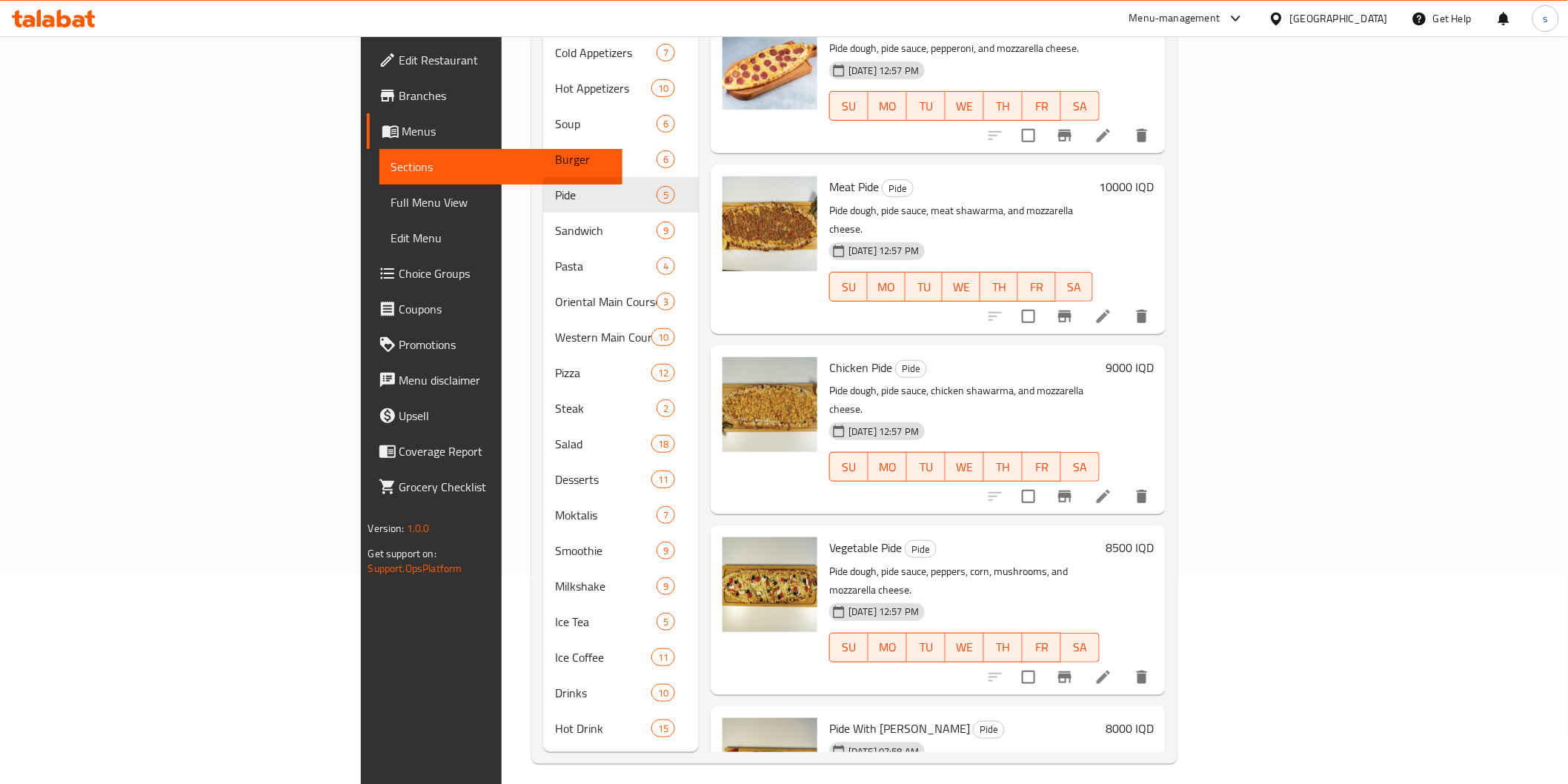
scroll to position [39, 0]
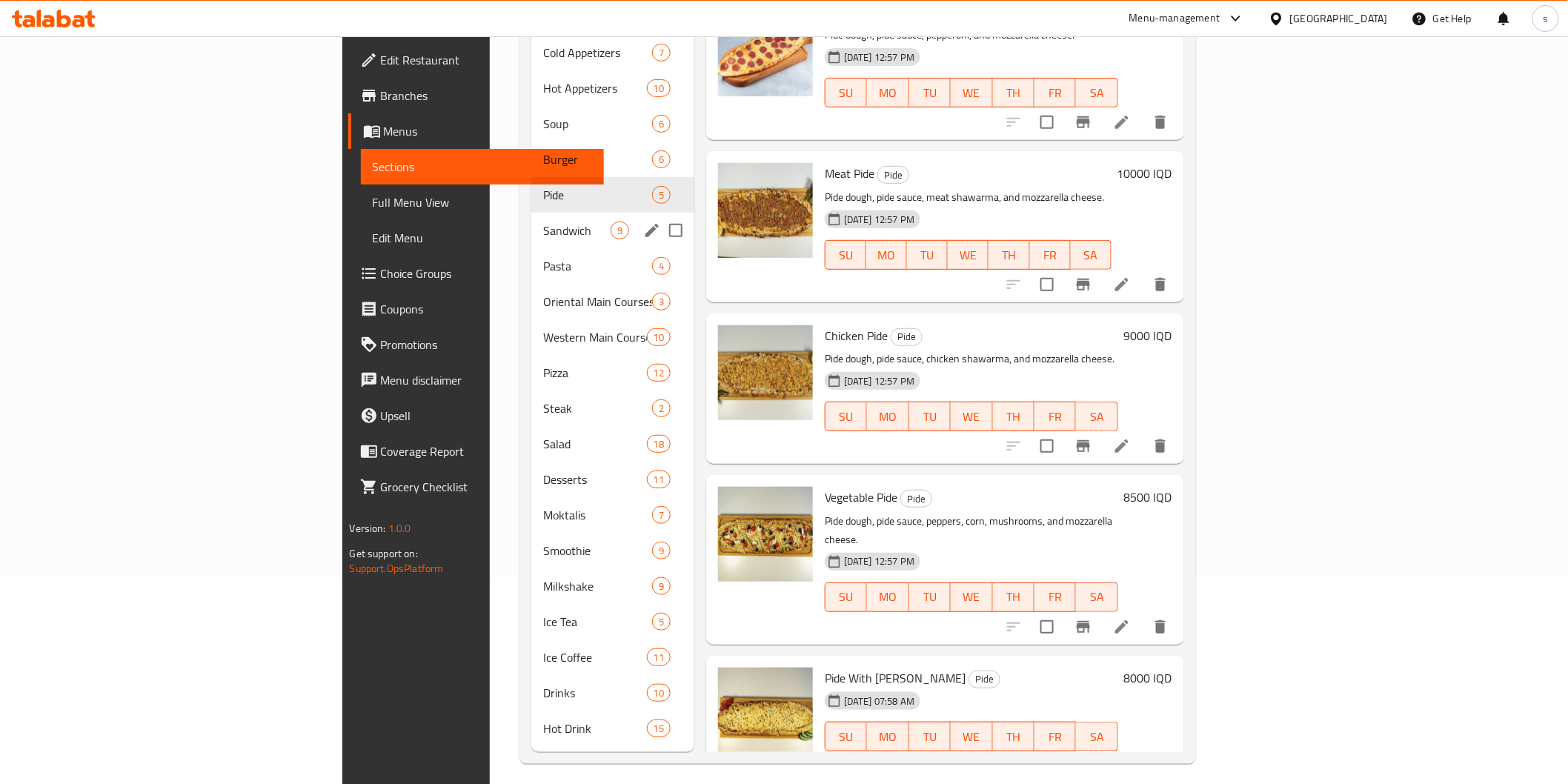
click at [532, 223] on div "Sandwich 9" at bounding box center [613, 231] width 163 height 36
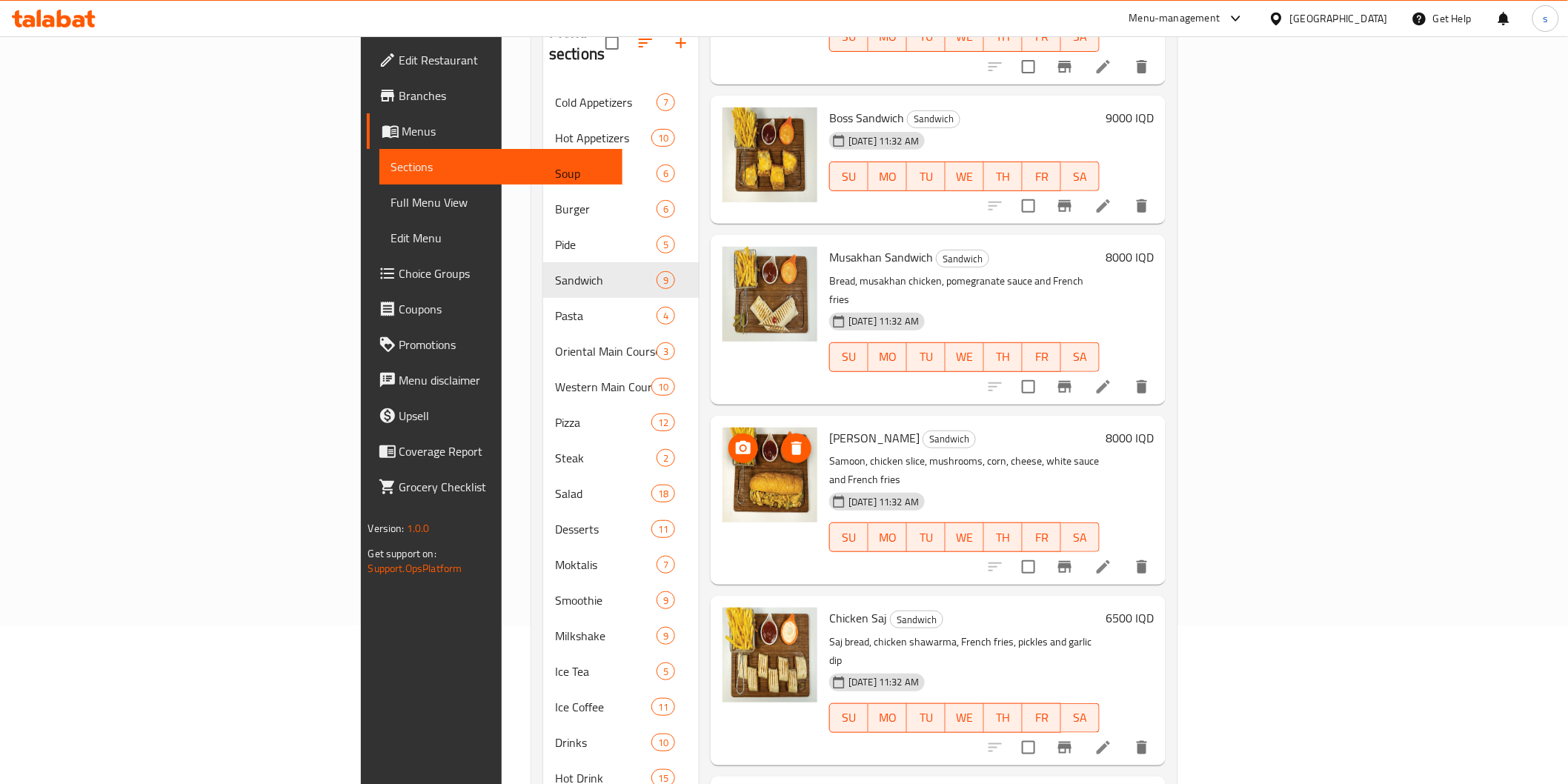
scroll to position [208, 0]
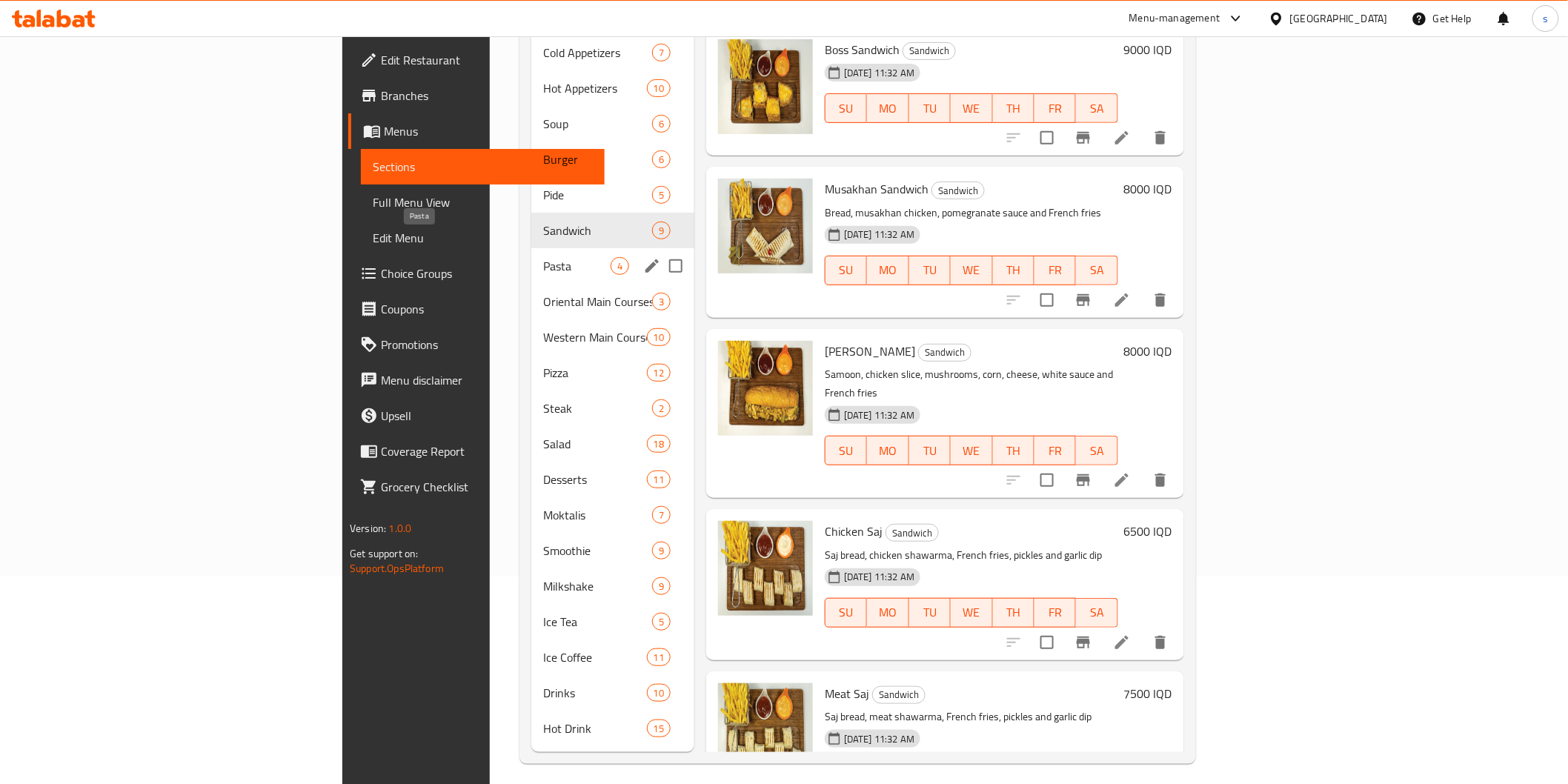
click at [543, 257] on span "Pasta" at bounding box center [576, 266] width 67 height 18
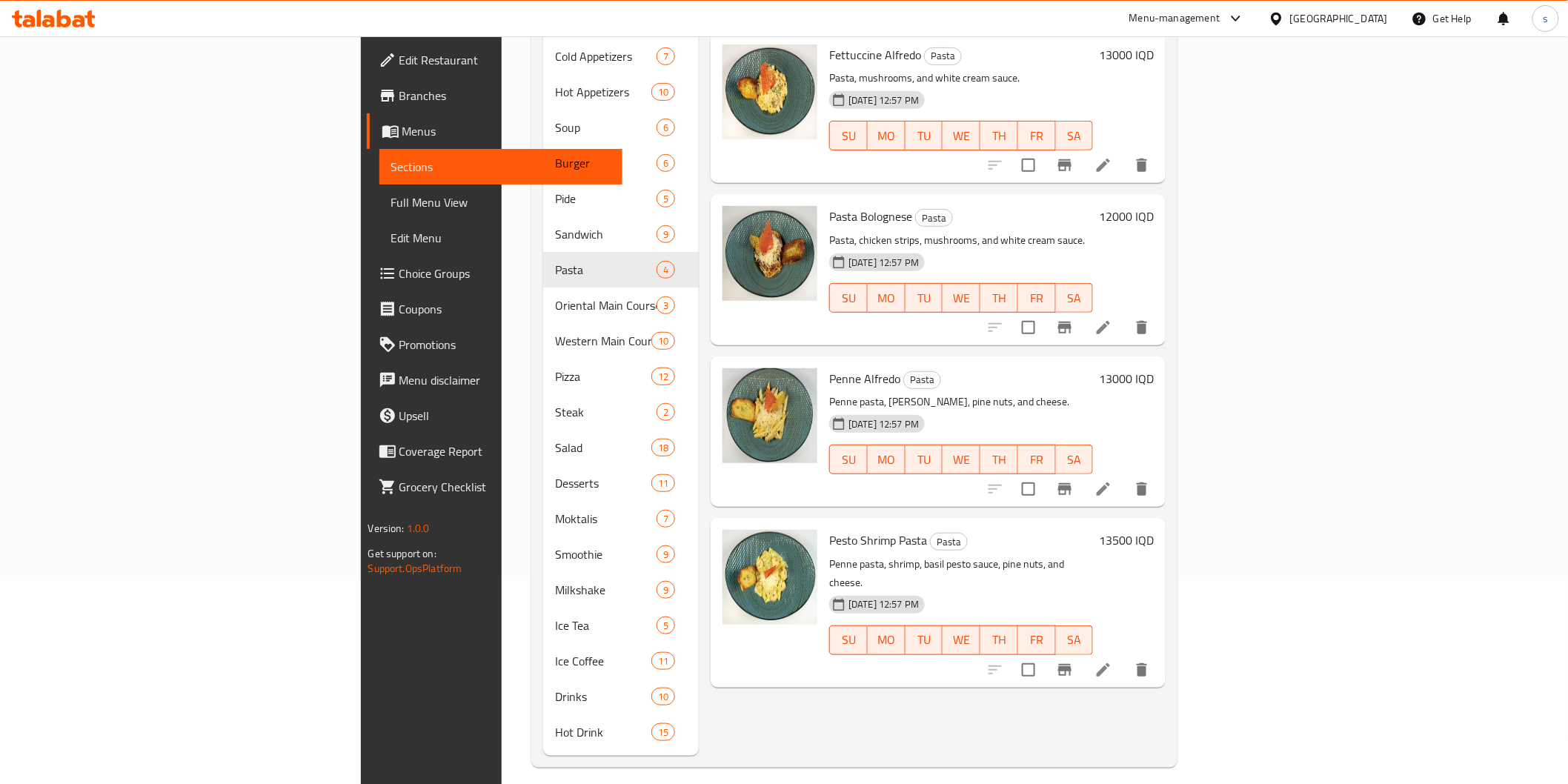
scroll to position [208, 0]
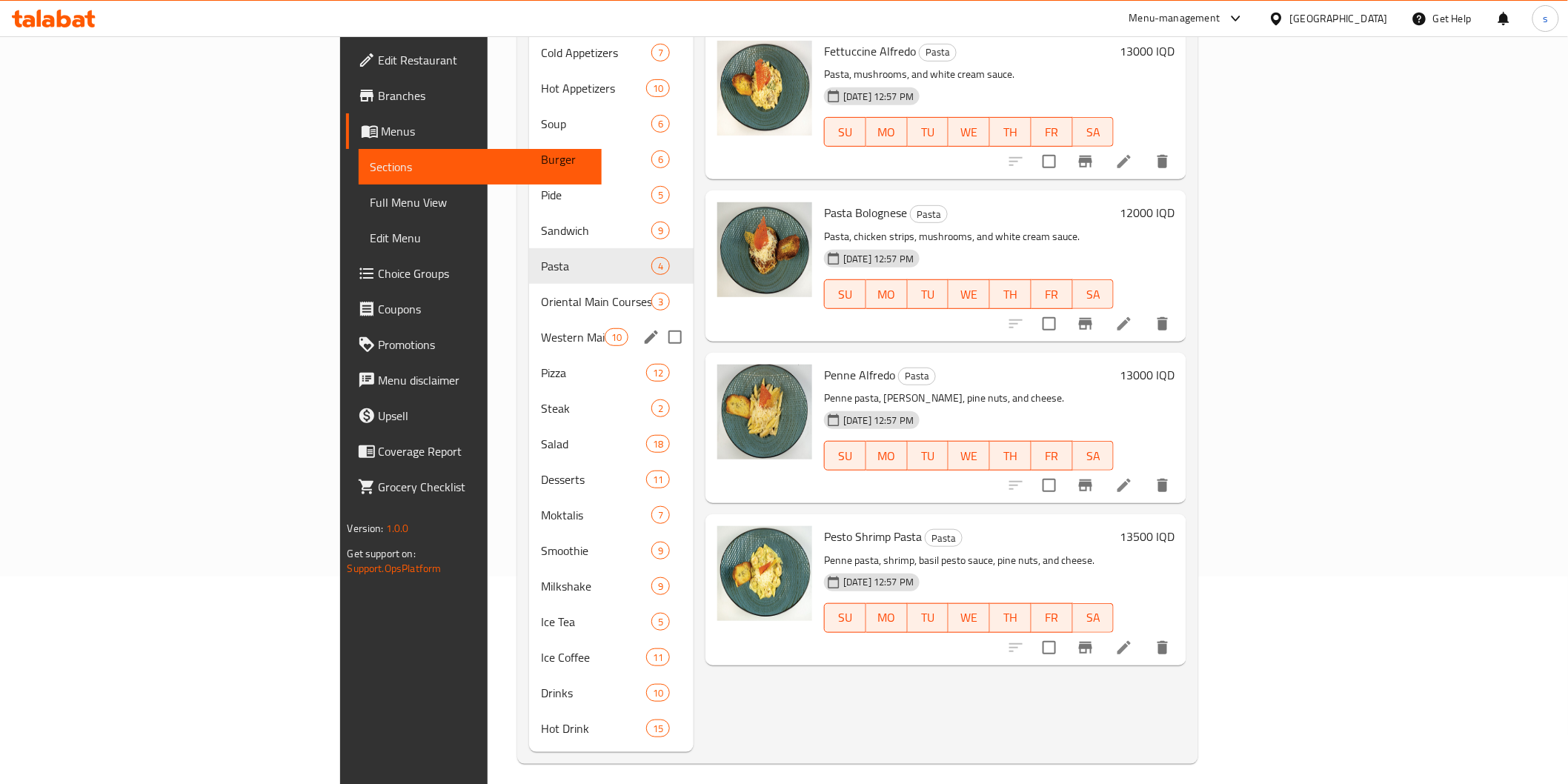
click at [541, 293] on span "Oriental Main Courses" at bounding box center [596, 302] width 110 height 18
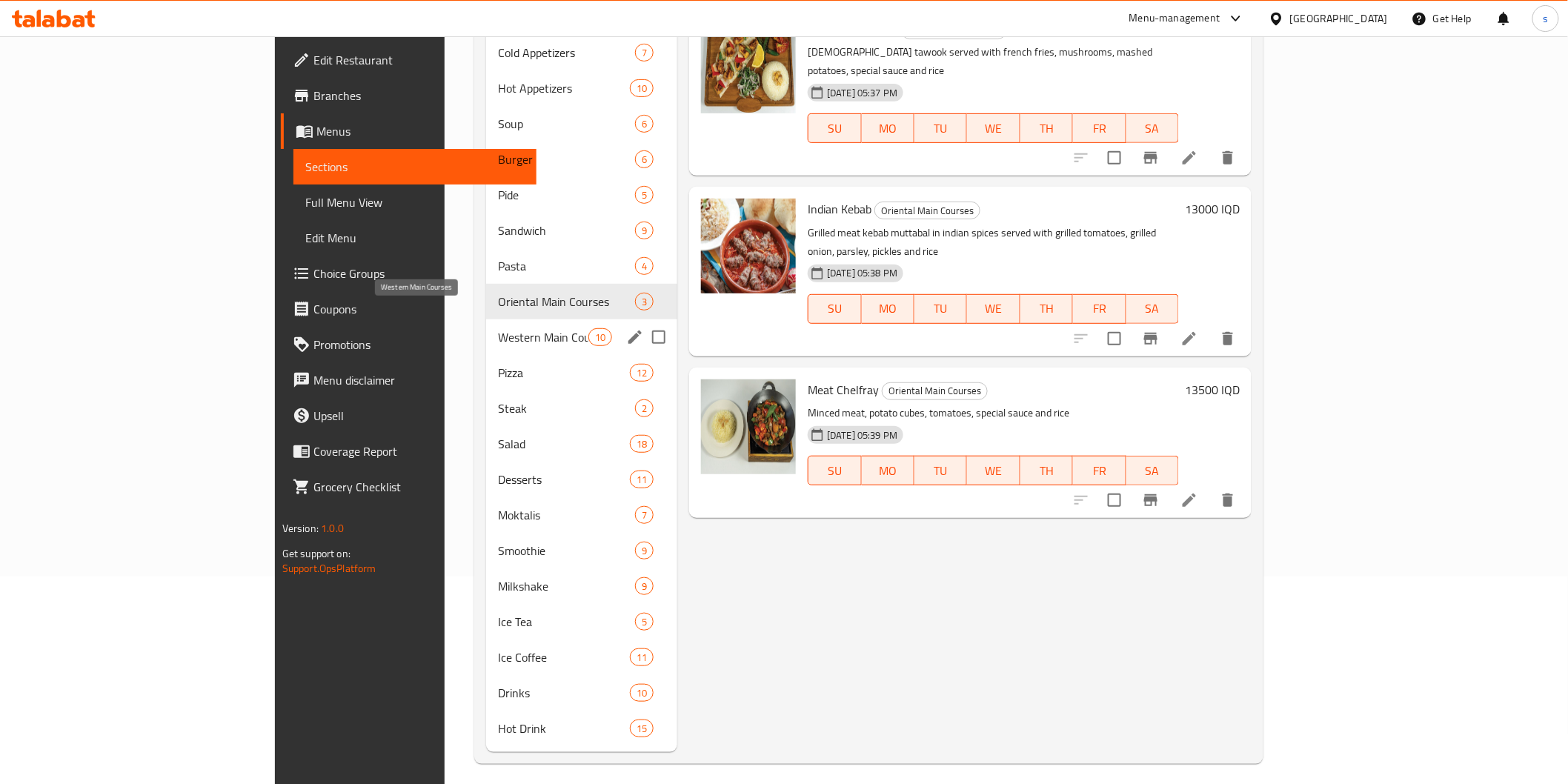
click at [498, 328] on span "Western Main Courses" at bounding box center [543, 337] width 90 height 18
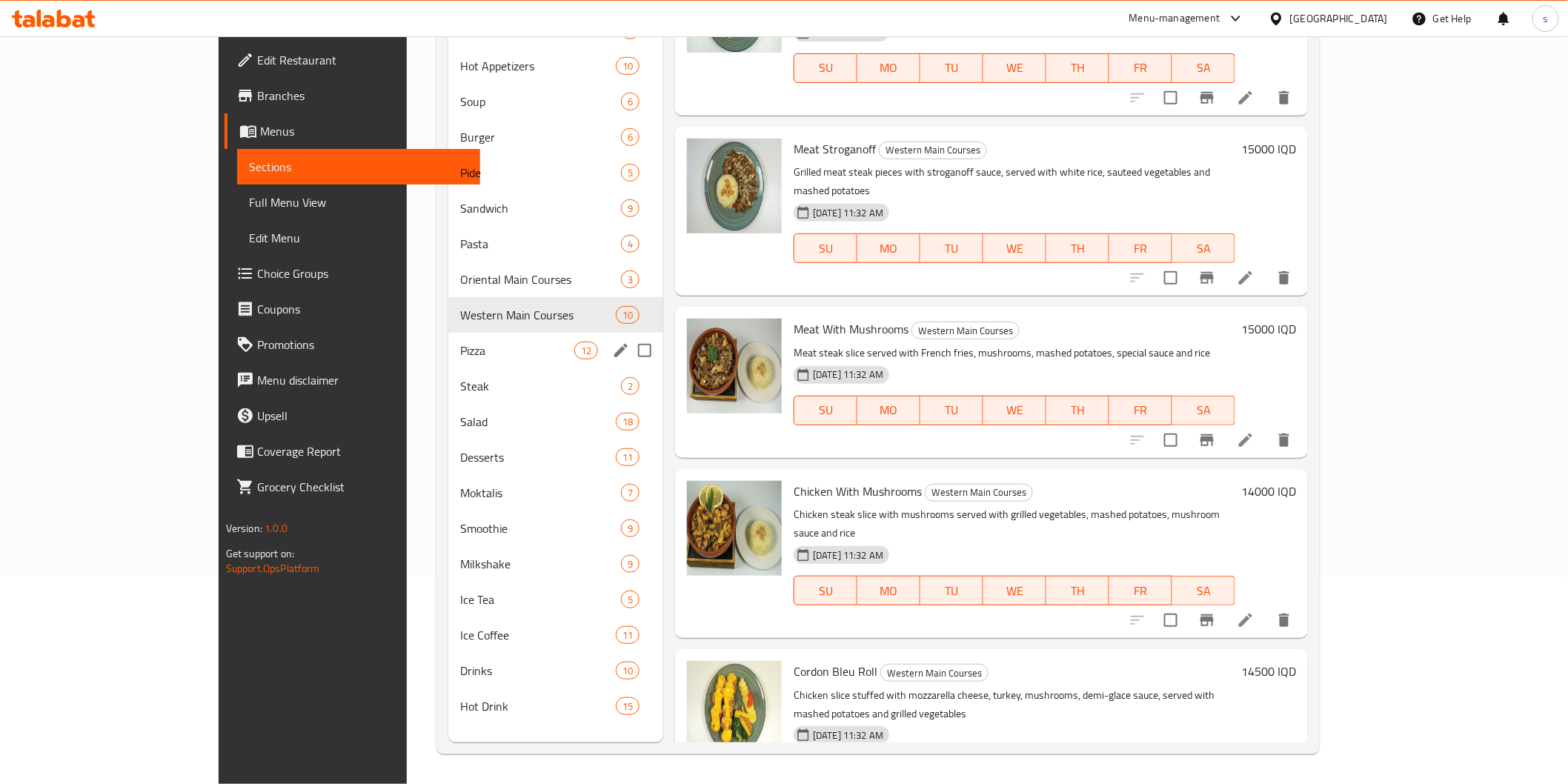
click at [487, 354] on span "Pizza" at bounding box center [517, 351] width 114 height 18
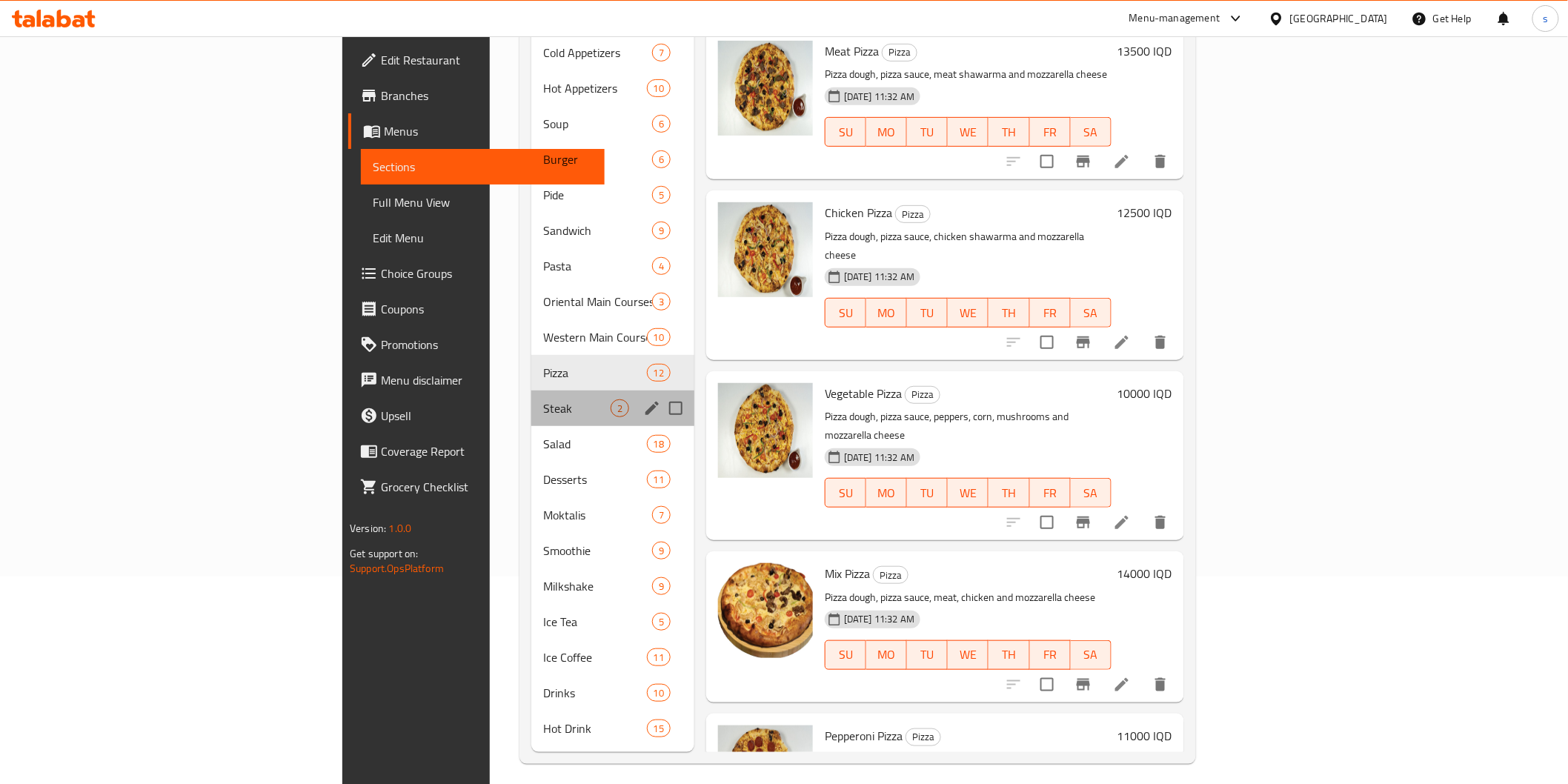
click at [532, 391] on div "Steak 2" at bounding box center [613, 409] width 163 height 36
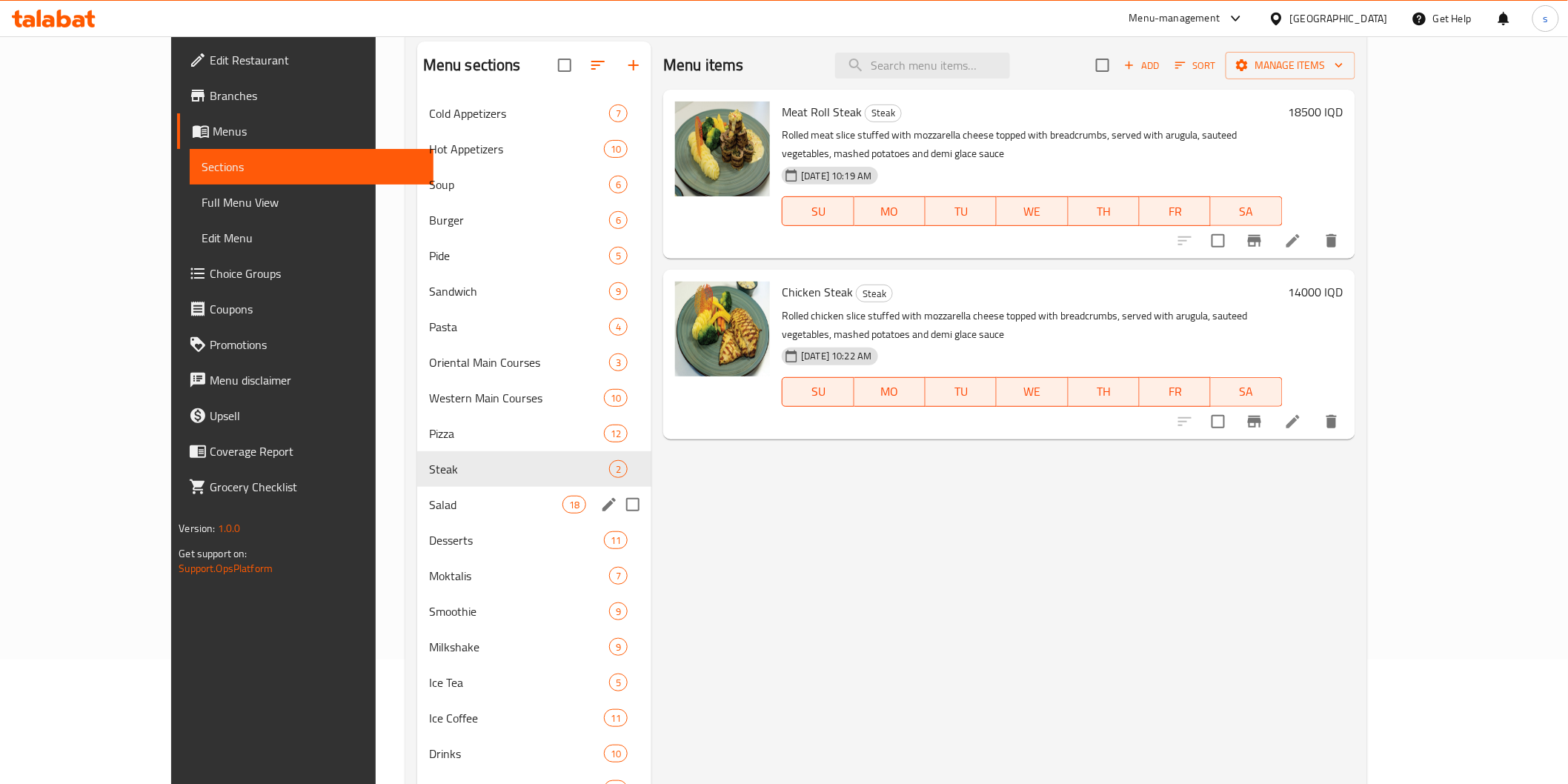
click at [517, 506] on span "Salad" at bounding box center [495, 505] width 133 height 18
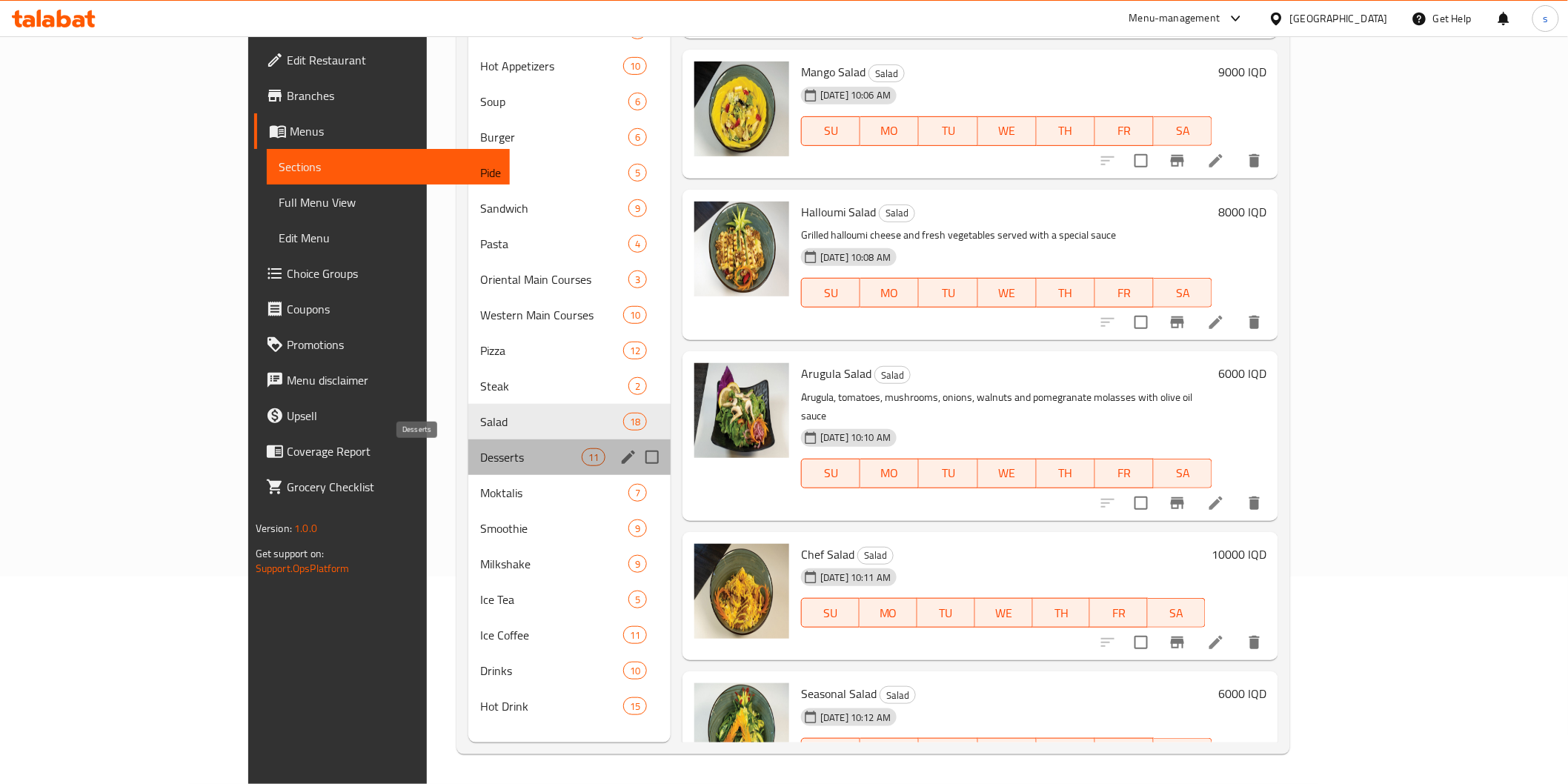
click at [484, 456] on span "Desserts" at bounding box center [531, 458] width 102 height 18
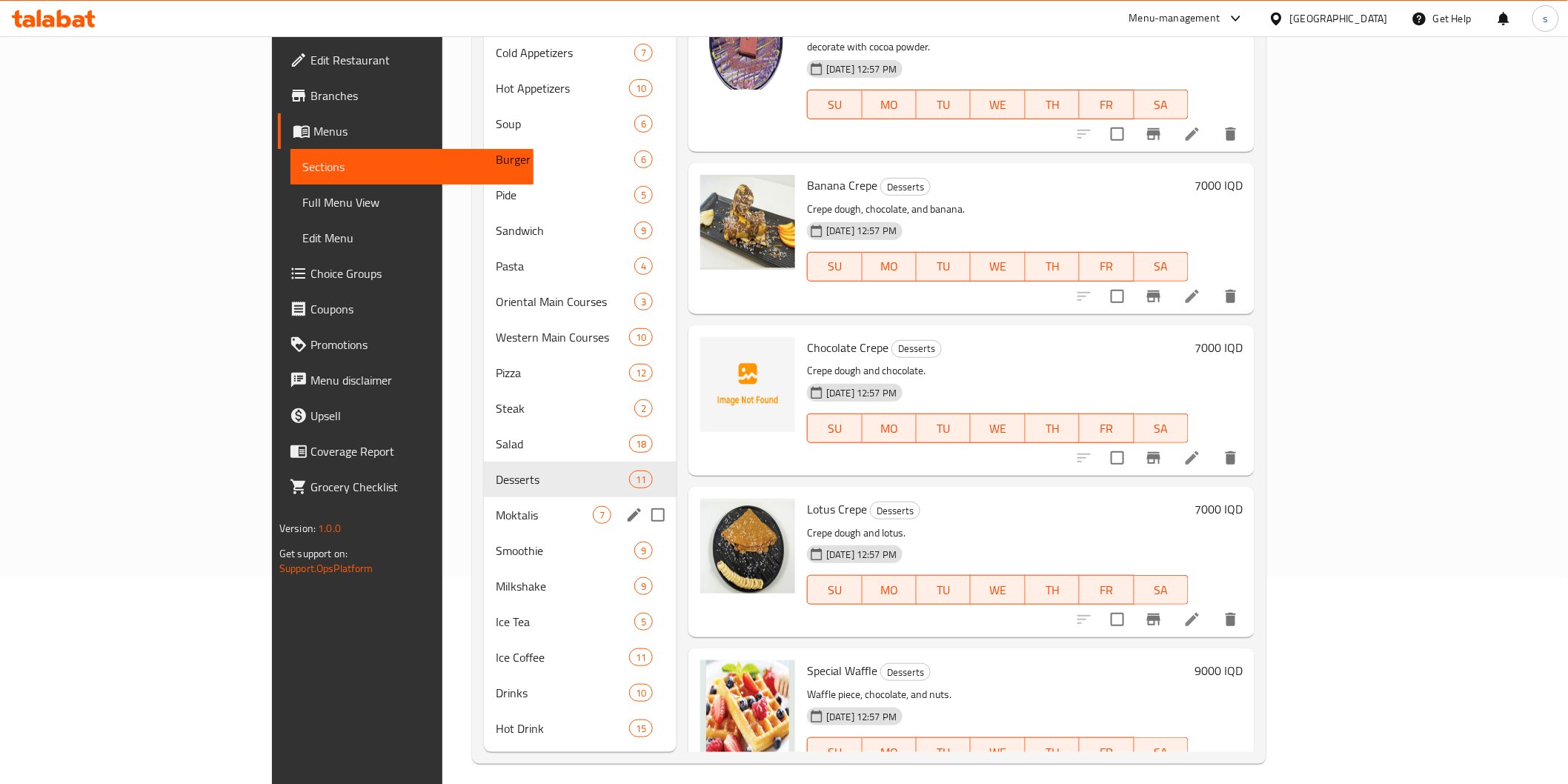
click at [488, 505] on div "Moktalis 7" at bounding box center [580, 515] width 193 height 36
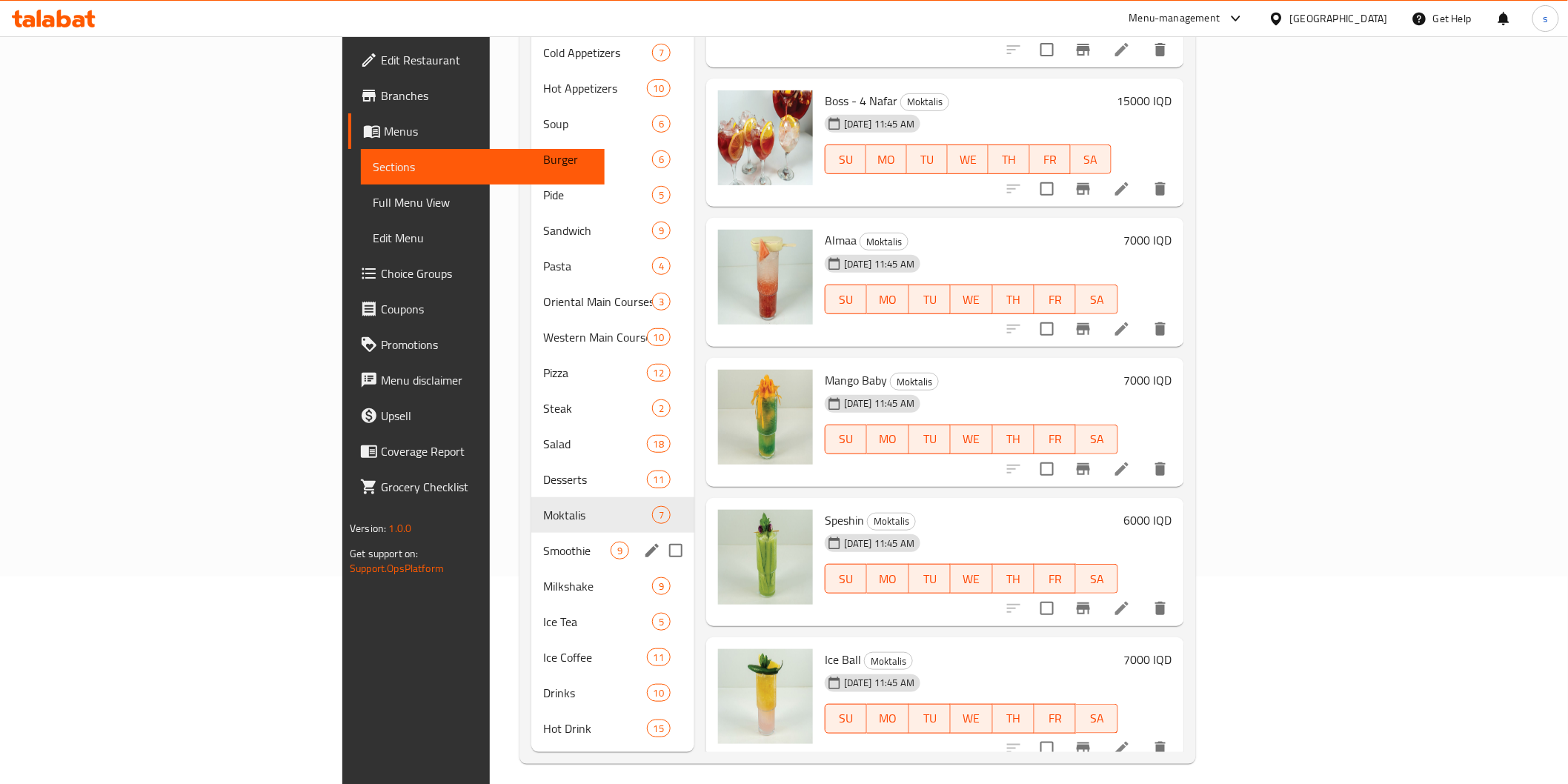
click at [611, 542] on div "9" at bounding box center [620, 551] width 19 height 18
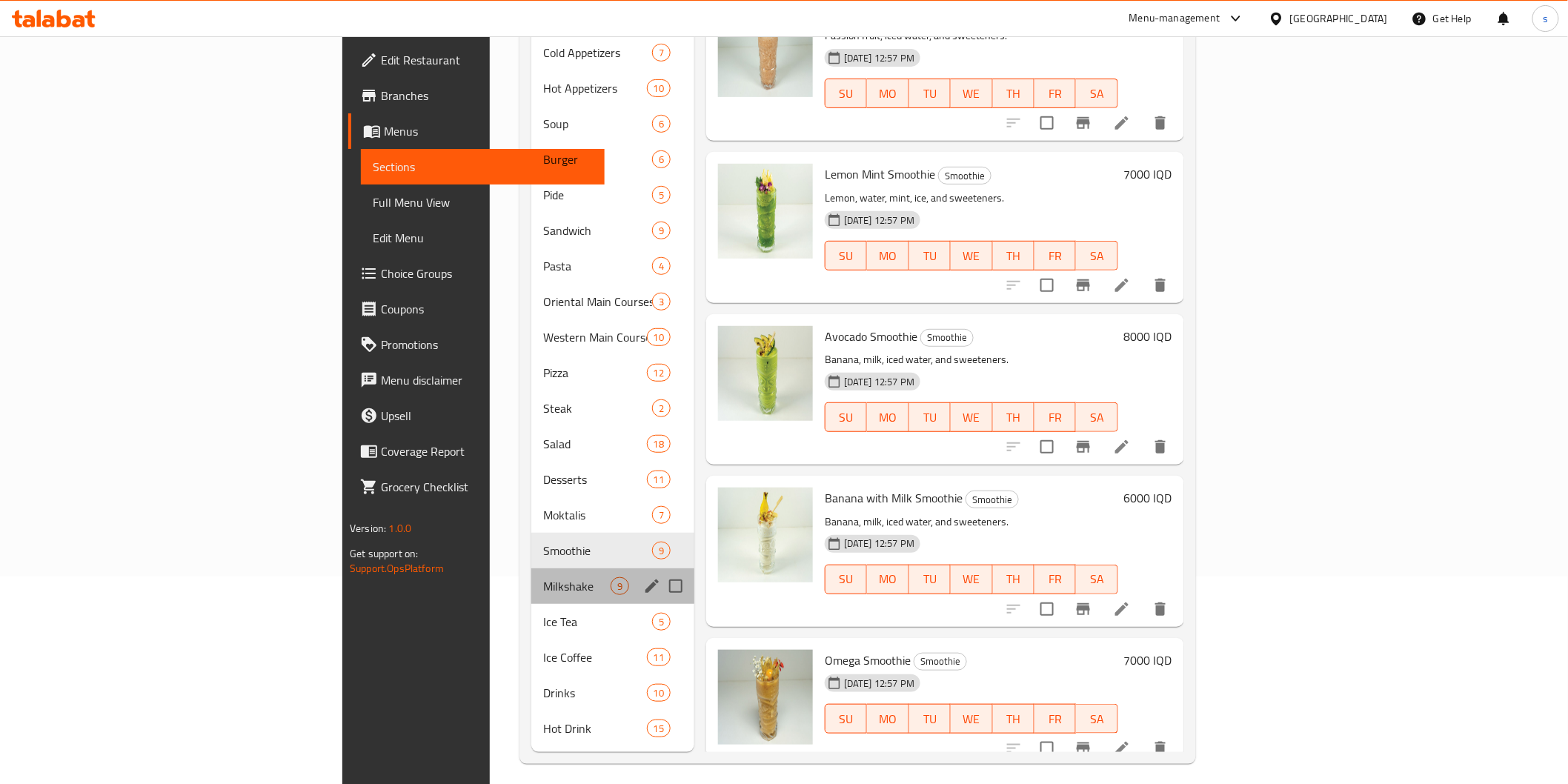
click at [549, 569] on div "Milkshake 9" at bounding box center [613, 587] width 163 height 36
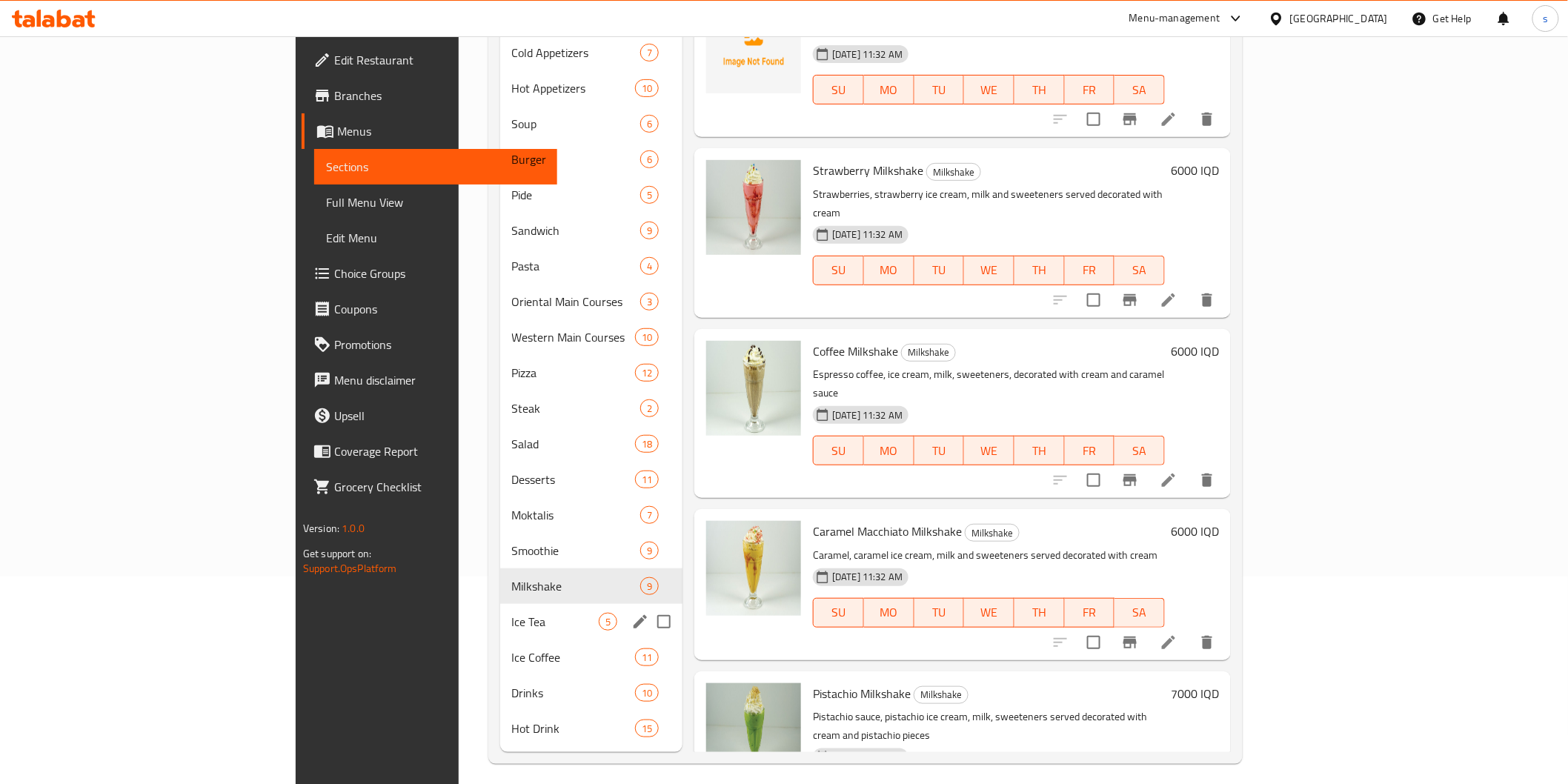
click at [500, 604] on div "Ice Tea 5" at bounding box center [591, 622] width 183 height 36
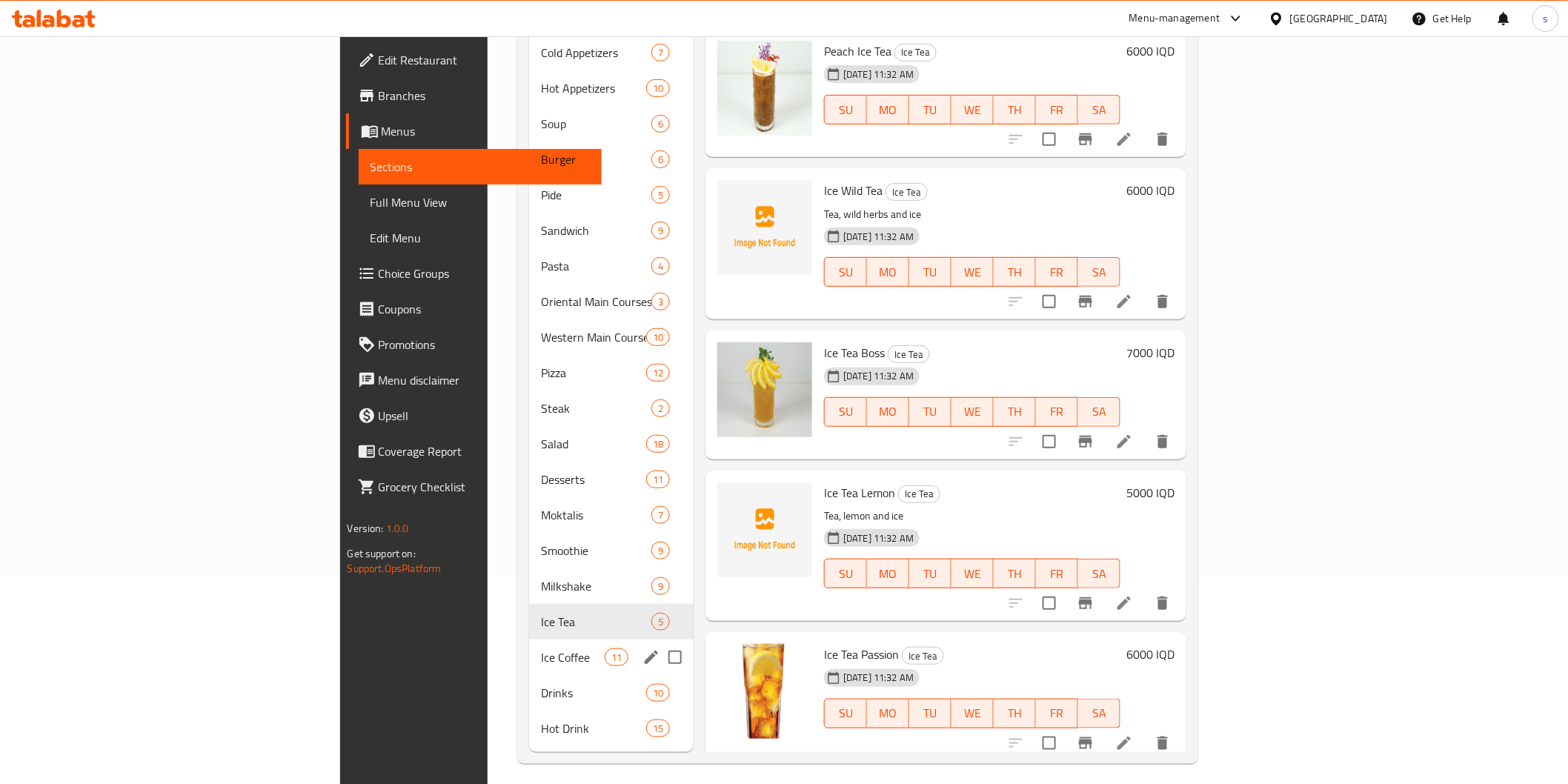
click at [529, 644] on div "Ice Coffee 11" at bounding box center [611, 658] width 165 height 36
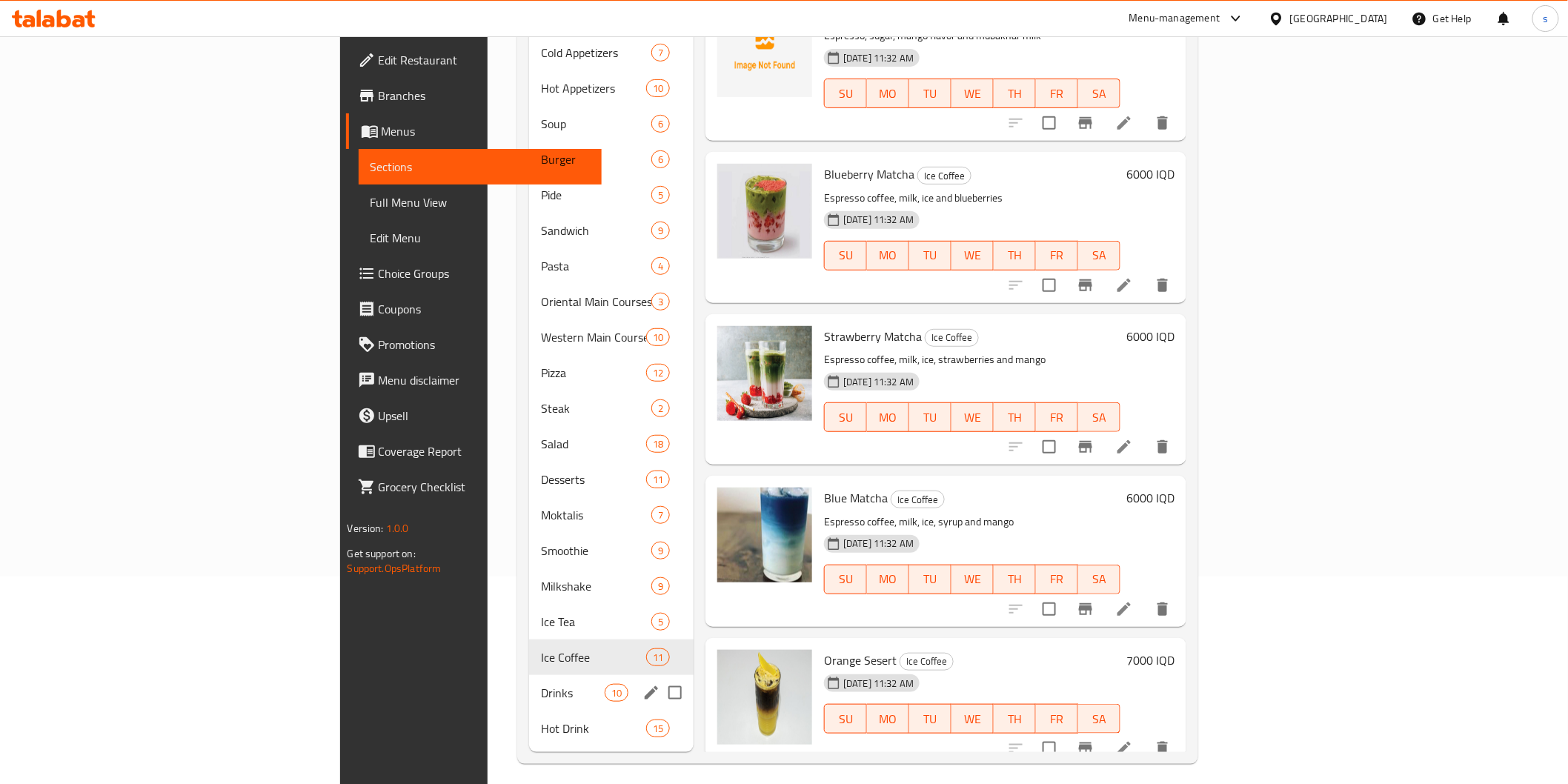
click at [529, 675] on div "Drinks 10" at bounding box center [611, 693] width 165 height 36
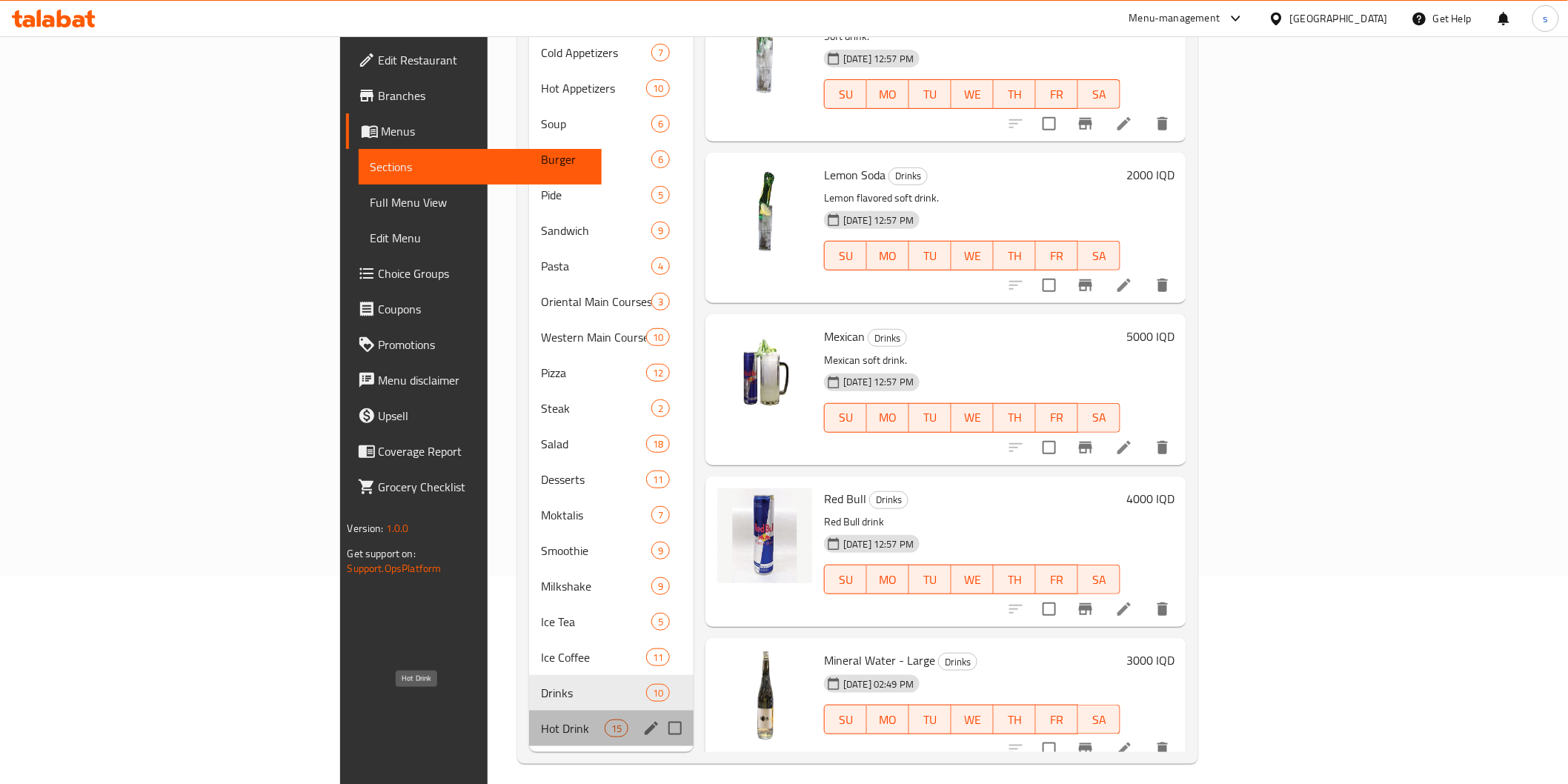
click at [541, 720] on span "Hot Drink" at bounding box center [572, 729] width 63 height 18
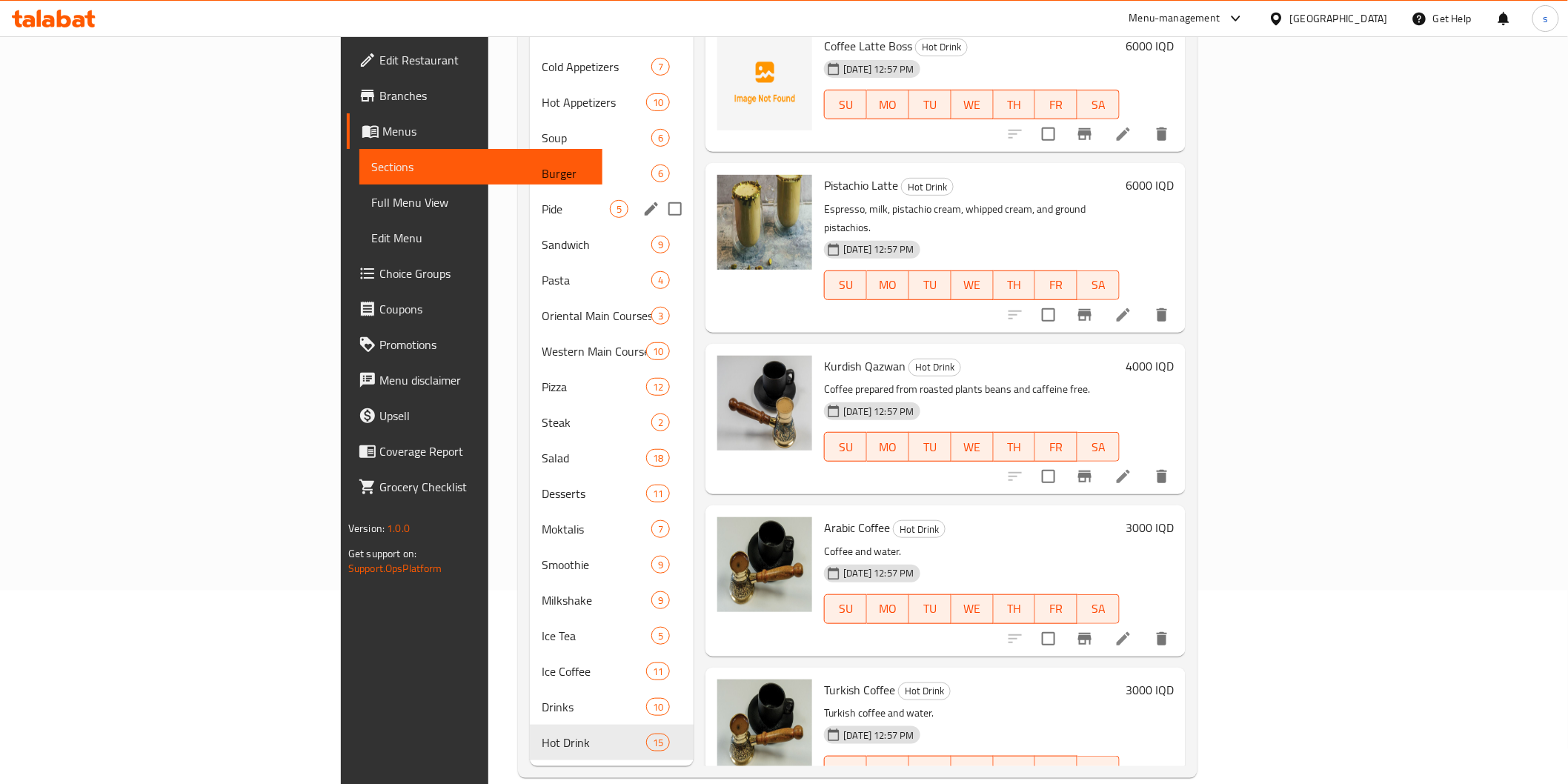
scroll to position [208, 0]
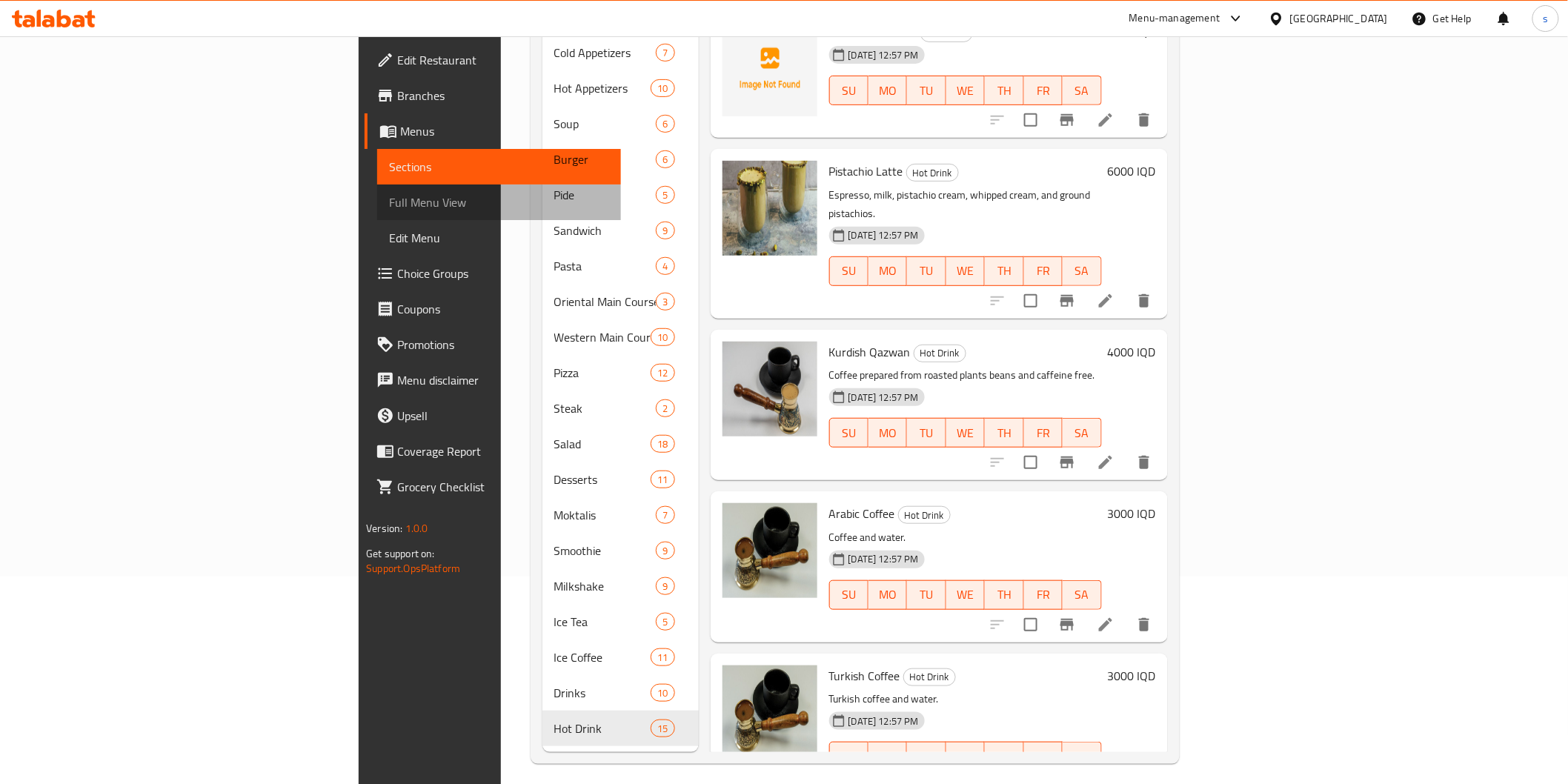
click at [377, 191] on link "Full Menu View" at bounding box center [498, 203] width 243 height 36
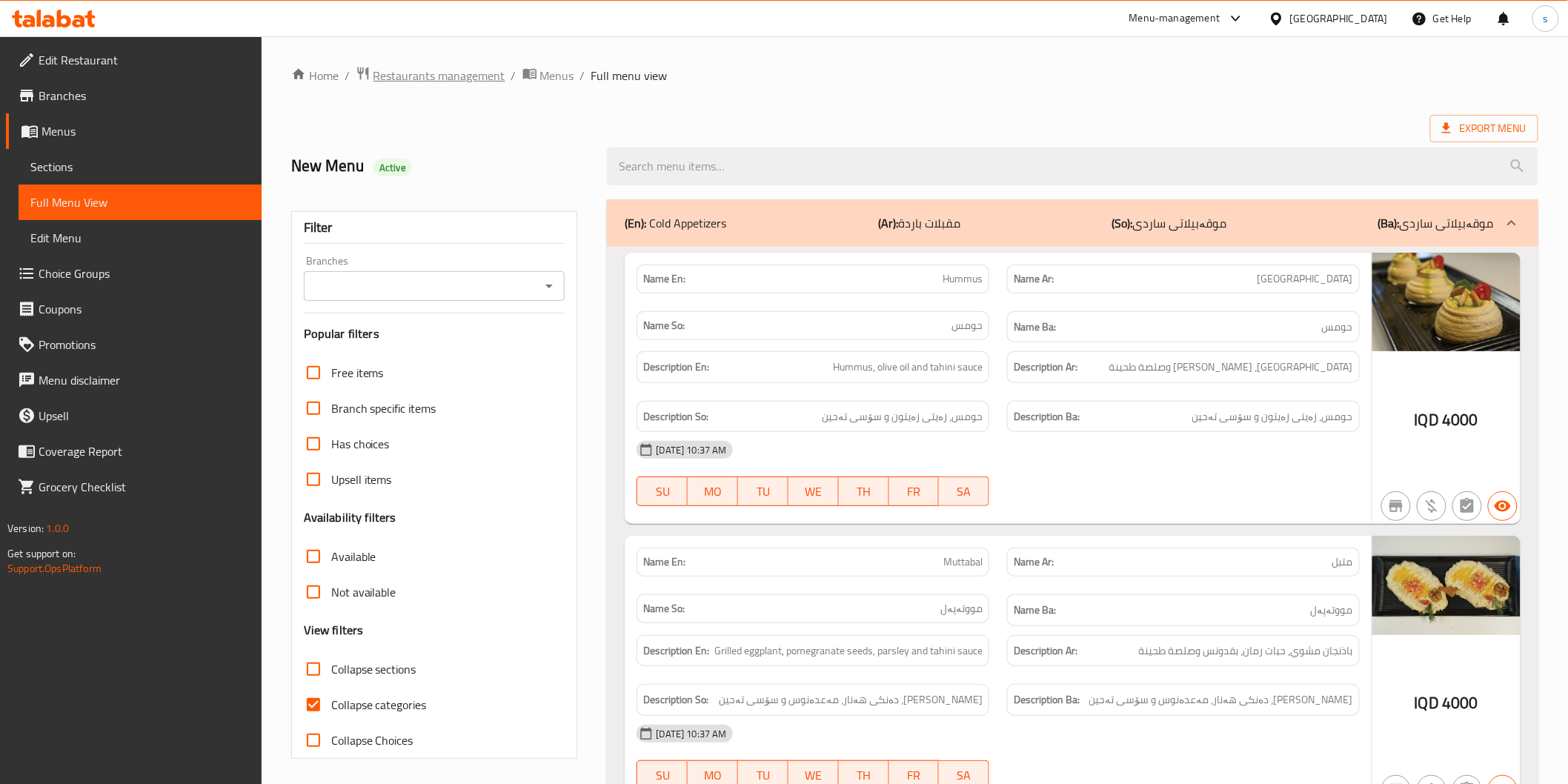
click at [463, 68] on span "Restaurants management" at bounding box center [440, 76] width 132 height 18
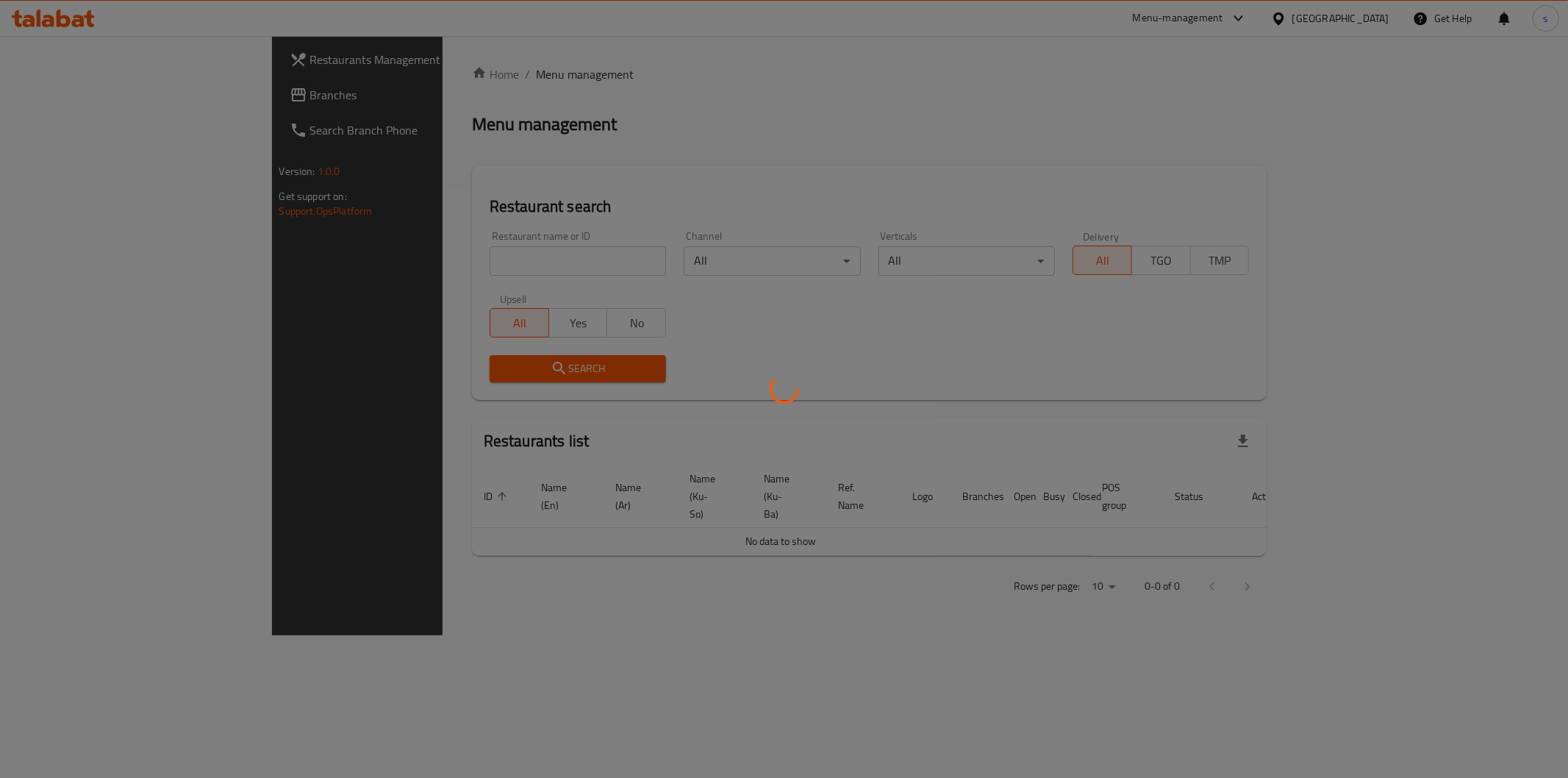
click at [398, 255] on div at bounding box center [784, 389] width 1568 height 778
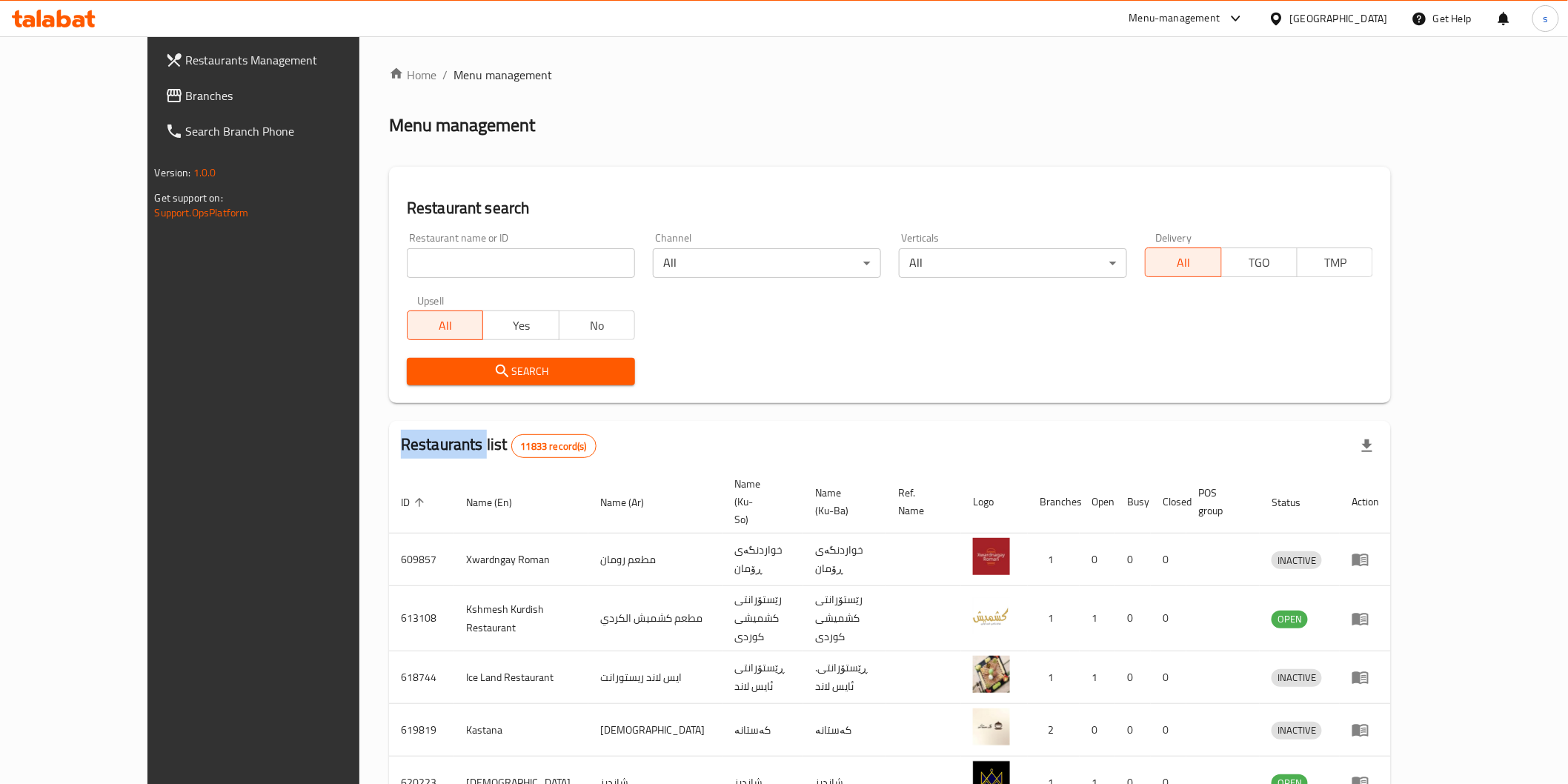
click at [401, 257] on div at bounding box center [784, 392] width 1568 height 784
click at [407, 259] on input "search" at bounding box center [521, 263] width 228 height 30
paste input "Captain [PERSON_NAME] , [PERSON_NAME]"
click button "Search" at bounding box center [521, 371] width 228 height 27
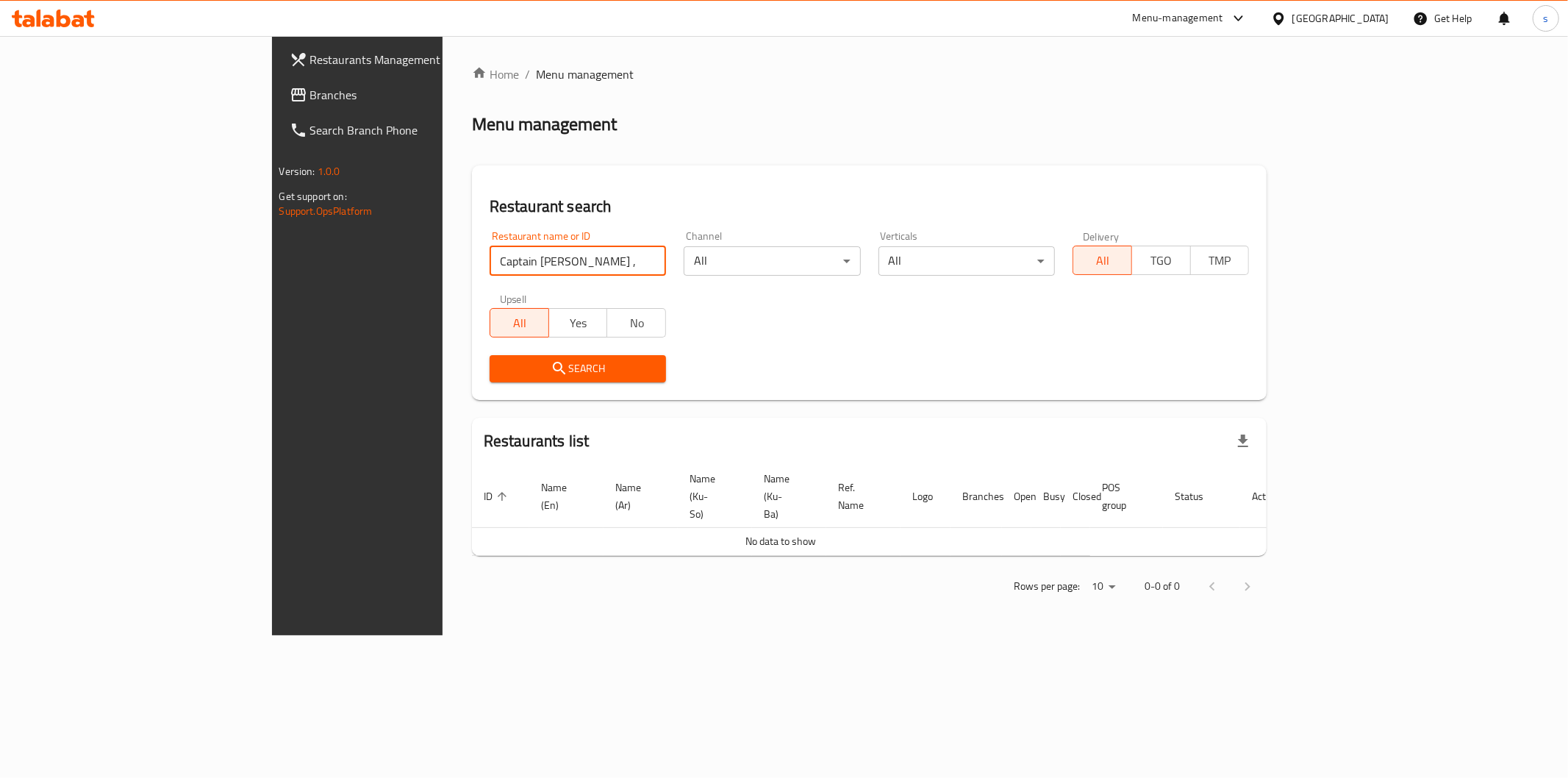
click button "Search" at bounding box center [578, 368] width 177 height 27
type input "Captain [PERSON_NAME]"
click button "Search" at bounding box center [578, 368] width 177 height 27
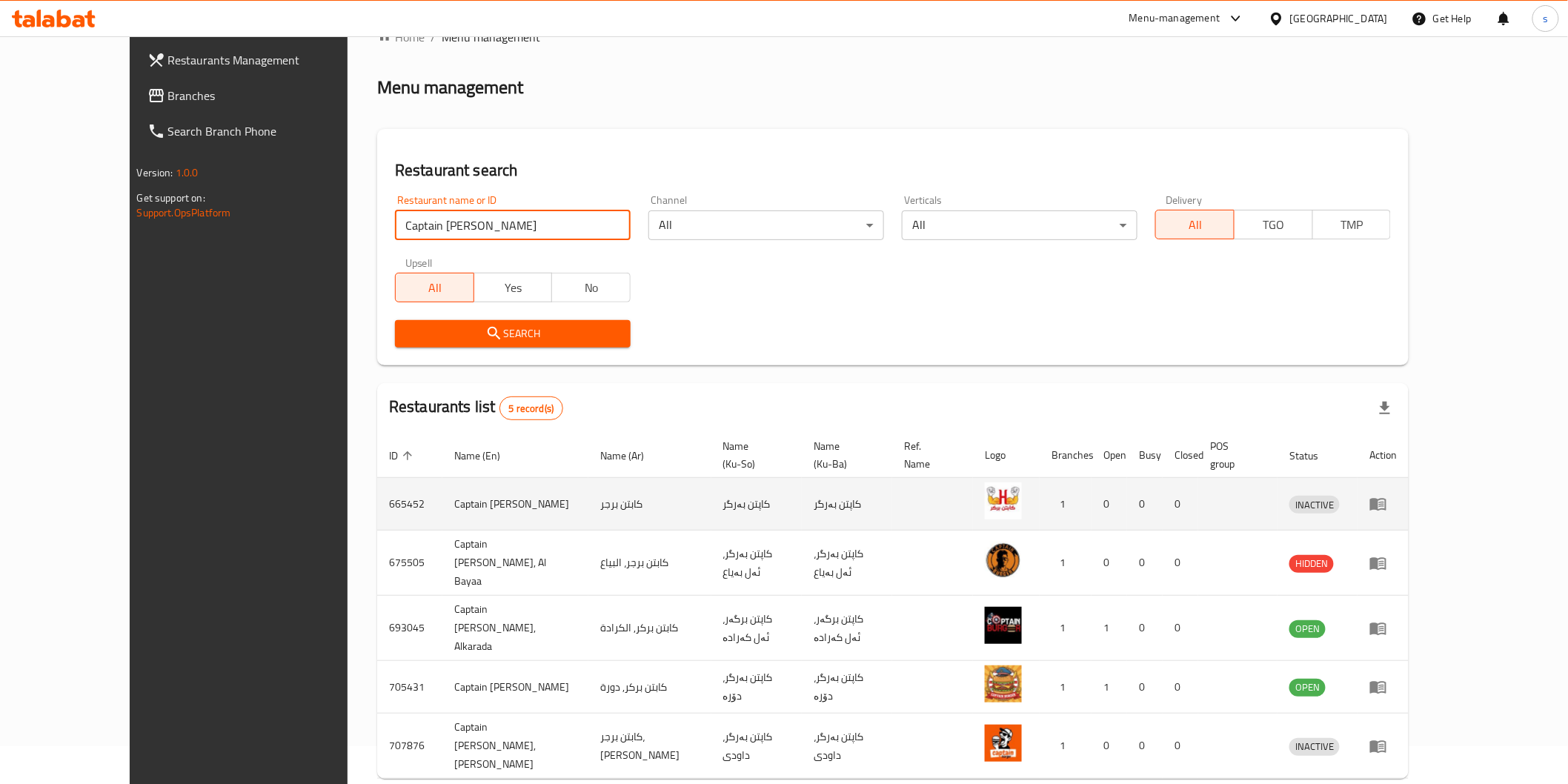
scroll to position [59, 0]
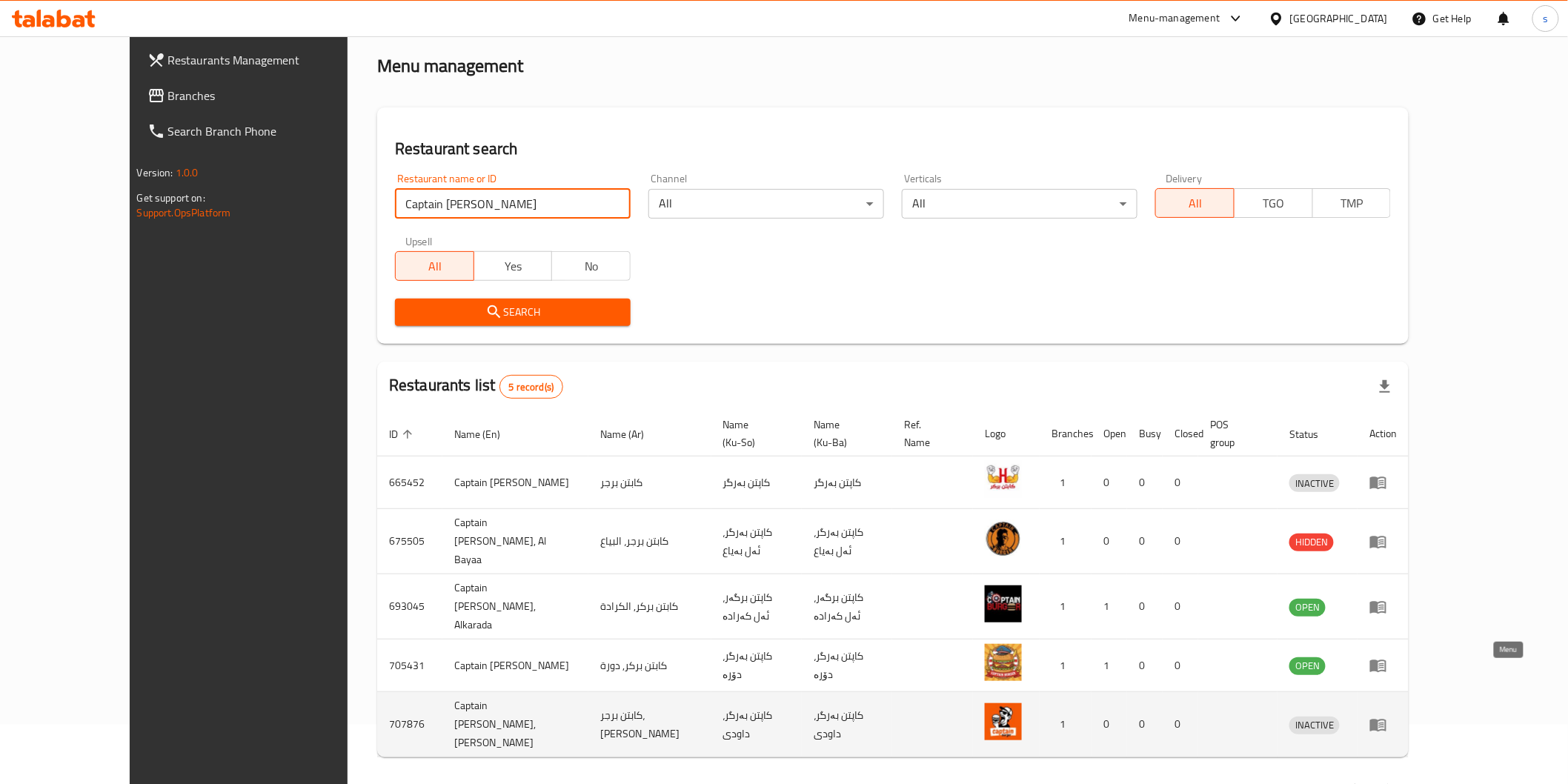
click at [1386, 719] on icon "enhanced table" at bounding box center [1378, 725] width 16 height 13
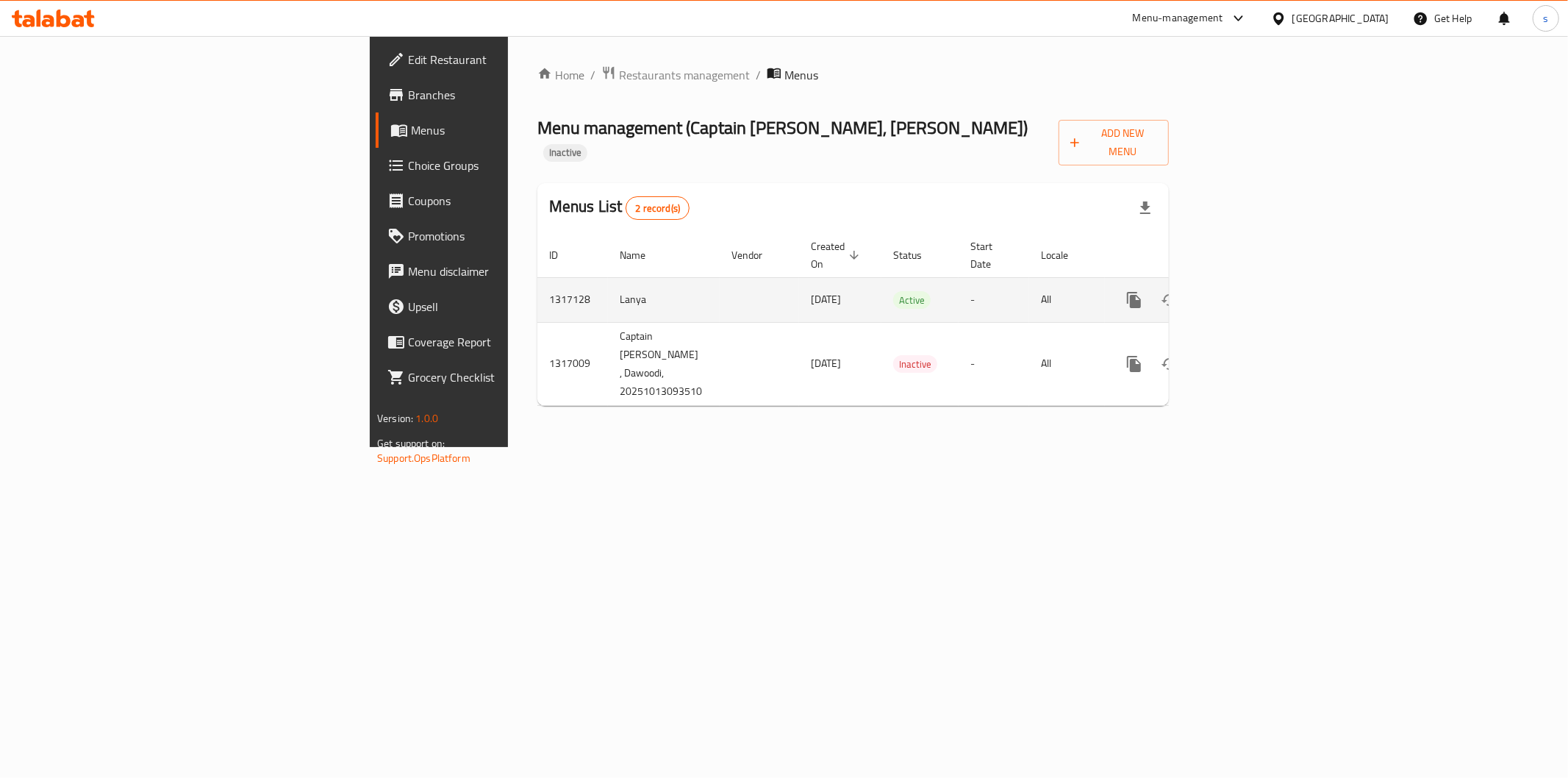
click at [1259, 283] on div "enhanced table" at bounding box center [1187, 301] width 141 height 36
click at [1259, 283] on link "enhanced table" at bounding box center [1241, 301] width 36 height 36
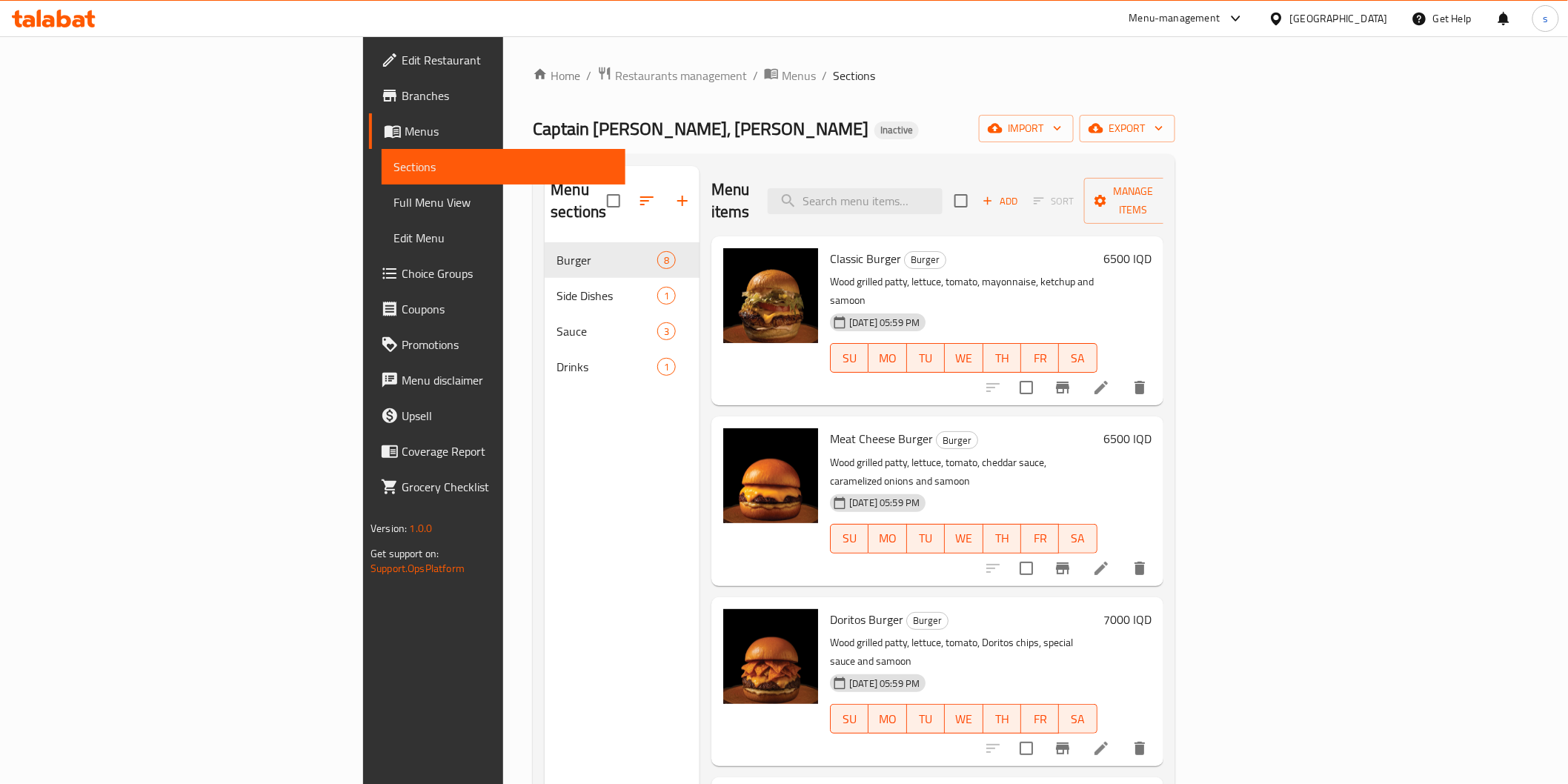
click at [394, 200] on span "Full Menu View" at bounding box center [503, 203] width 219 height 18
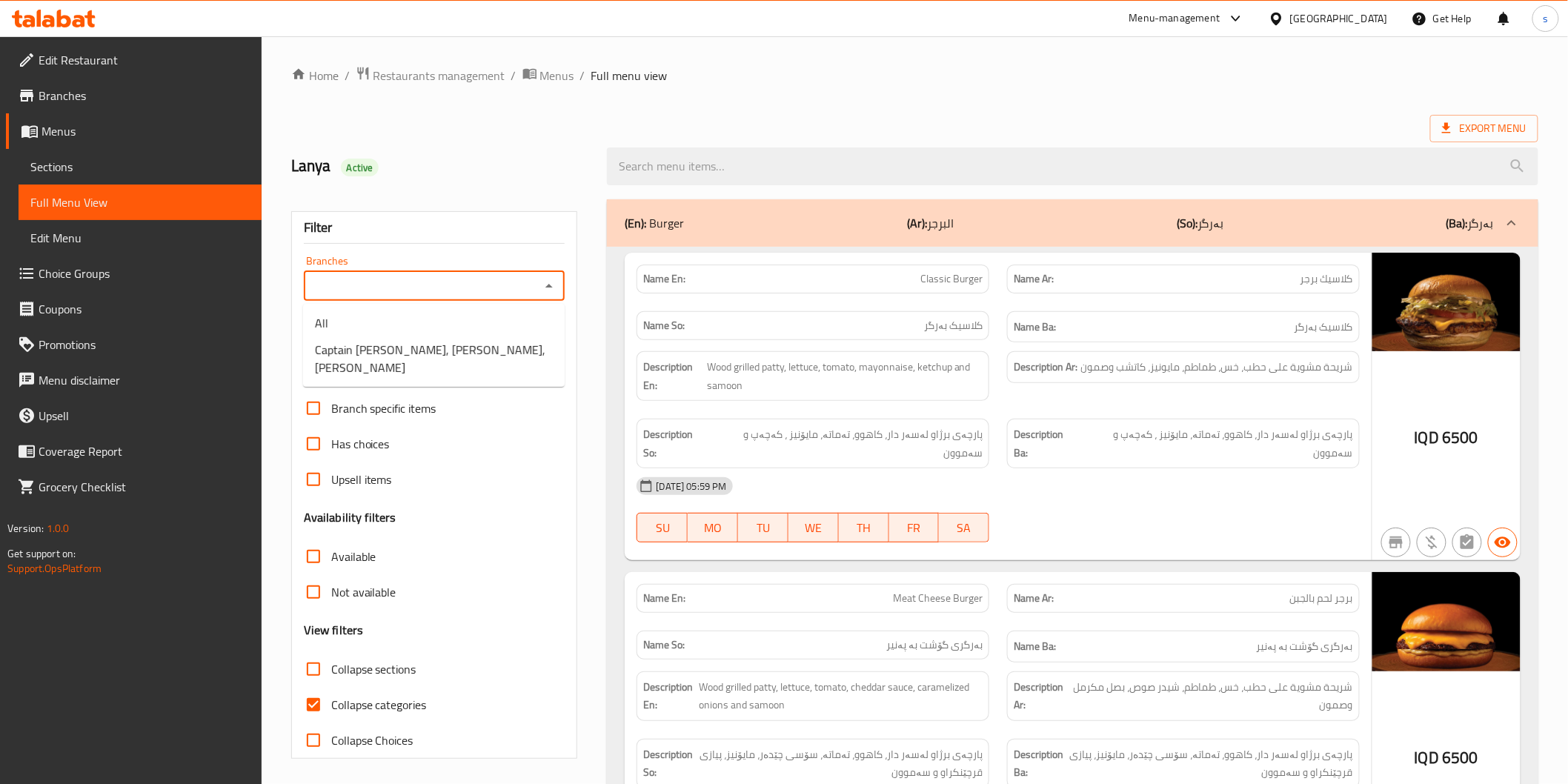
click at [473, 282] on input "Branches" at bounding box center [422, 286] width 228 height 21
click at [473, 357] on span "Captain [PERSON_NAME], [PERSON_NAME], [PERSON_NAME]" at bounding box center [434, 359] width 238 height 36
type input "Captain [PERSON_NAME], [PERSON_NAME], [PERSON_NAME]"
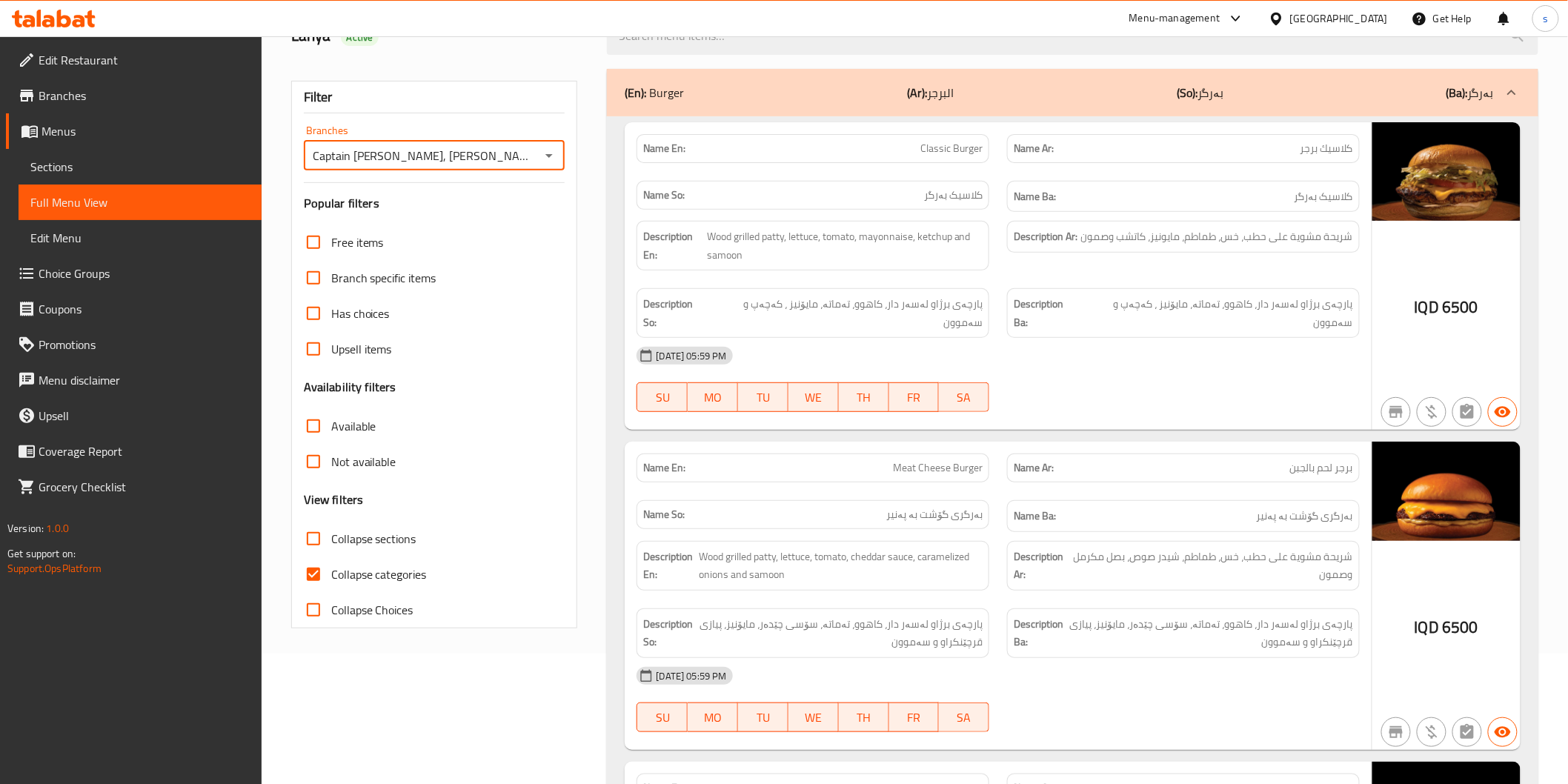
scroll to position [168, 0]
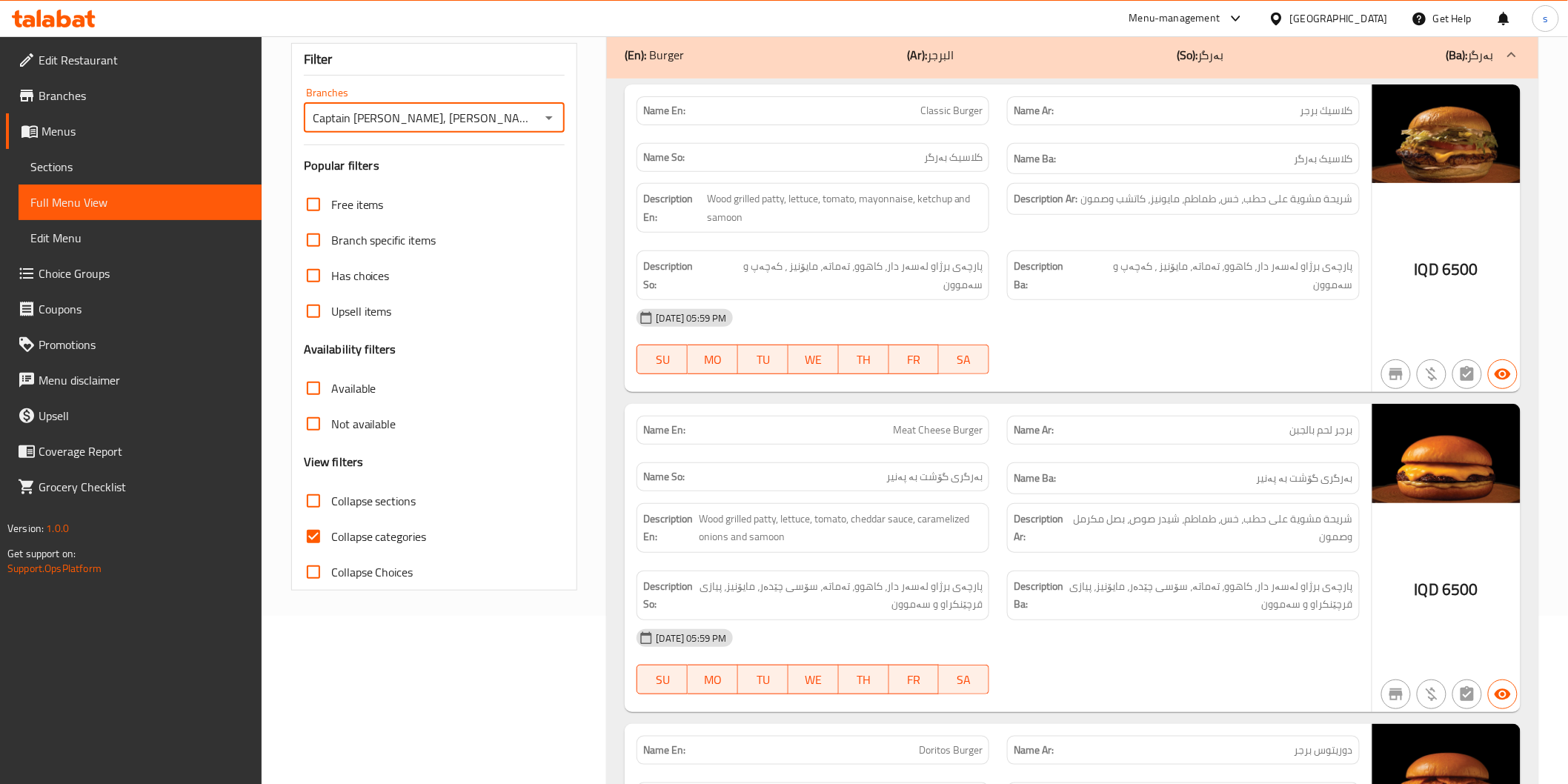
click at [396, 499] on span "Collapse sections" at bounding box center [373, 501] width 85 height 18
click at [331, 499] on input "Collapse sections" at bounding box center [314, 501] width 36 height 36
checkbox input "true"
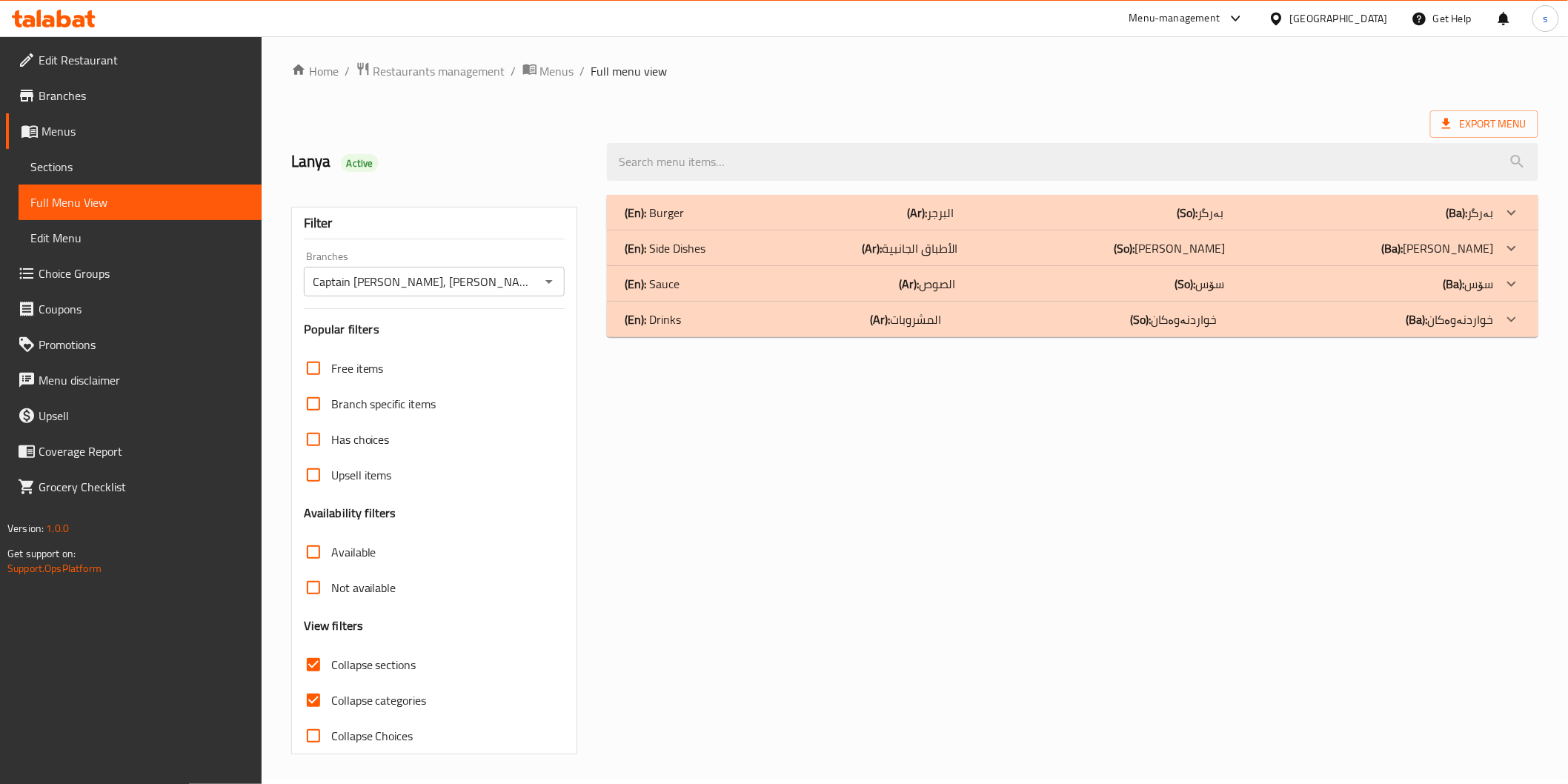
scroll to position [4, 0]
click at [686, 311] on div "(En): Drinks (Ar): المشروبات (So): خواردنەوەکان (Ba): خواردنەوەکان" at bounding box center [1058, 320] width 868 height 18
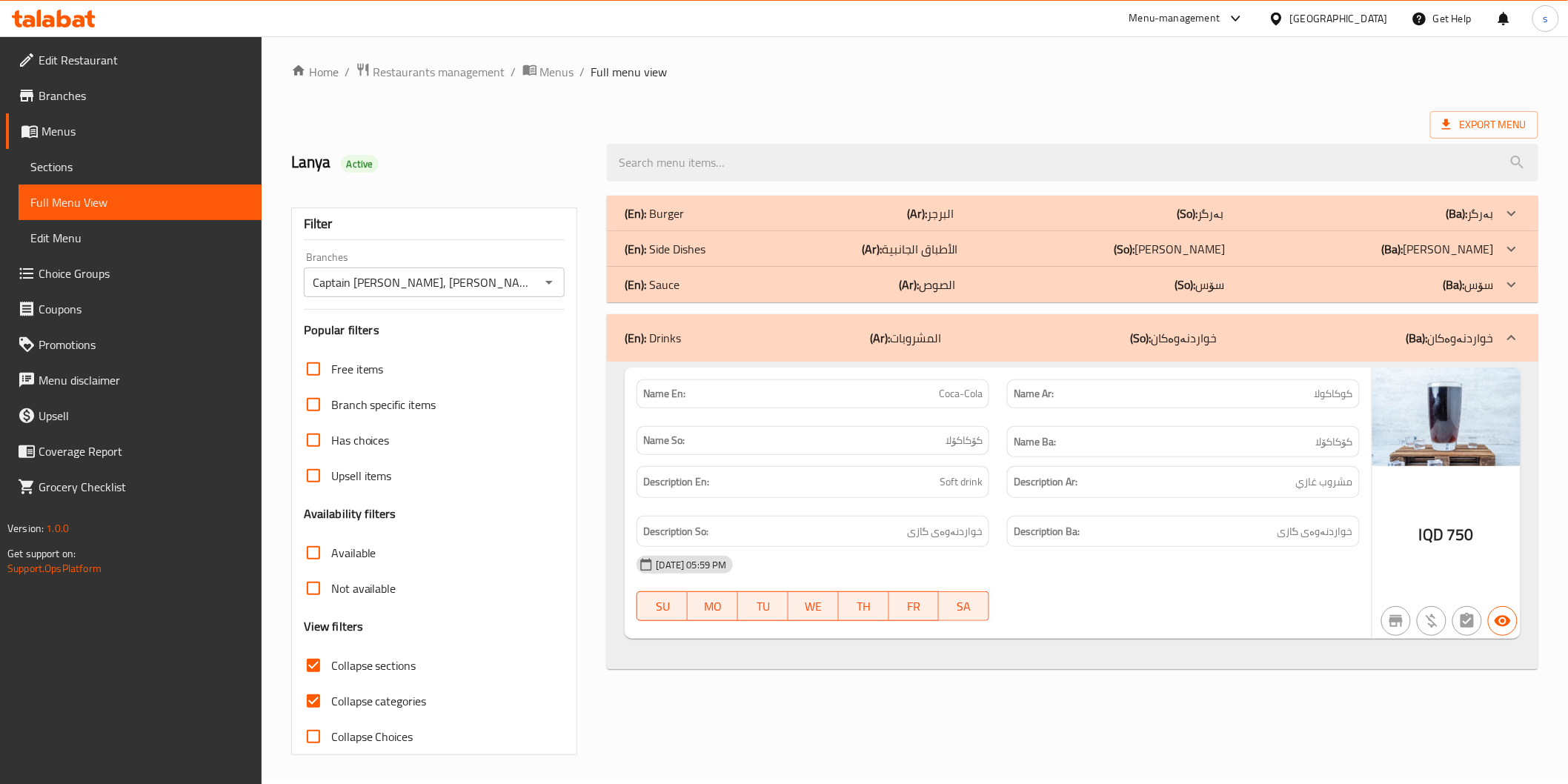
click at [683, 285] on div "(En): Sauce (Ar): الصوص (So): سۆس (Ba): سۆس" at bounding box center [1058, 285] width 868 height 18
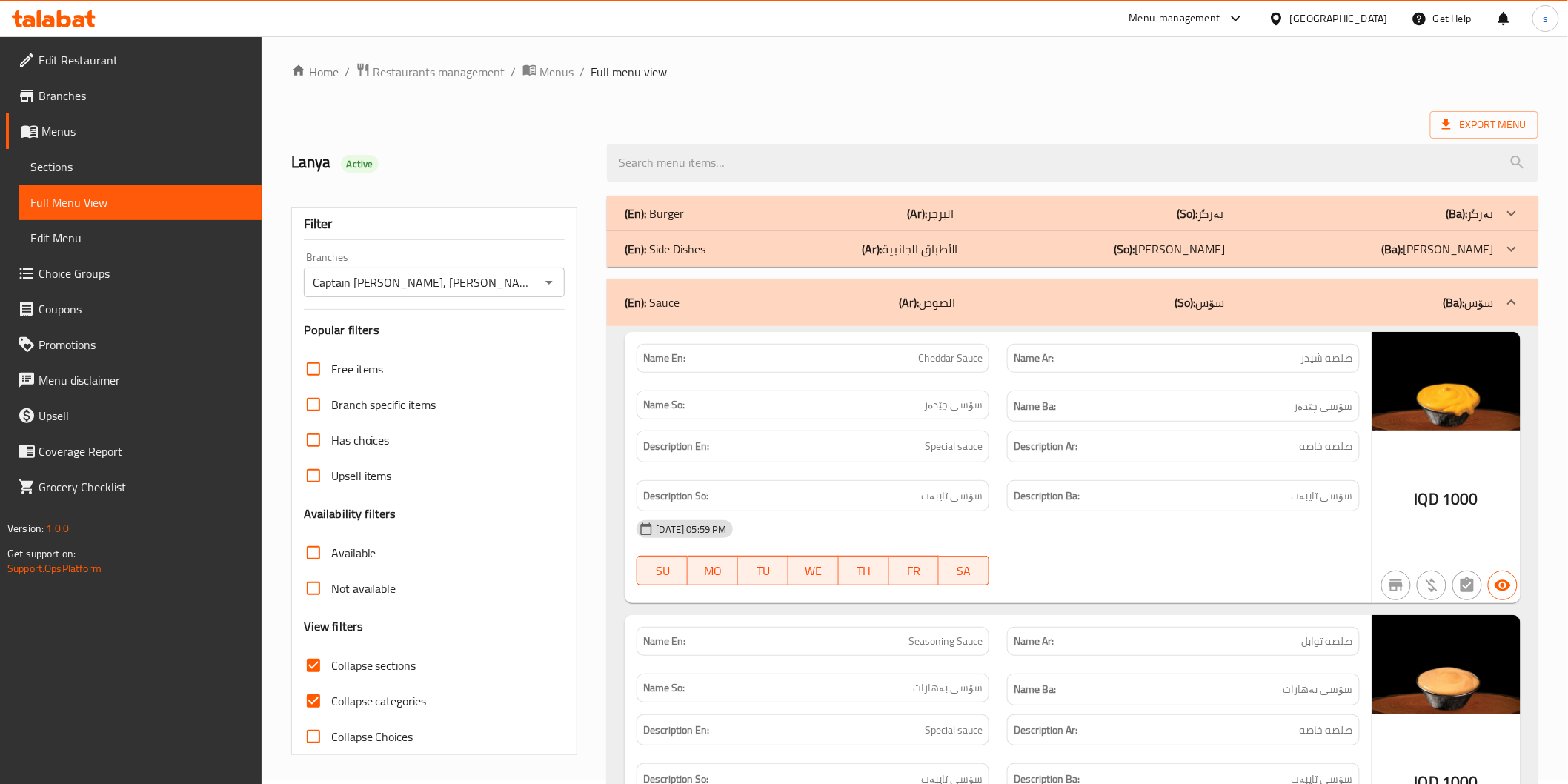
click at [684, 290] on div "(En): Sauce (Ar): الصوص (So): سۆس (Ba): سۆس" at bounding box center [1071, 302] width 930 height 47
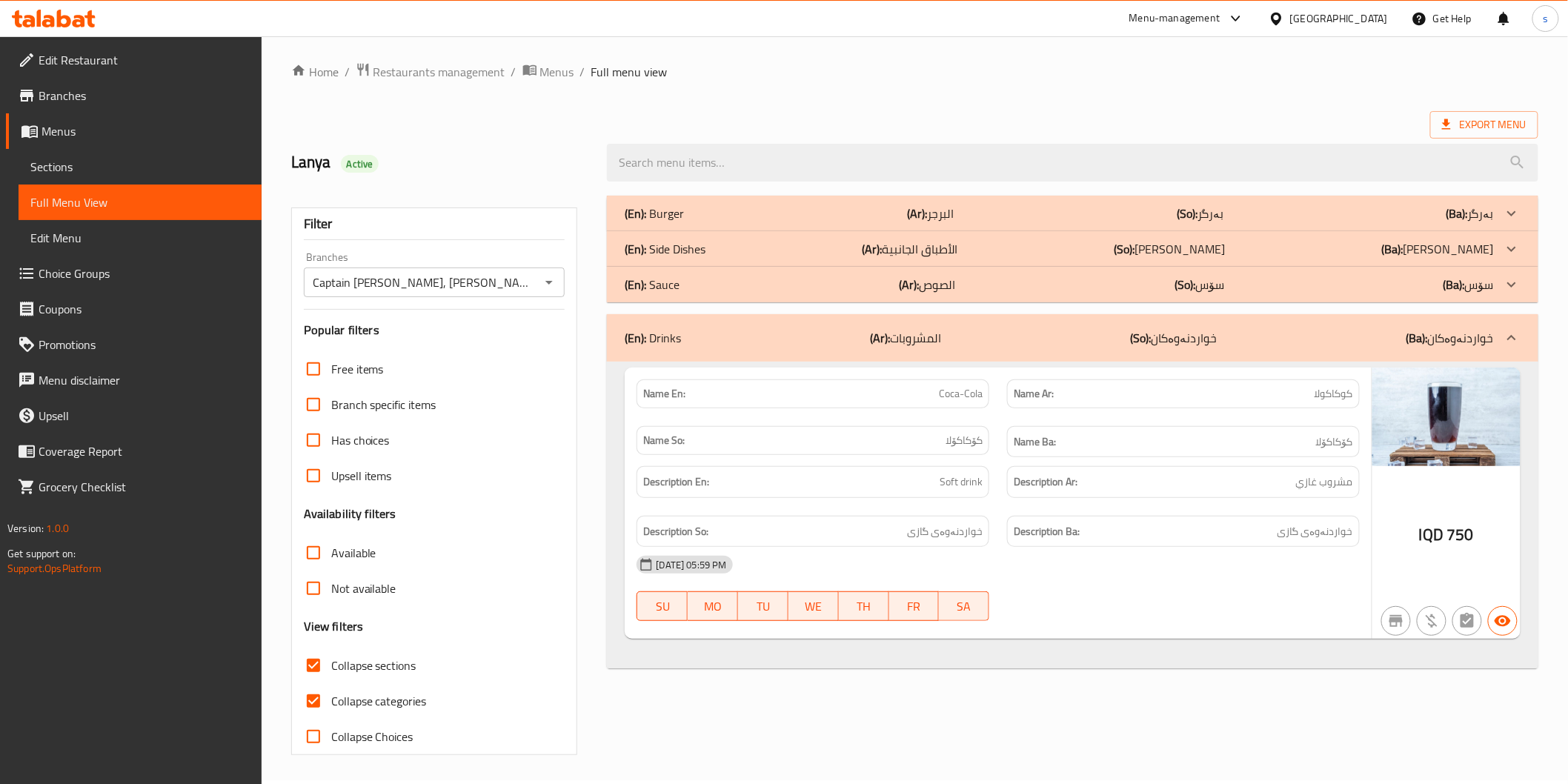
click at [693, 321] on div "(En): Drinks (Ar): المشروبات (So): خواردنەوەکان (Ba): خواردنەوەکان" at bounding box center [1071, 337] width 930 height 47
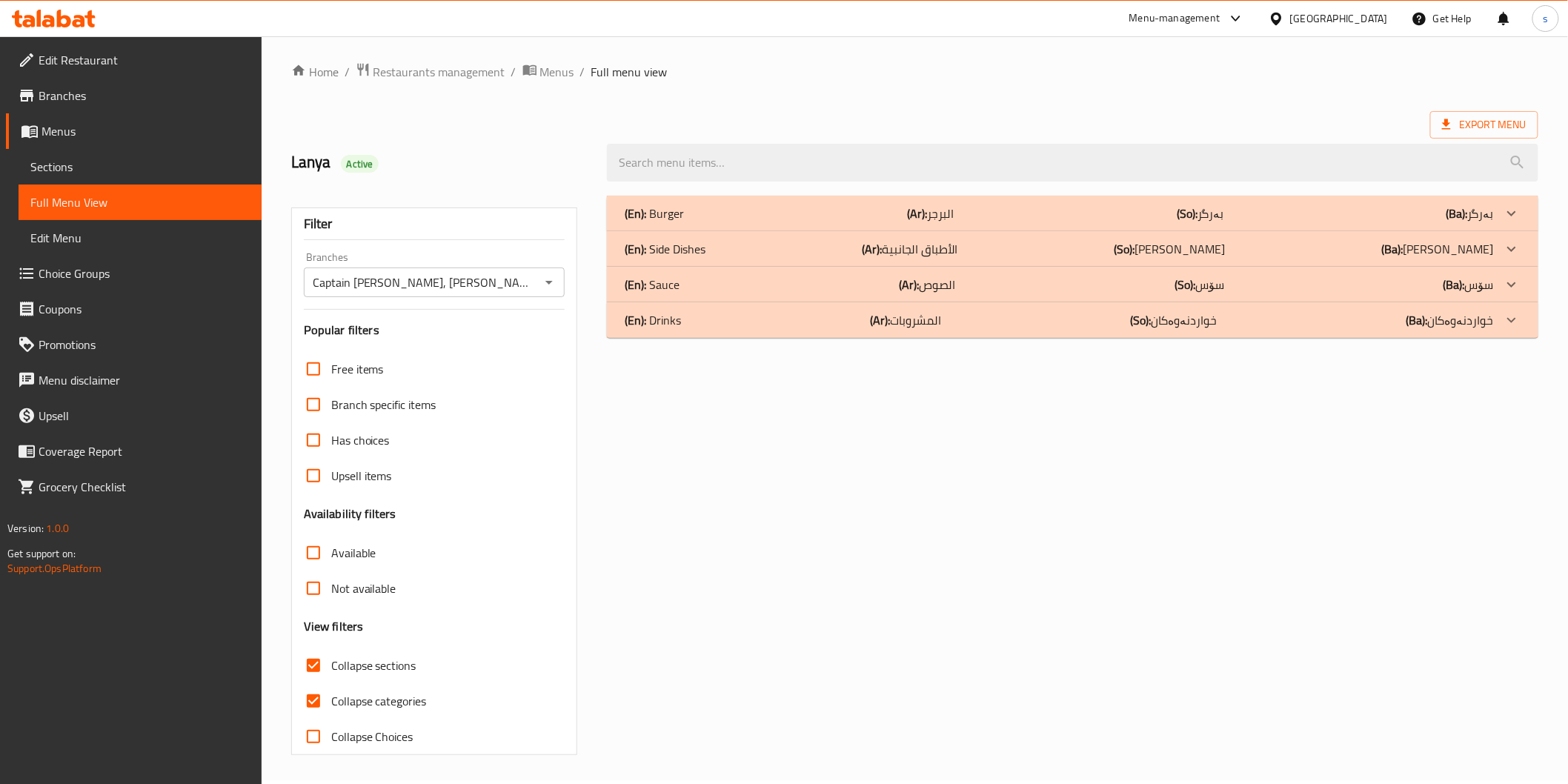
click at [384, 700] on span "Collapse categories" at bounding box center [379, 701] width 96 height 18
click at [331, 700] on input "Collapse categories" at bounding box center [314, 702] width 36 height 36
checkbox input "false"
click at [705, 322] on div "(En): Drinks (Ar): المشروبات (So): خواردنەوەکان (Ba): خواردنەوەکان" at bounding box center [1058, 320] width 868 height 18
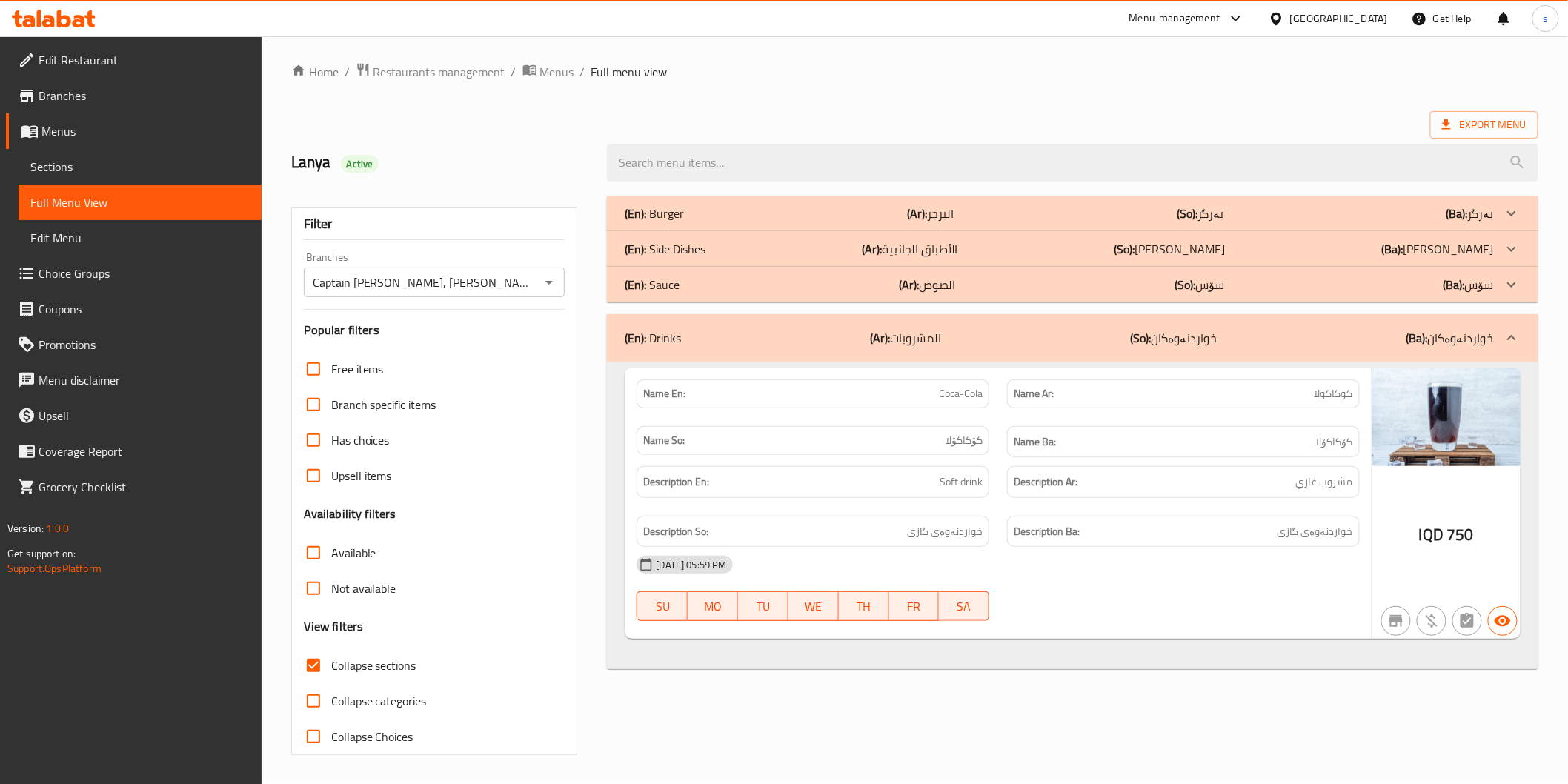
click at [700, 276] on div "(En): Sauce (Ar): الصوص (So): سۆس (Ba): سۆس" at bounding box center [1058, 285] width 868 height 18
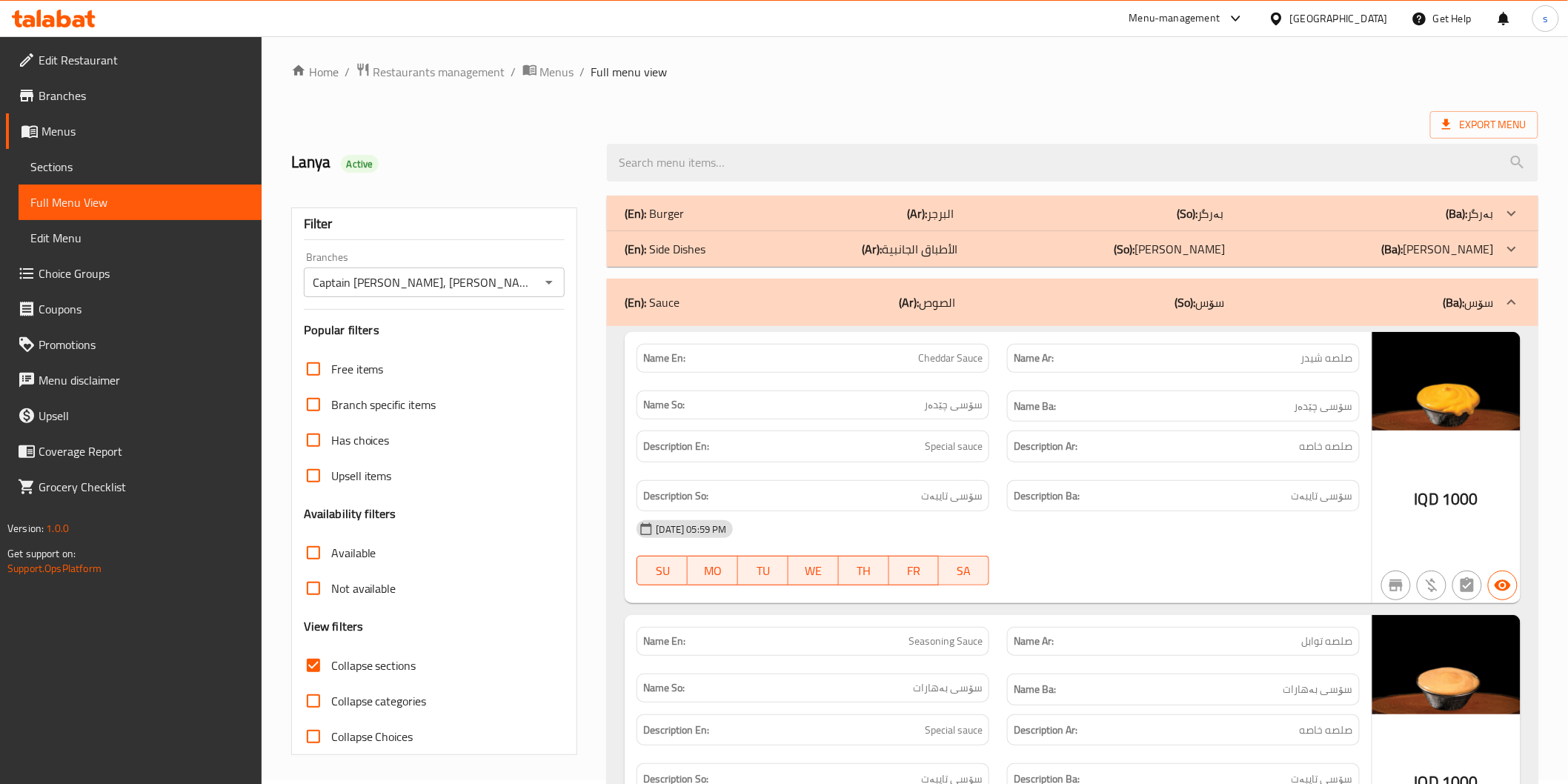
click at [701, 245] on p "(En): Side Dishes" at bounding box center [665, 249] width 81 height 18
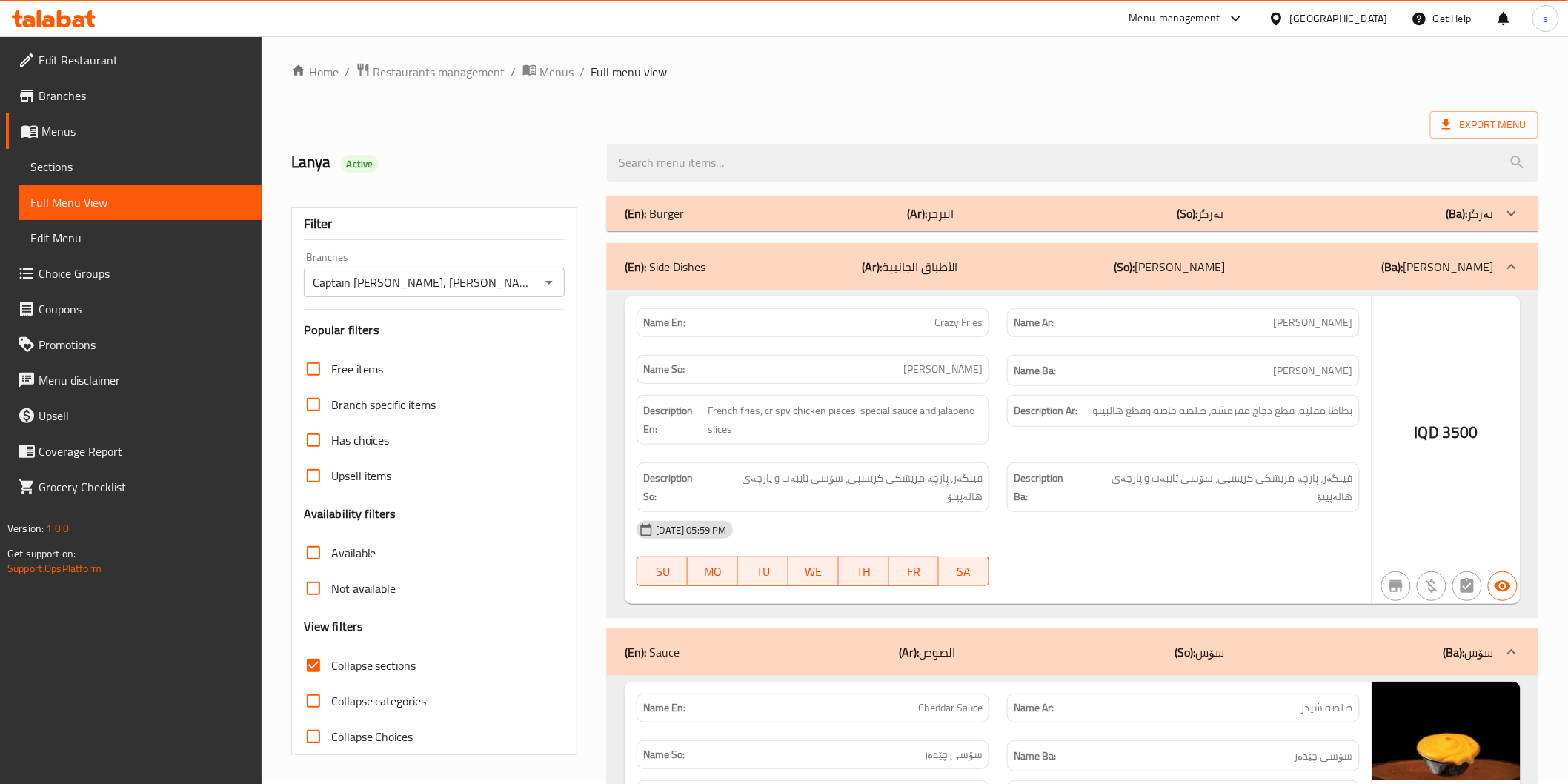
click at [703, 219] on div "(En): Burger (Ar): البرجر (So): بەرگر (Ba): بەرگر" at bounding box center [1058, 214] width 868 height 18
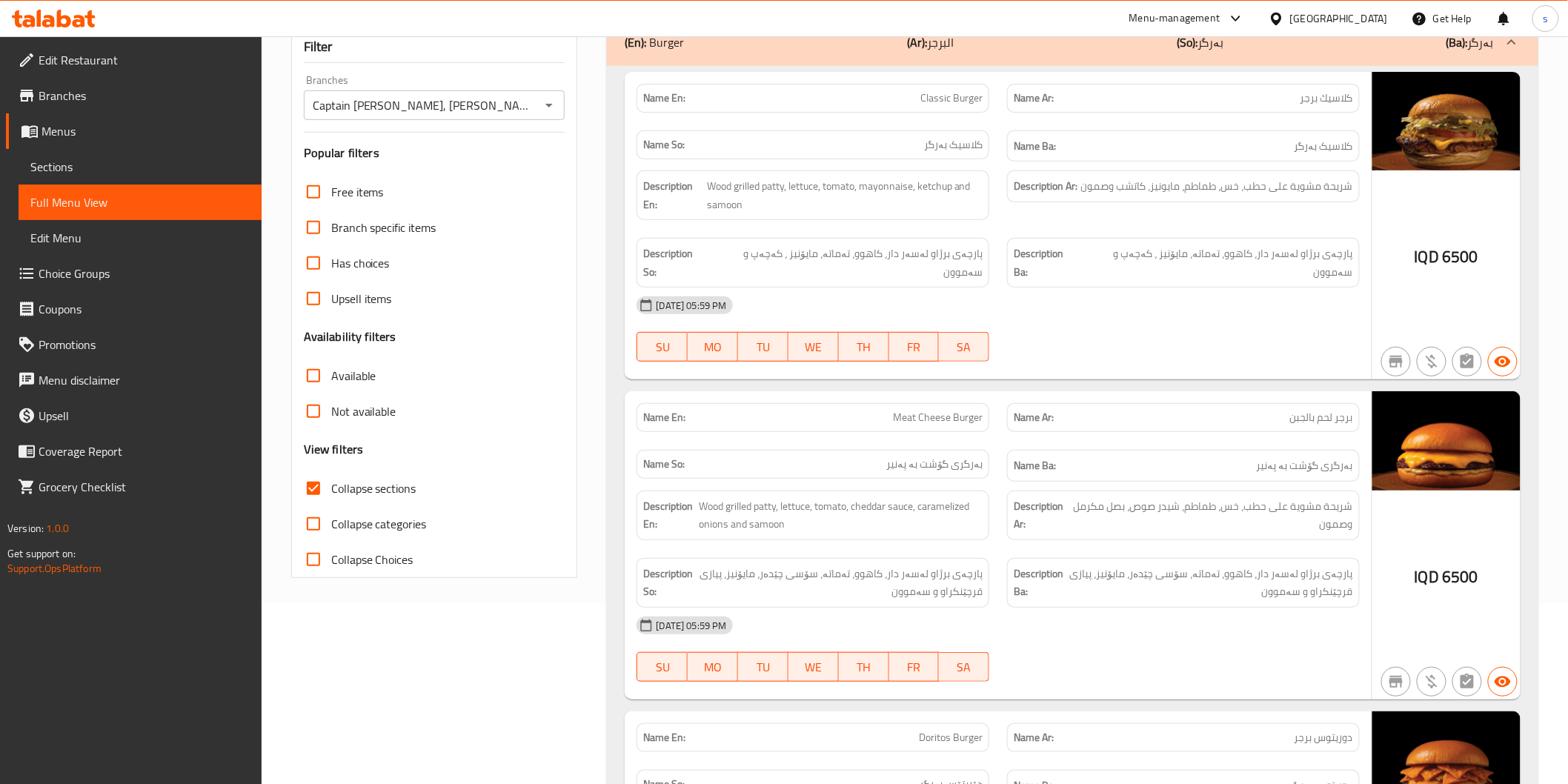
scroll to position [0, 0]
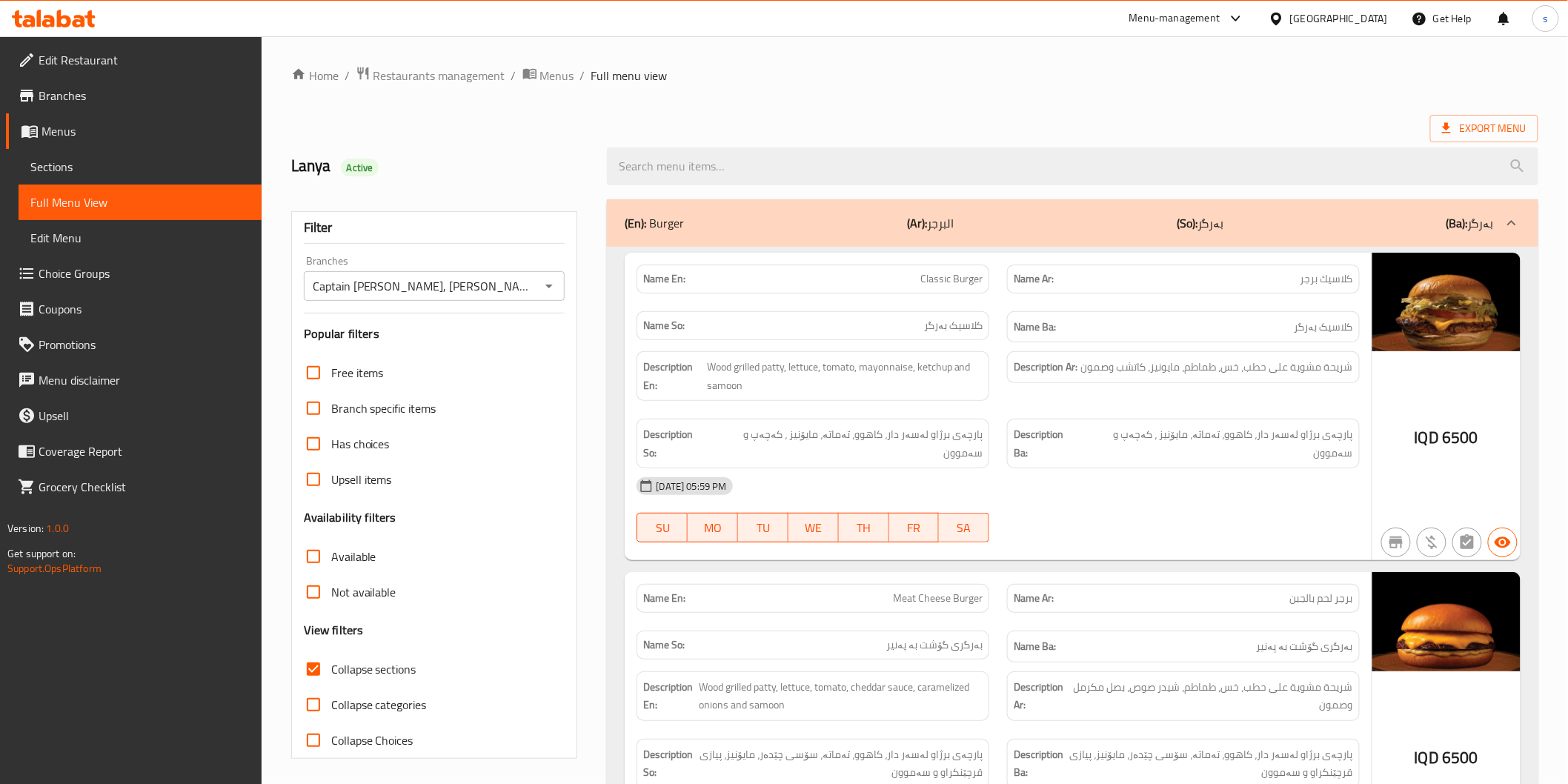
click at [342, 655] on label "Collapse sections" at bounding box center [356, 670] width 121 height 36
click at [331, 655] on input "Collapse sections" at bounding box center [314, 670] width 36 height 36
click at [342, 661] on span "Collapse sections" at bounding box center [373, 670] width 85 height 18
click at [331, 660] on input "Collapse sections" at bounding box center [314, 670] width 36 height 36
checkbox input "true"
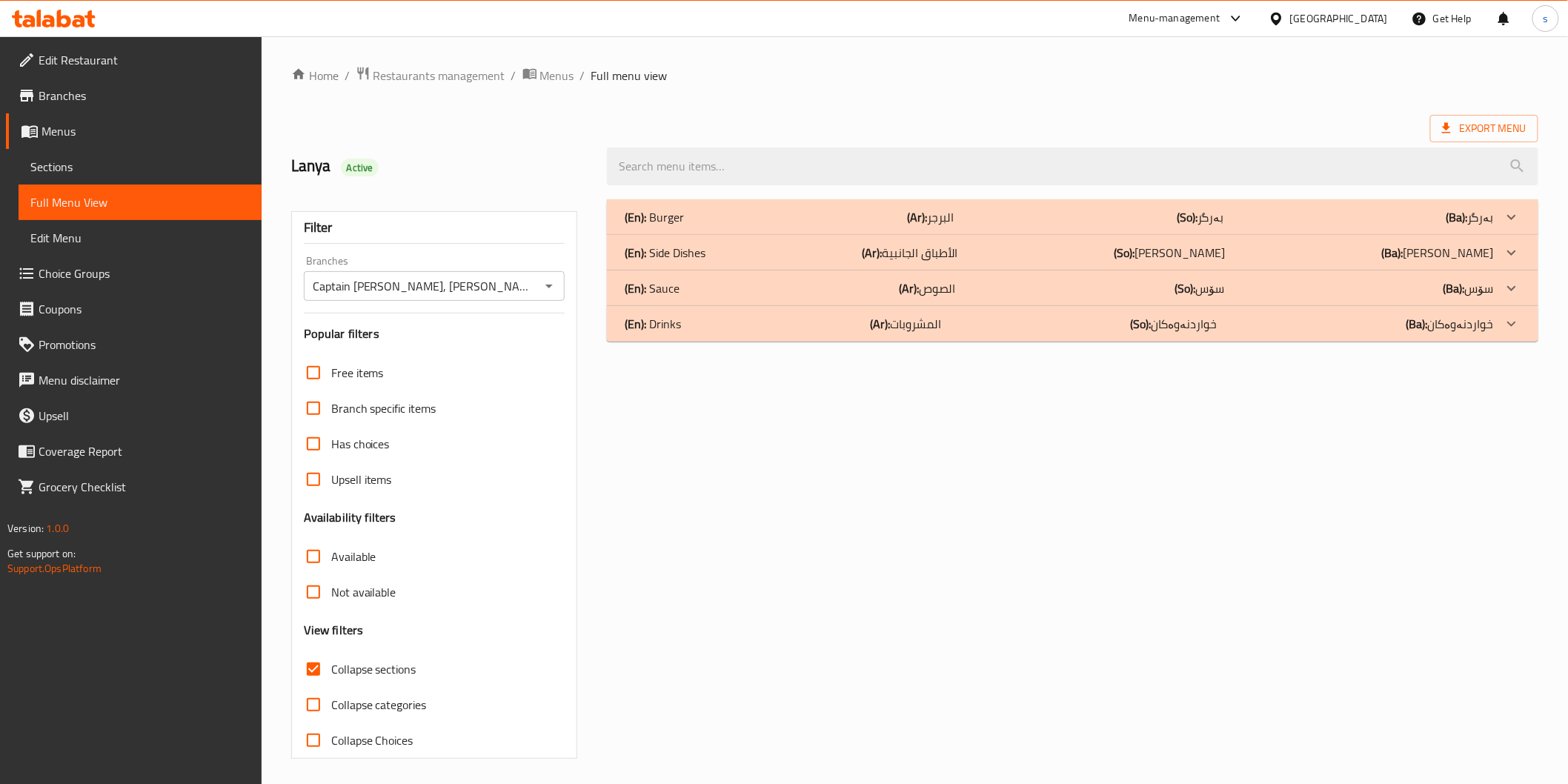
click at [744, 216] on div "(En): Burger (Ar): البرجر (So): بەرگر (Ba): بەرگر" at bounding box center [1058, 217] width 868 height 18
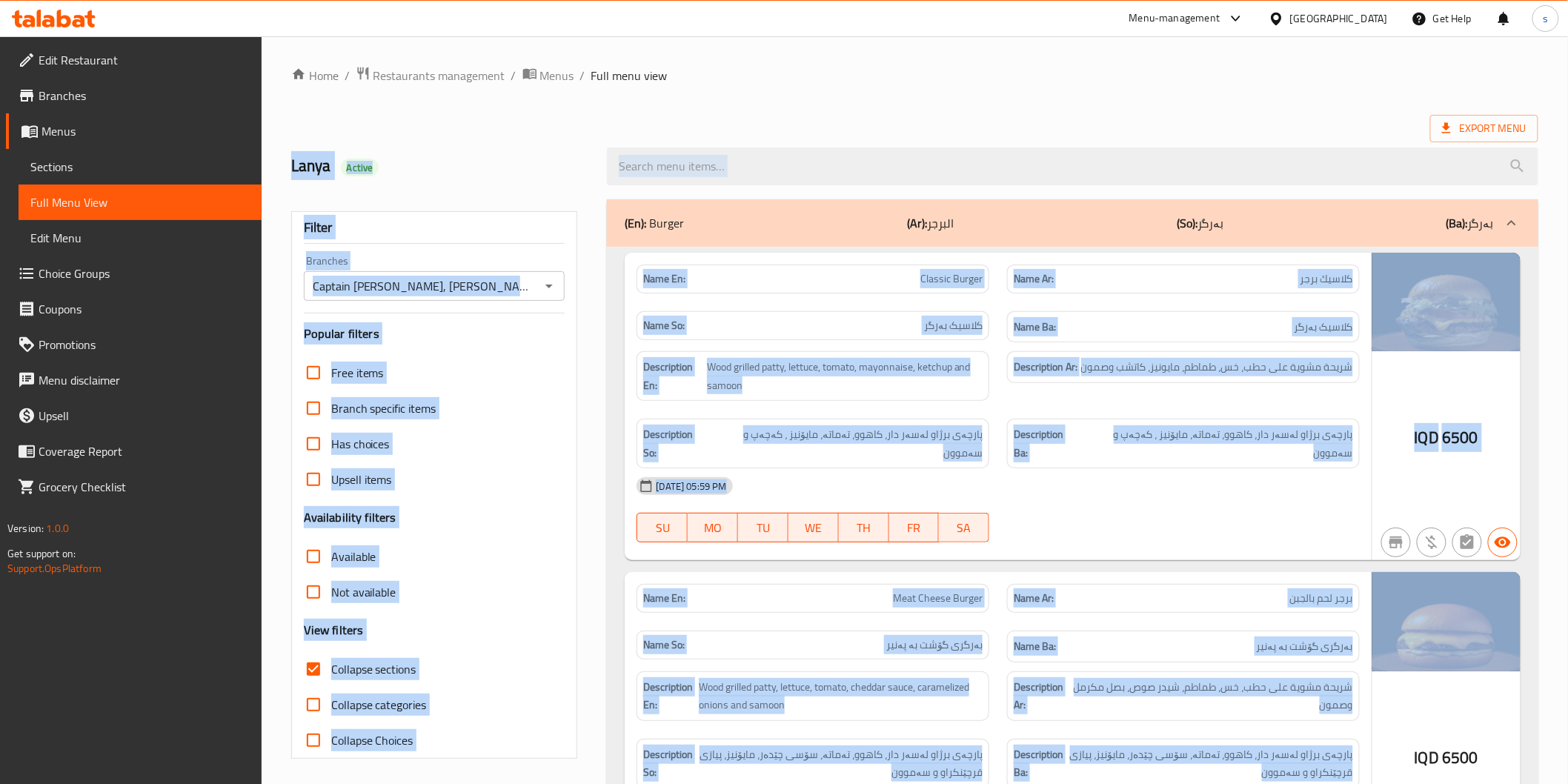
drag, startPoint x: 1568, startPoint y: 105, endPoint x: 1557, endPoint y: 480, distance: 375.2
click at [1568, 601] on html "​ Menu-management Iraq Get Help s Edit Restaurant Branches Menus Sections Full …" at bounding box center [784, 392] width 1568 height 784
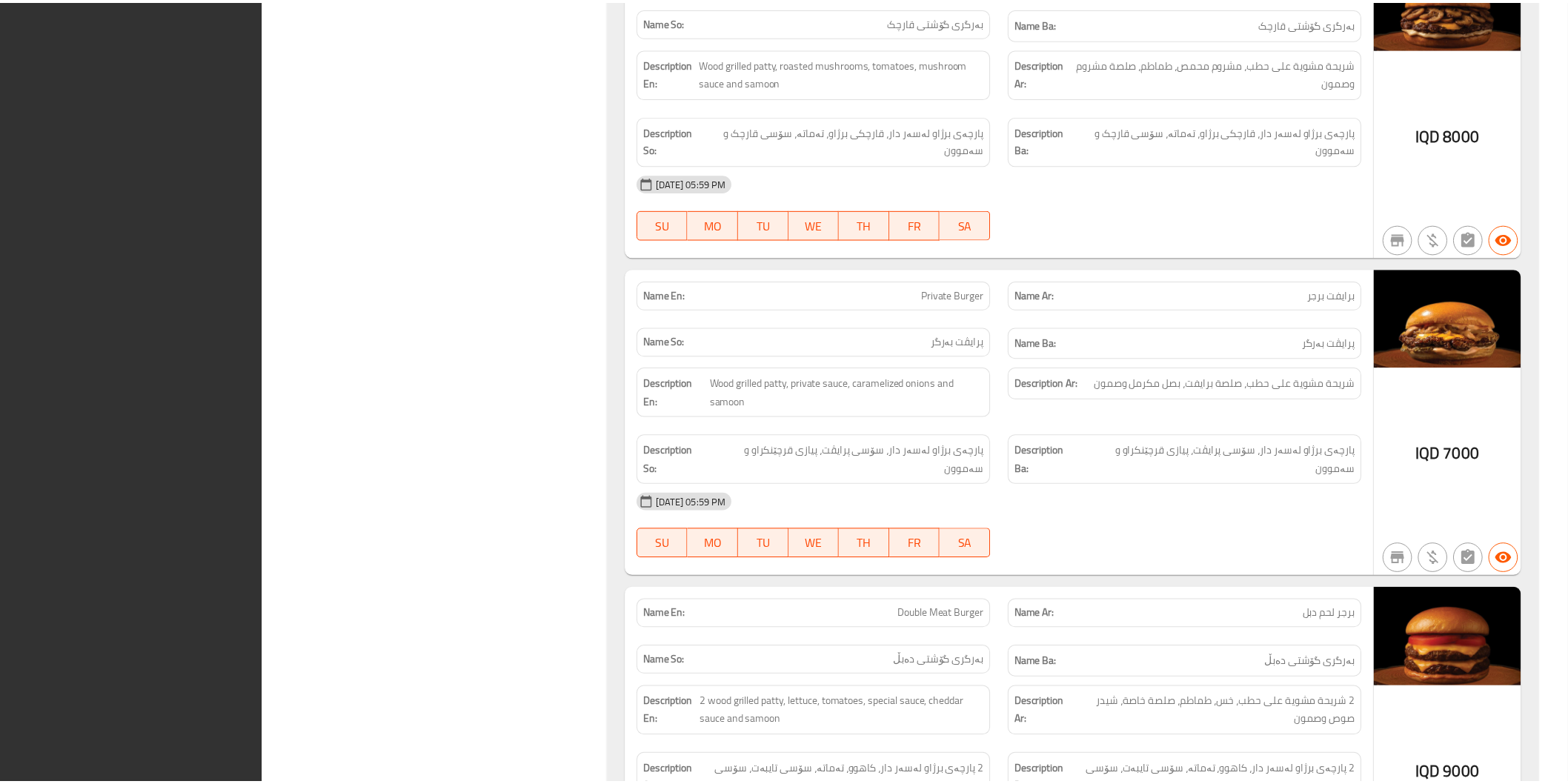
scroll to position [2160, 0]
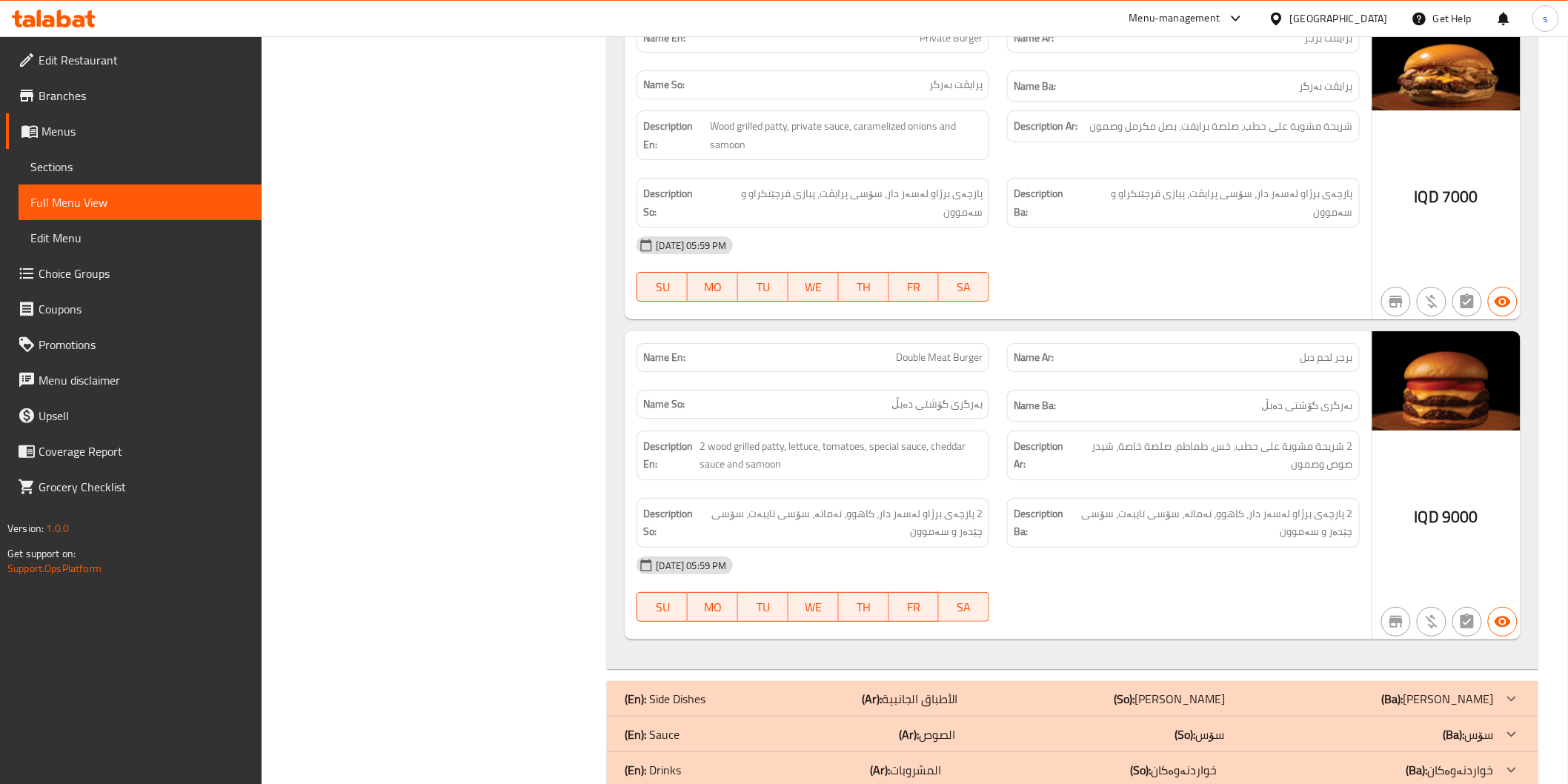
click at [76, 24] on icon at bounding box center [79, 21] width 13 height 13
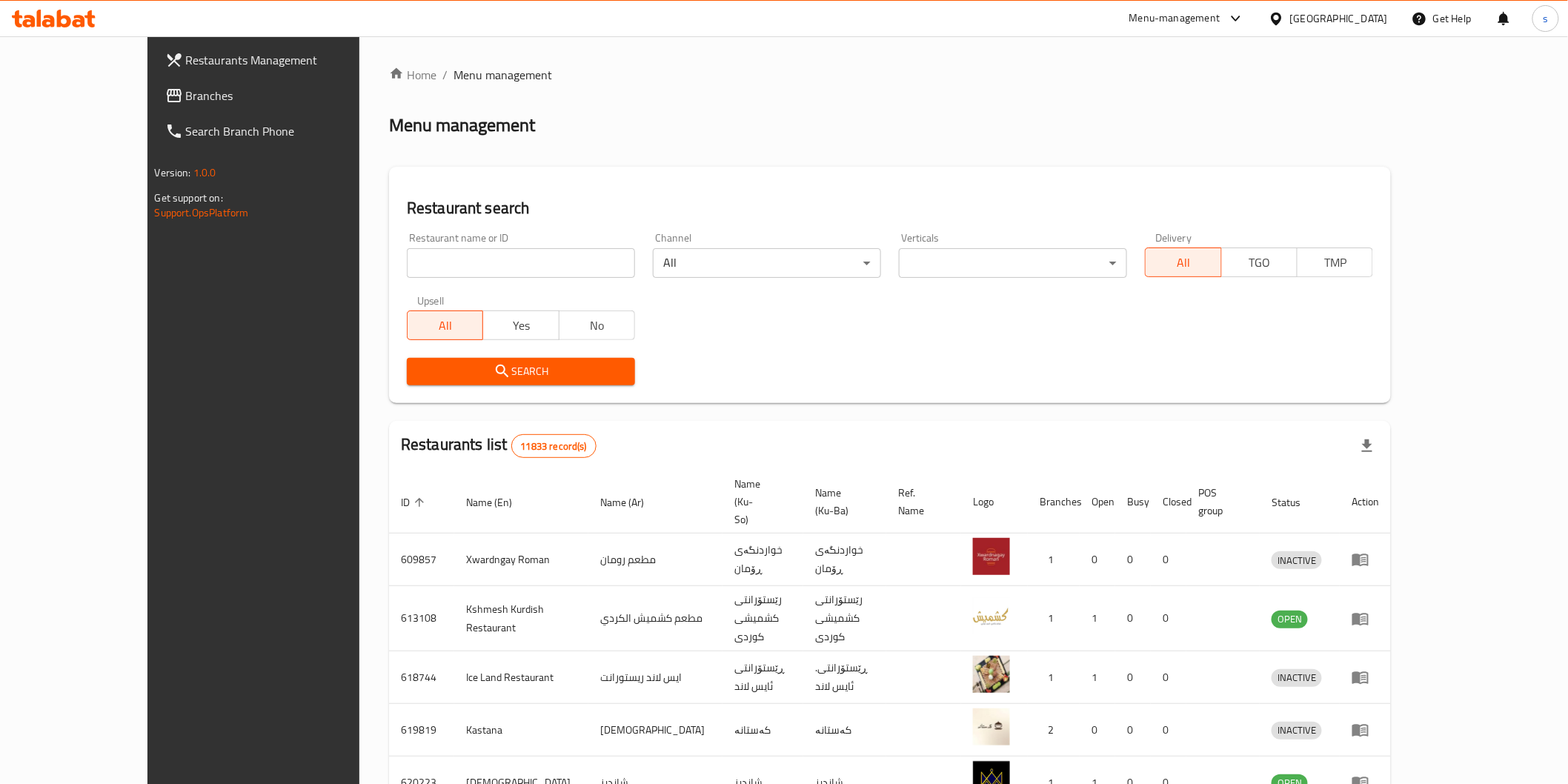
drag, startPoint x: 0, startPoint y: 0, endPoint x: 507, endPoint y: 269, distance: 573.9
click at [507, 269] on input "search" at bounding box center [521, 263] width 228 height 30
paste input "Oriental Main Courses"
click button "Search" at bounding box center [521, 371] width 228 height 27
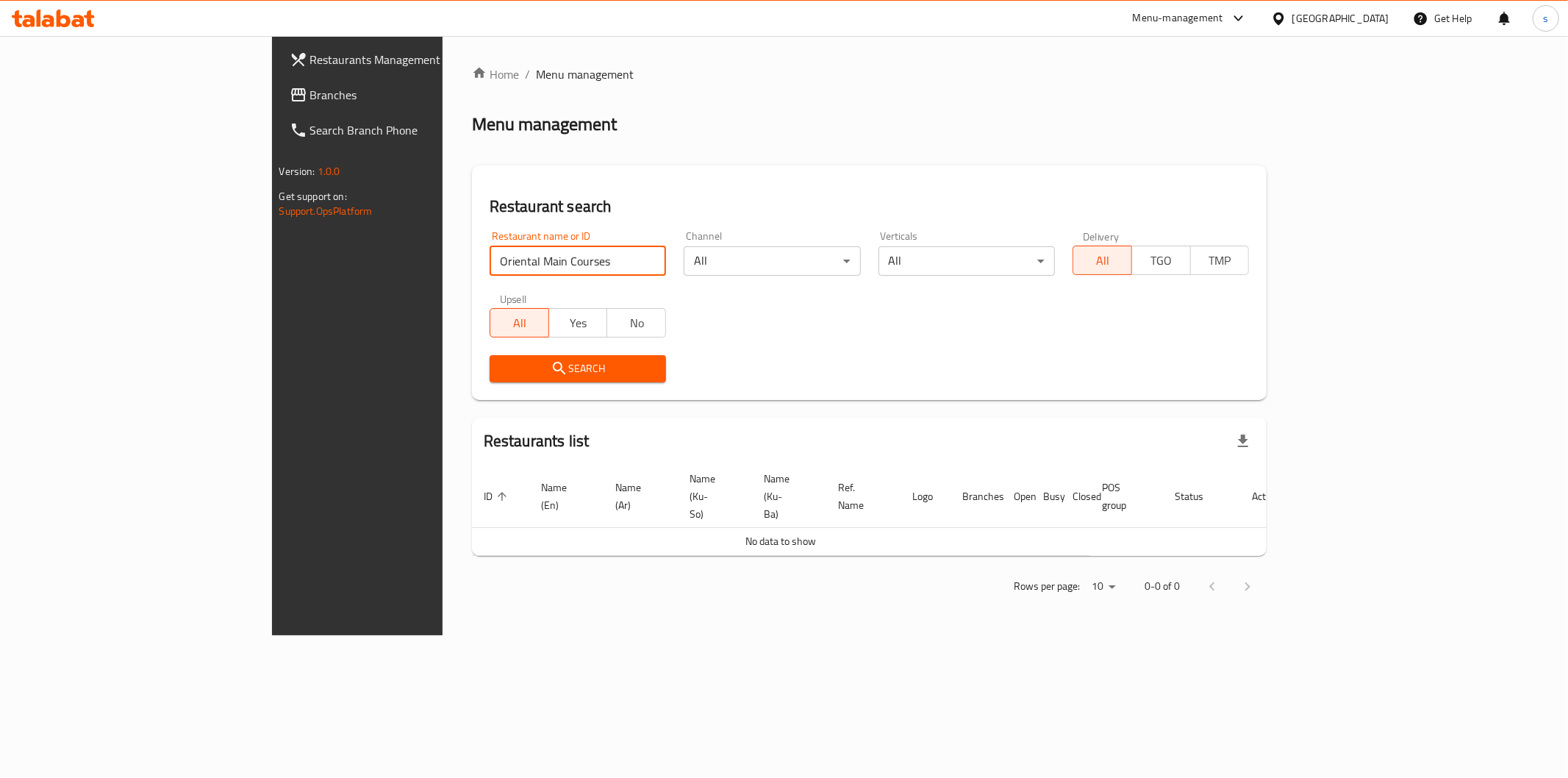
drag, startPoint x: 450, startPoint y: 274, endPoint x: 164, endPoint y: 252, distance: 286.8
click at [272, 252] on div "Restaurants Management Branches Search Branch Phone Version: 1.0.0 Get support …" at bounding box center [784, 335] width 1025 height 599
paste input "The Boss Cafe"
type input "The Boss Cafe"
click button "Search" at bounding box center [578, 368] width 177 height 27
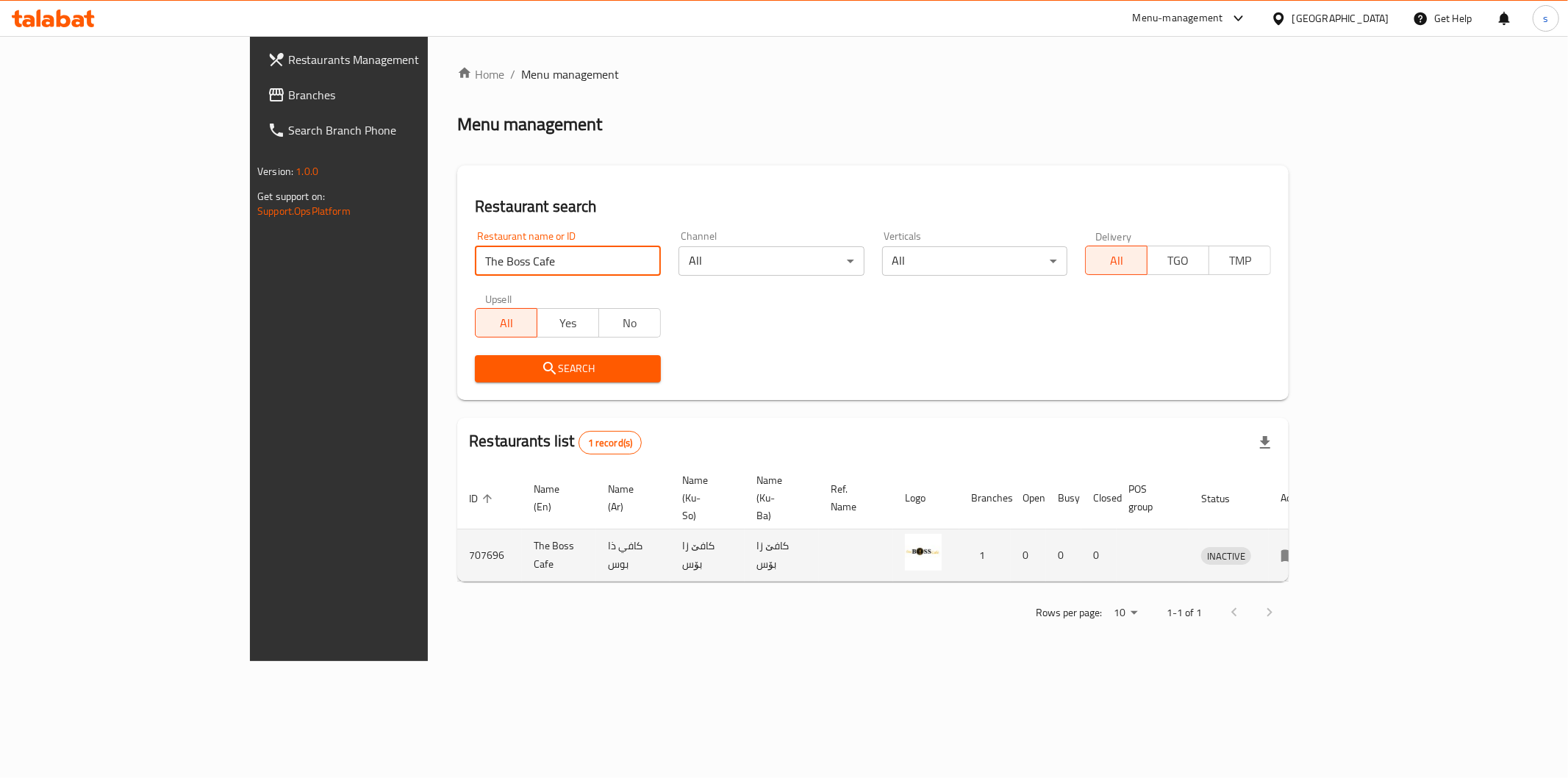
click at [1298, 551] on icon "enhanced table" at bounding box center [1289, 557] width 16 height 13
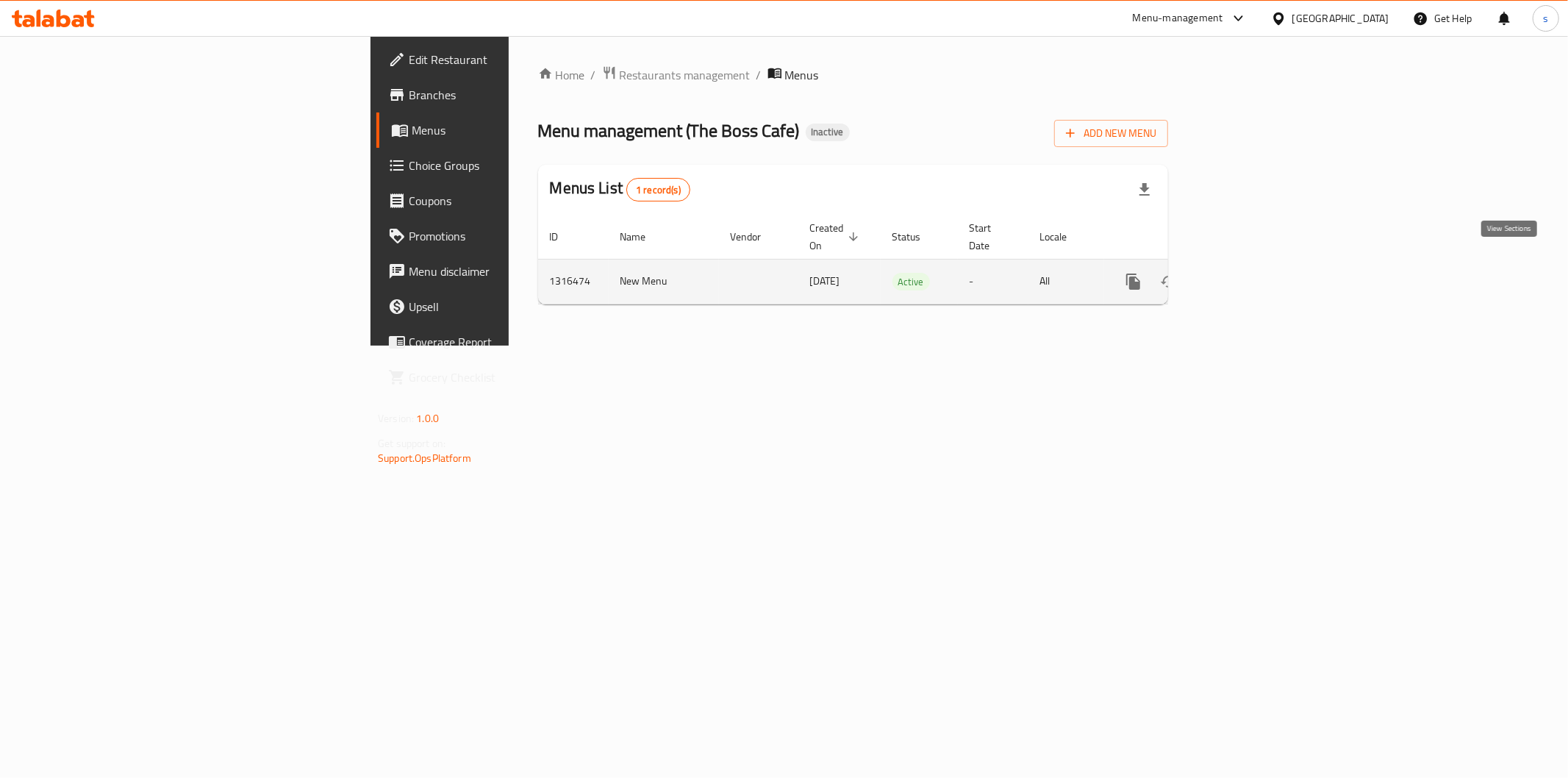
click at [1258, 264] on link "enhanced table" at bounding box center [1240, 282] width 36 height 36
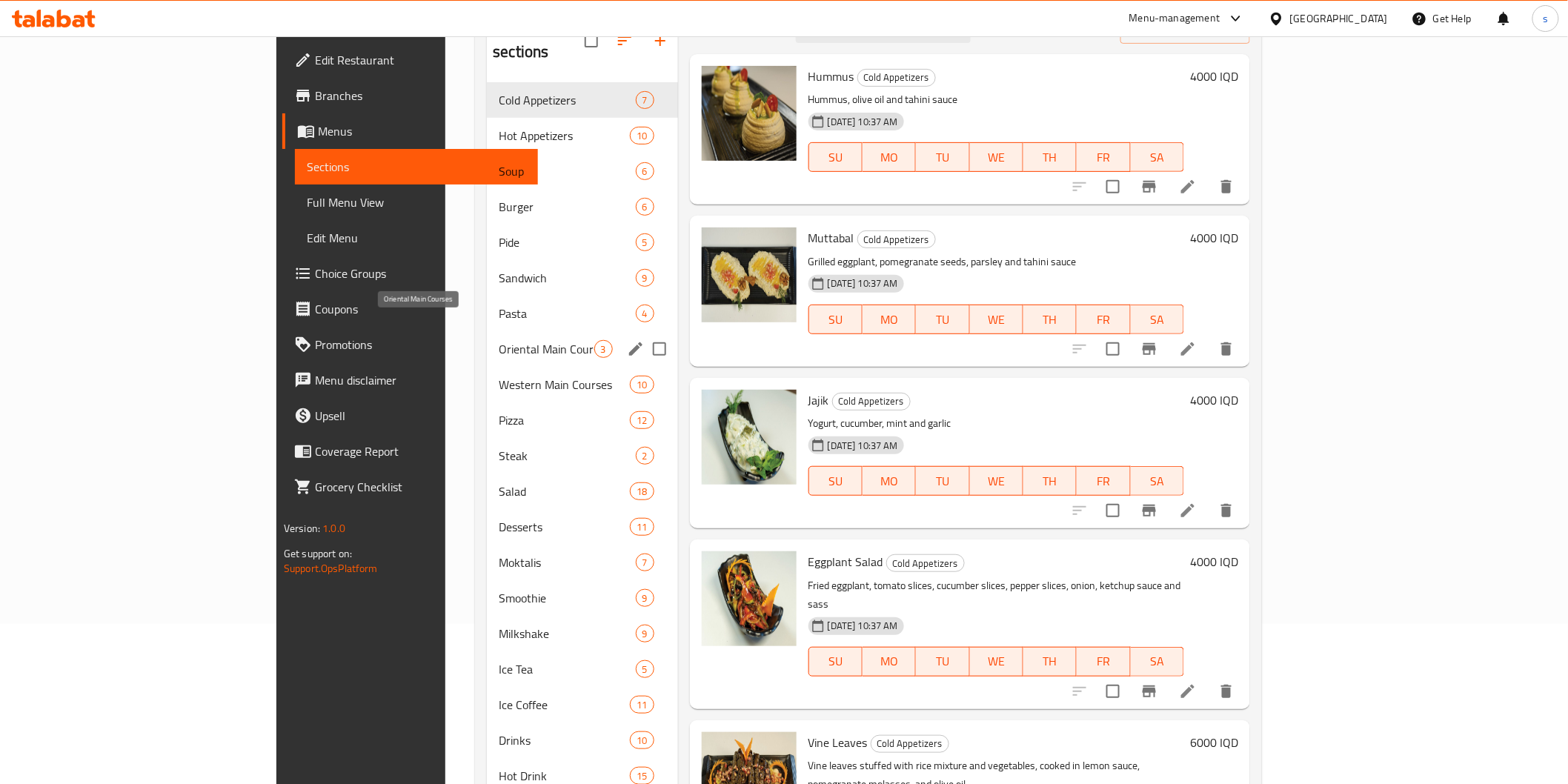
scroll to position [165, 0]
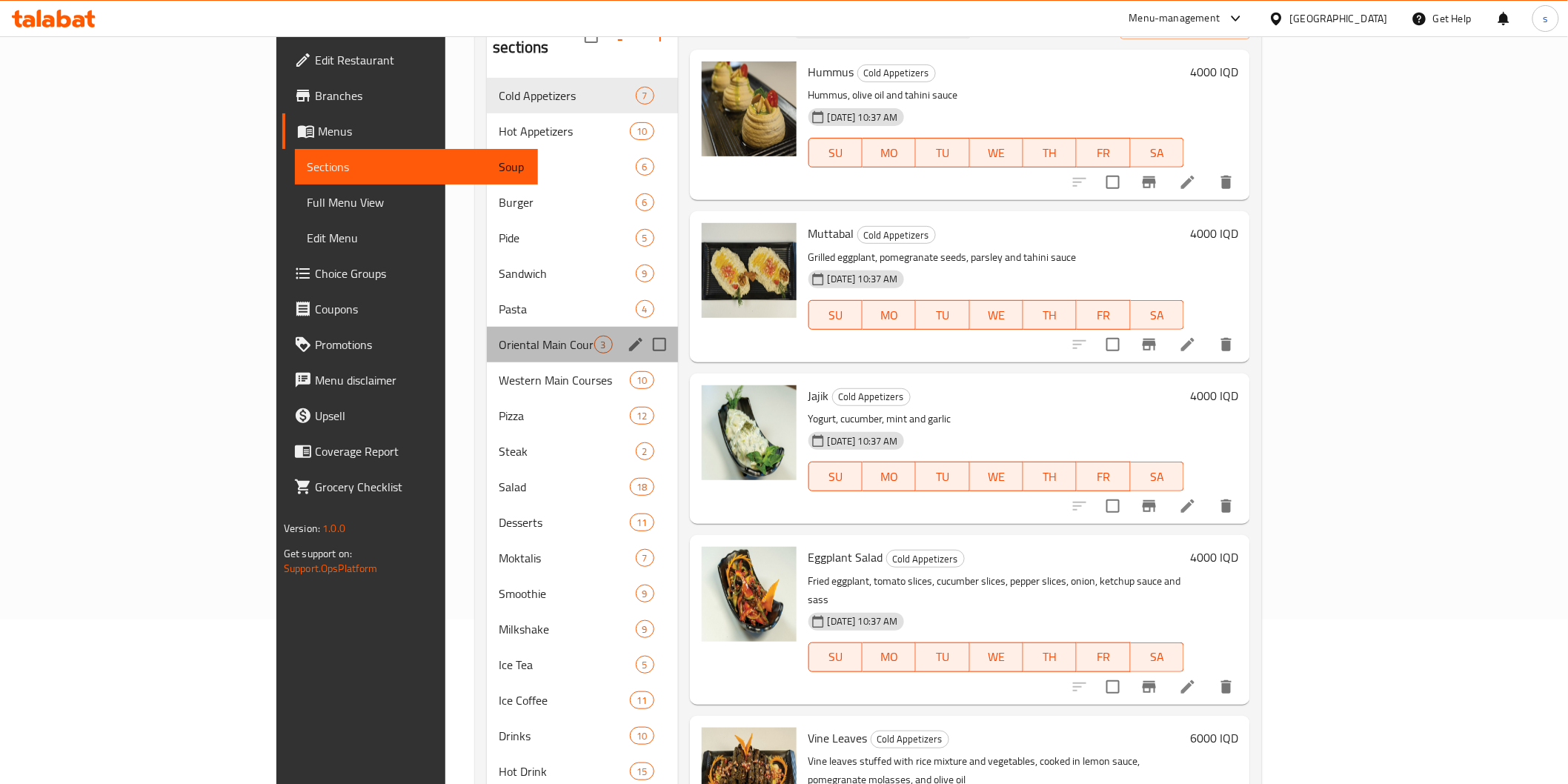
click at [487, 327] on div "Oriental Main Courses 3" at bounding box center [582, 345] width 191 height 36
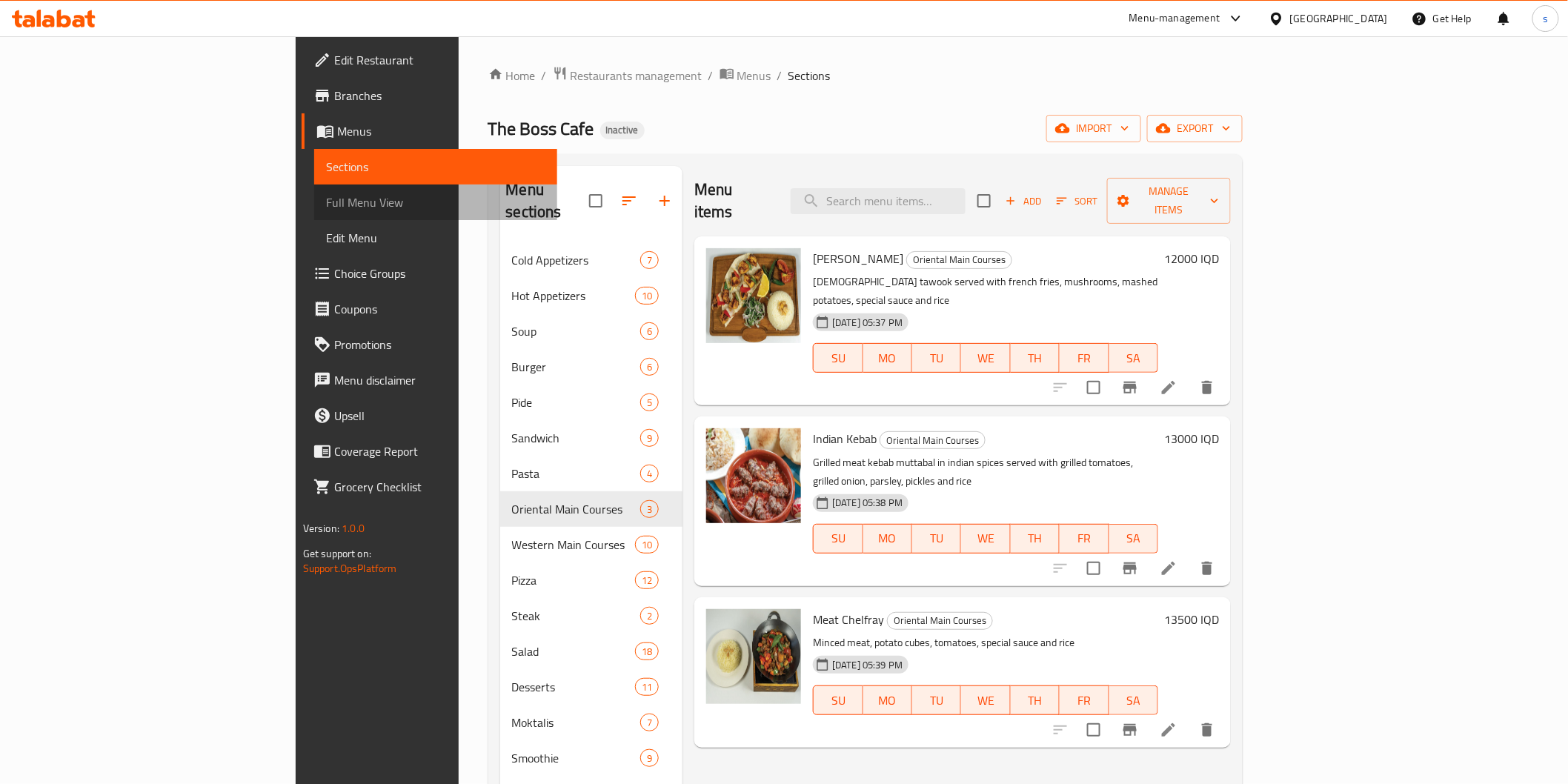
click at [326, 194] on span "Full Menu View" at bounding box center [435, 203] width 219 height 18
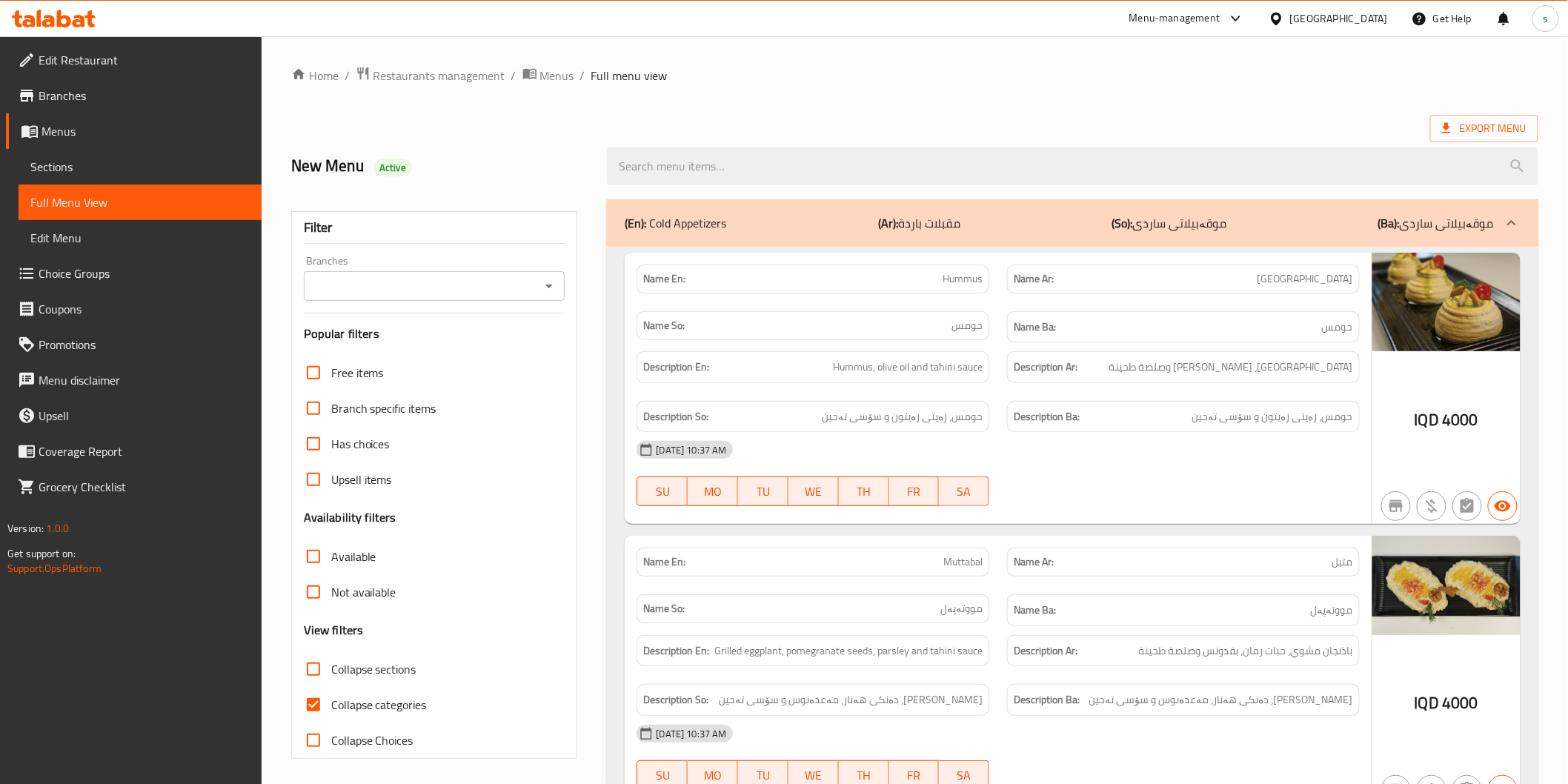
click at [499, 291] on input "Branches" at bounding box center [422, 286] width 228 height 21
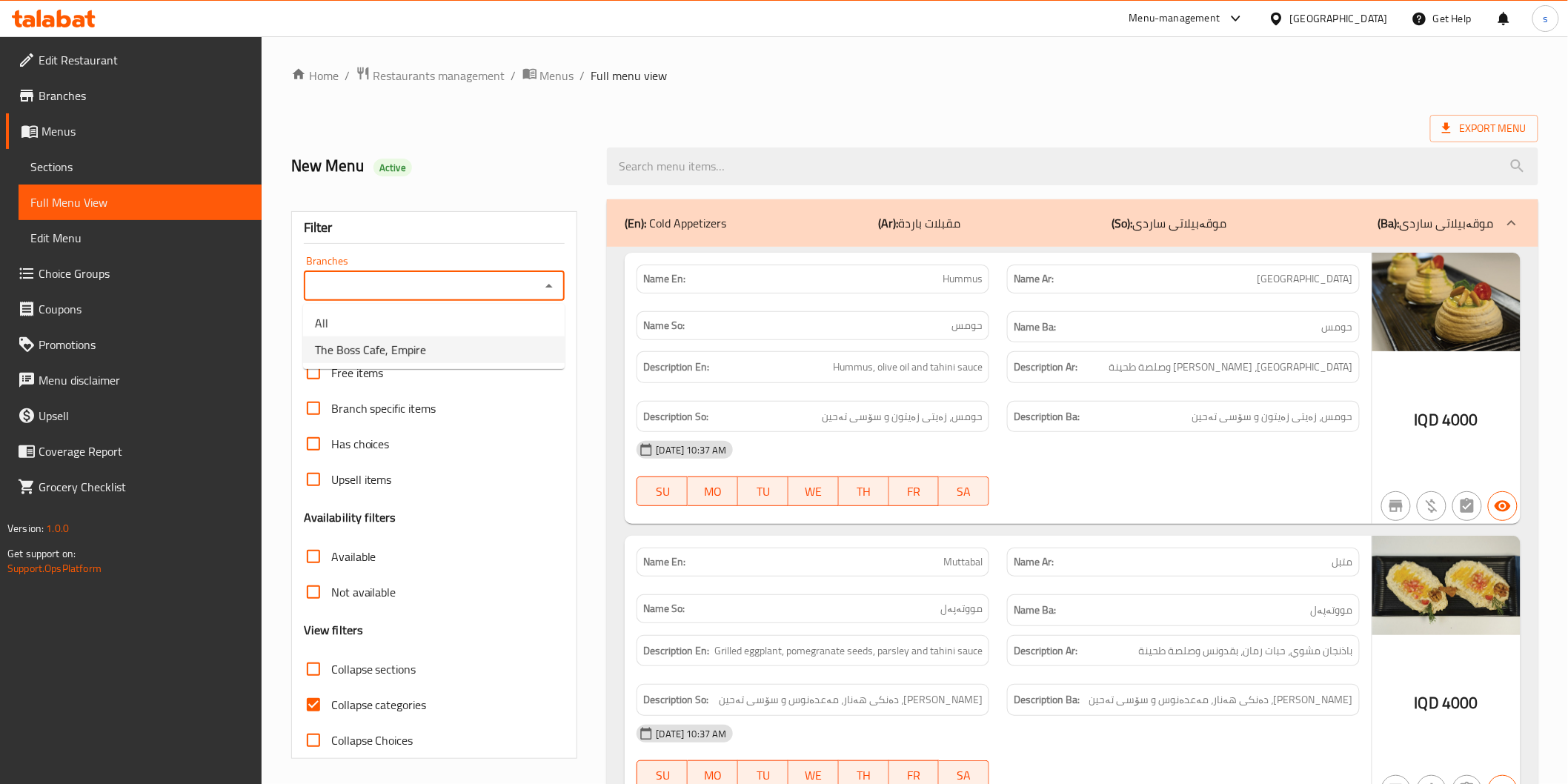
click at [498, 348] on li "The Boss Cafe, Empire" at bounding box center [434, 350] width 262 height 27
type input "The Boss Cafe, Empire"
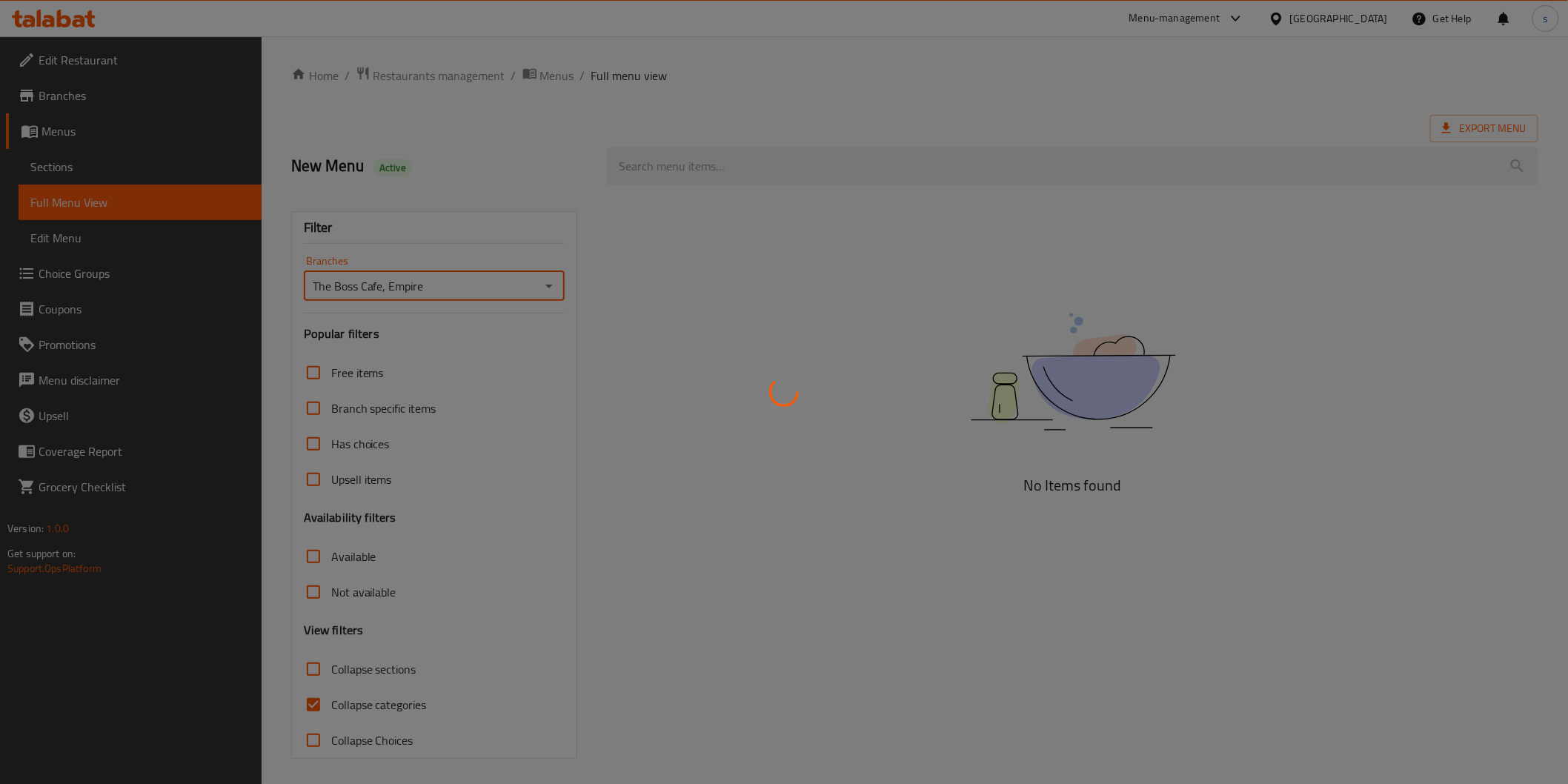
scroll to position [3, 0]
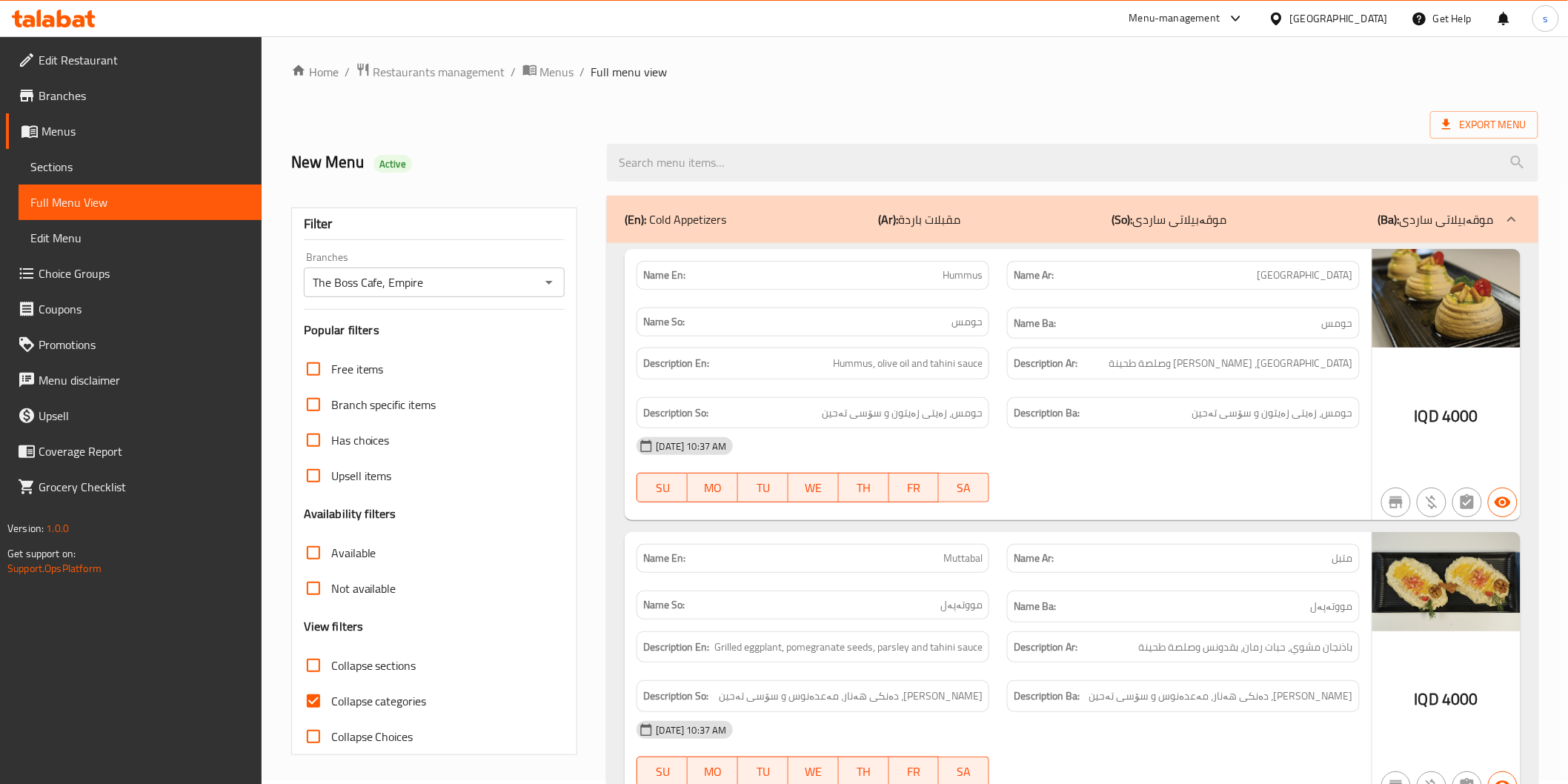
click at [375, 541] on div at bounding box center [784, 392] width 1568 height 784
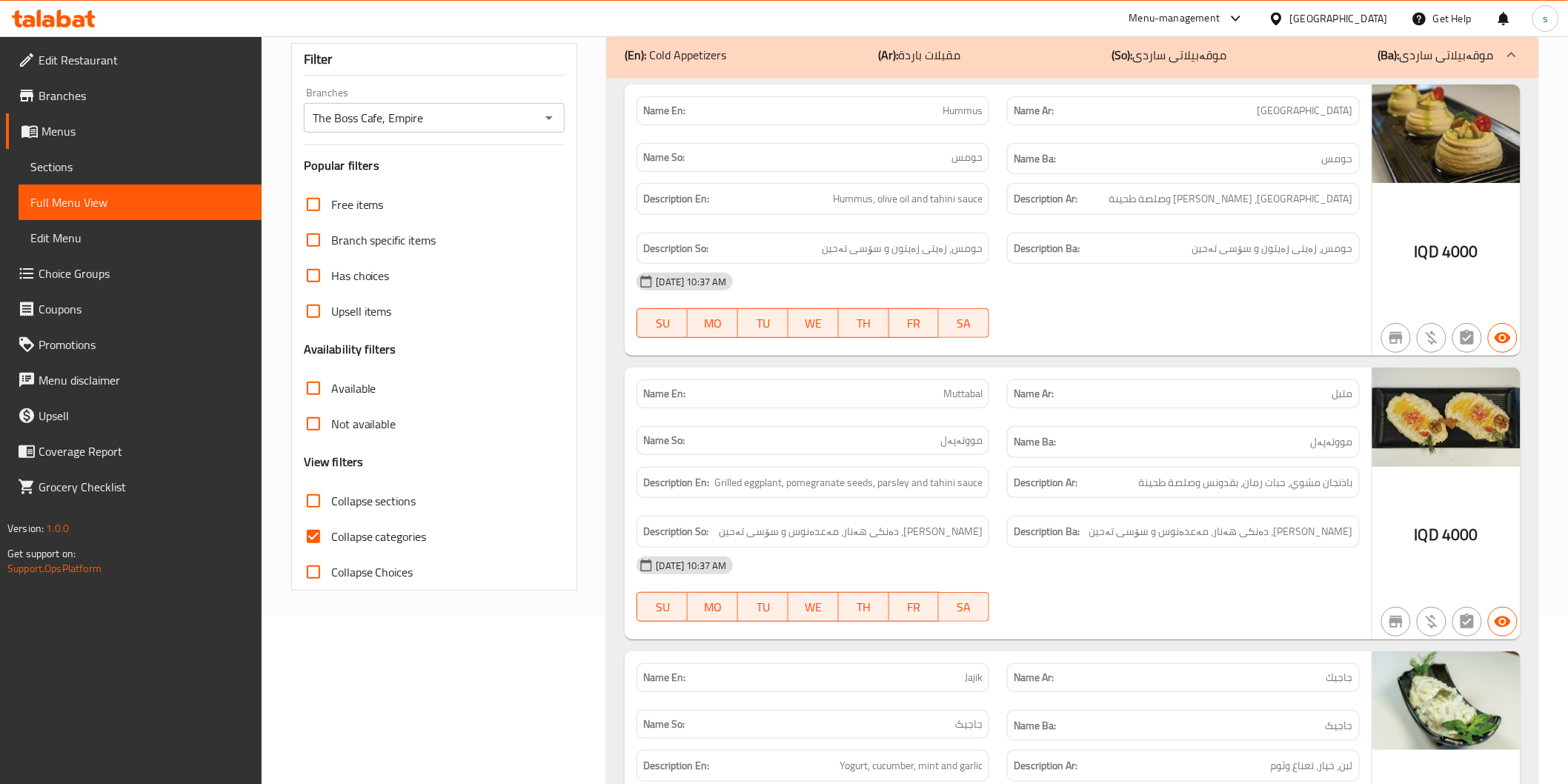
click at [381, 535] on span "Collapse categories" at bounding box center [379, 537] width 96 height 18
click at [331, 535] on input "Collapse categories" at bounding box center [314, 537] width 36 height 36
checkbox input "false"
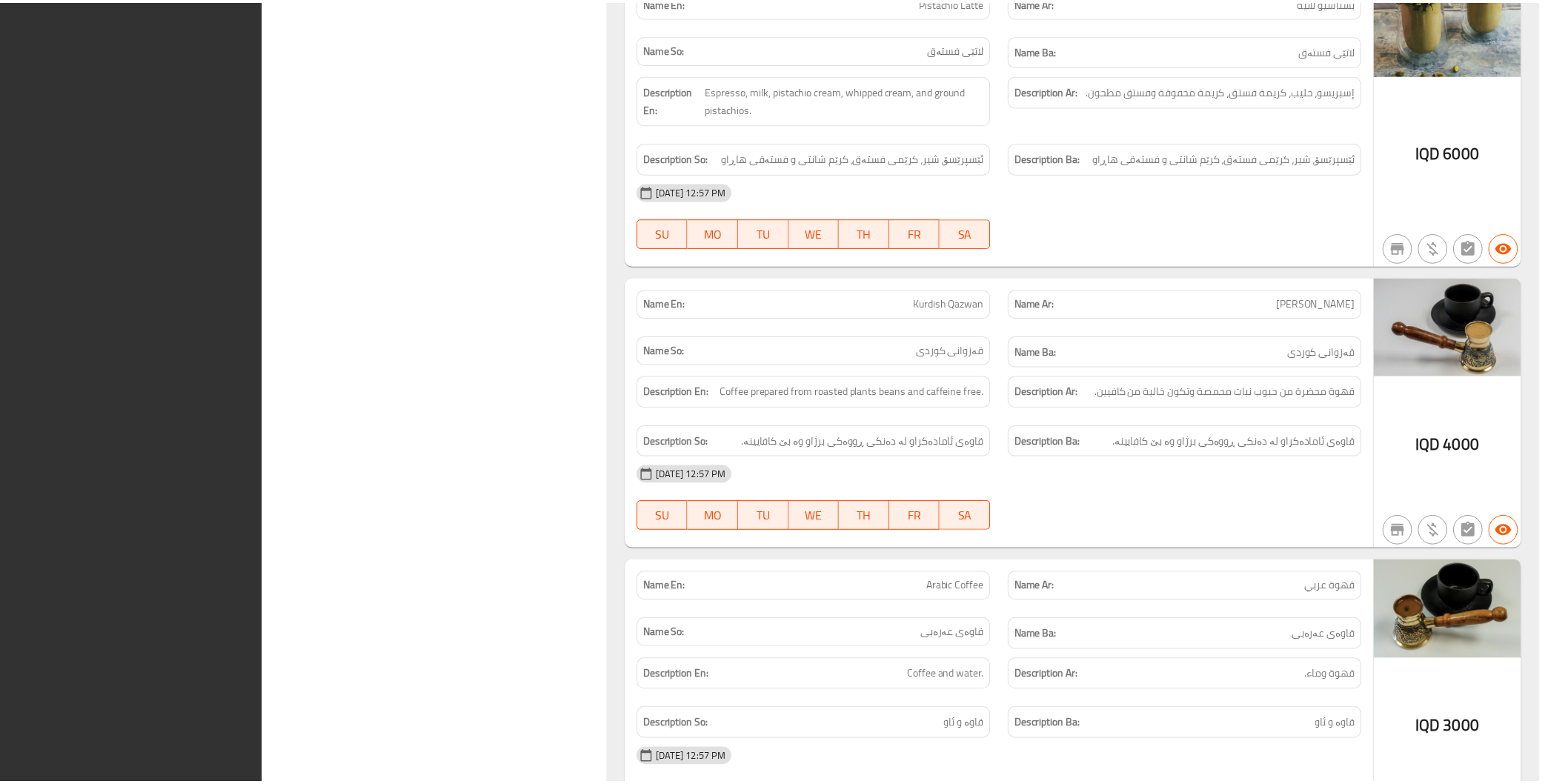
scroll to position [51131, 0]
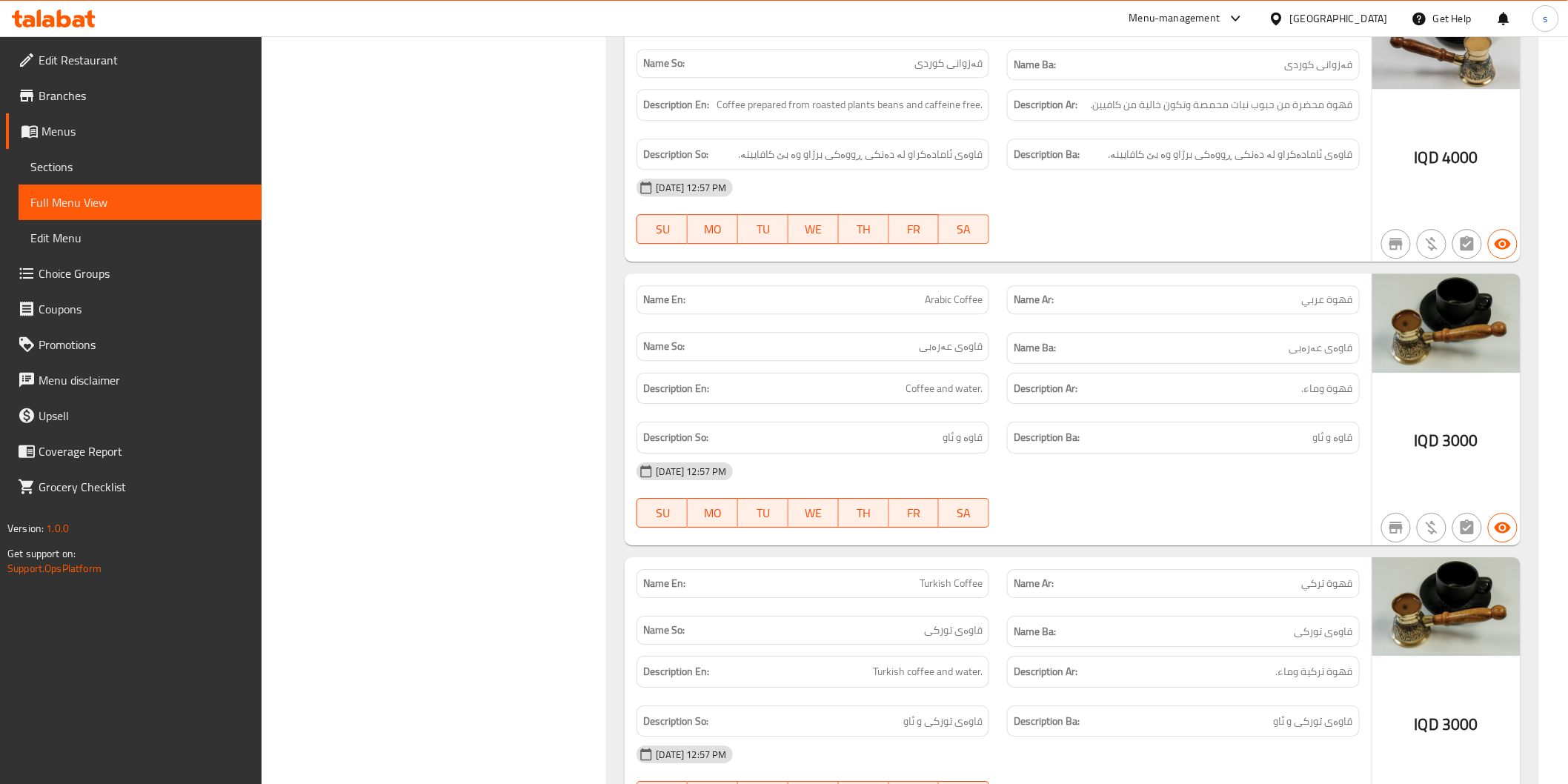
click at [95, 167] on span "Sections" at bounding box center [139, 167] width 219 height 18
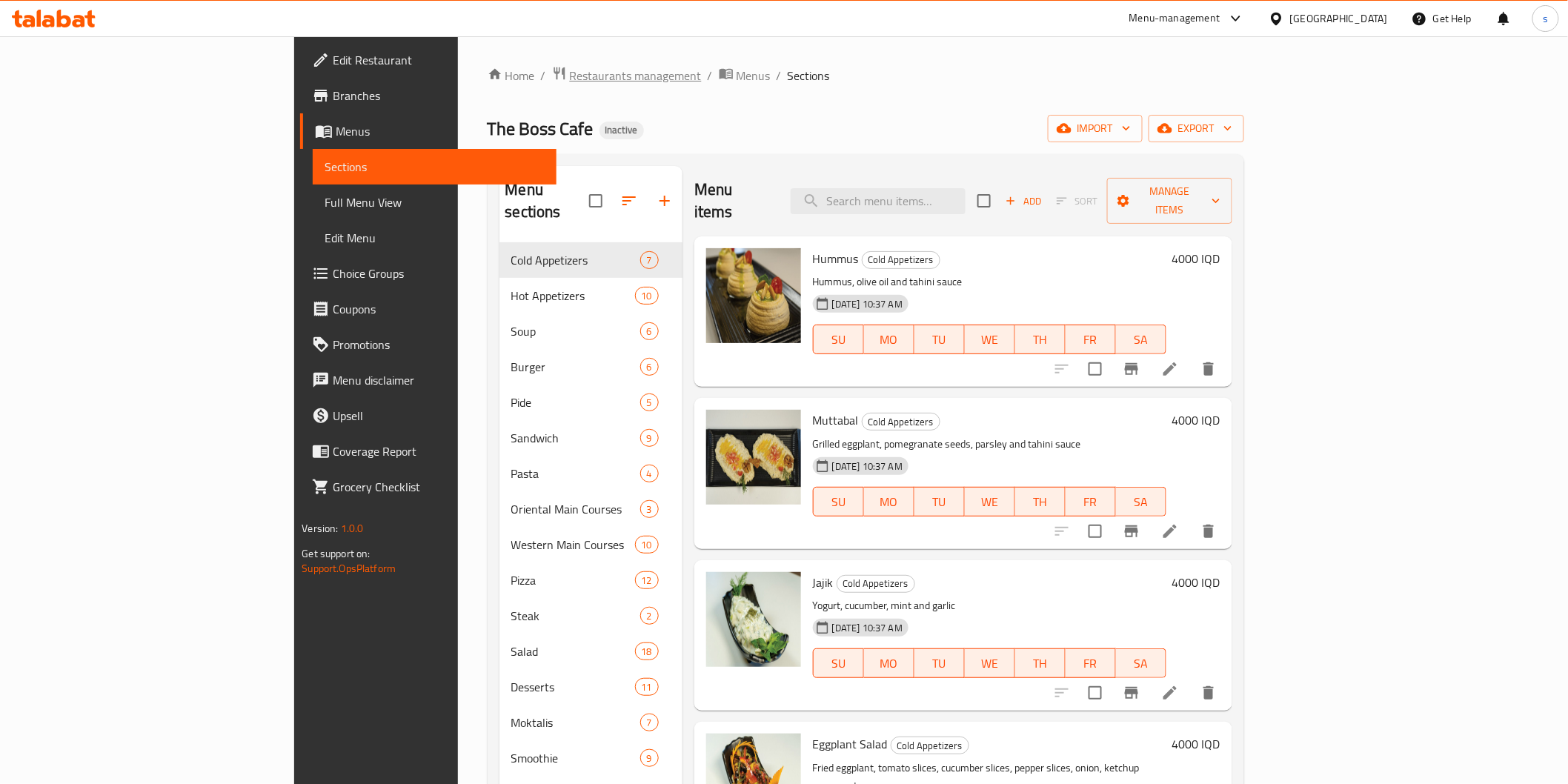
click at [570, 78] on span "Restaurants management" at bounding box center [636, 76] width 132 height 18
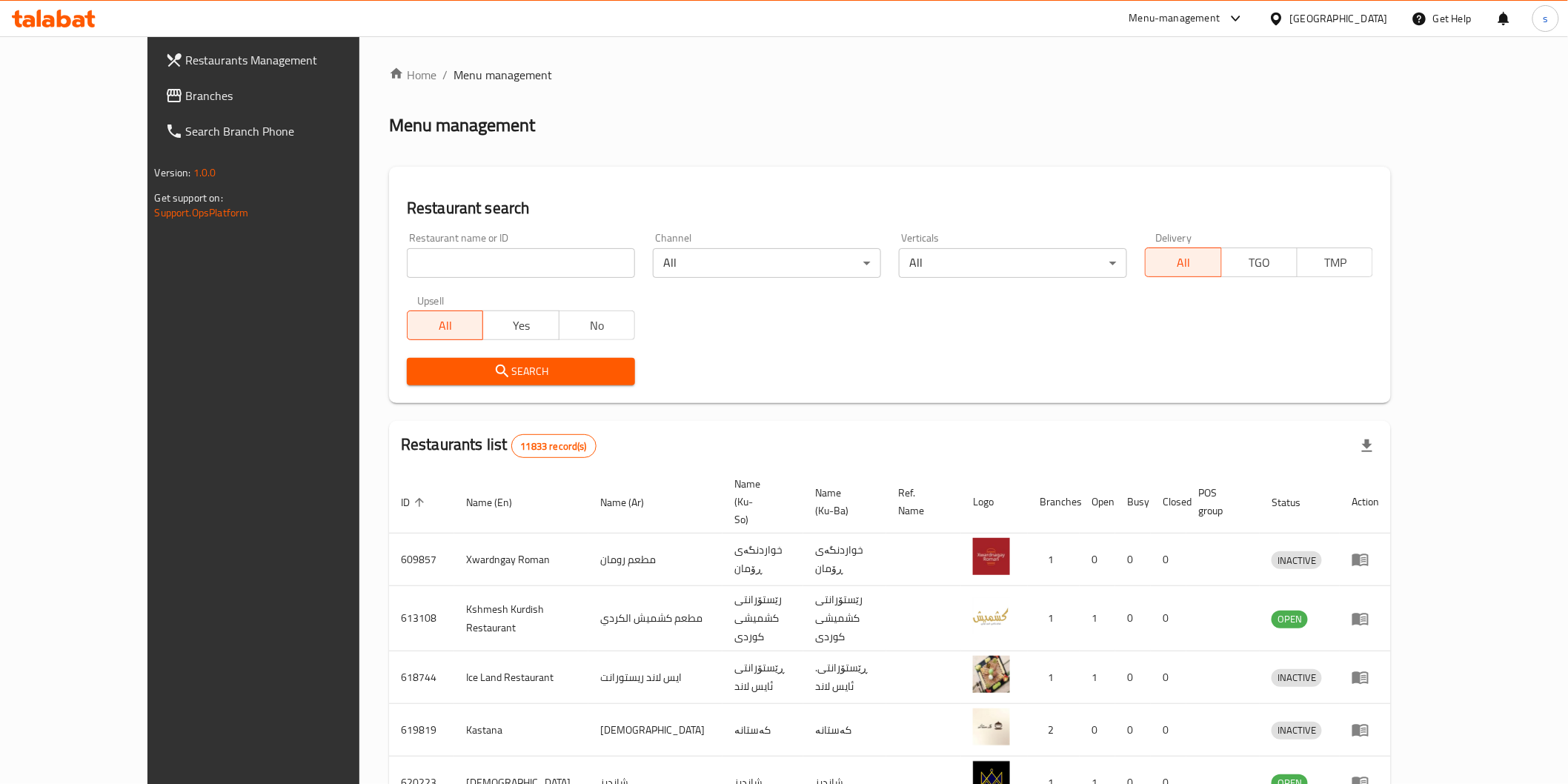
click at [407, 257] on input "search" at bounding box center [521, 263] width 228 height 30
paste input "Captain [PERSON_NAME] , [PERSON_NAME]"
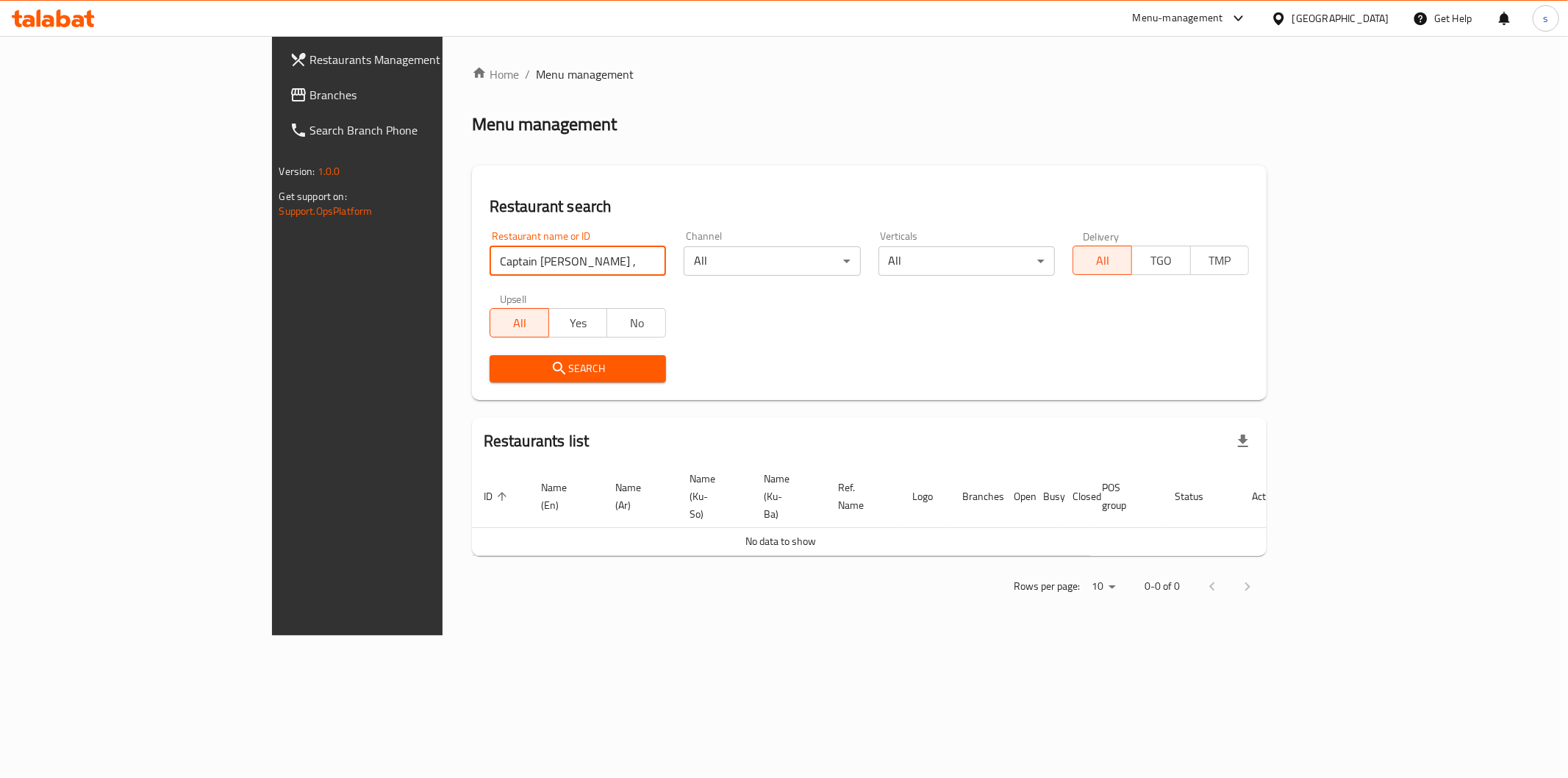
click button "Search" at bounding box center [578, 368] width 177 height 27
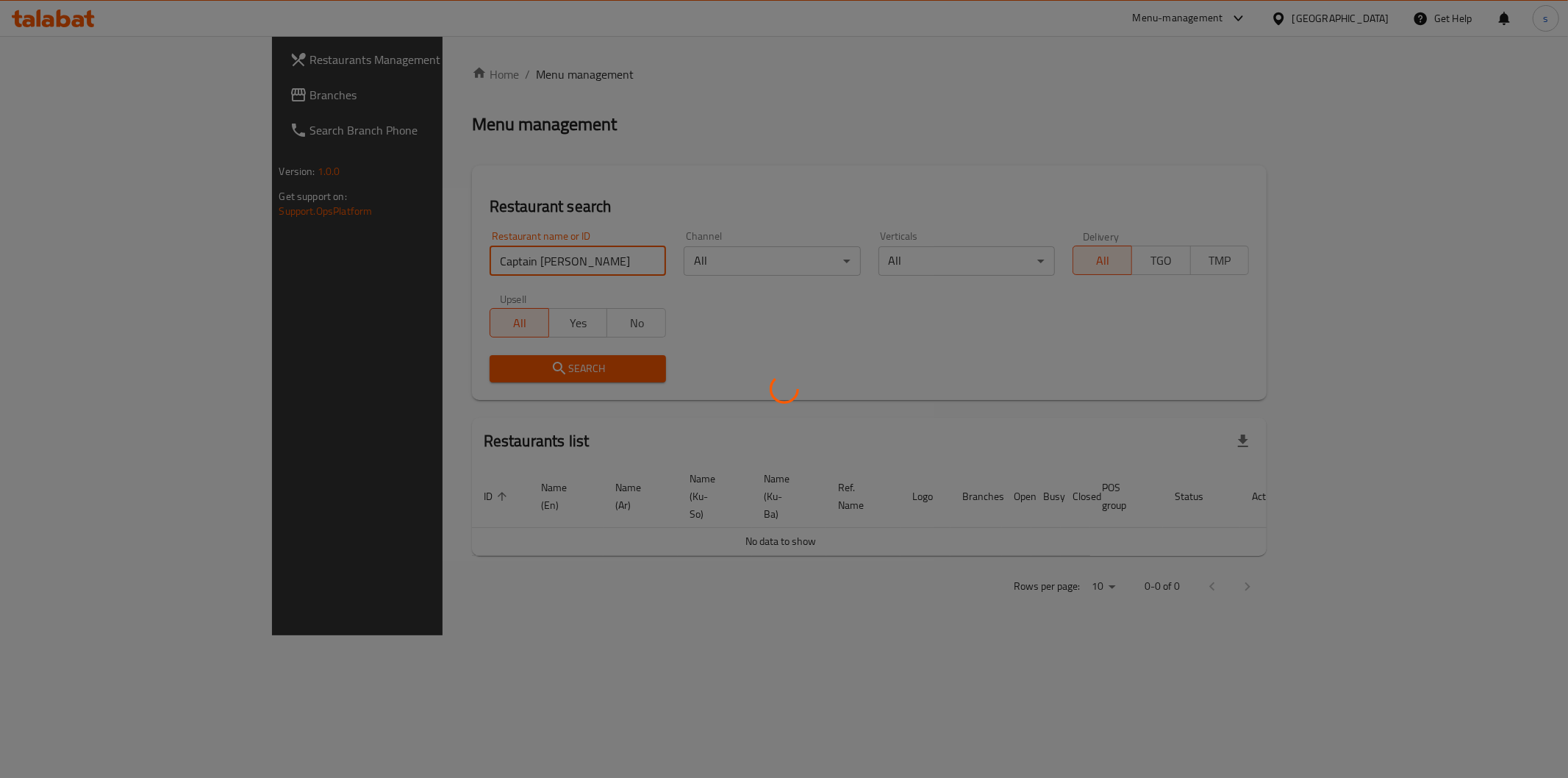
type input "Captain [PERSON_NAME]"
click button "Search" at bounding box center [578, 368] width 177 height 27
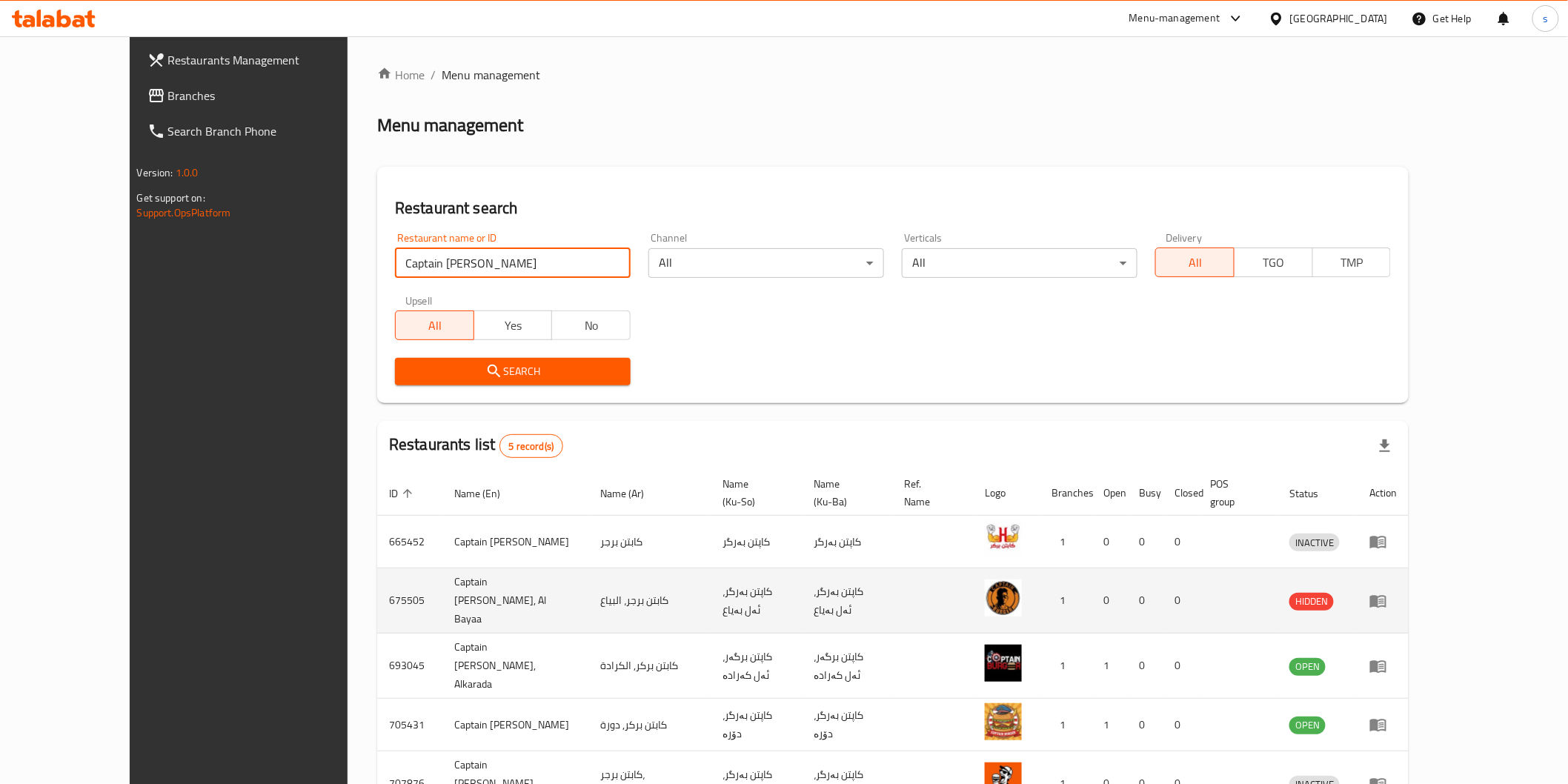
scroll to position [59, 0]
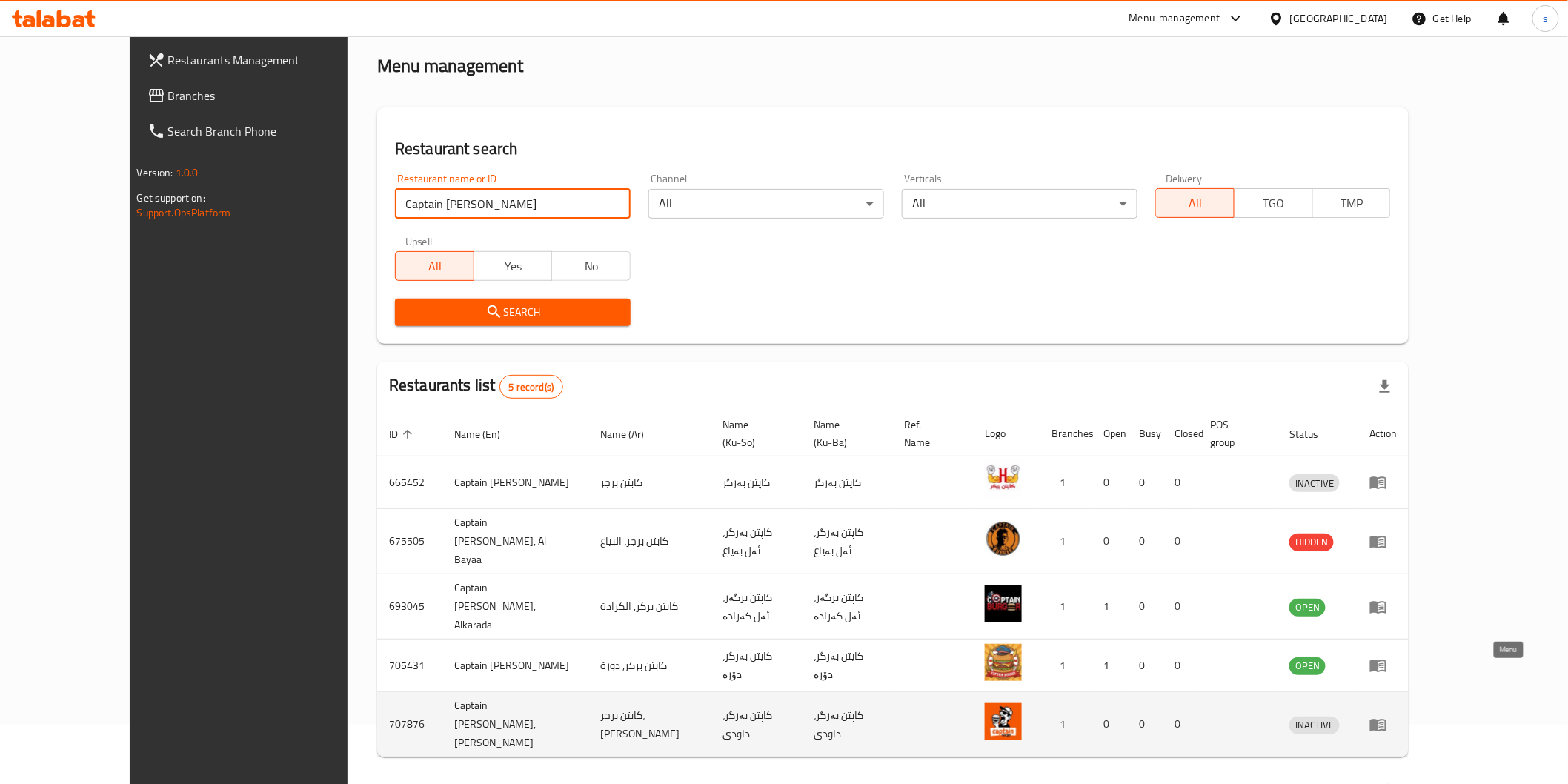
click at [1384, 723] on icon "enhanced table" at bounding box center [1381, 726] width 5 height 6
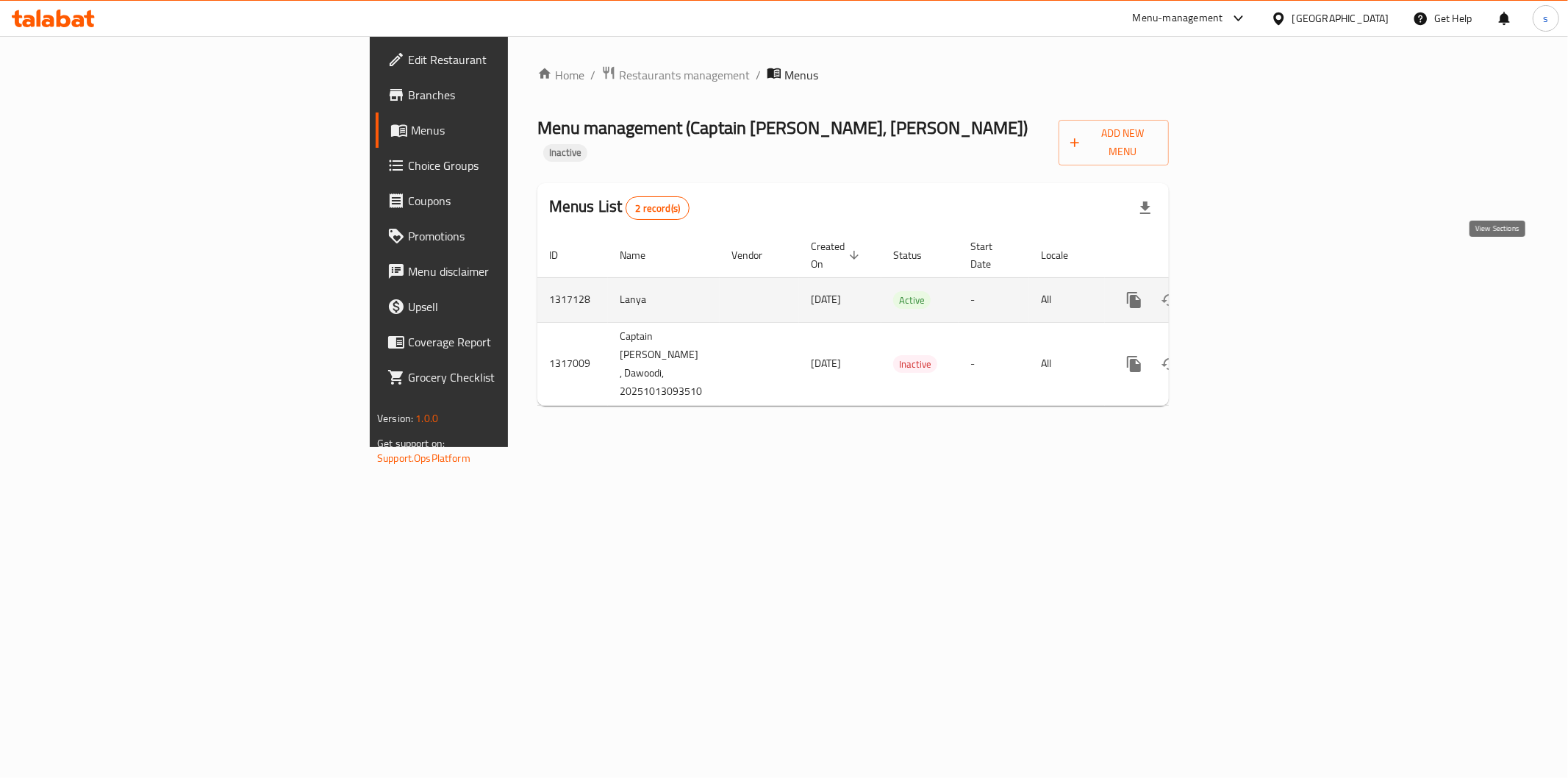
click at [1250, 292] on icon "enhanced table" at bounding box center [1241, 301] width 18 height 18
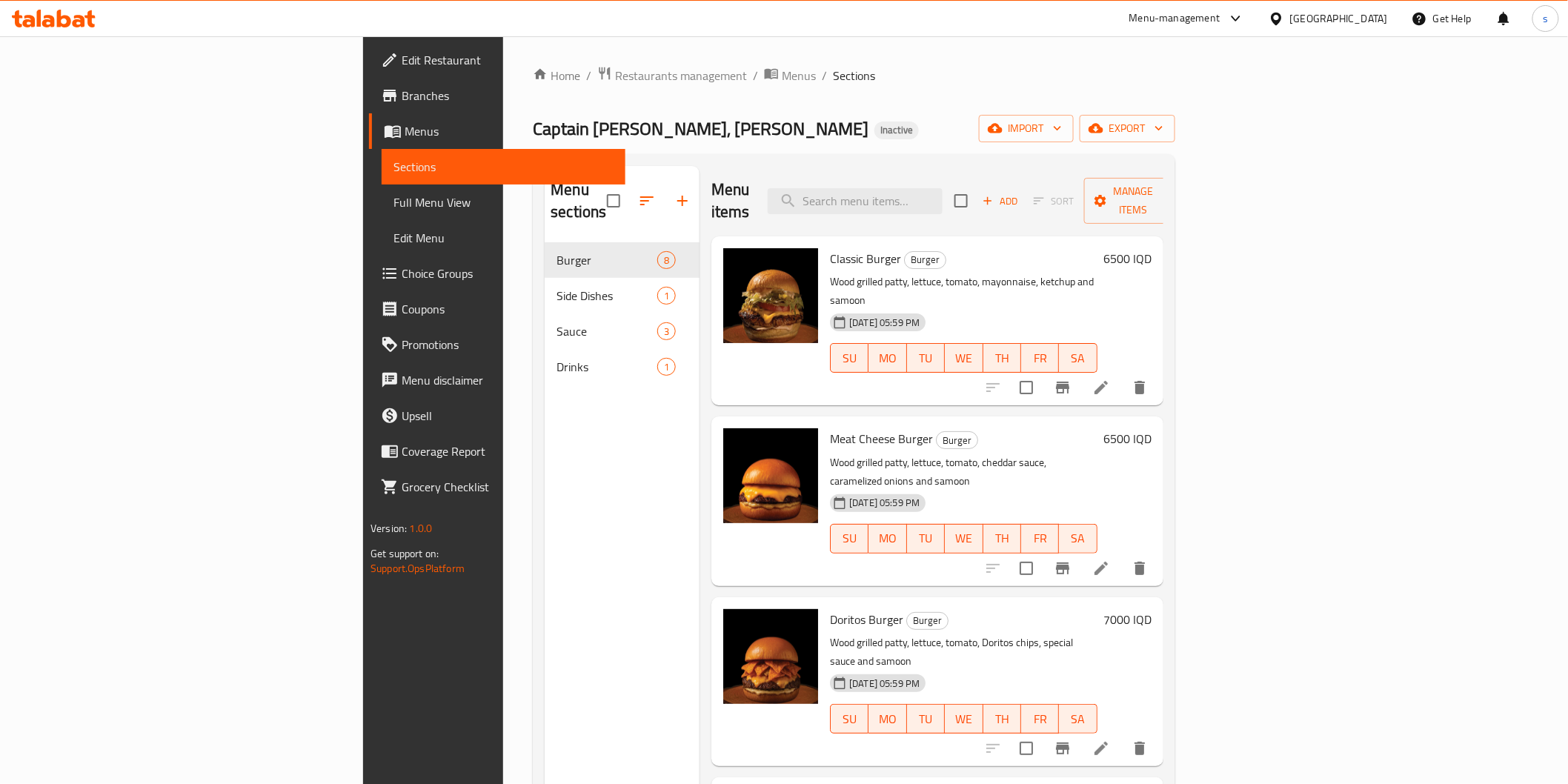
click at [394, 201] on span "Full Menu View" at bounding box center [503, 203] width 219 height 18
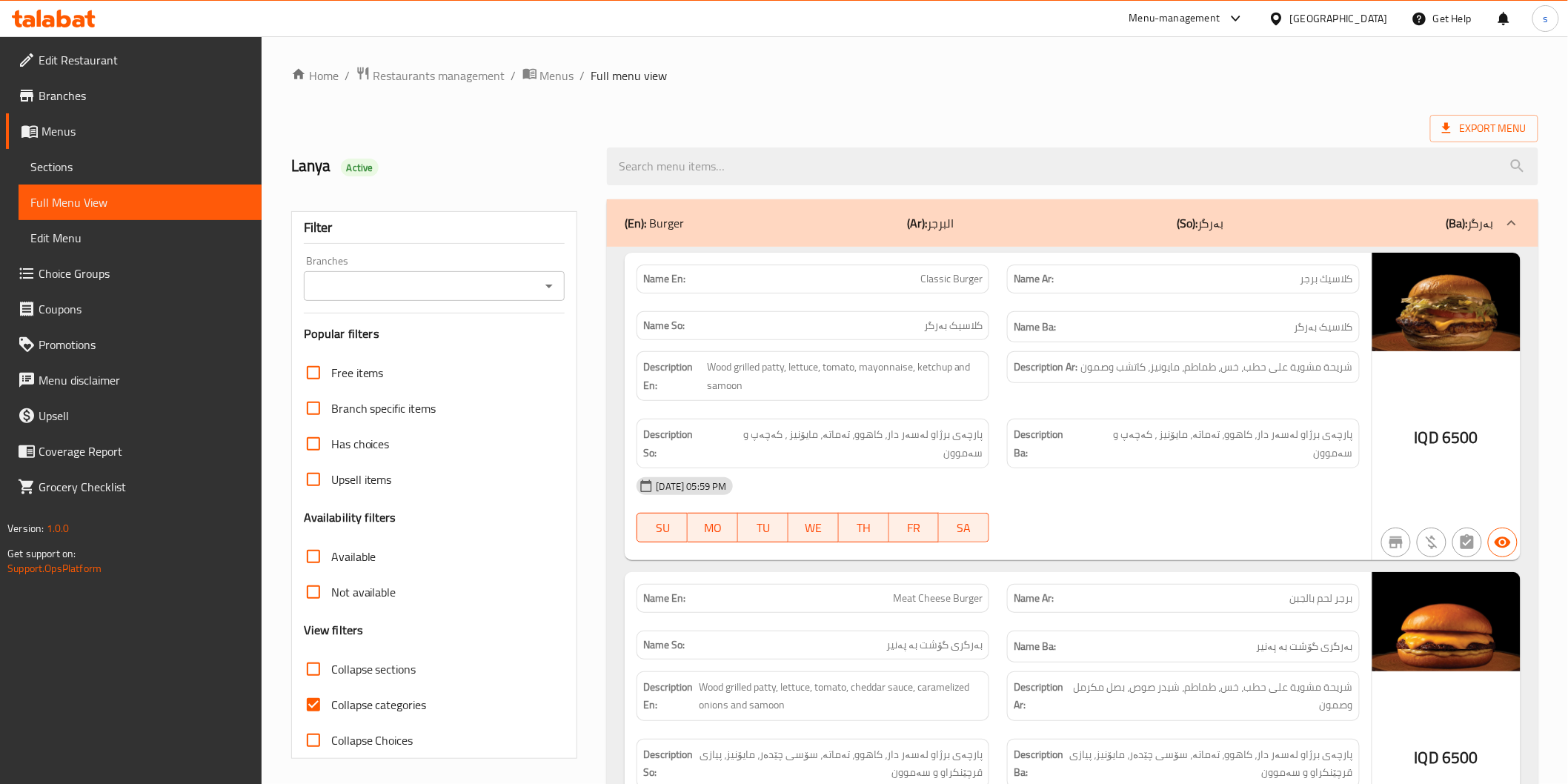
click at [400, 294] on input "Branches" at bounding box center [422, 286] width 228 height 21
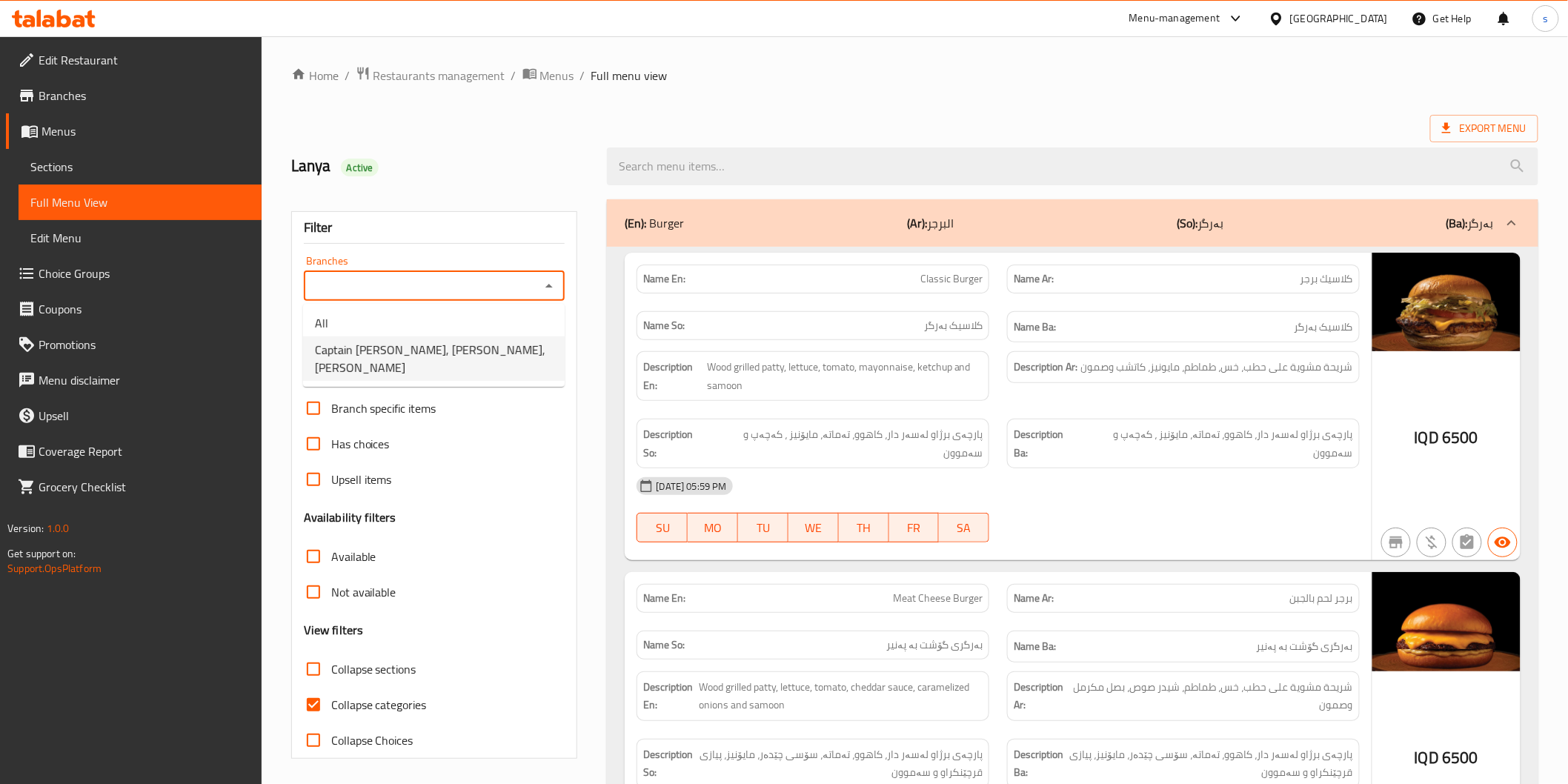
click at [394, 346] on span "Captain [PERSON_NAME], [PERSON_NAME], [PERSON_NAME]" at bounding box center [434, 359] width 238 height 36
type input "Captain [PERSON_NAME], [PERSON_NAME], [PERSON_NAME]"
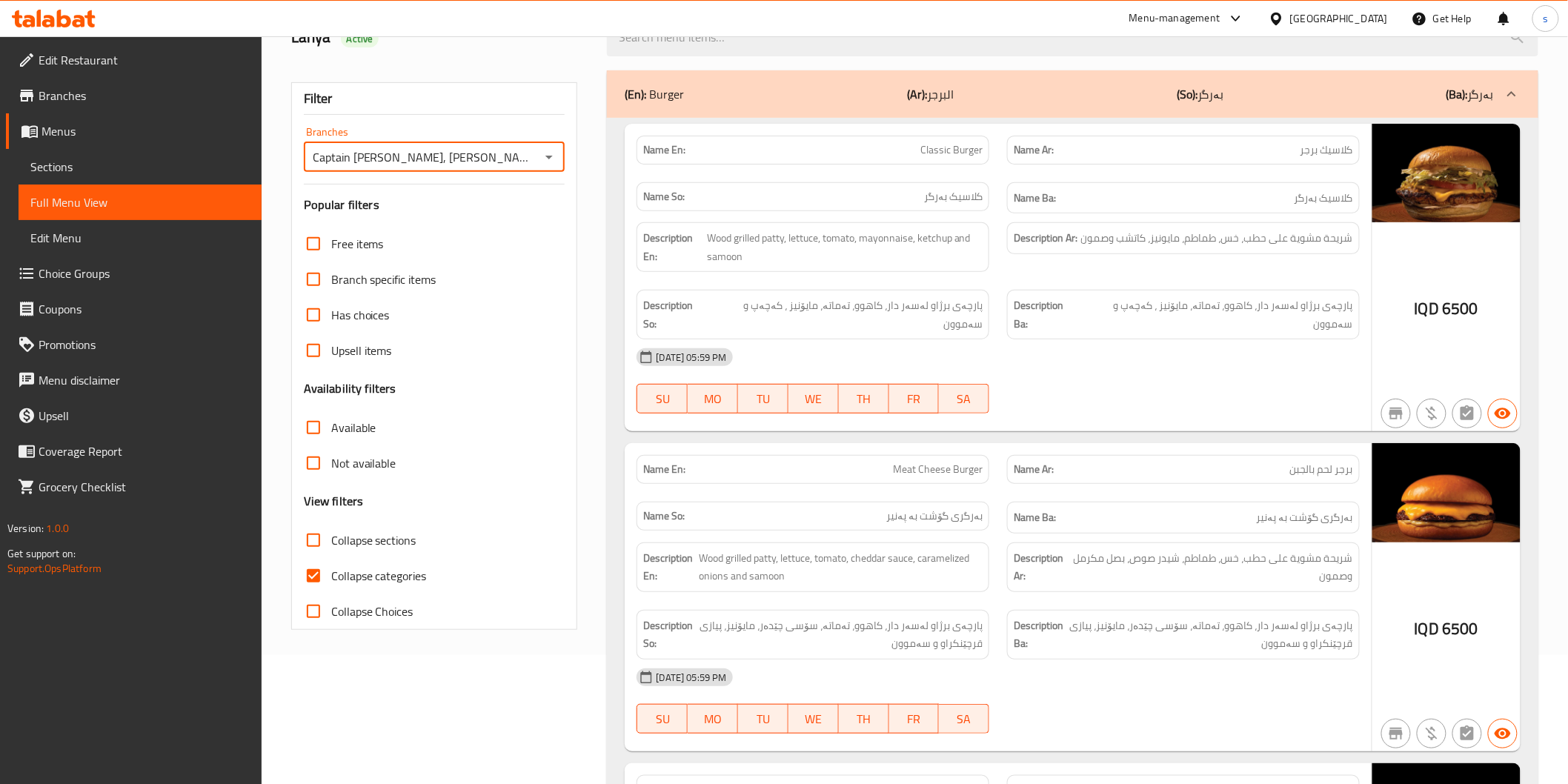
scroll to position [168, 0]
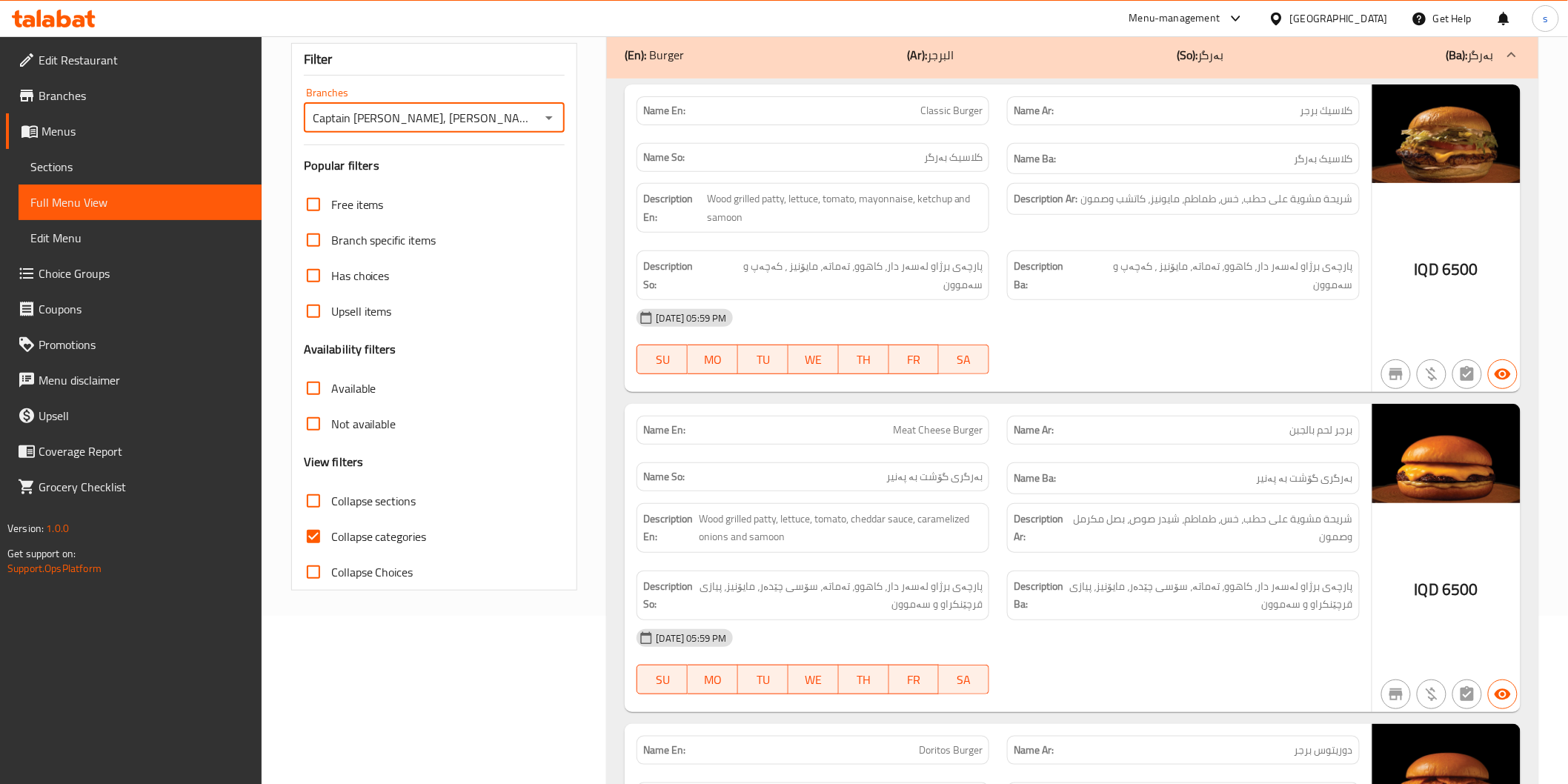
click at [345, 519] on label "Collapse categories" at bounding box center [361, 537] width 131 height 36
click at [331, 519] on input "Collapse categories" at bounding box center [314, 537] width 36 height 36
checkbox input "false"
click at [352, 492] on span "Collapse sections" at bounding box center [373, 501] width 85 height 18
click at [331, 491] on input "Collapse sections" at bounding box center [314, 501] width 36 height 36
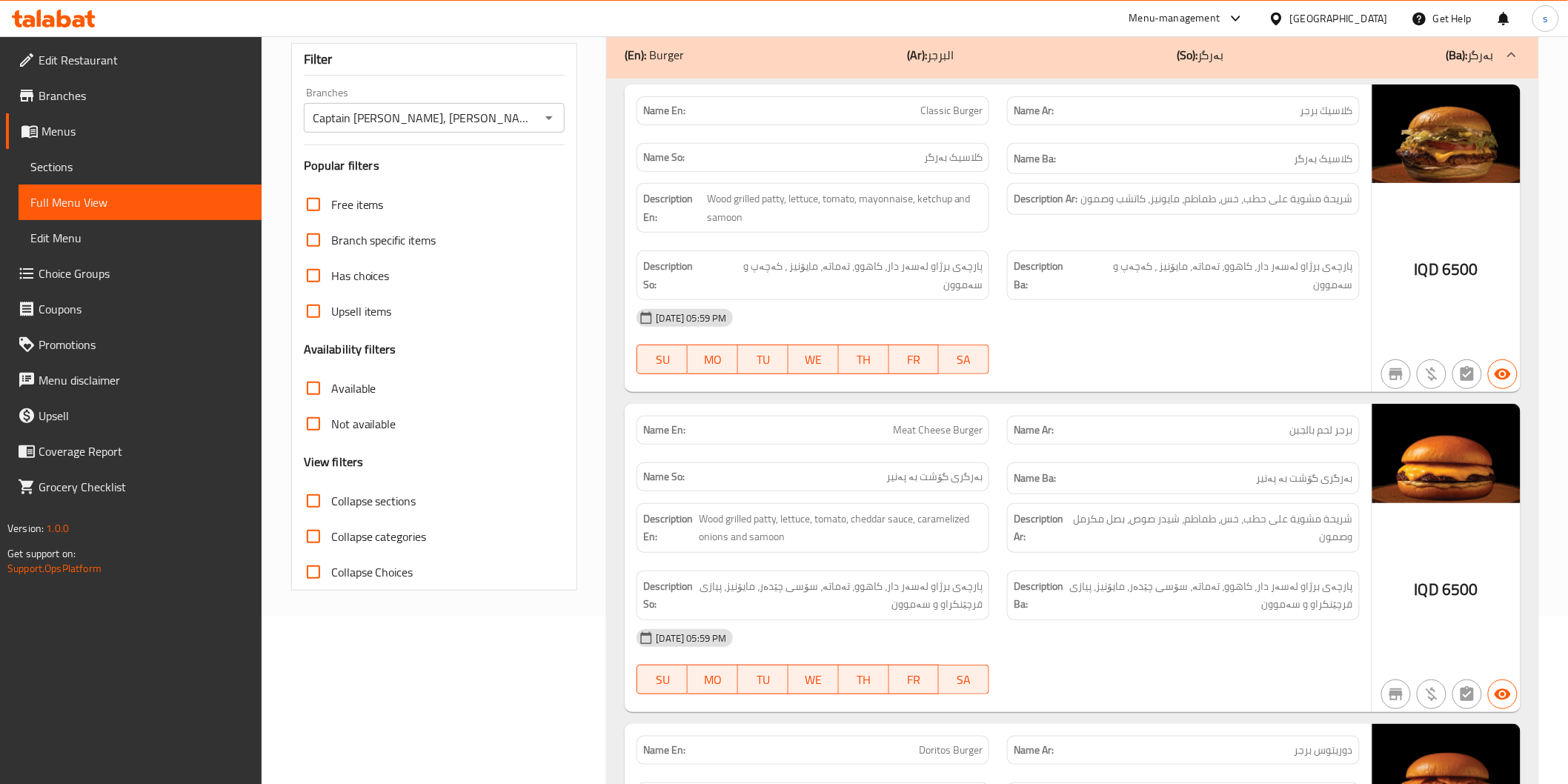
checkbox input "true"
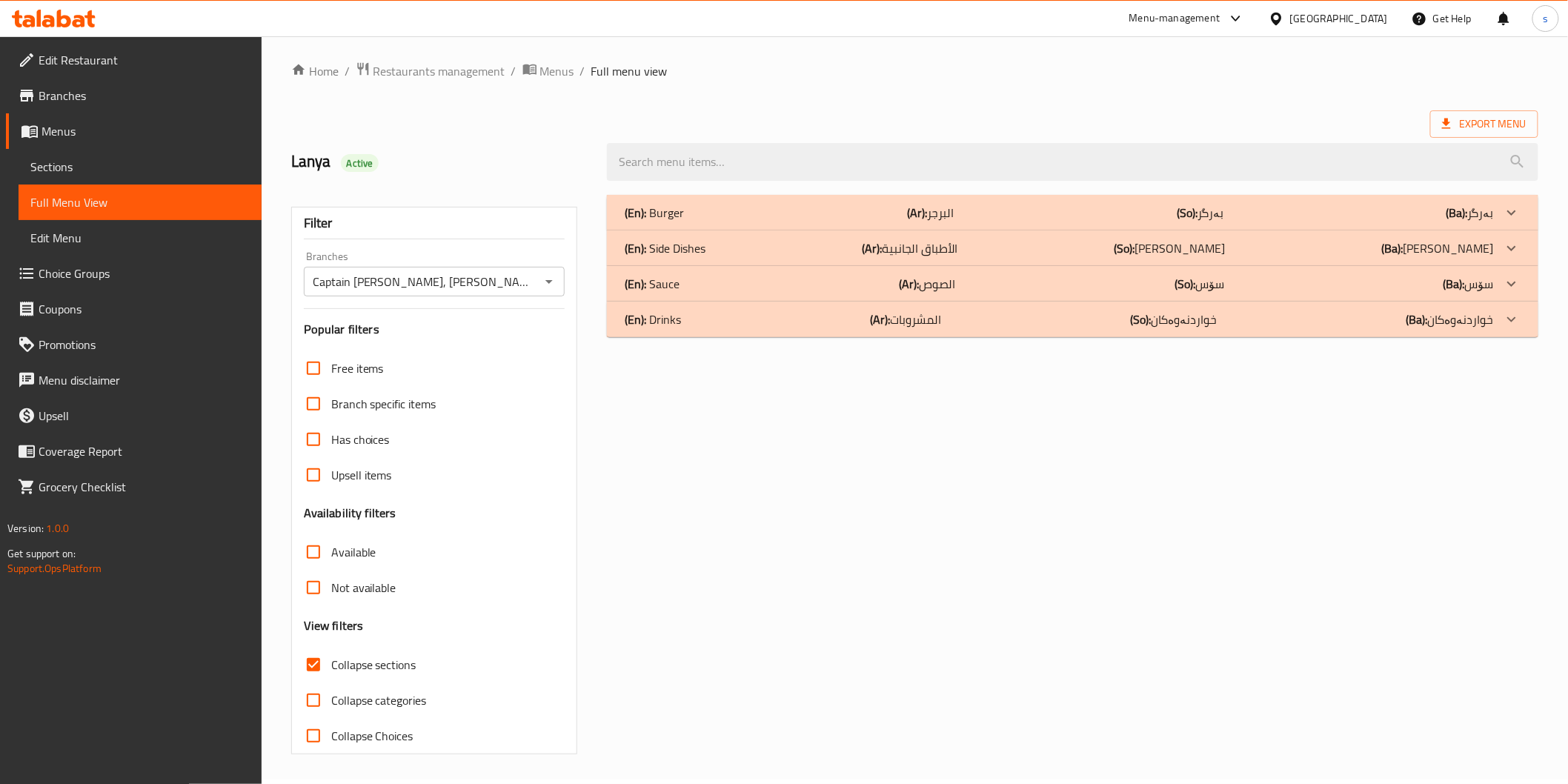
scroll to position [4, 0]
click at [857, 208] on div "(En): Burger (Ar): البرجر (So): بەرگر (Ba): بەرگر" at bounding box center [1058, 214] width 868 height 18
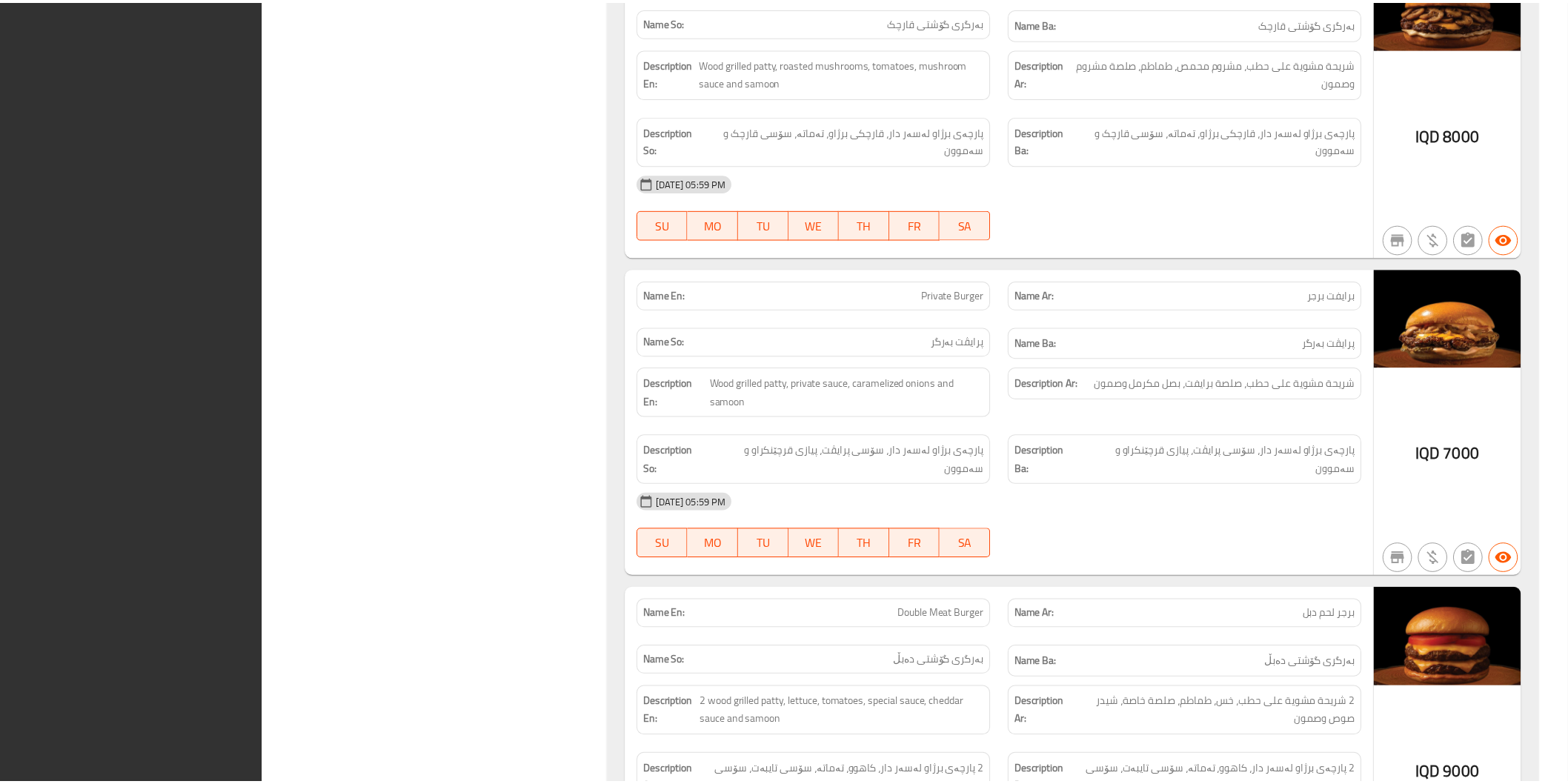
scroll to position [2160, 0]
